Goal: Information Seeking & Learning: Find specific fact

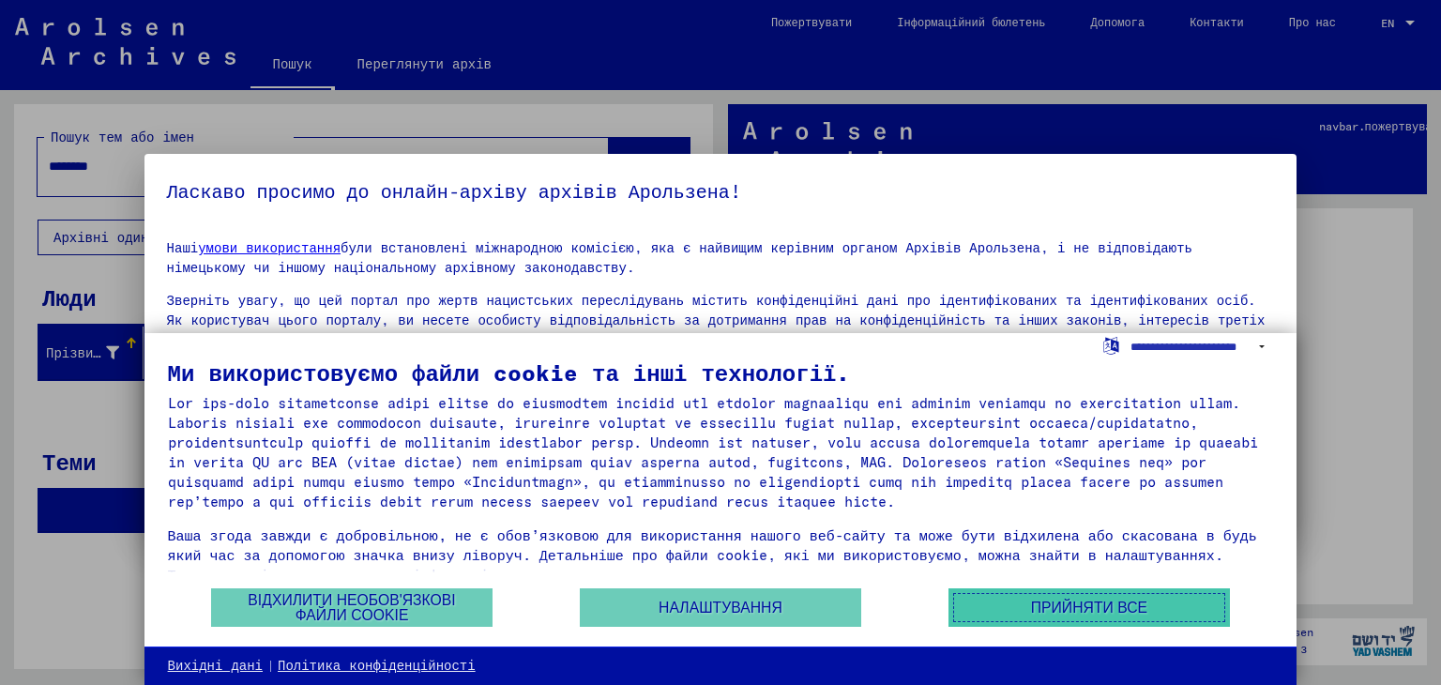
click at [1034, 588] on button "Прийняти все" at bounding box center [1088, 607] width 281 height 38
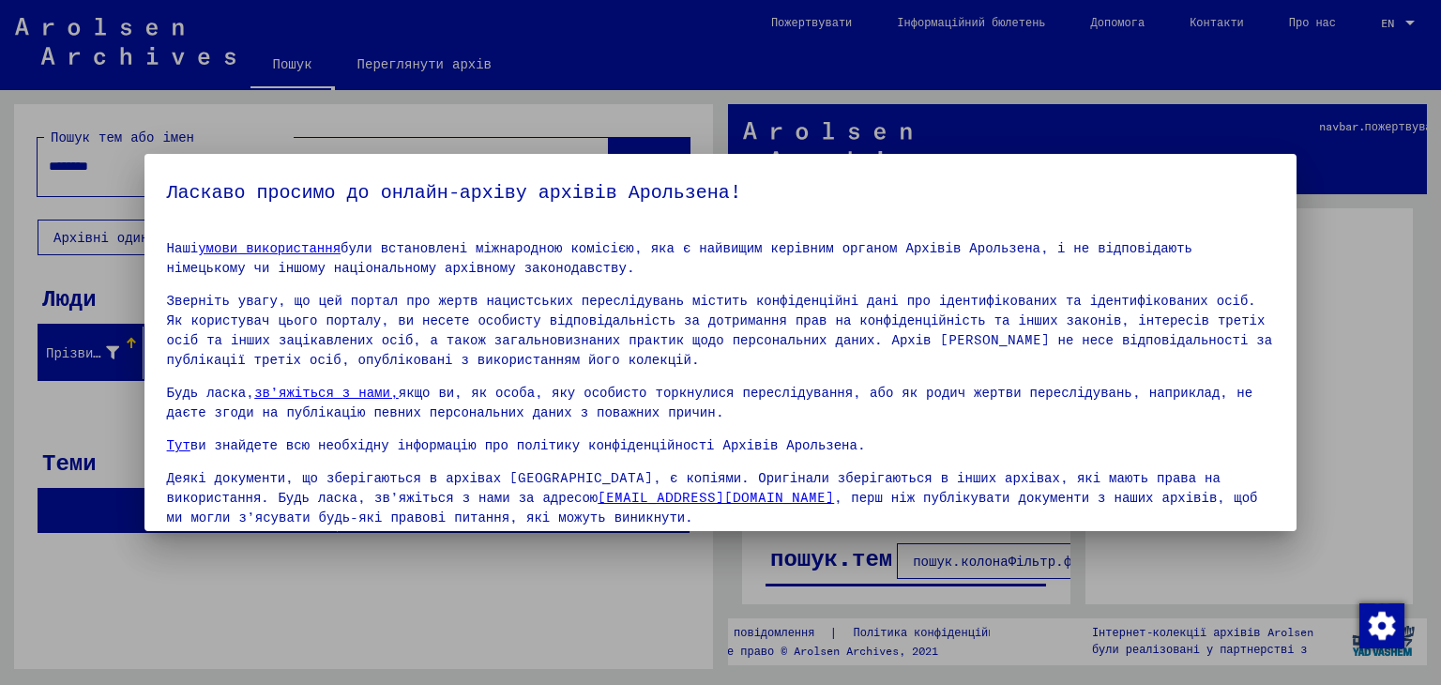
click at [1354, 269] on div at bounding box center [720, 342] width 1441 height 685
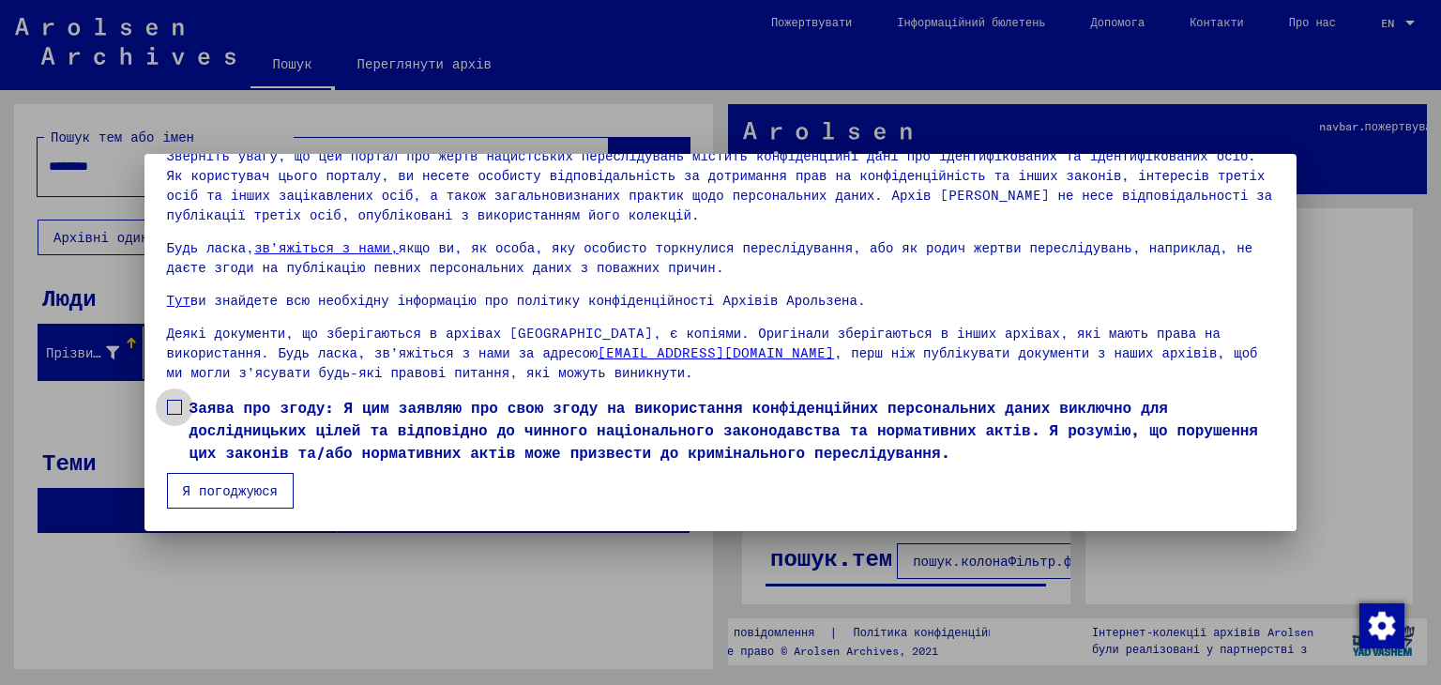
click at [181, 444] on label "Заява про згоду: Я цим заявляю про свою згоду на використання конфіденційних пе…" at bounding box center [721, 430] width 1108 height 68
click at [240, 517] on mat-dialog-container "Ласкаво просимо до онлайн-архіву архівів Арользена! Наші умови використання бул…" at bounding box center [720, 342] width 1153 height 377
click at [250, 498] on font "Я погоджуюся" at bounding box center [230, 490] width 95 height 17
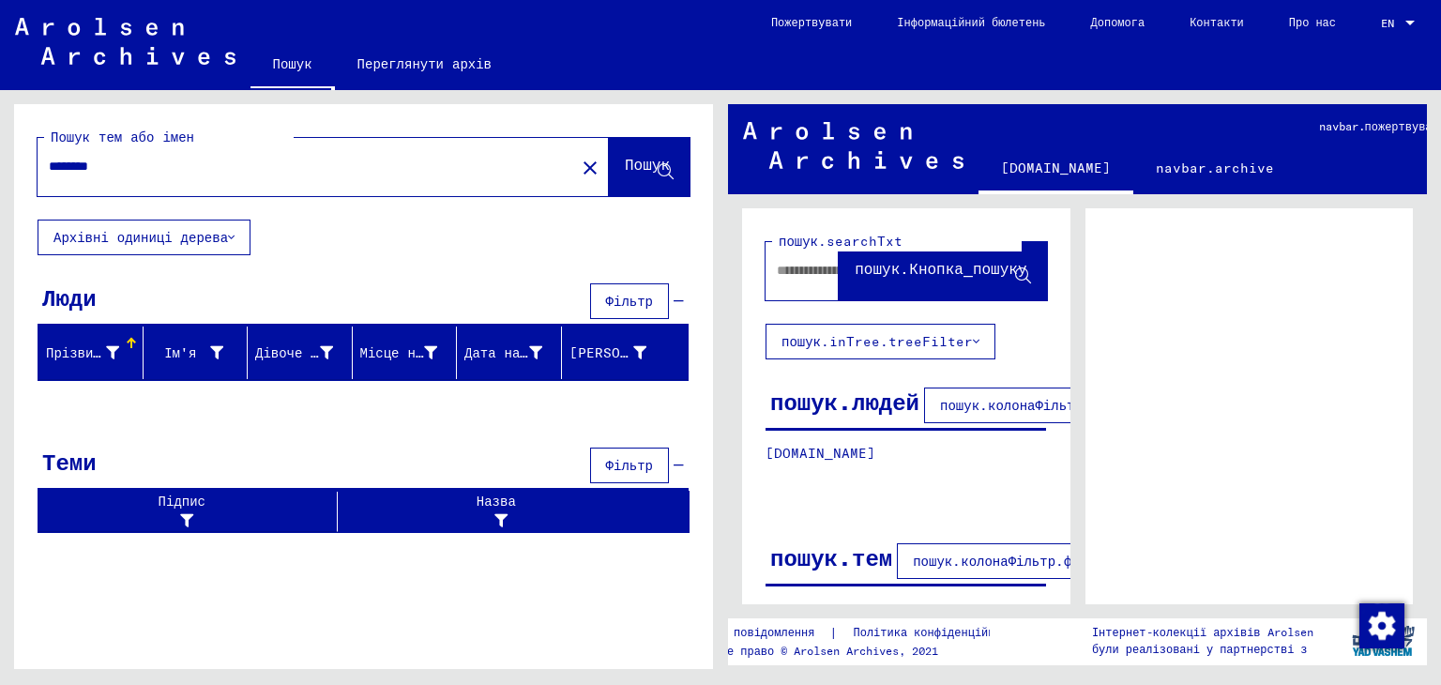
click at [158, 178] on div "********" at bounding box center [301, 166] width 526 height 42
click at [661, 156] on font "Пошук" at bounding box center [647, 164] width 45 height 19
click at [663, 171] on icon at bounding box center [665, 172] width 16 height 16
click at [331, 173] on input "********" at bounding box center [306, 167] width 515 height 20
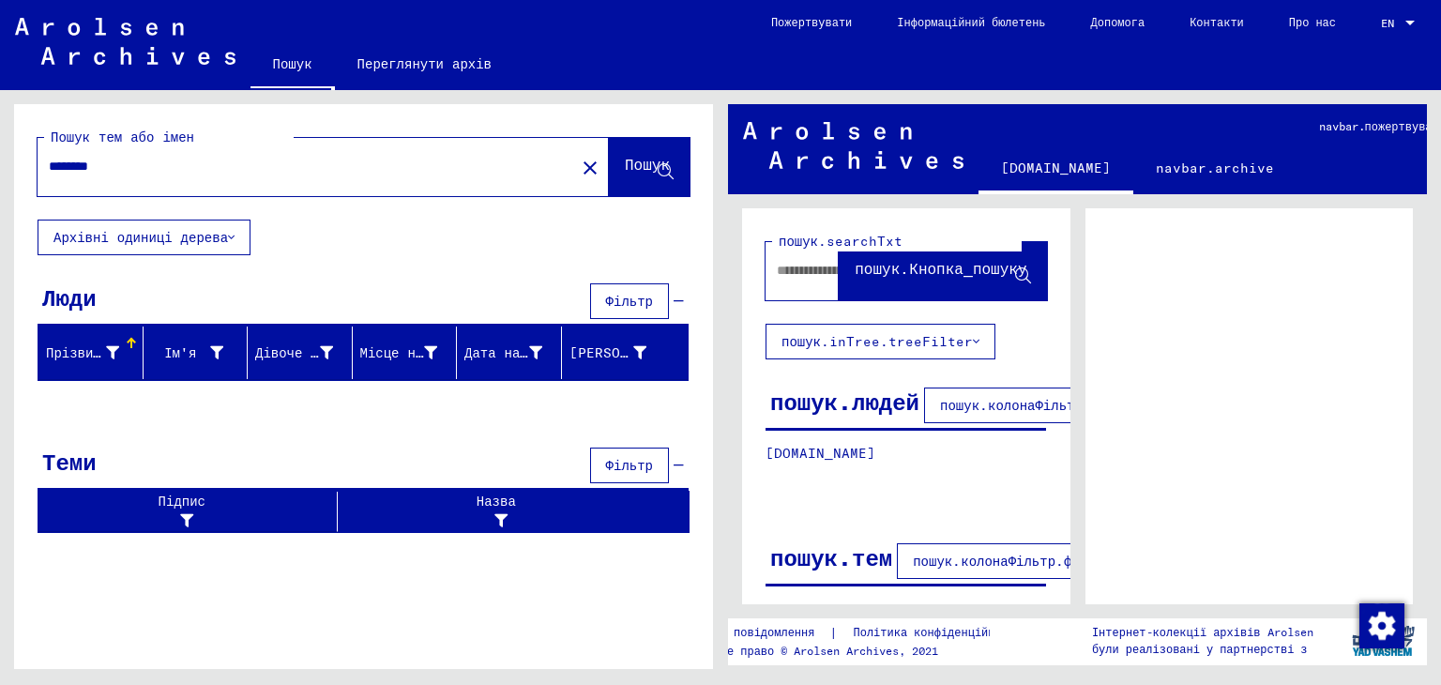
click at [783, 282] on div at bounding box center [801, 270] width 73 height 42
click at [225, 183] on div "********" at bounding box center [301, 166] width 526 height 42
drag, startPoint x: 225, startPoint y: 183, endPoint x: 105, endPoint y: 199, distance: 121.1
click at [105, 199] on div "Пошук тем або імен ******** close Пошук" at bounding box center [363, 161] width 699 height 115
click at [203, 236] on font "Архівні одиниці дерева" at bounding box center [140, 237] width 174 height 17
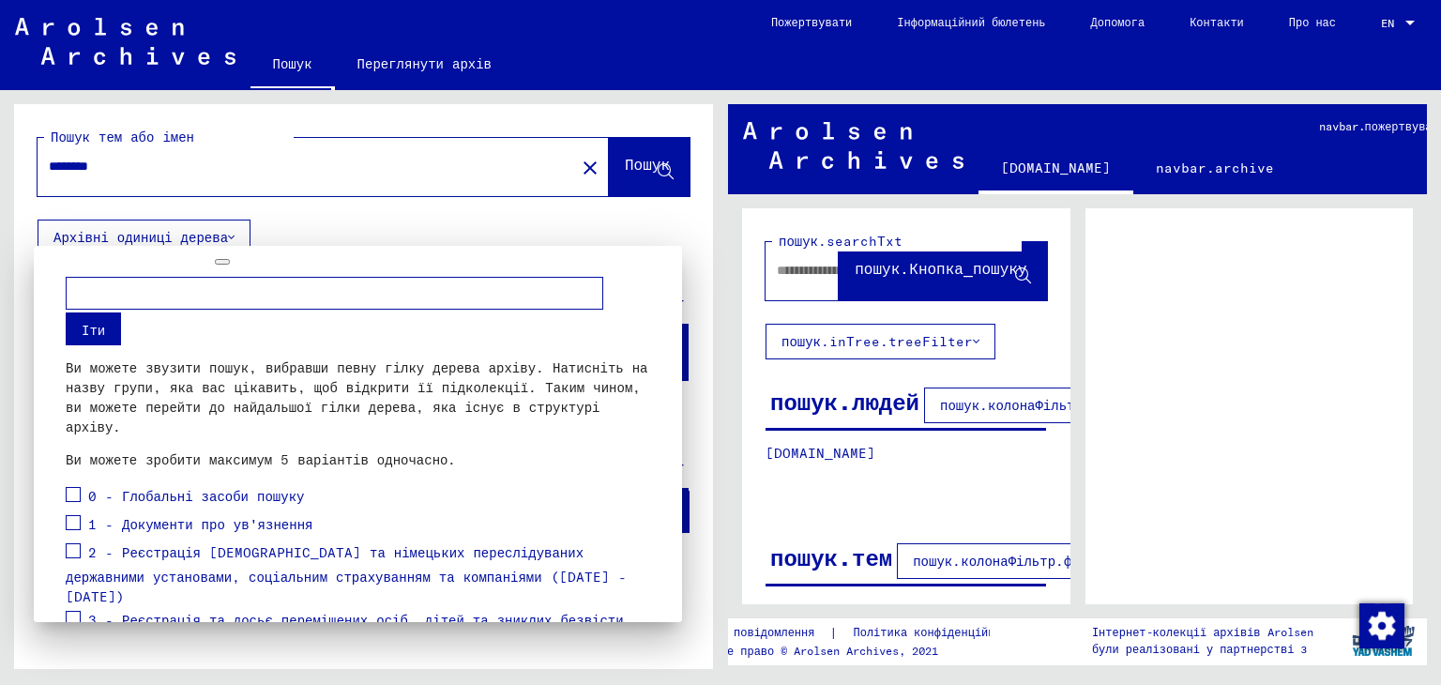
click at [203, 236] on div at bounding box center [720, 342] width 1441 height 685
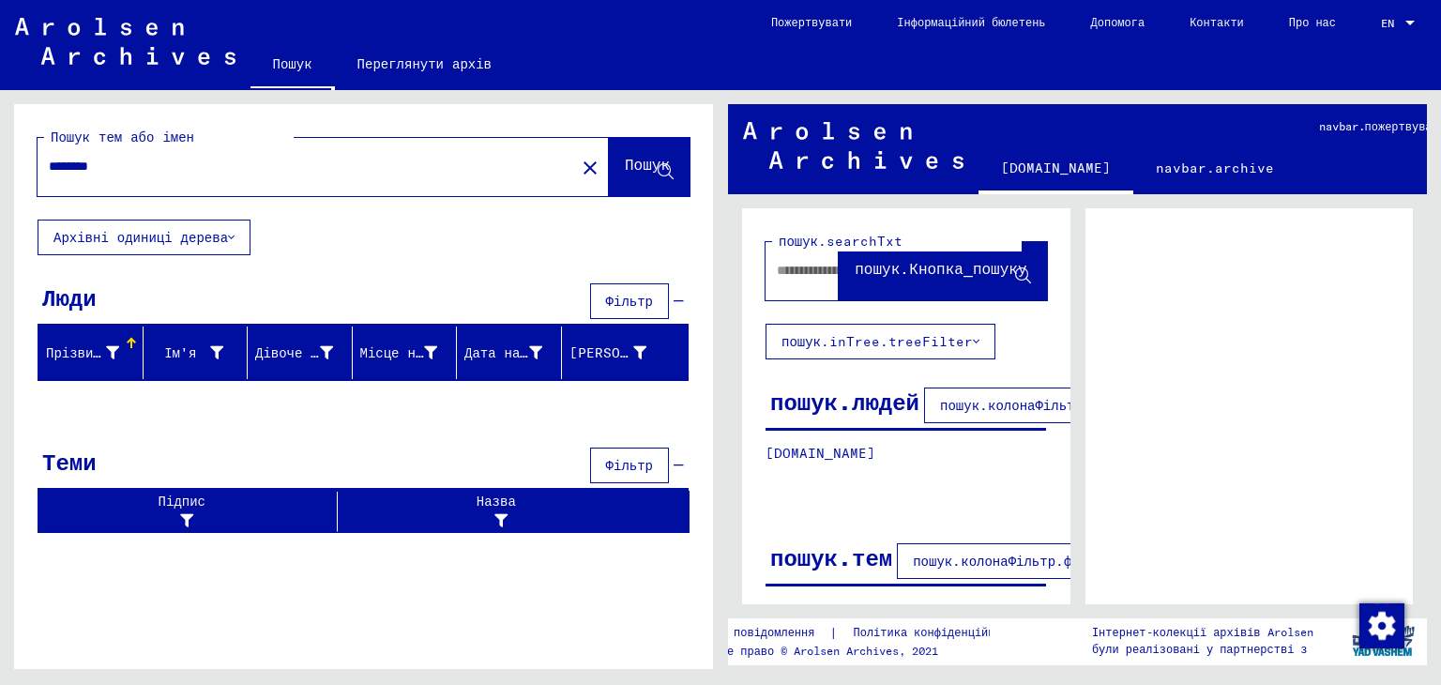
scroll to position [183, 0]
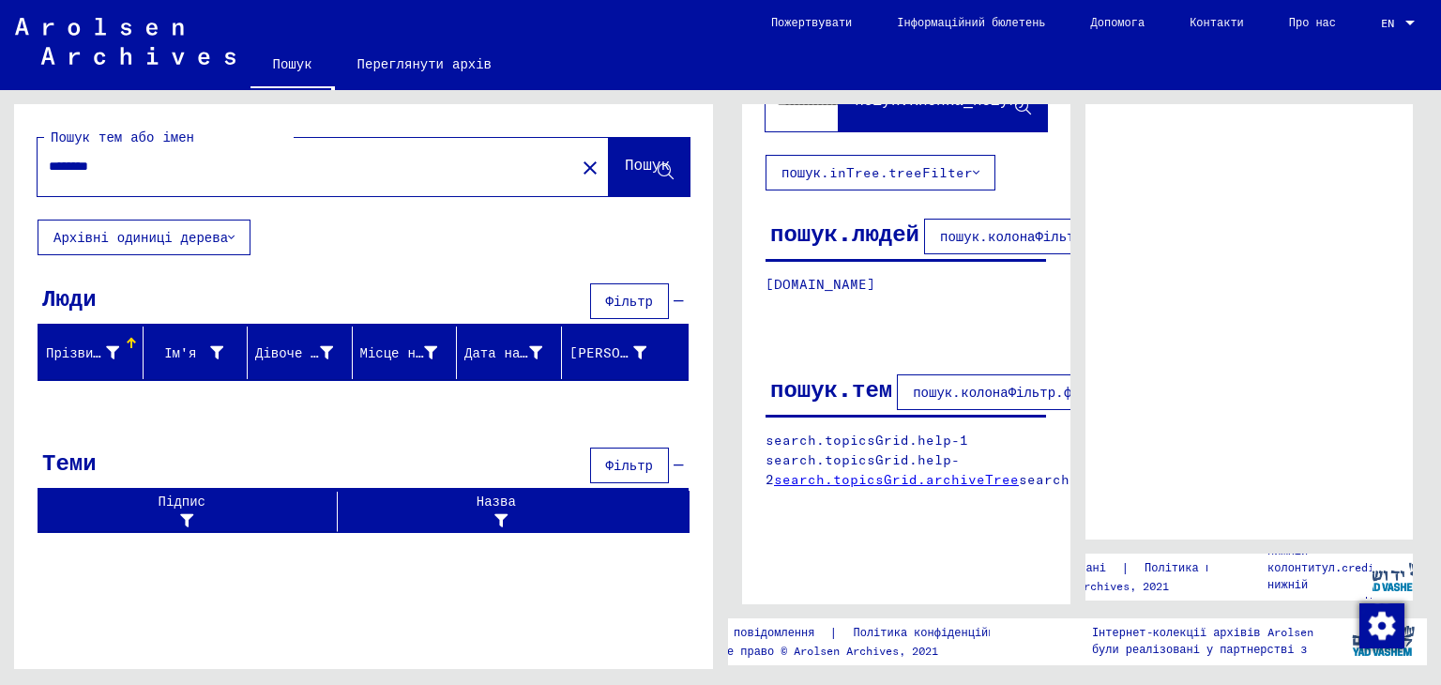
click at [157, 171] on input "********" at bounding box center [306, 167] width 515 height 20
type input "*"
type input "******"
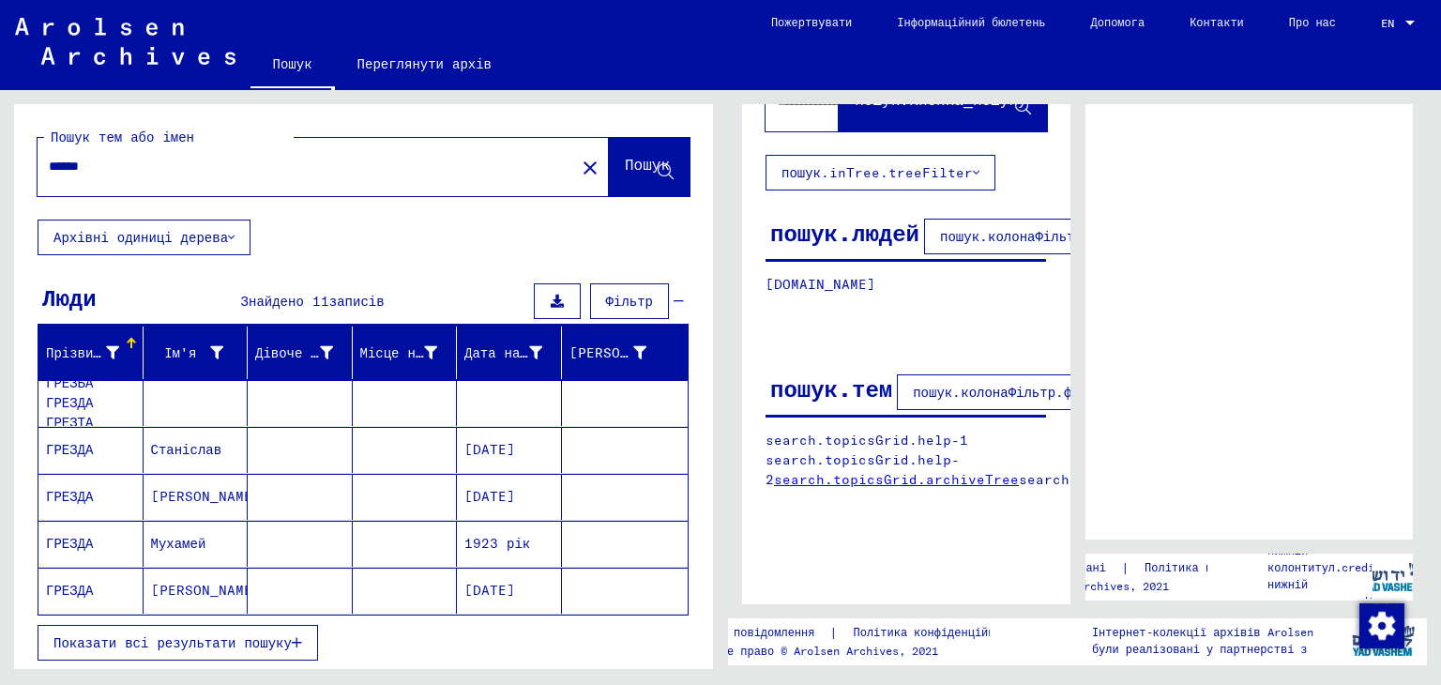
click at [205, 590] on font "[PERSON_NAME]" at bounding box center [206, 589] width 110 height 17
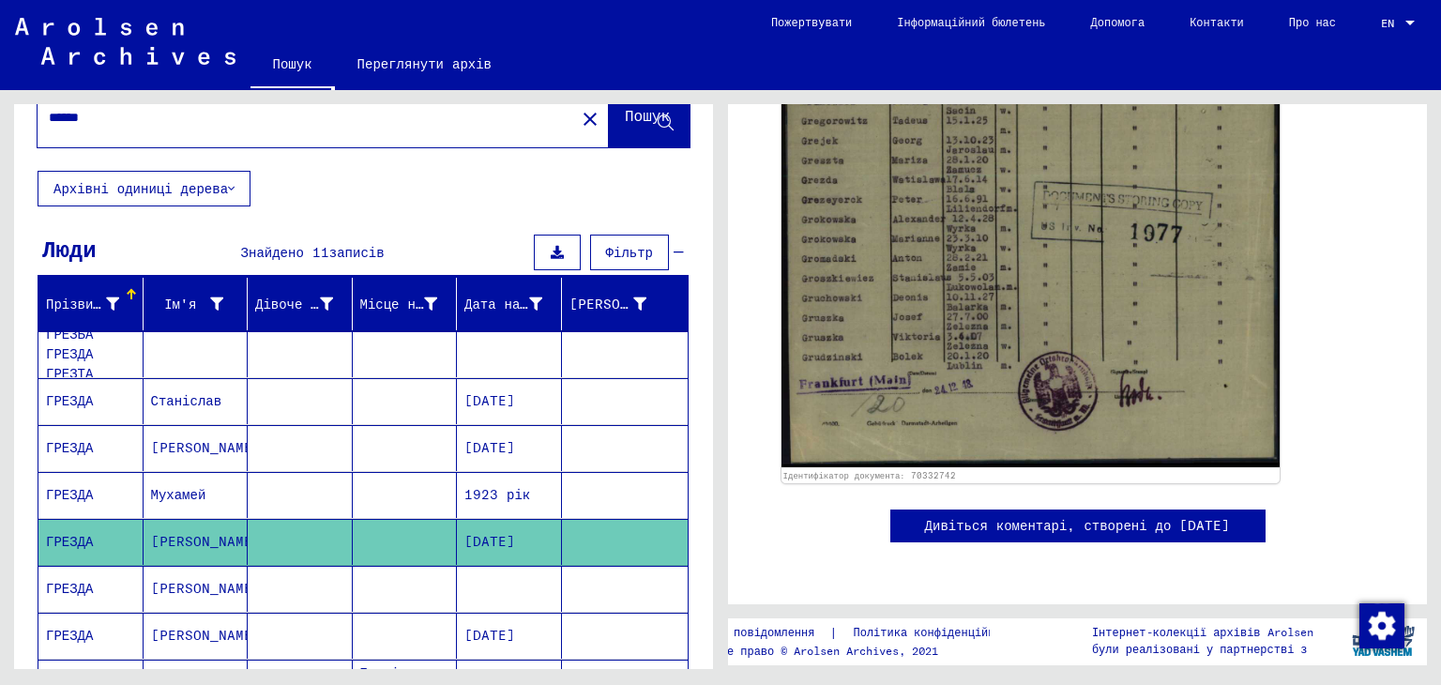
scroll to position [49, 0]
click at [205, 589] on font "[PERSON_NAME]" at bounding box center [206, 588] width 110 height 17
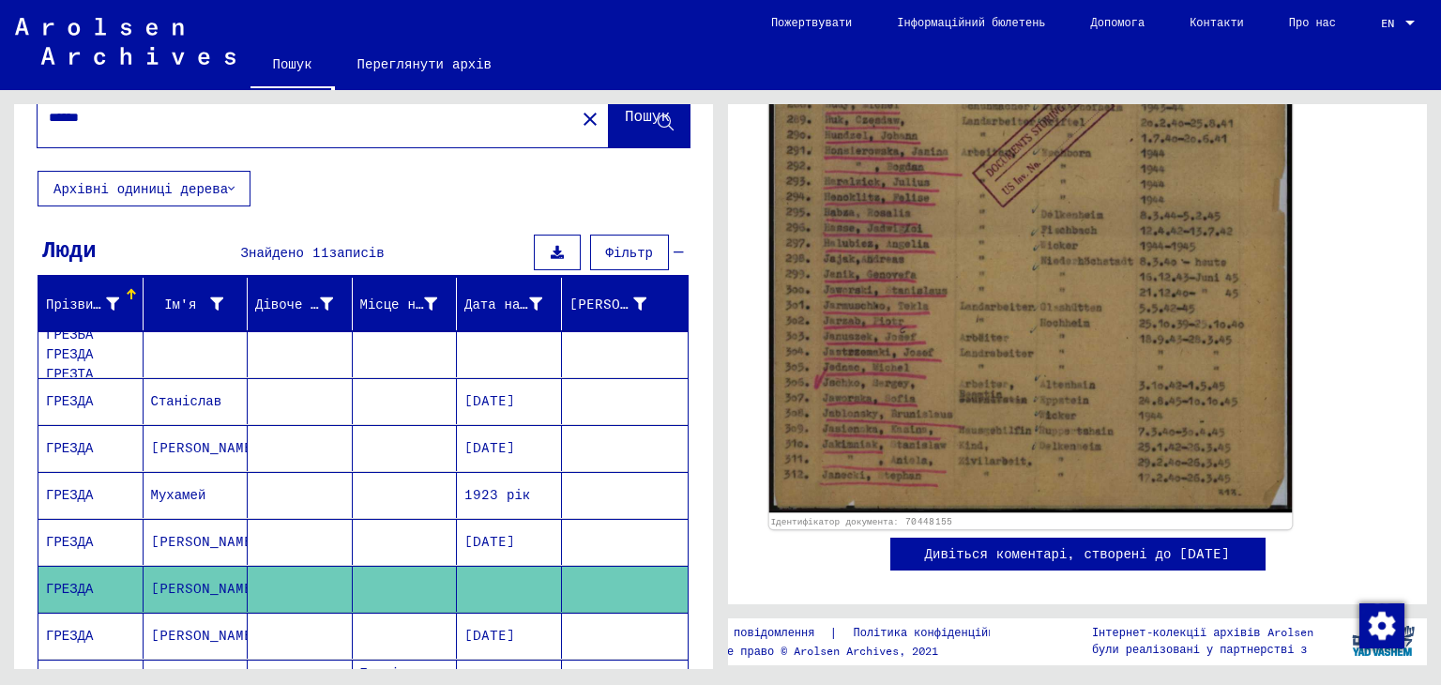
scroll to position [645, 0]
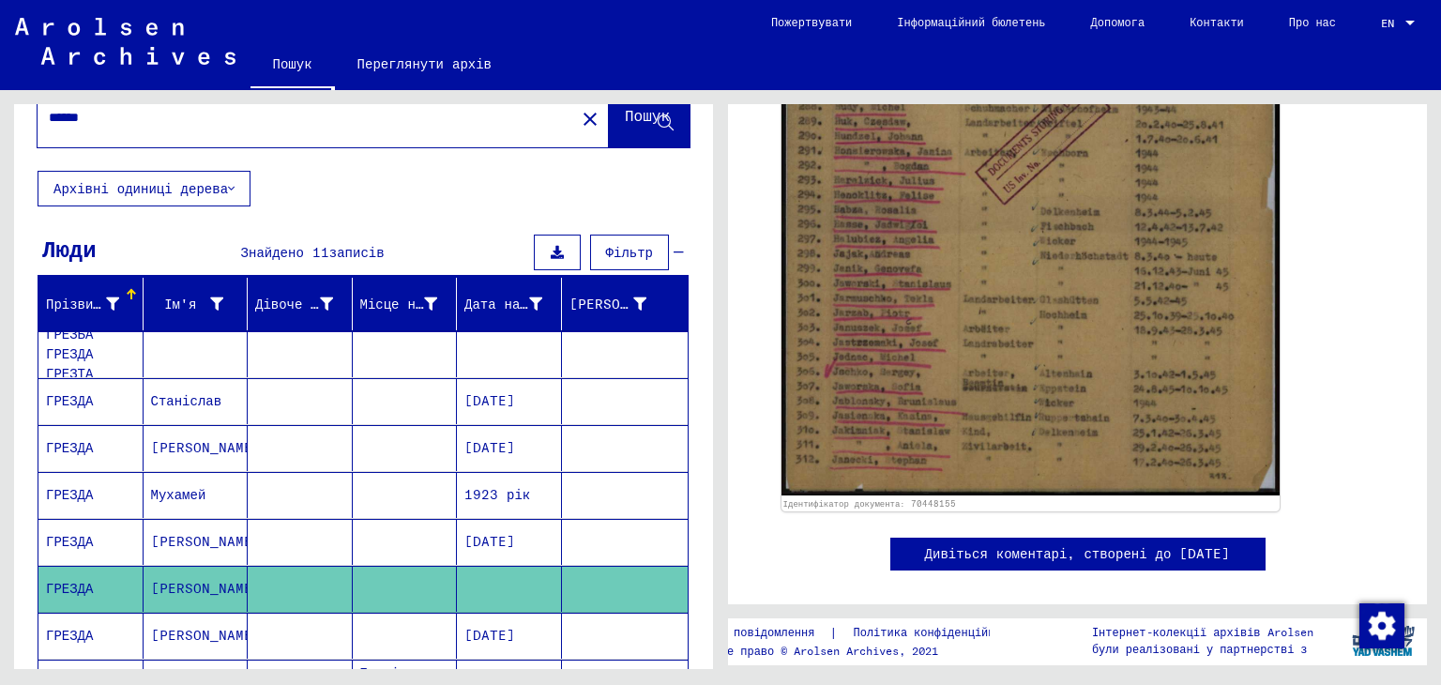
click at [189, 626] on font "[PERSON_NAME]" at bounding box center [206, 636] width 110 height 20
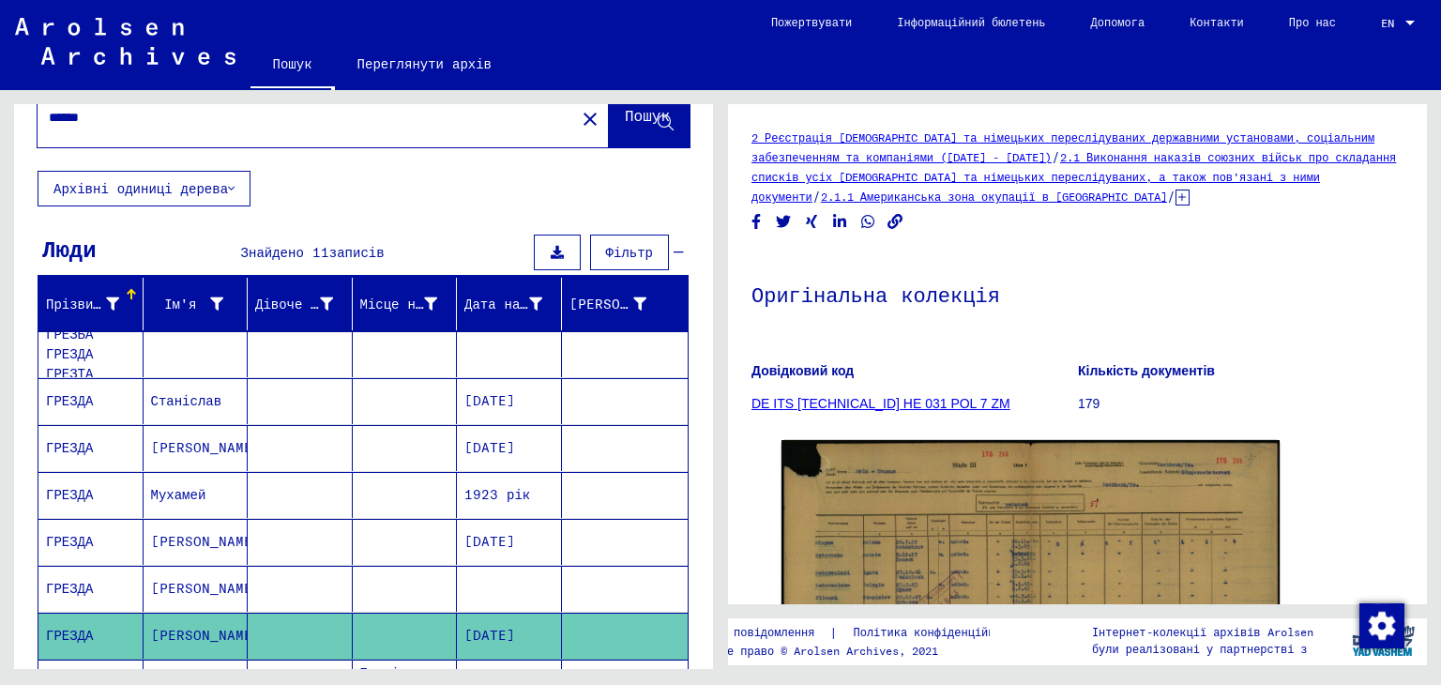
scroll to position [338, 0]
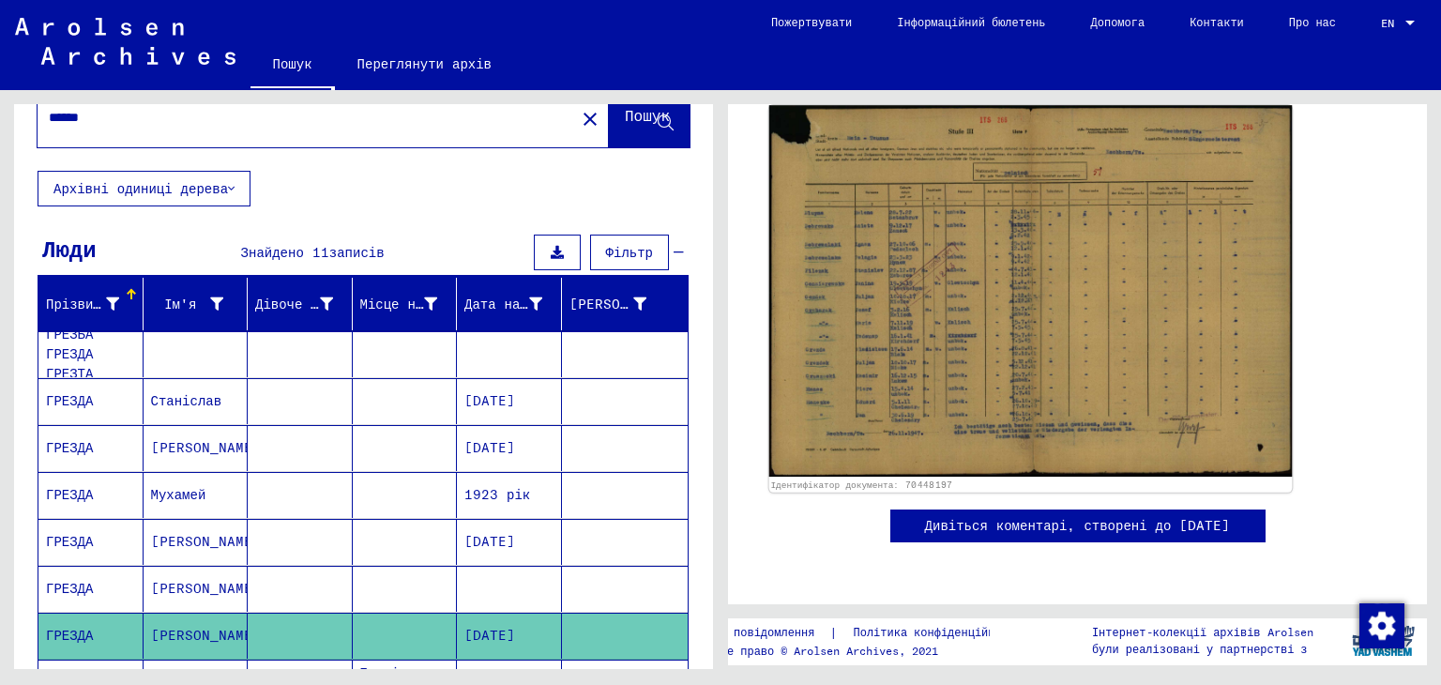
click at [874, 250] on img at bounding box center [1030, 290] width 523 height 370
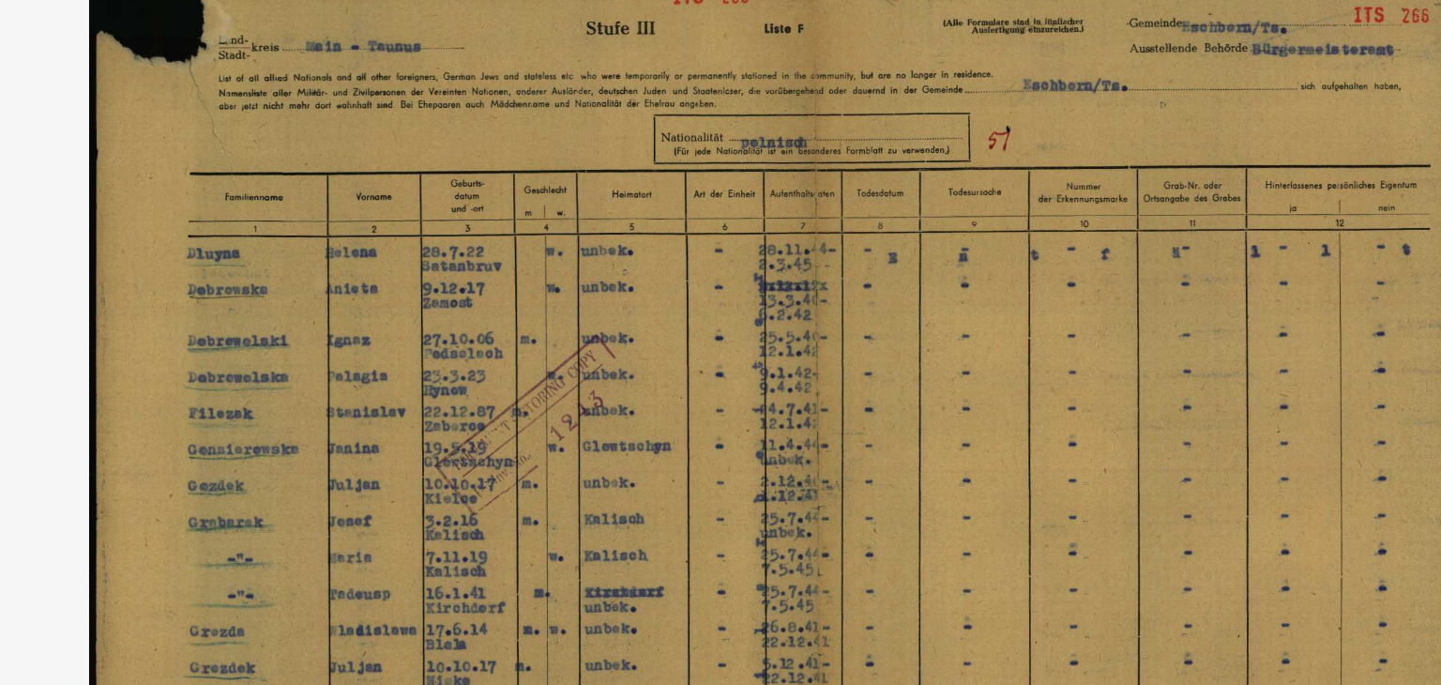
click at [655, 154] on img at bounding box center [720, 295] width 1153 height 497
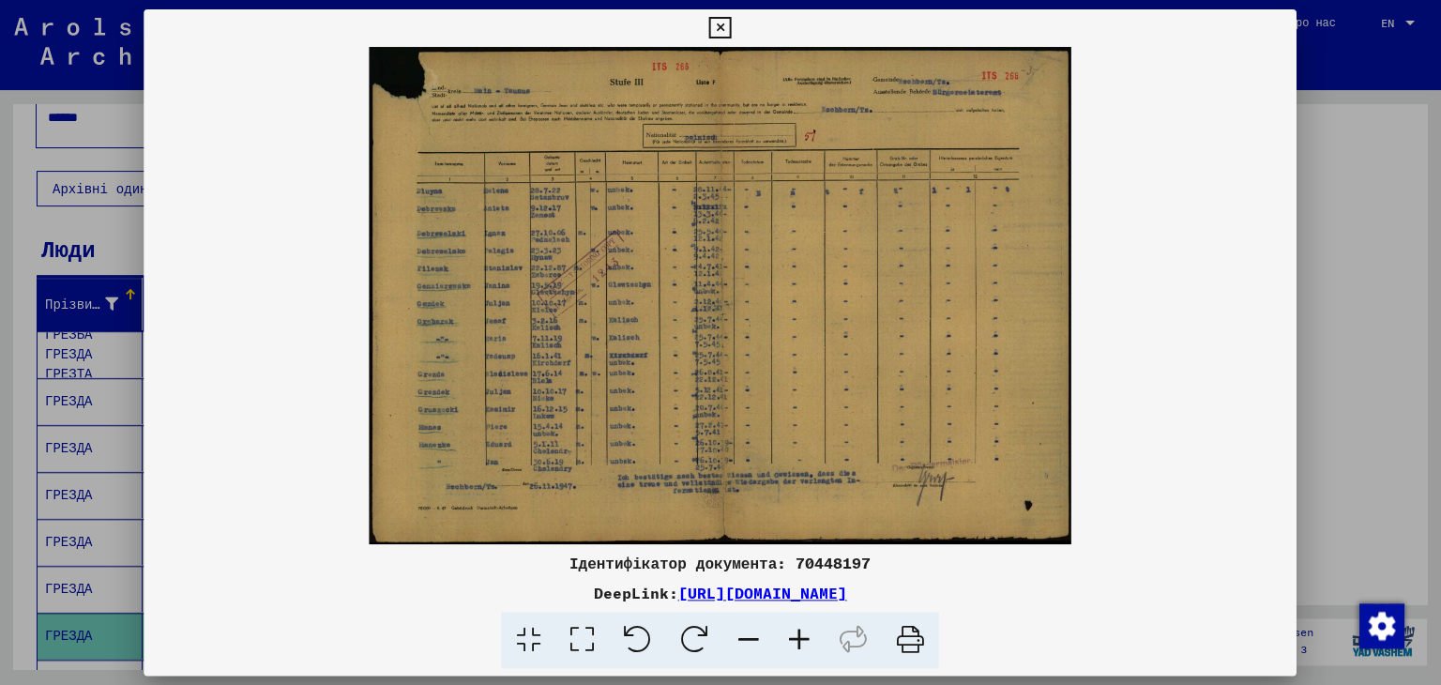
scroll to position [0, 0]
click at [1350, 298] on div at bounding box center [720, 342] width 1441 height 685
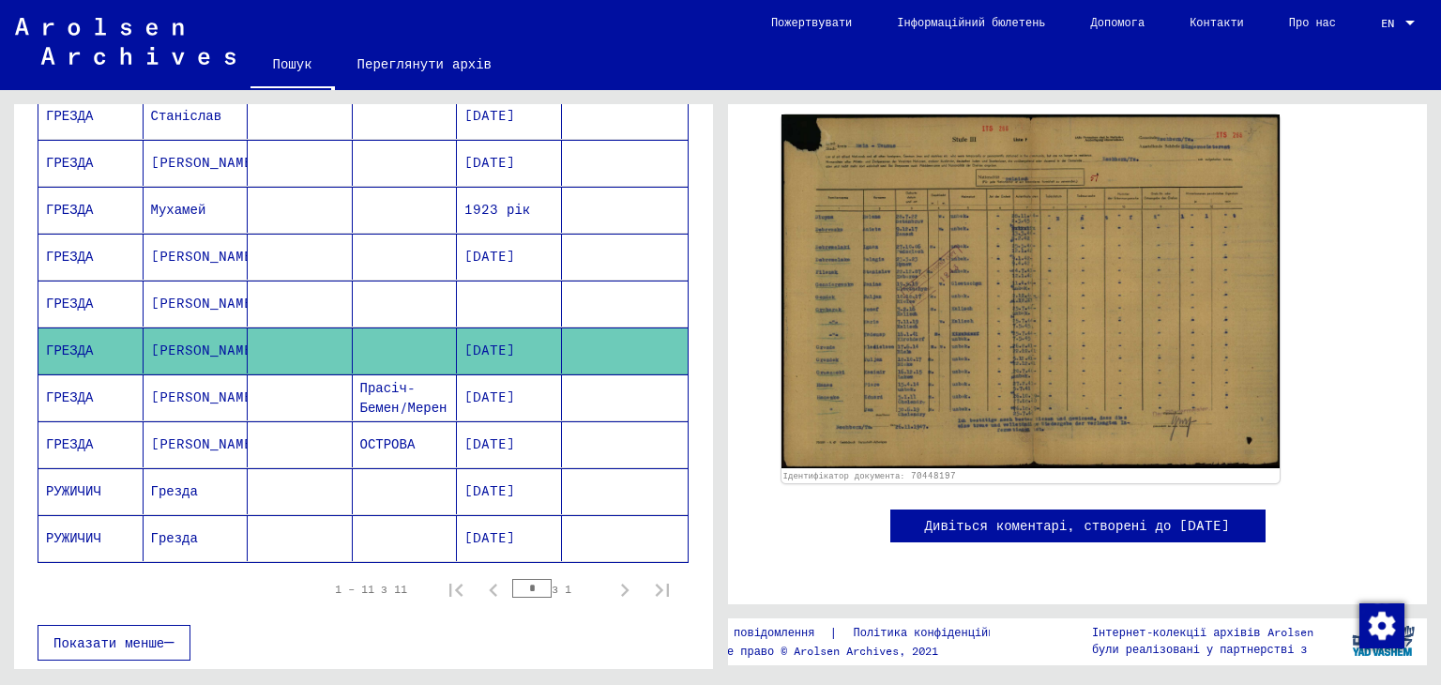
scroll to position [330, 0]
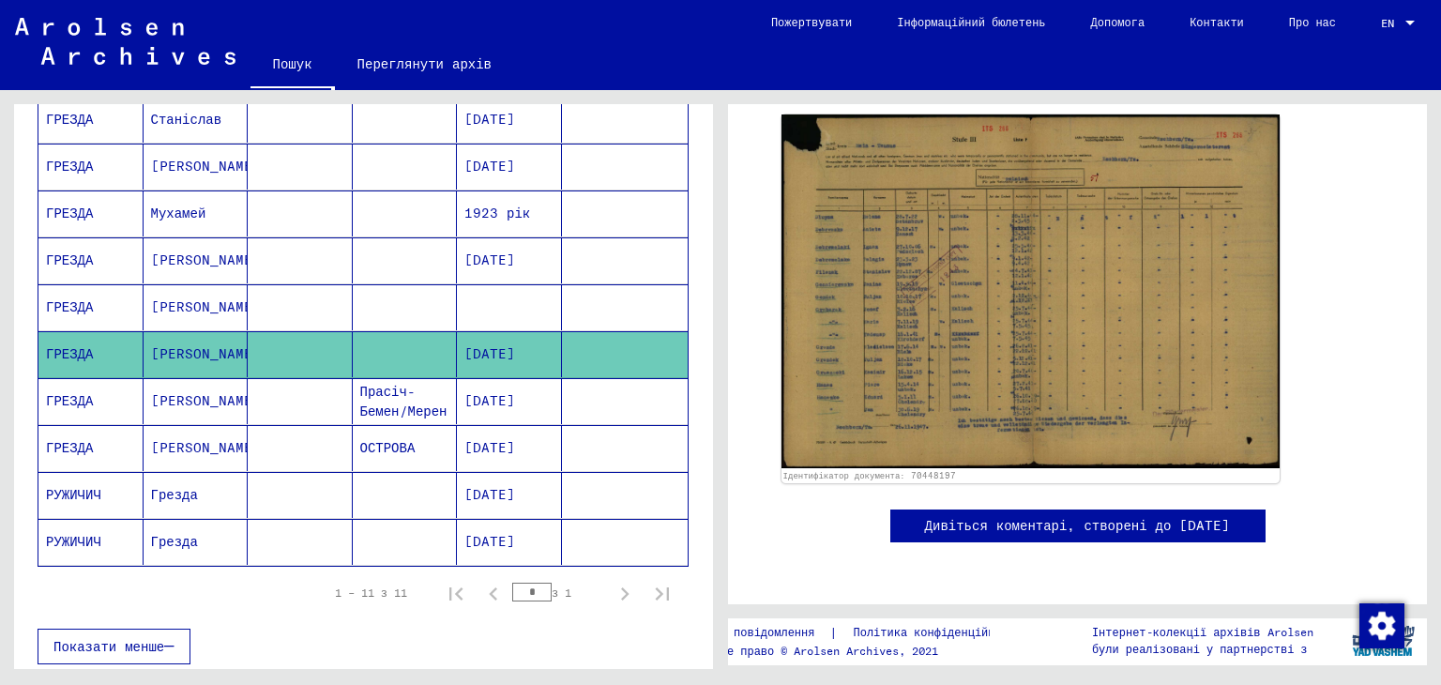
click at [203, 449] on mat-cell "[PERSON_NAME]" at bounding box center [195, 448] width 105 height 46
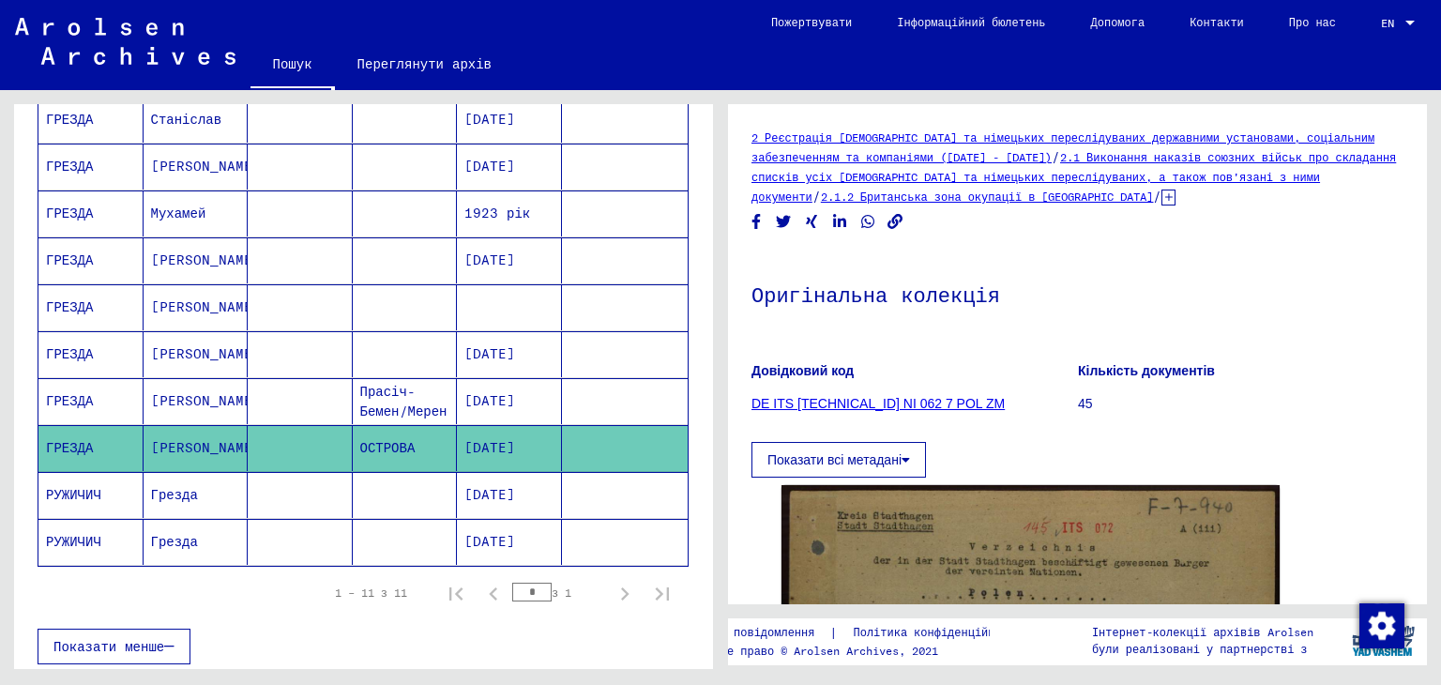
click at [207, 404] on mat-cell "[PERSON_NAME]" at bounding box center [195, 401] width 105 height 46
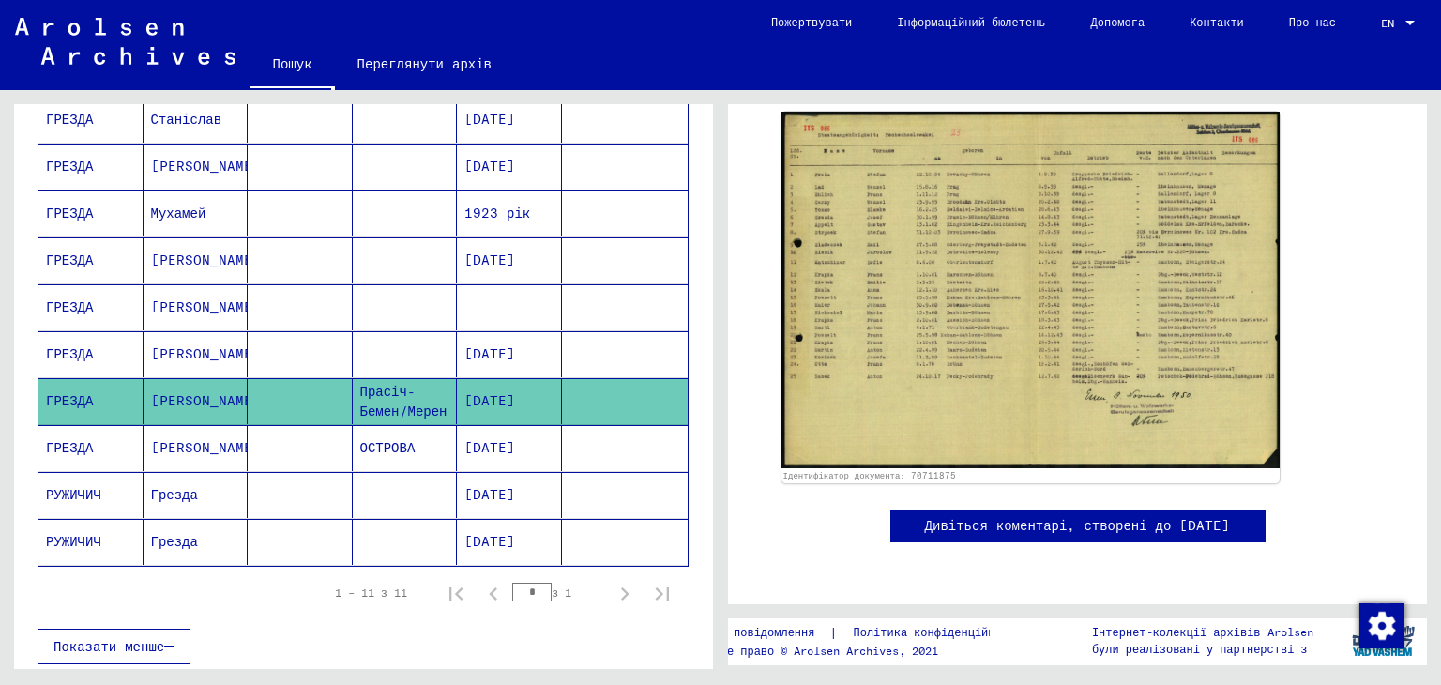
scroll to position [570, 0]
click at [1029, 86] on mat-toolbar "Пошук Переглянути архів Детальні питання/інформація щодо документів? Надішліть …" at bounding box center [720, 45] width 1441 height 90
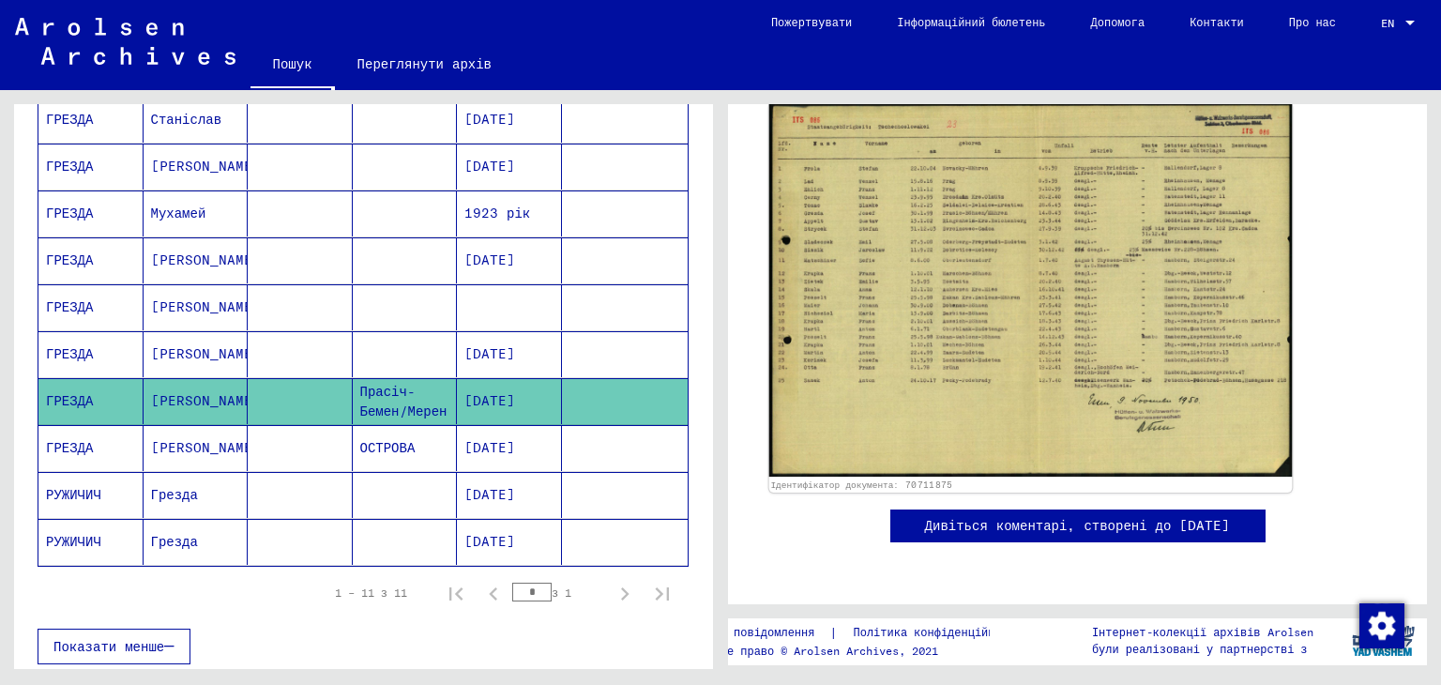
click at [1041, 187] on img at bounding box center [1030, 288] width 523 height 373
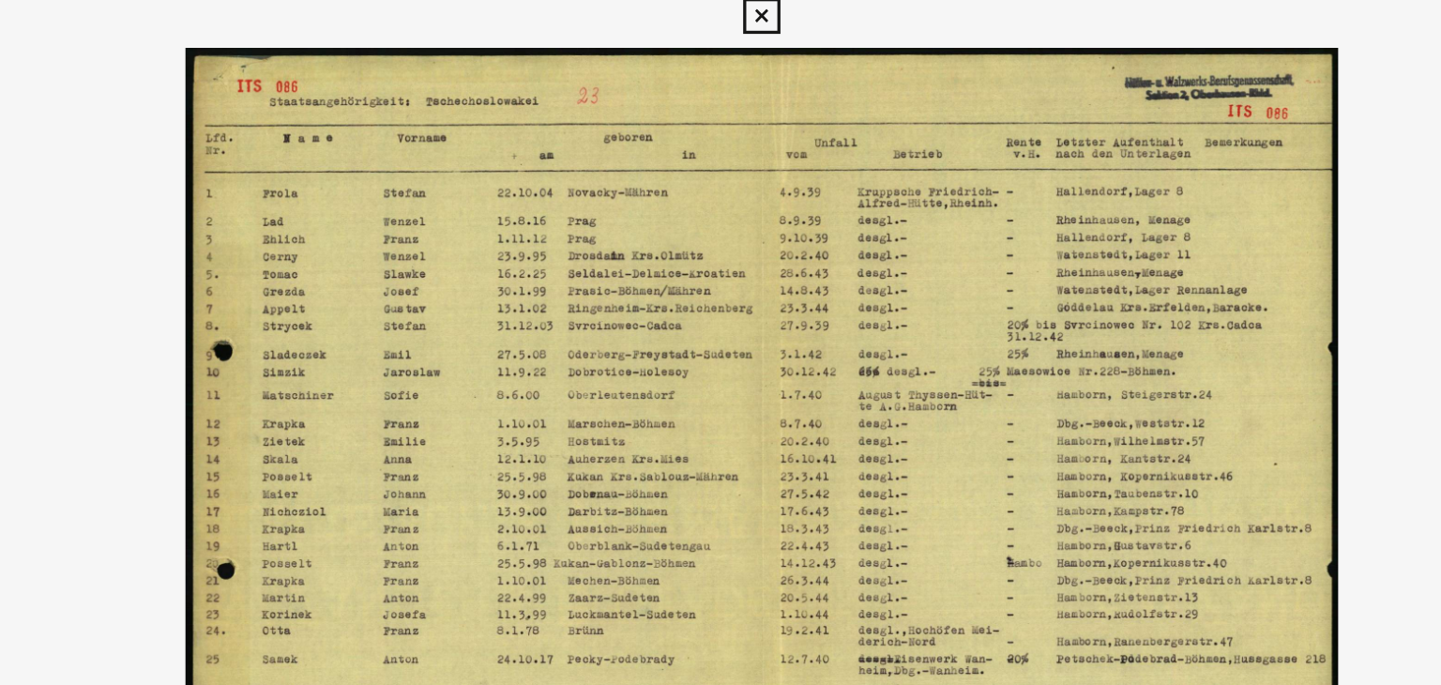
click at [920, 195] on img at bounding box center [720, 295] width 1153 height 497
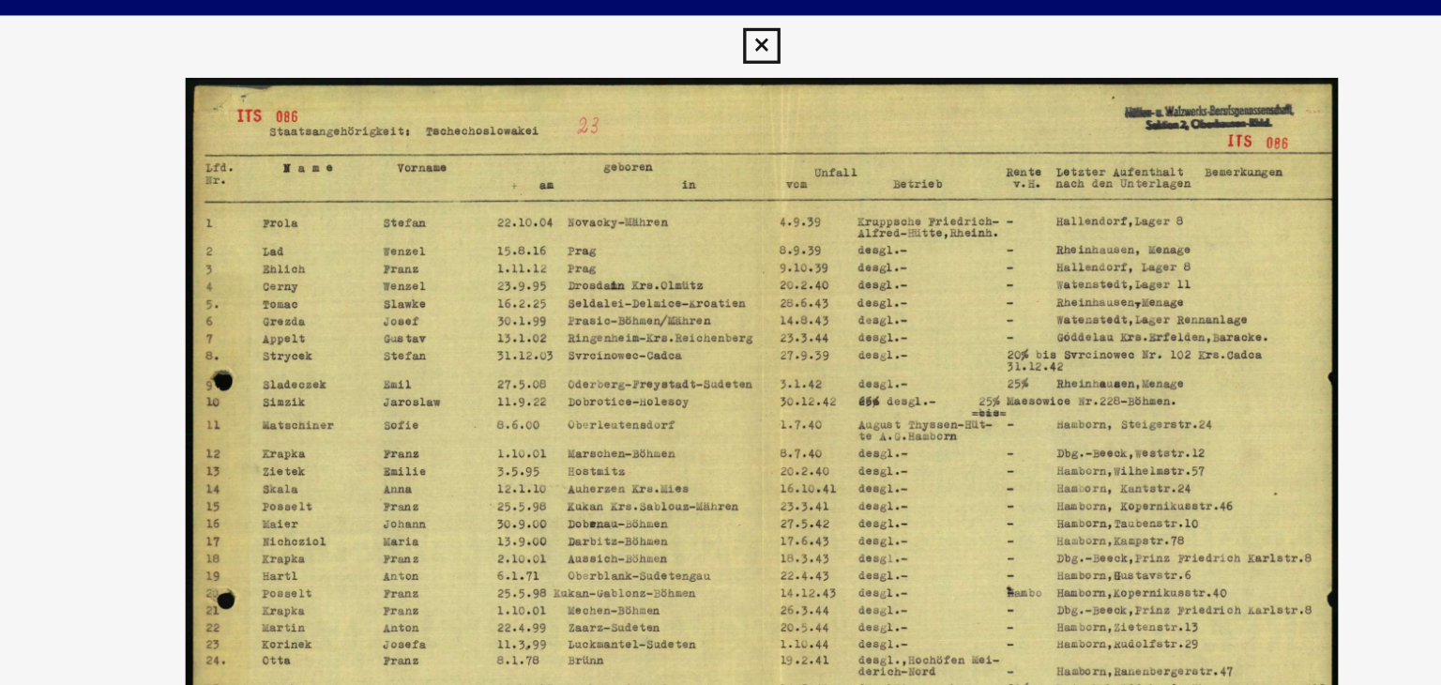
click at [712, 27] on icon at bounding box center [720, 28] width 22 height 23
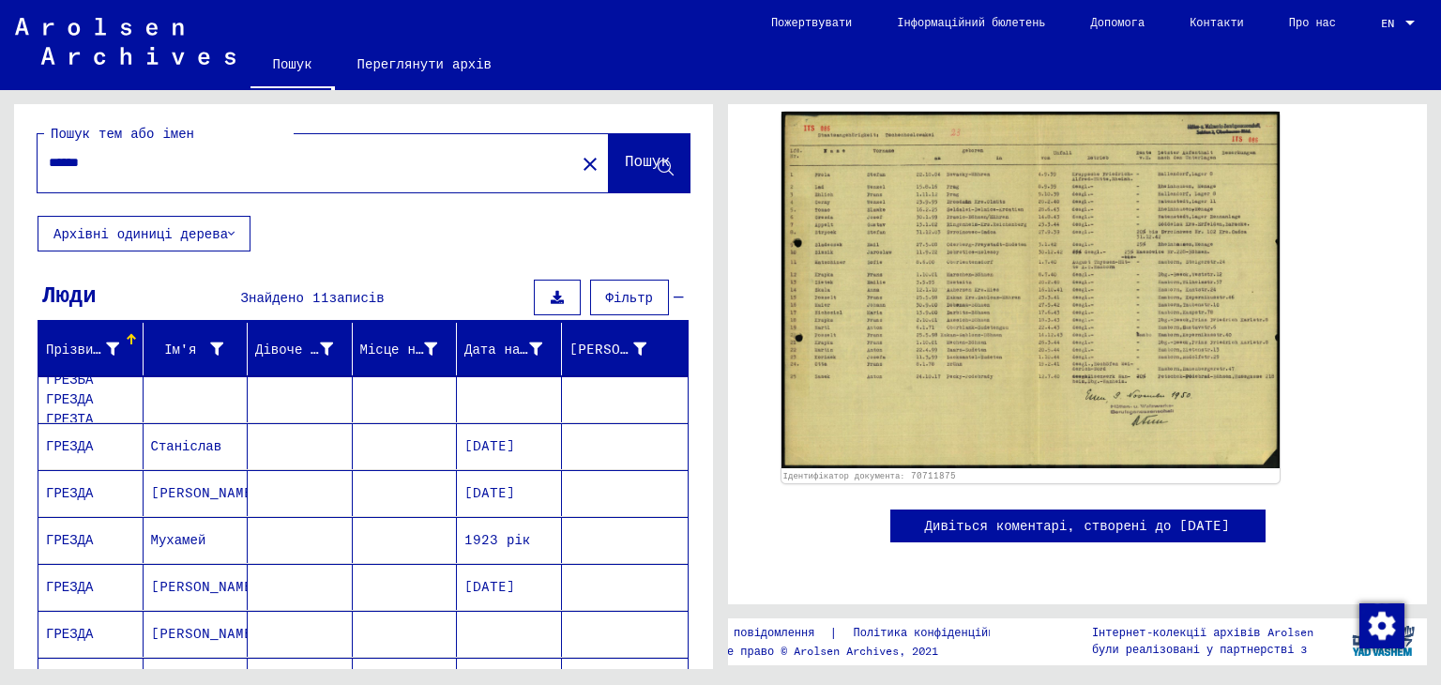
scroll to position [0, 0]
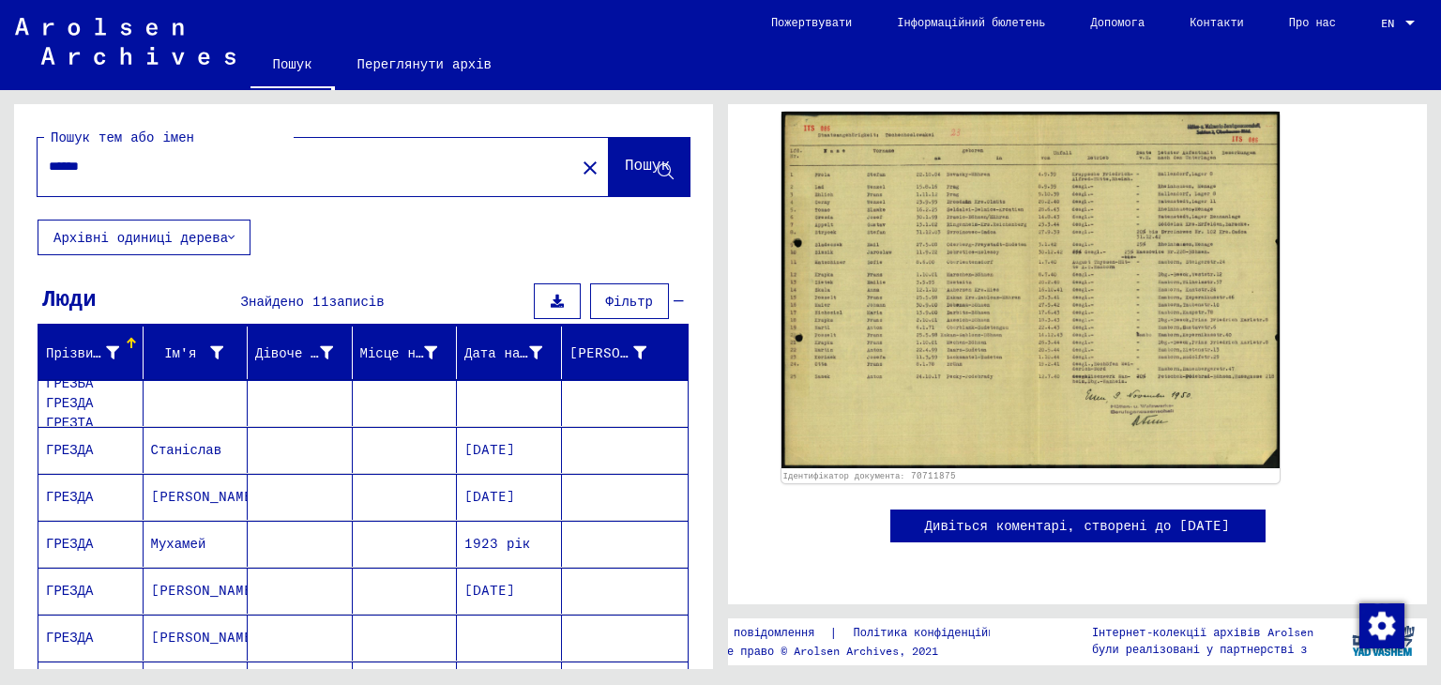
click at [231, 189] on div "****** close" at bounding box center [323, 167] width 571 height 58
drag, startPoint x: 231, startPoint y: 189, endPoint x: 103, endPoint y: 175, distance: 128.3
click at [103, 175] on div "****** close" at bounding box center [323, 167] width 571 height 58
click at [97, 171] on input "******" at bounding box center [306, 167] width 515 height 20
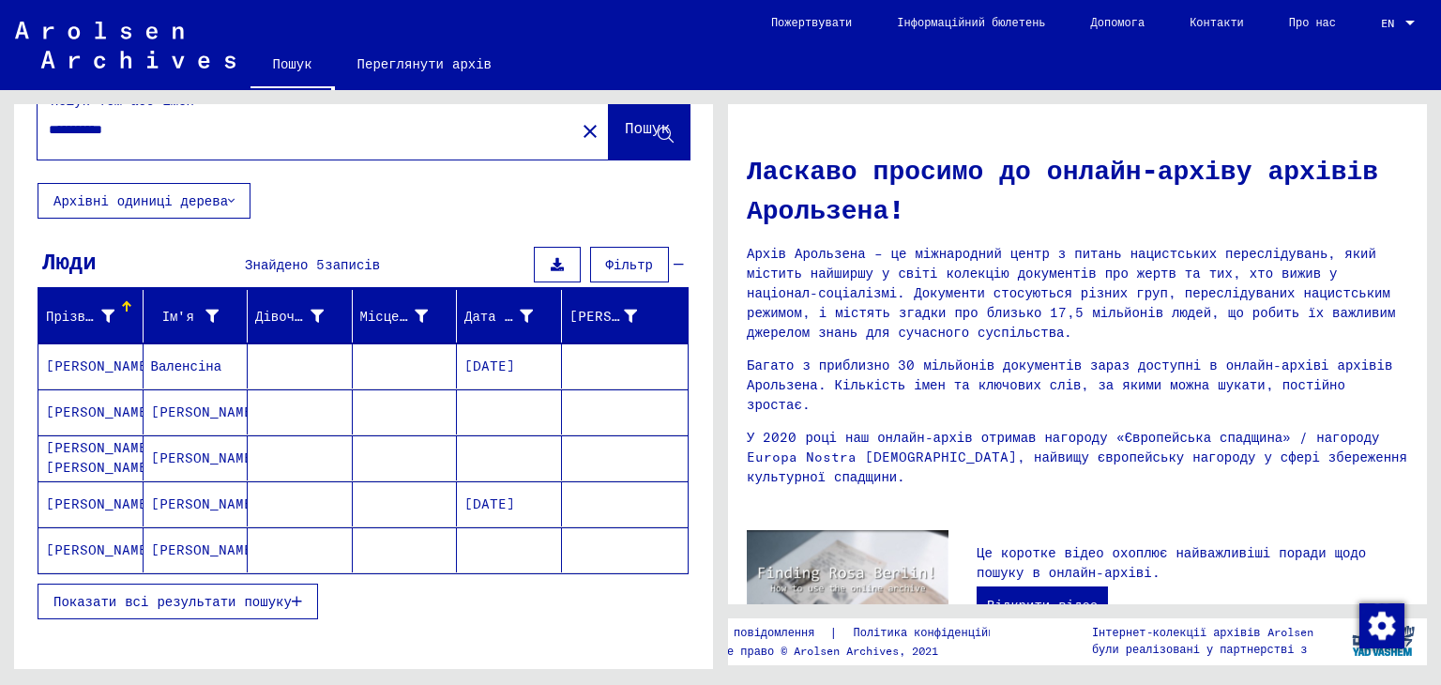
scroll to position [38, 0]
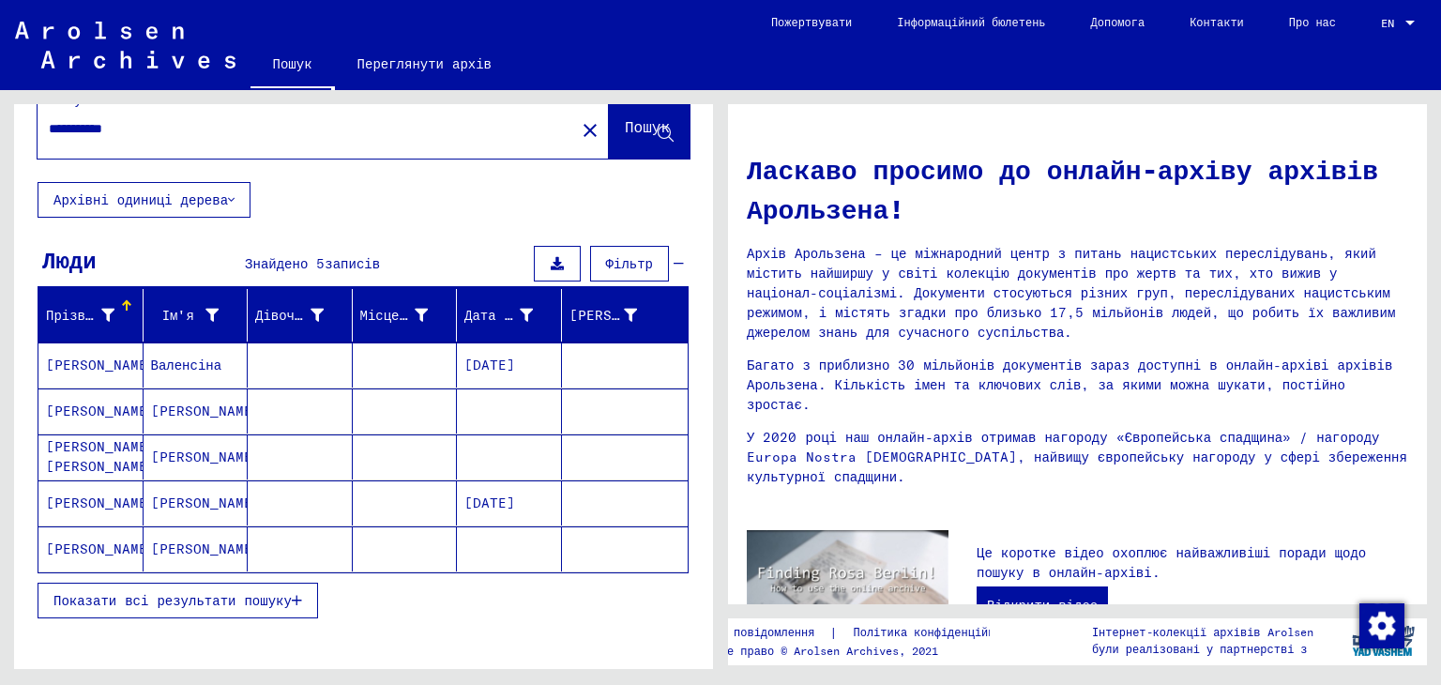
click at [195, 405] on mat-cell "[PERSON_NAME]" at bounding box center [195, 410] width 105 height 45
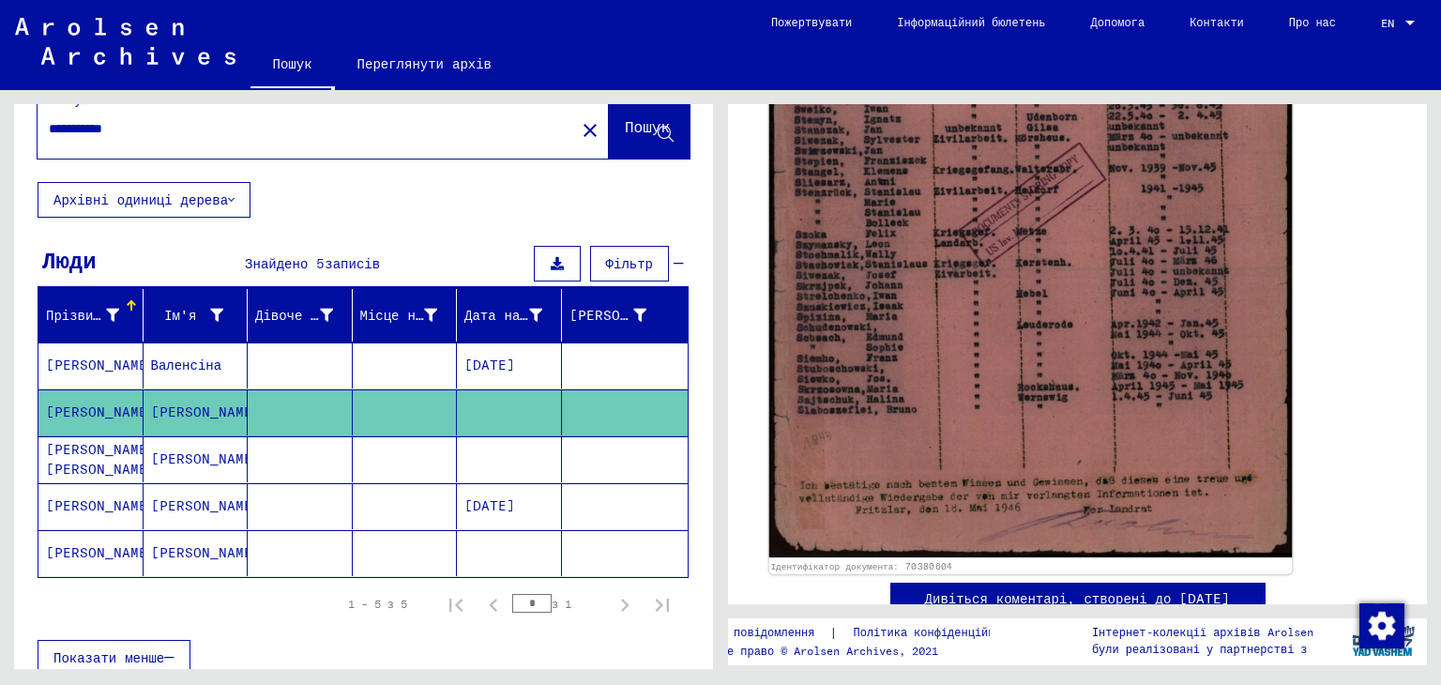
scroll to position [540, 0]
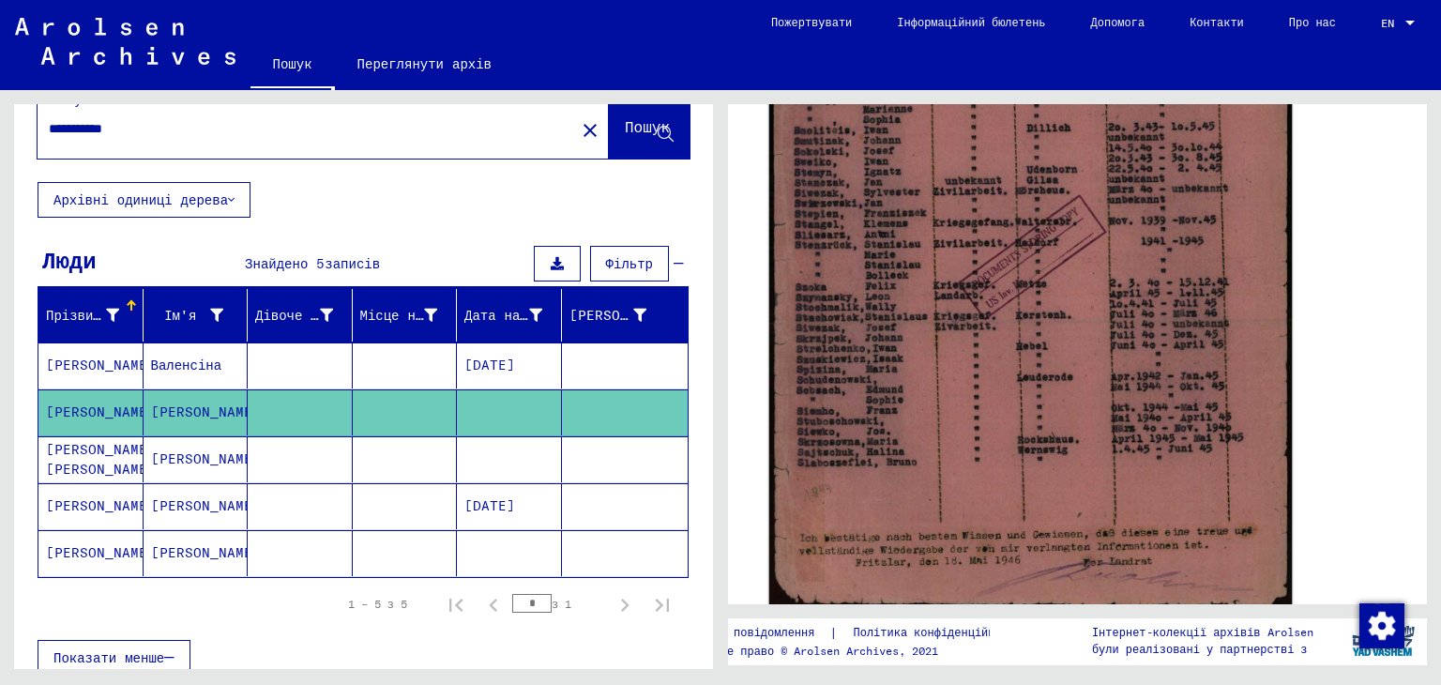
click at [1027, 322] on img at bounding box center [1030, 246] width 523 height 728
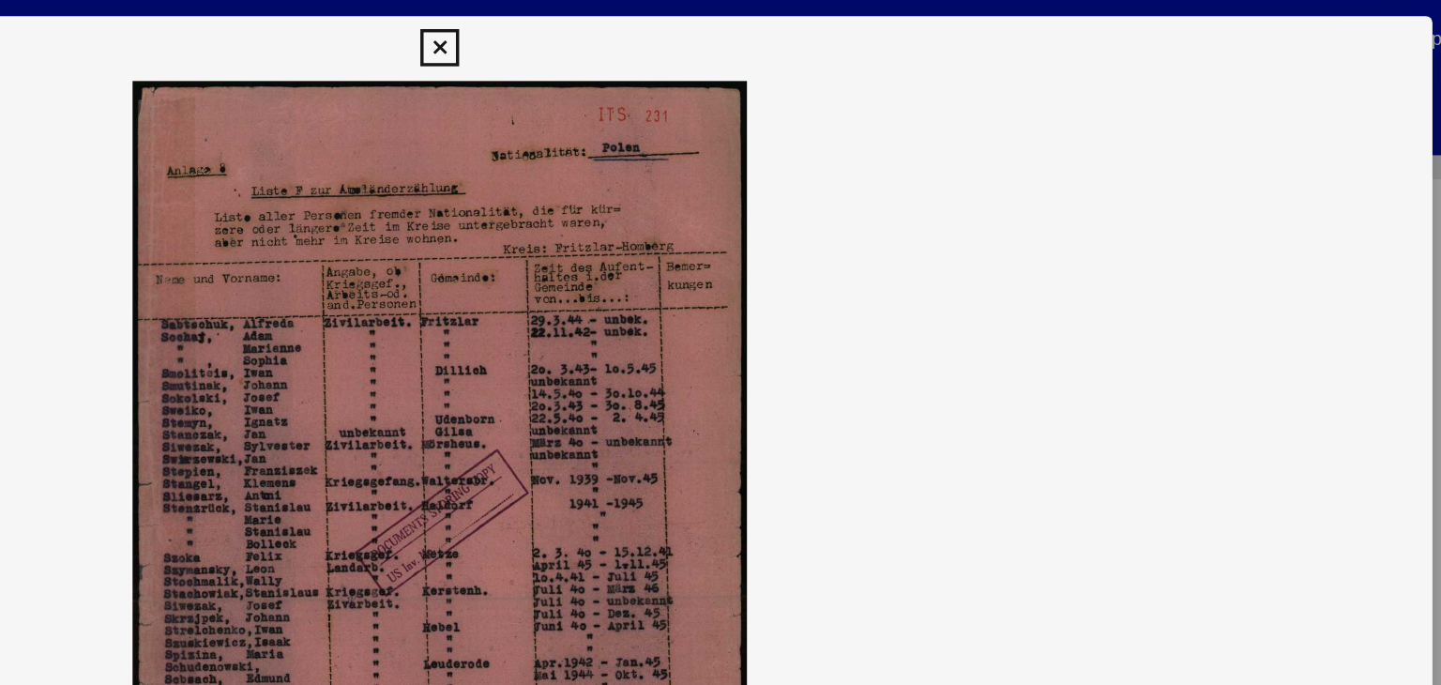
click at [720, 20] on icon at bounding box center [720, 28] width 22 height 23
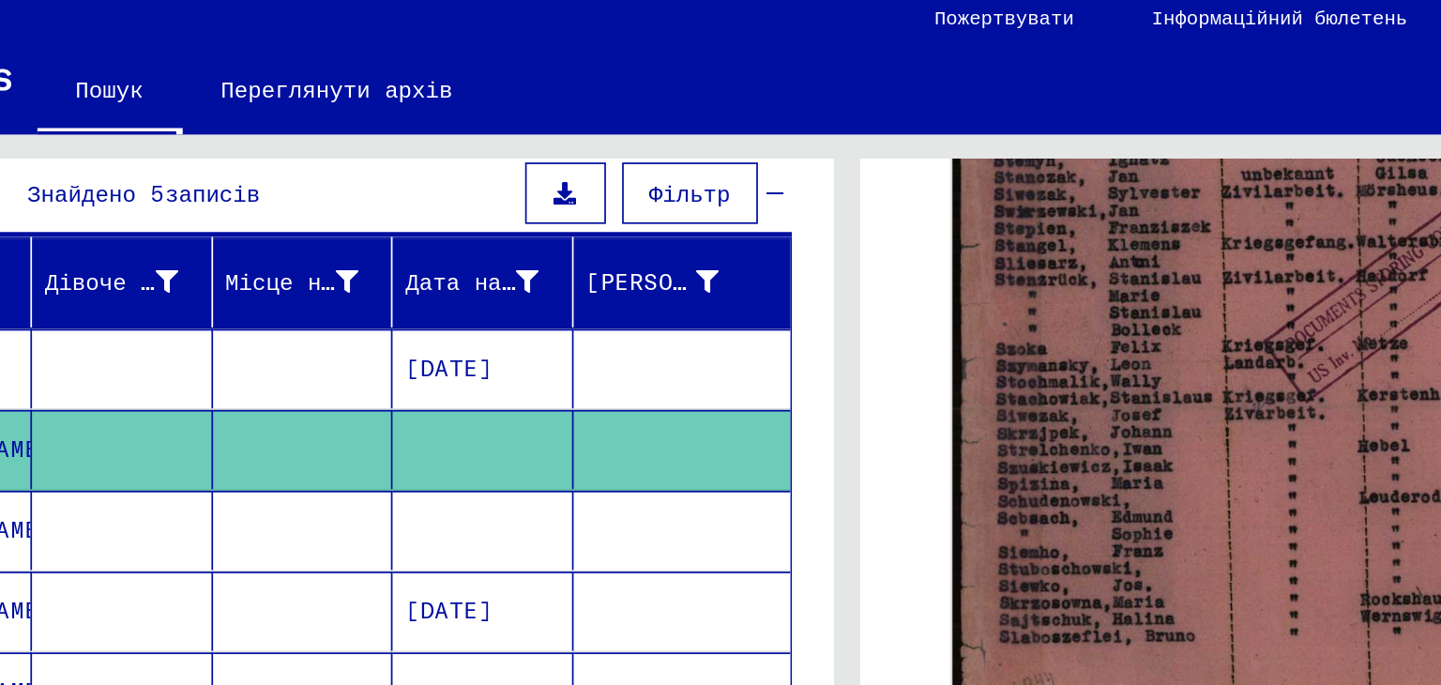
scroll to position [613, 0]
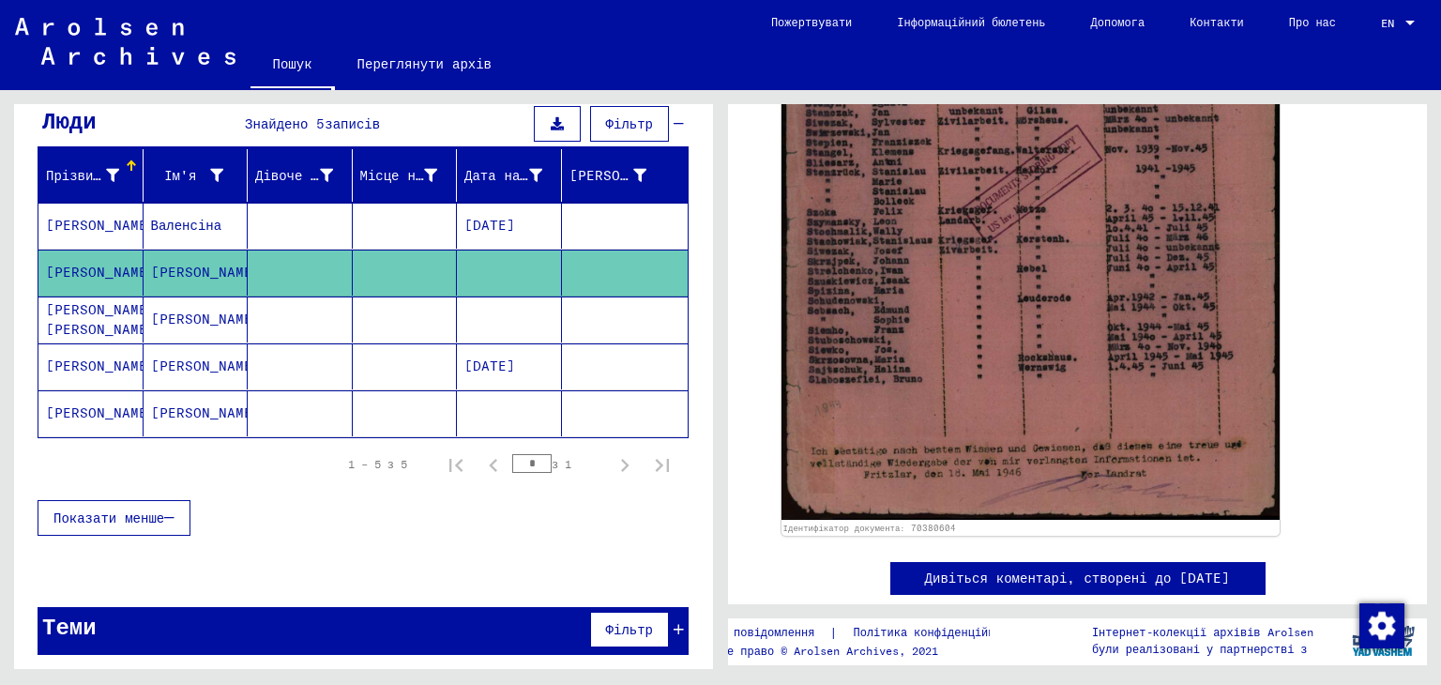
click at [199, 409] on mat-cell "[PERSON_NAME]." at bounding box center [195, 413] width 105 height 46
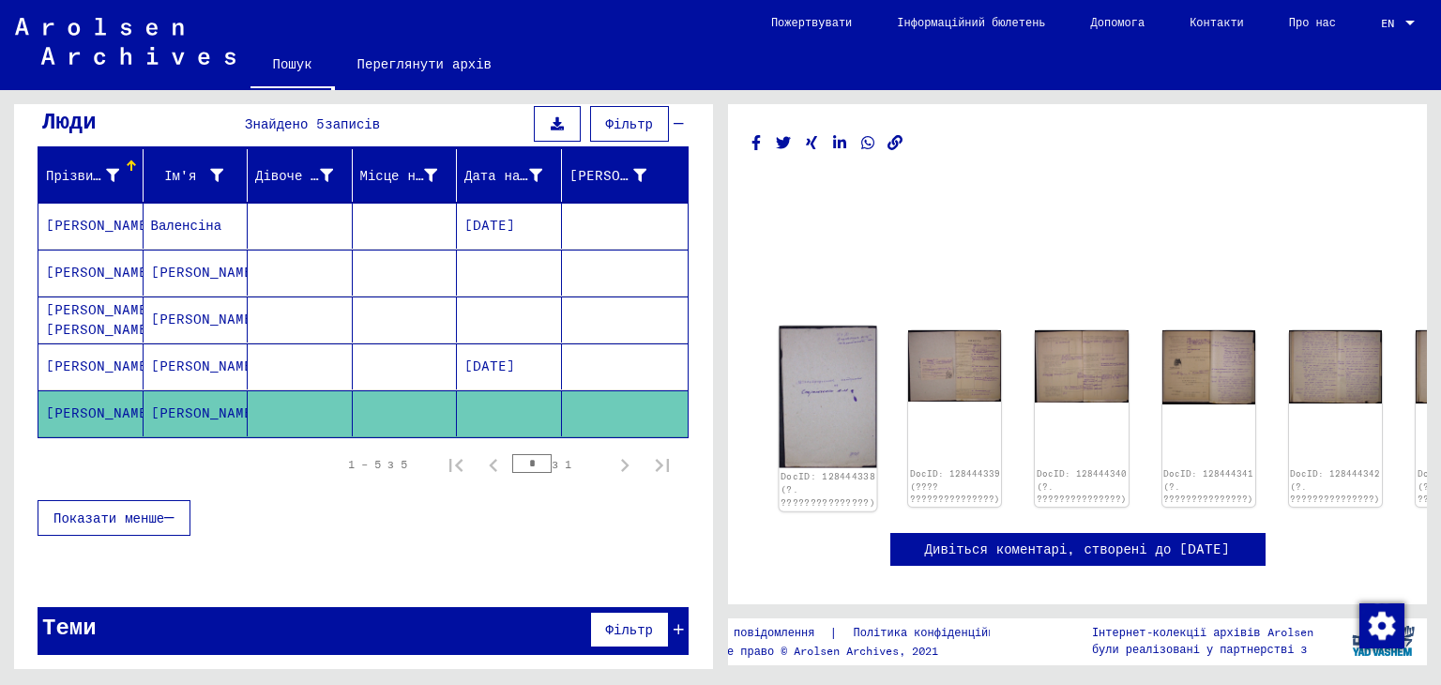
click at [816, 375] on img at bounding box center [828, 397] width 98 height 143
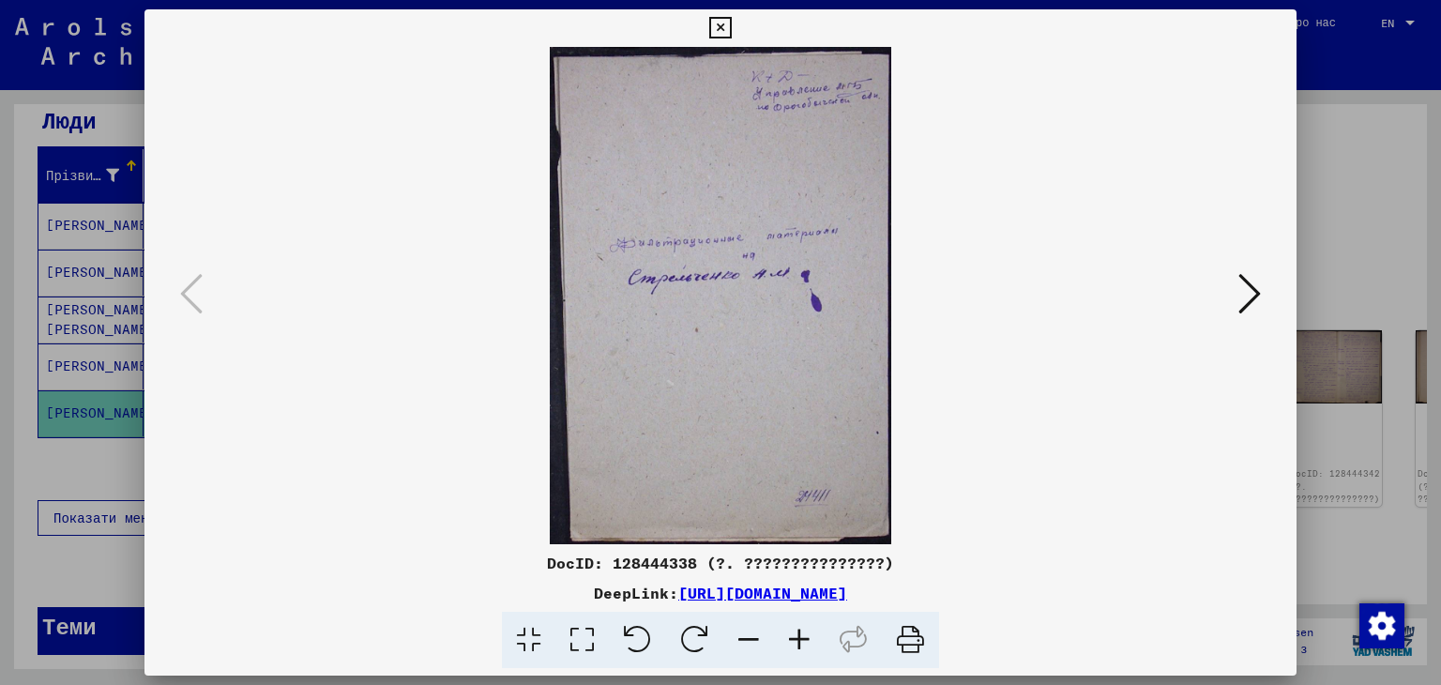
click at [1253, 288] on icon at bounding box center [1249, 293] width 23 height 45
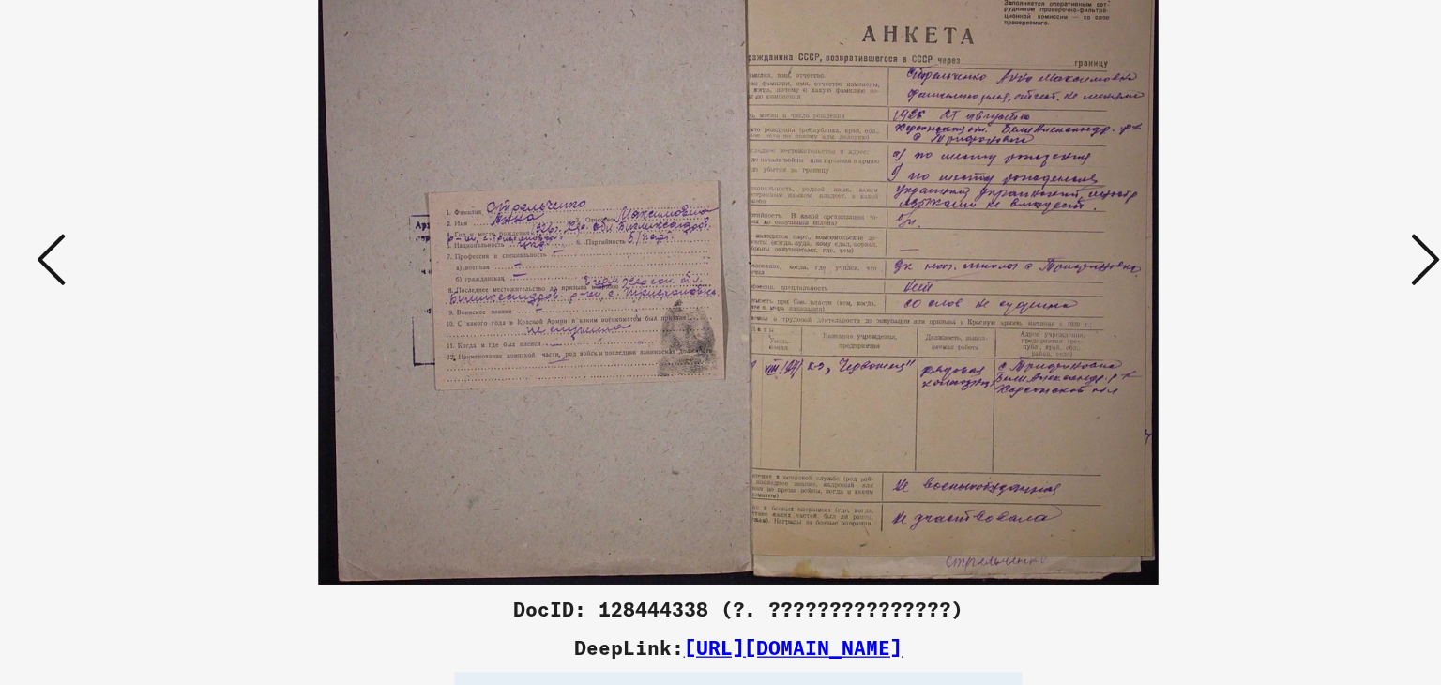
click at [1241, 300] on icon at bounding box center [1249, 293] width 23 height 45
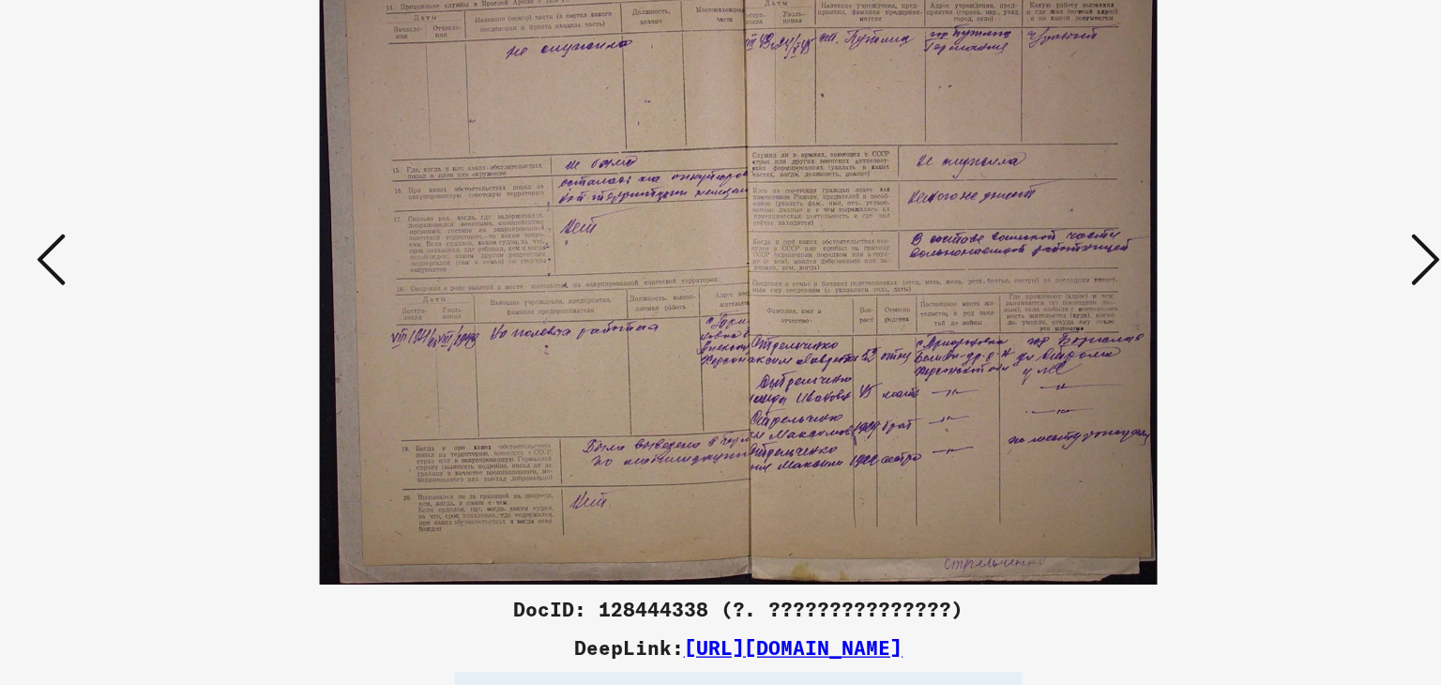
click at [1241, 300] on icon at bounding box center [1249, 293] width 23 height 45
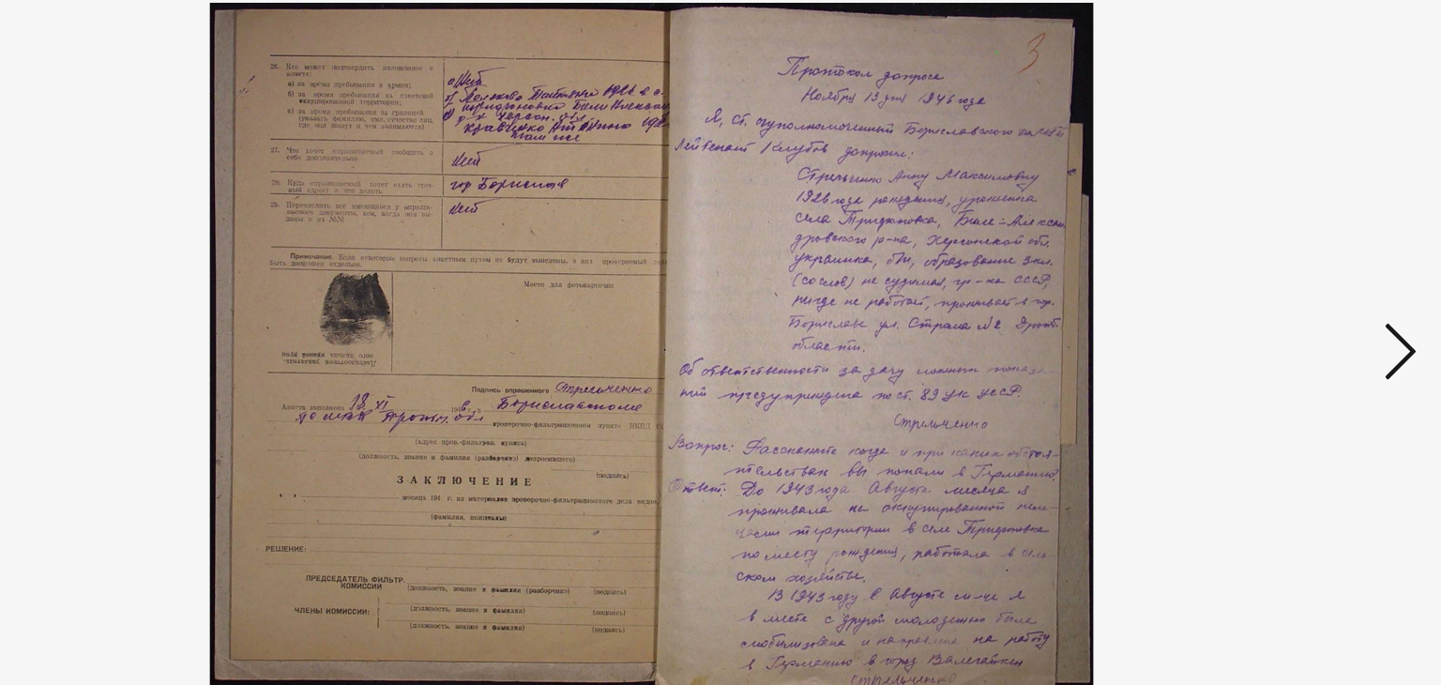
click at [1238, 305] on icon at bounding box center [1249, 293] width 23 height 45
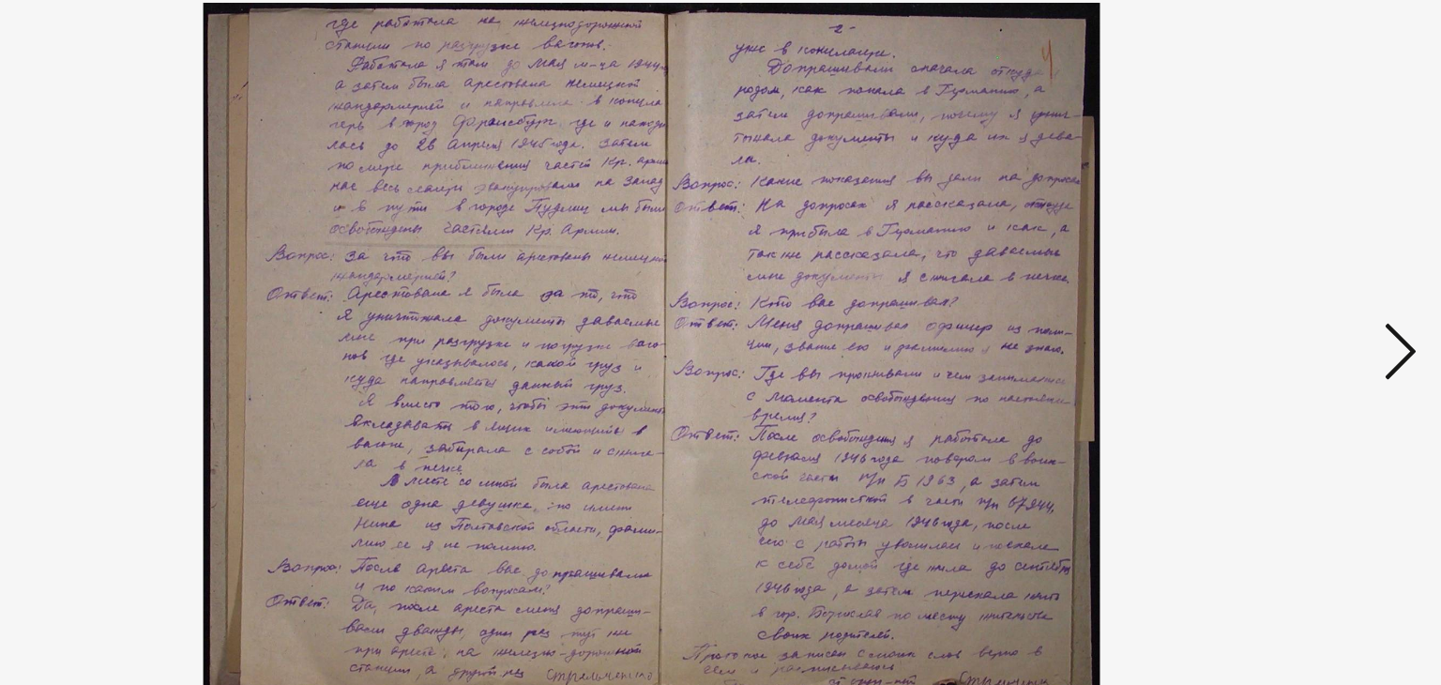
click at [1238, 305] on icon at bounding box center [1249, 293] width 23 height 45
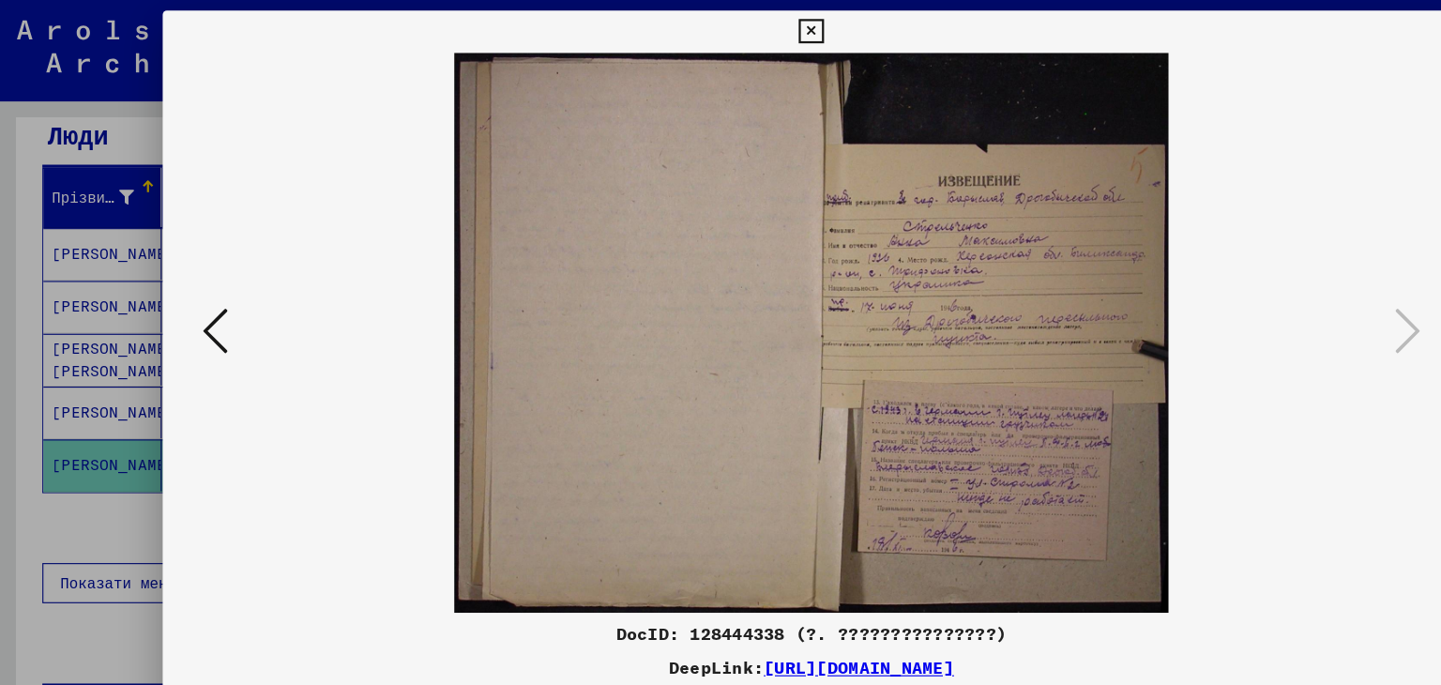
click at [209, 290] on img at bounding box center [720, 295] width 1025 height 497
click at [199, 289] on icon at bounding box center [191, 293] width 23 height 45
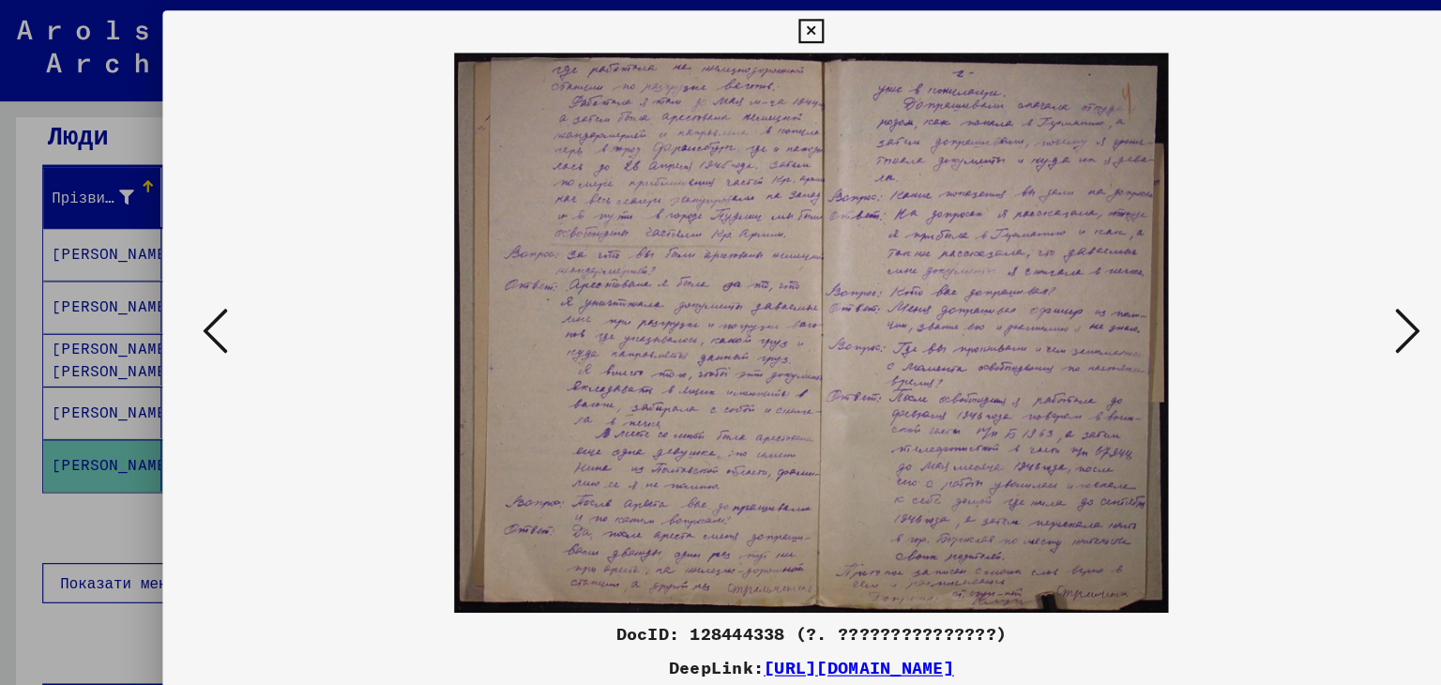
click at [199, 289] on icon at bounding box center [191, 293] width 23 height 45
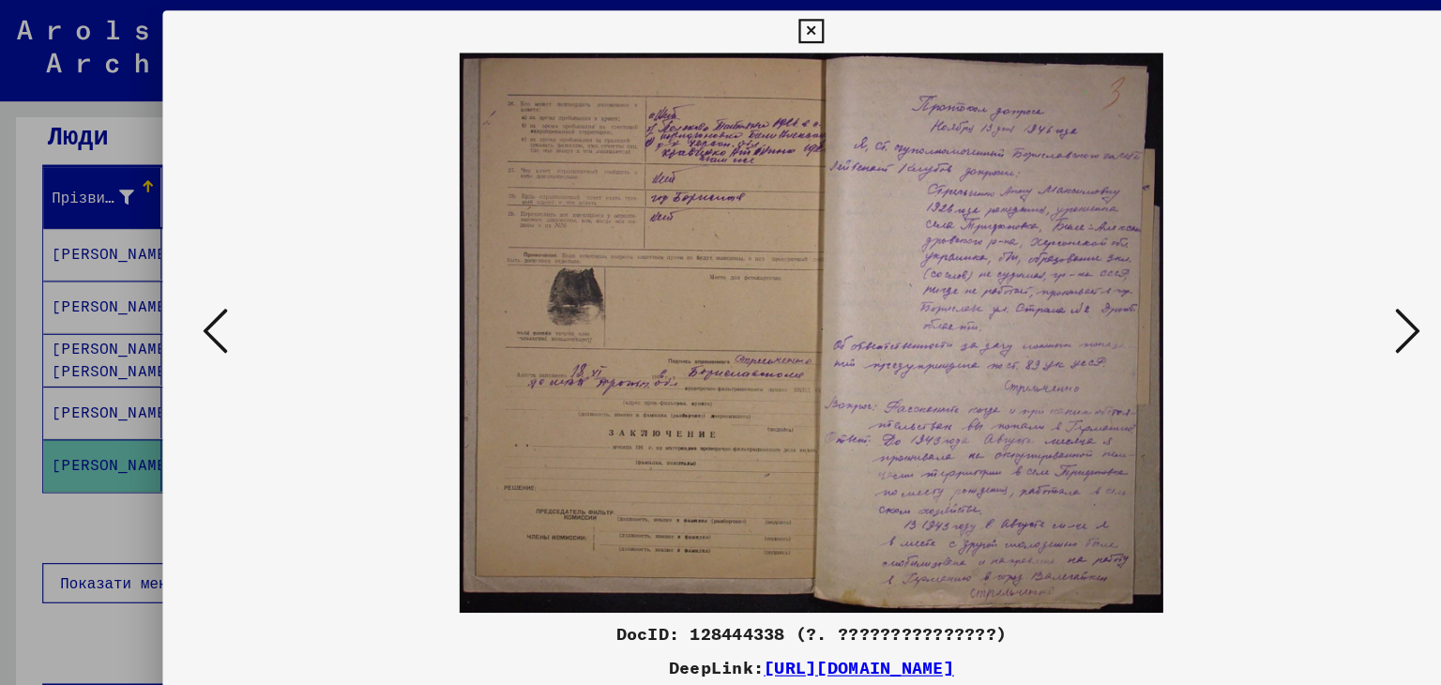
click at [199, 289] on icon at bounding box center [191, 293] width 23 height 45
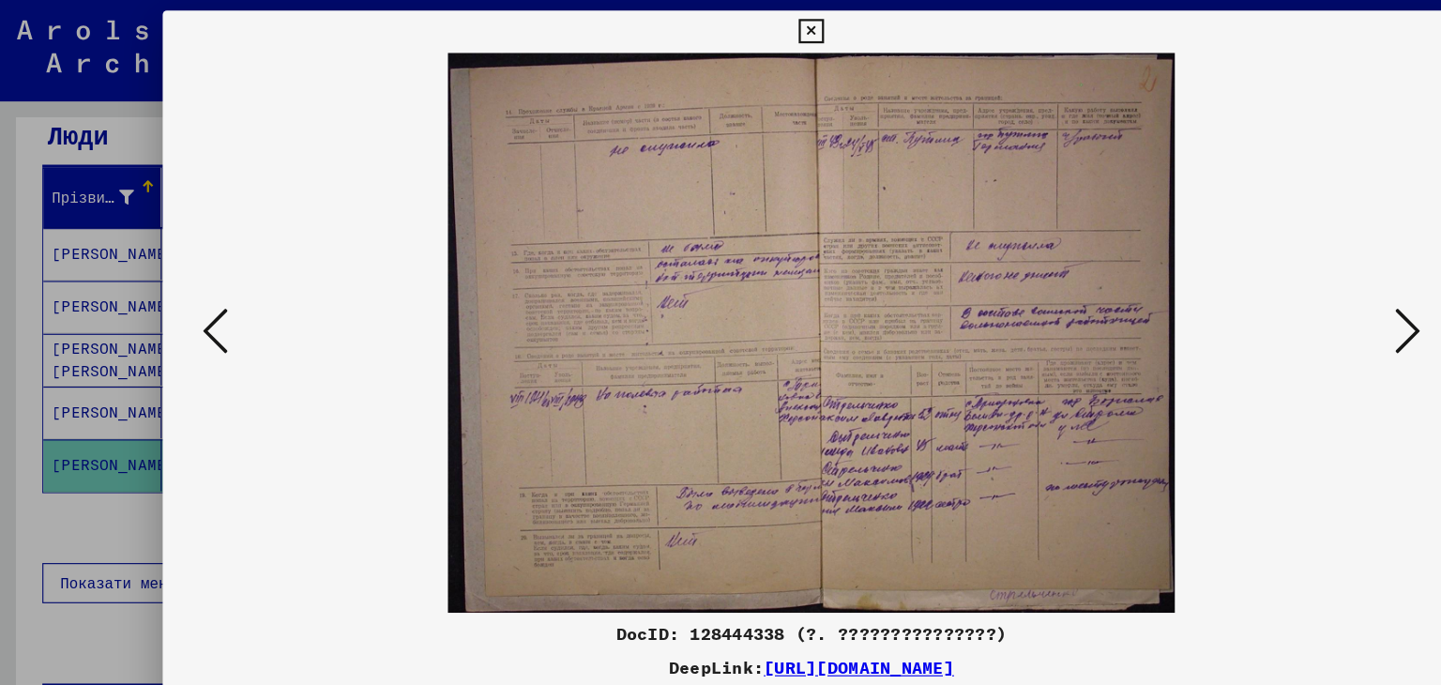
click at [199, 289] on icon at bounding box center [191, 293] width 23 height 45
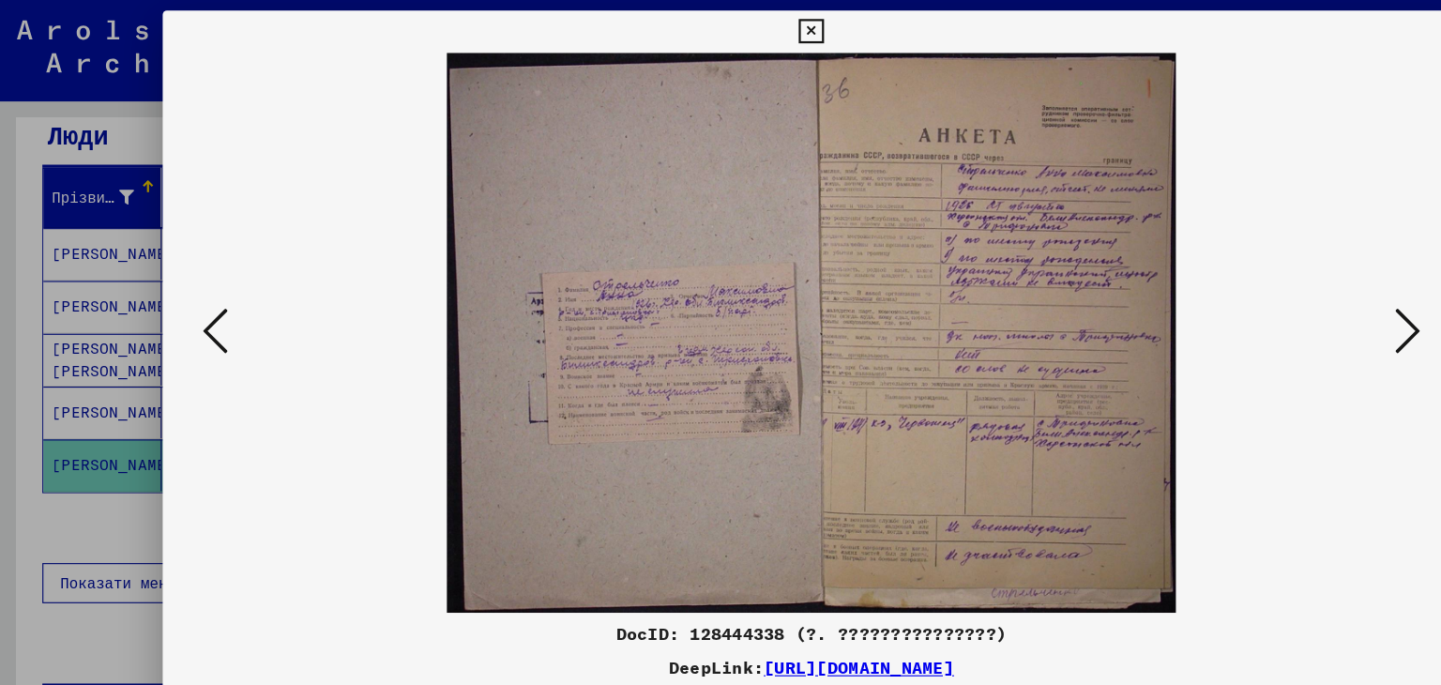
click at [199, 289] on icon at bounding box center [191, 293] width 23 height 45
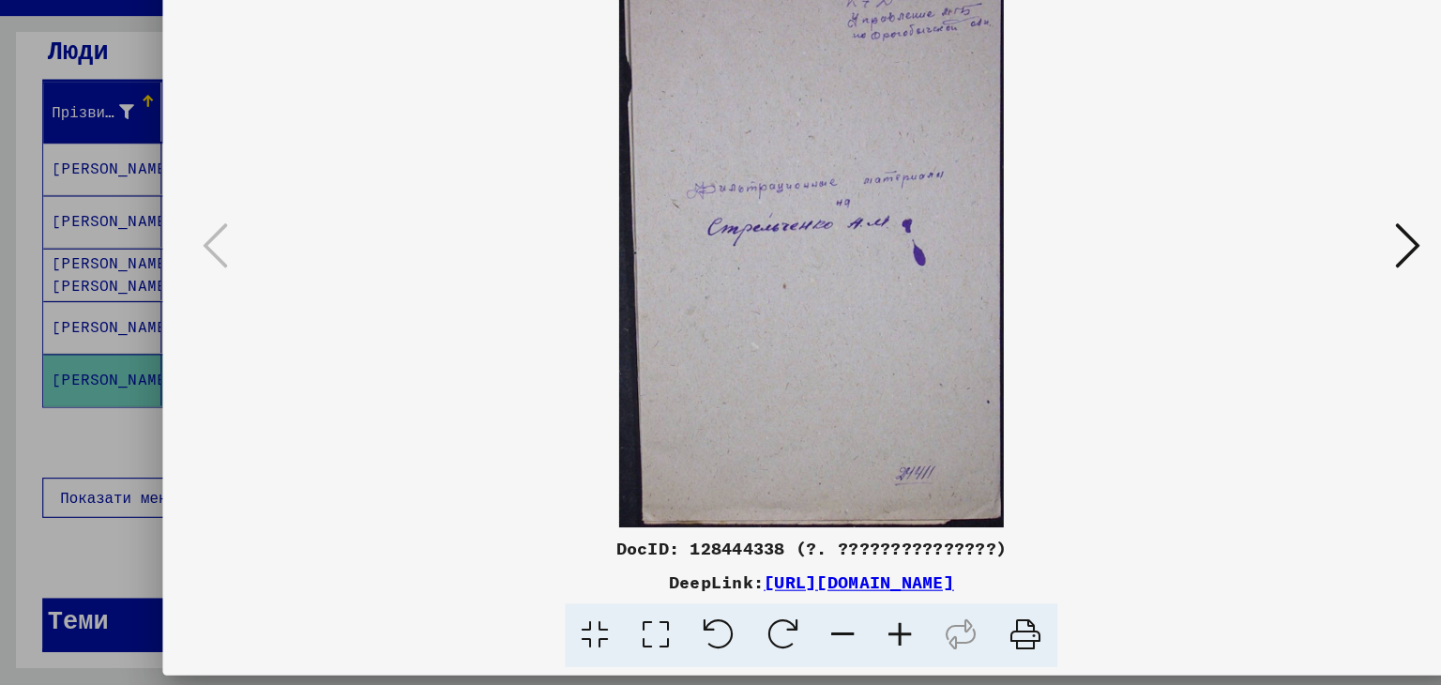
click at [98, 457] on div at bounding box center [720, 342] width 1441 height 685
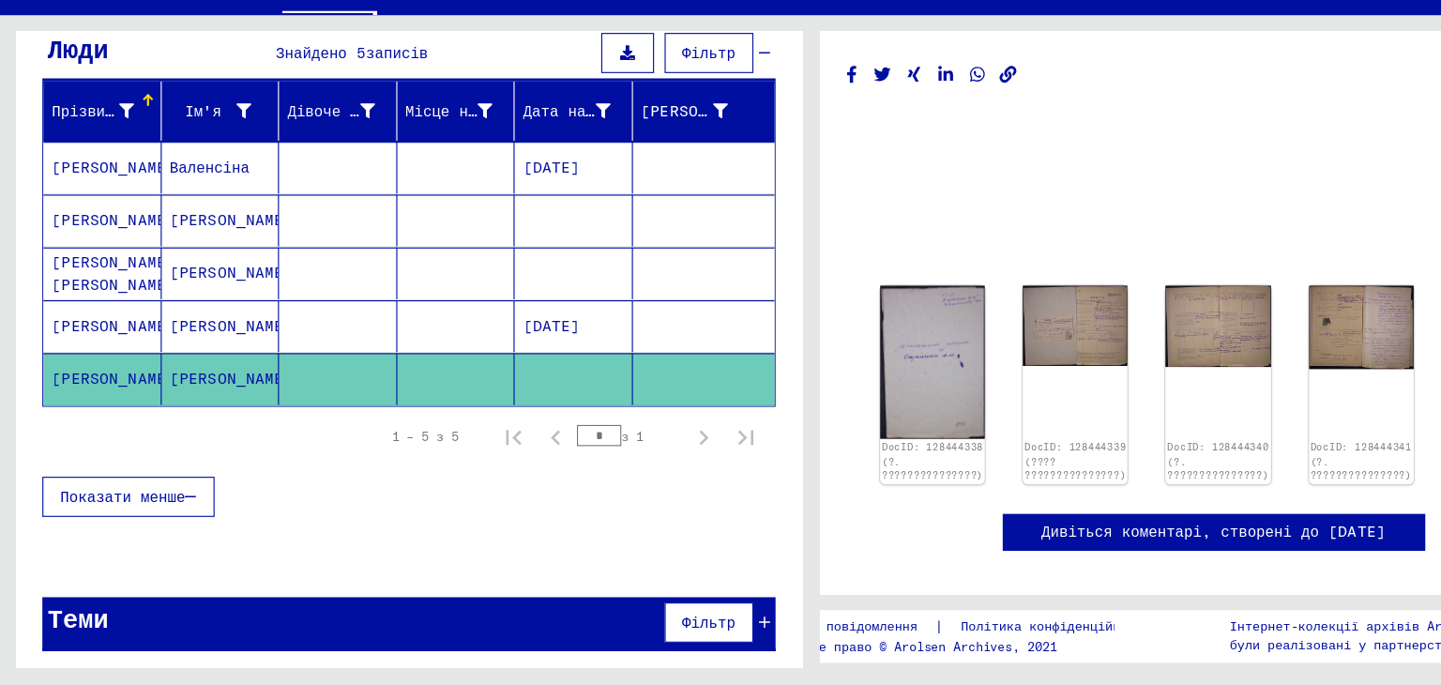
click at [180, 359] on mat-cell "[PERSON_NAME]" at bounding box center [195, 366] width 105 height 46
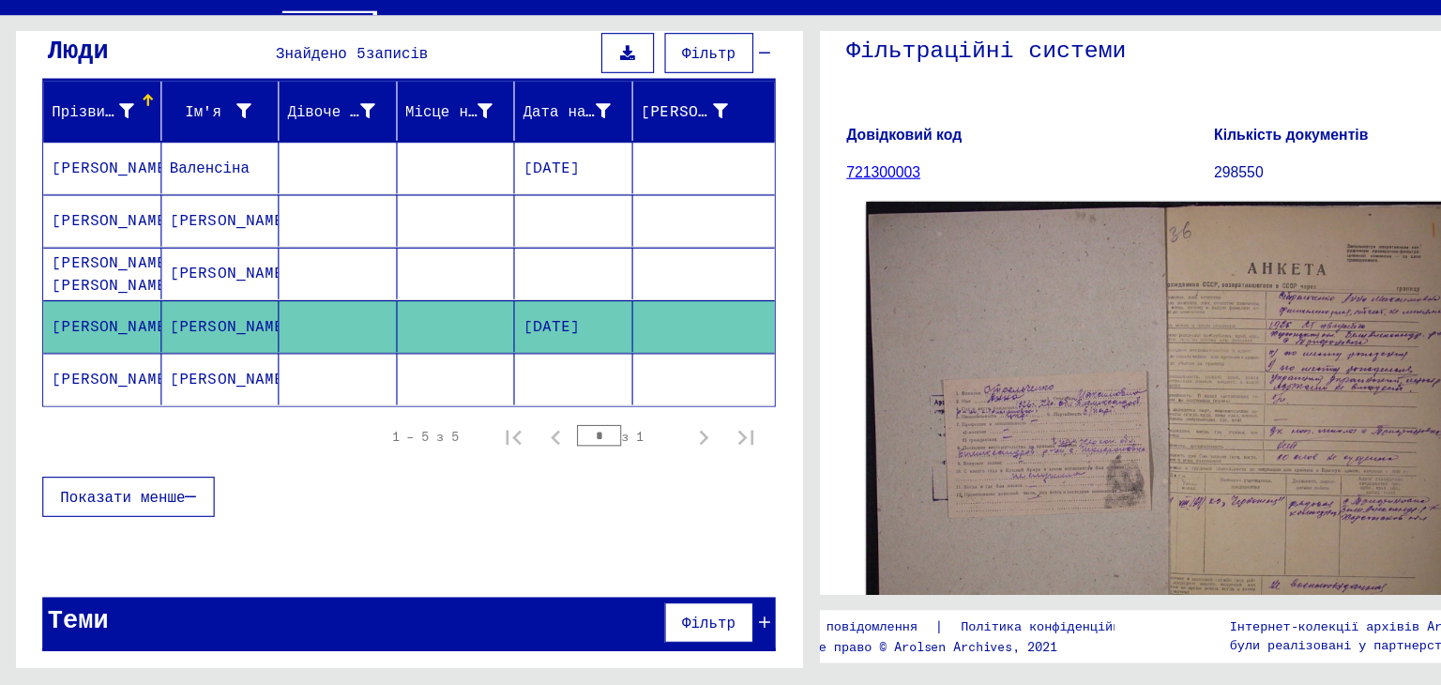
scroll to position [136, 0]
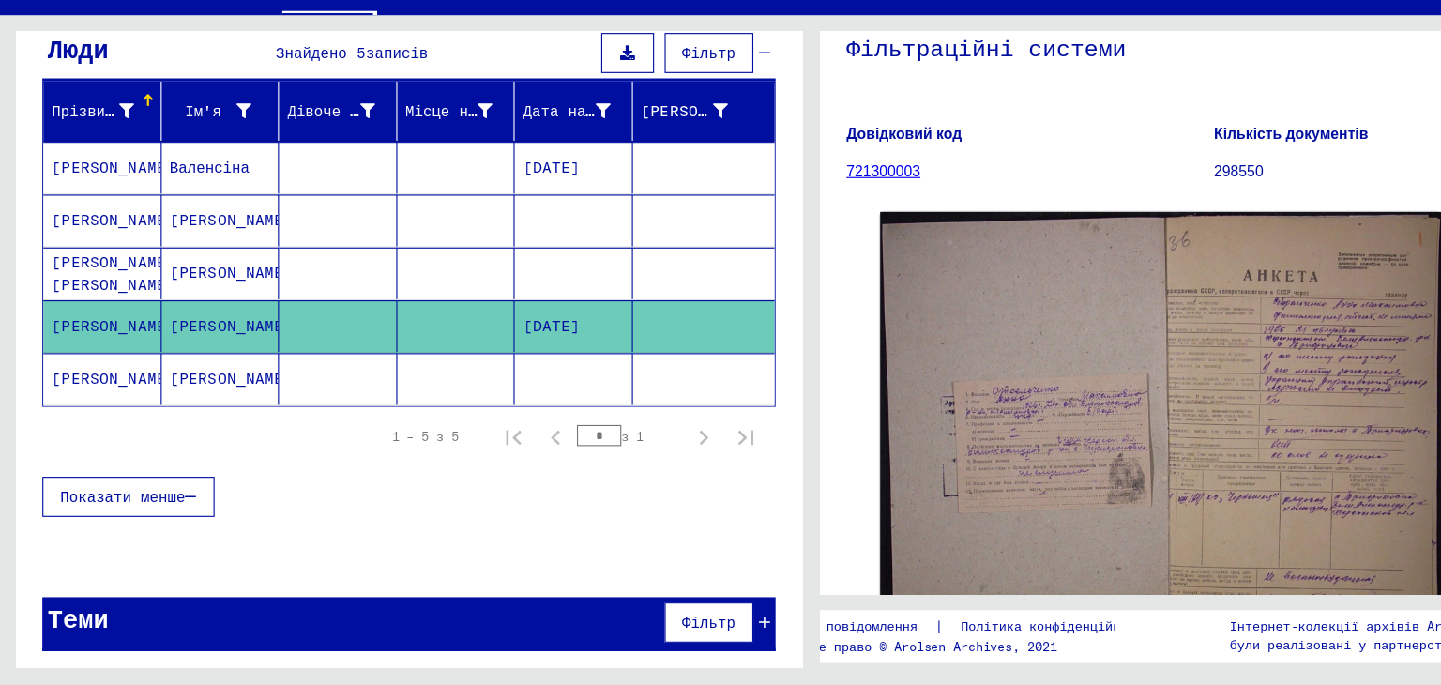
click at [165, 310] on font "[PERSON_NAME]" at bounding box center [206, 318] width 110 height 17
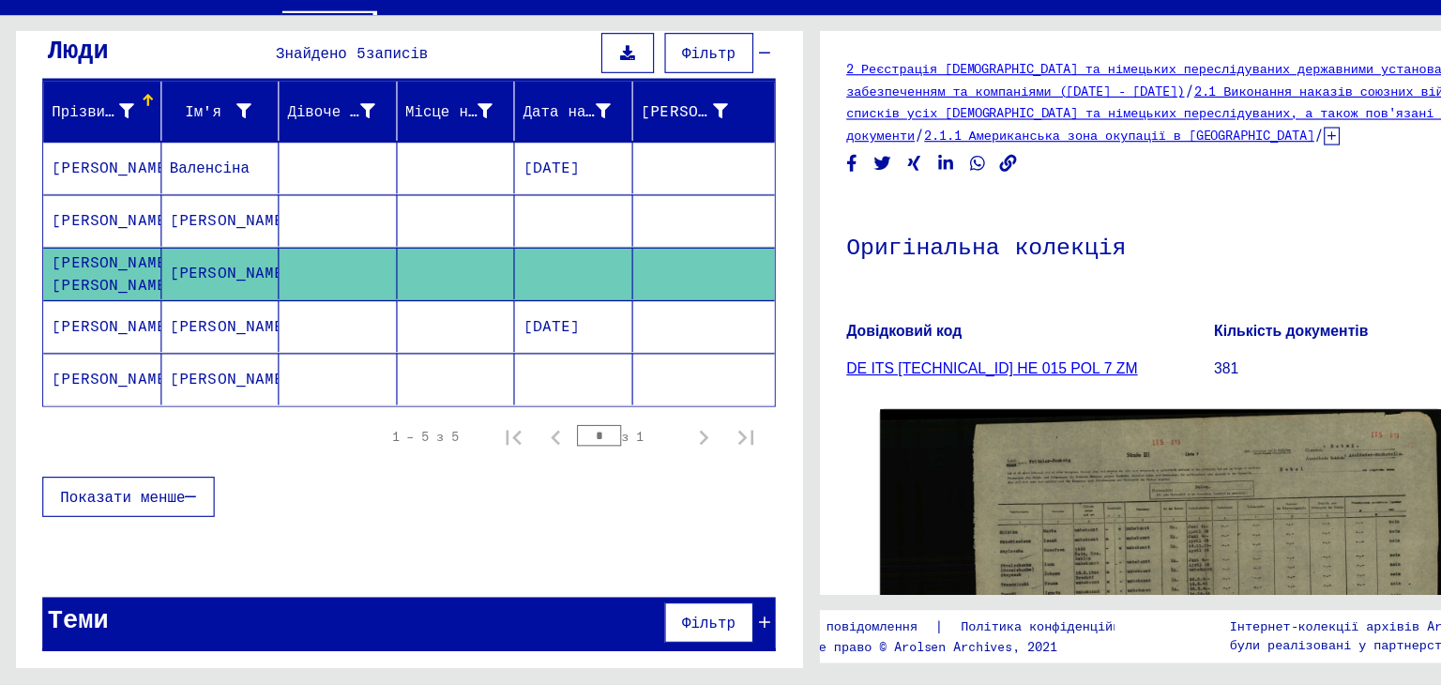
click at [189, 266] on mat-cell "[PERSON_NAME]" at bounding box center [195, 272] width 105 height 46
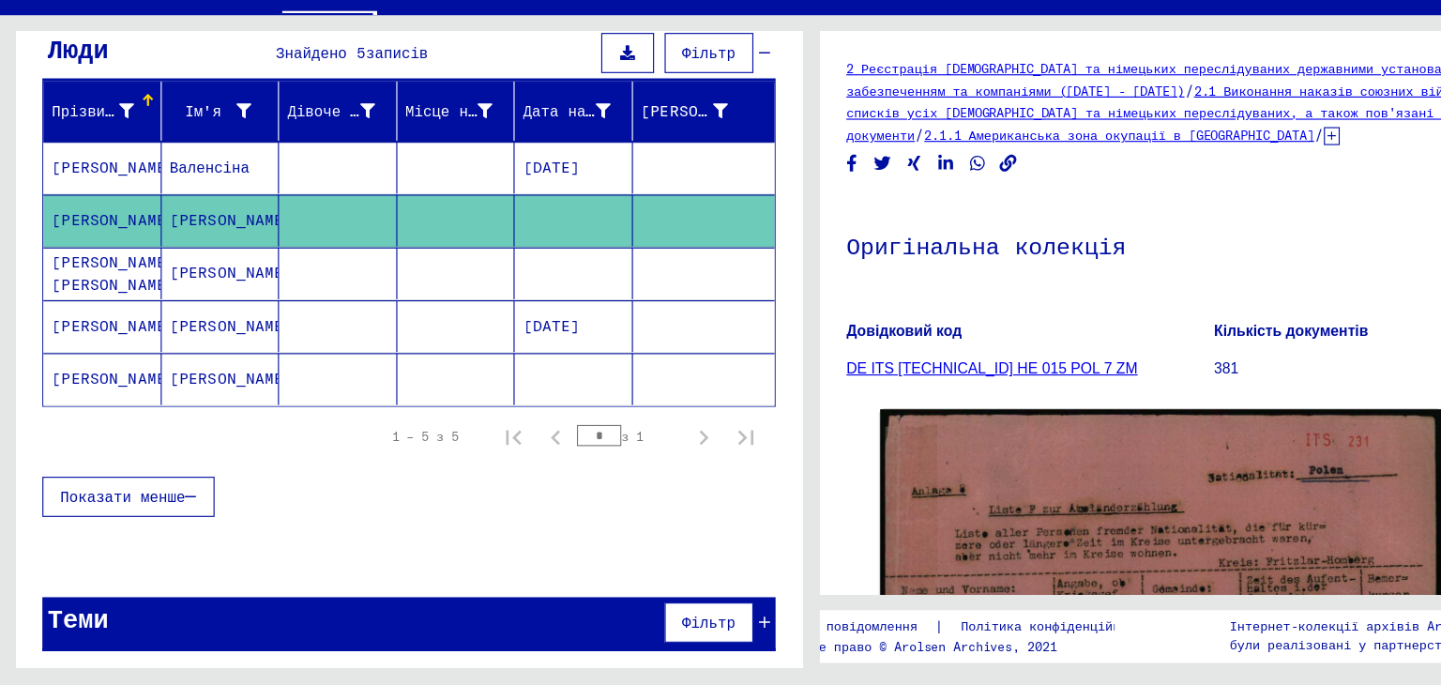
click at [219, 307] on mat-cell "[PERSON_NAME]" at bounding box center [195, 319] width 105 height 46
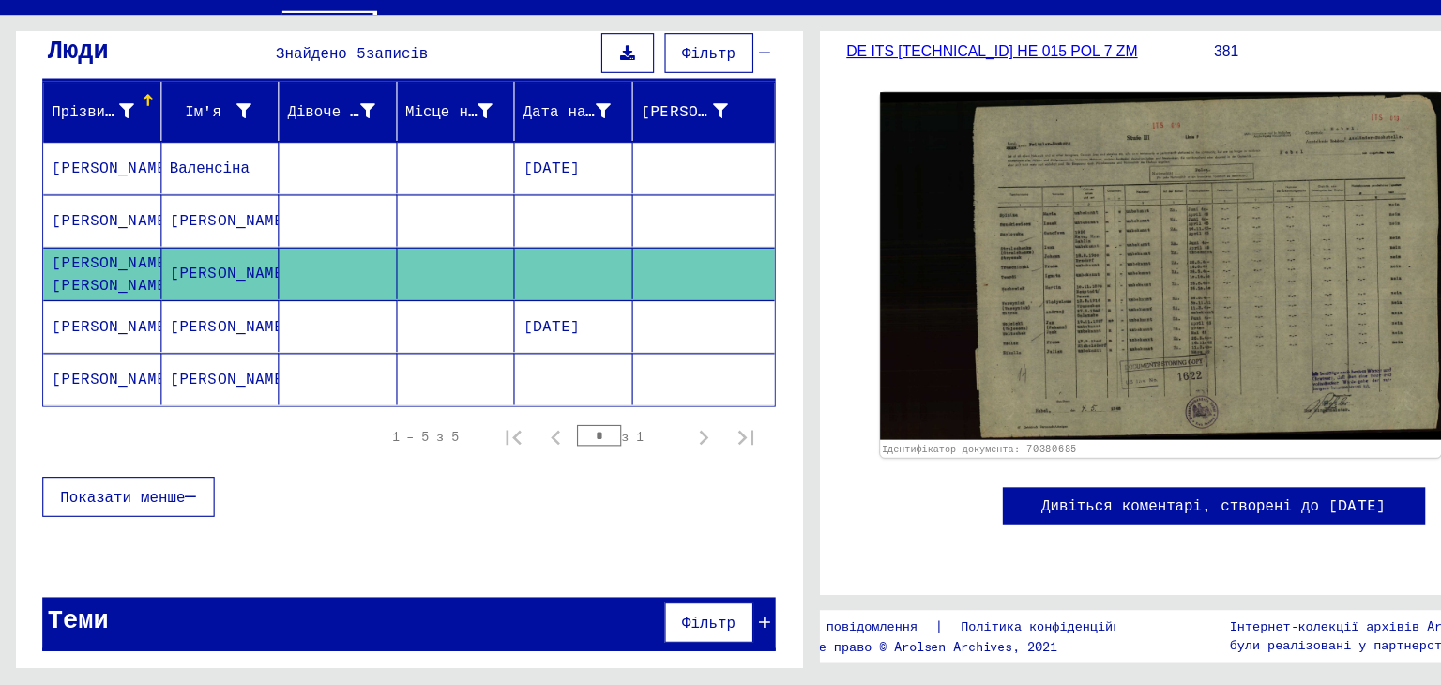
scroll to position [304, 0]
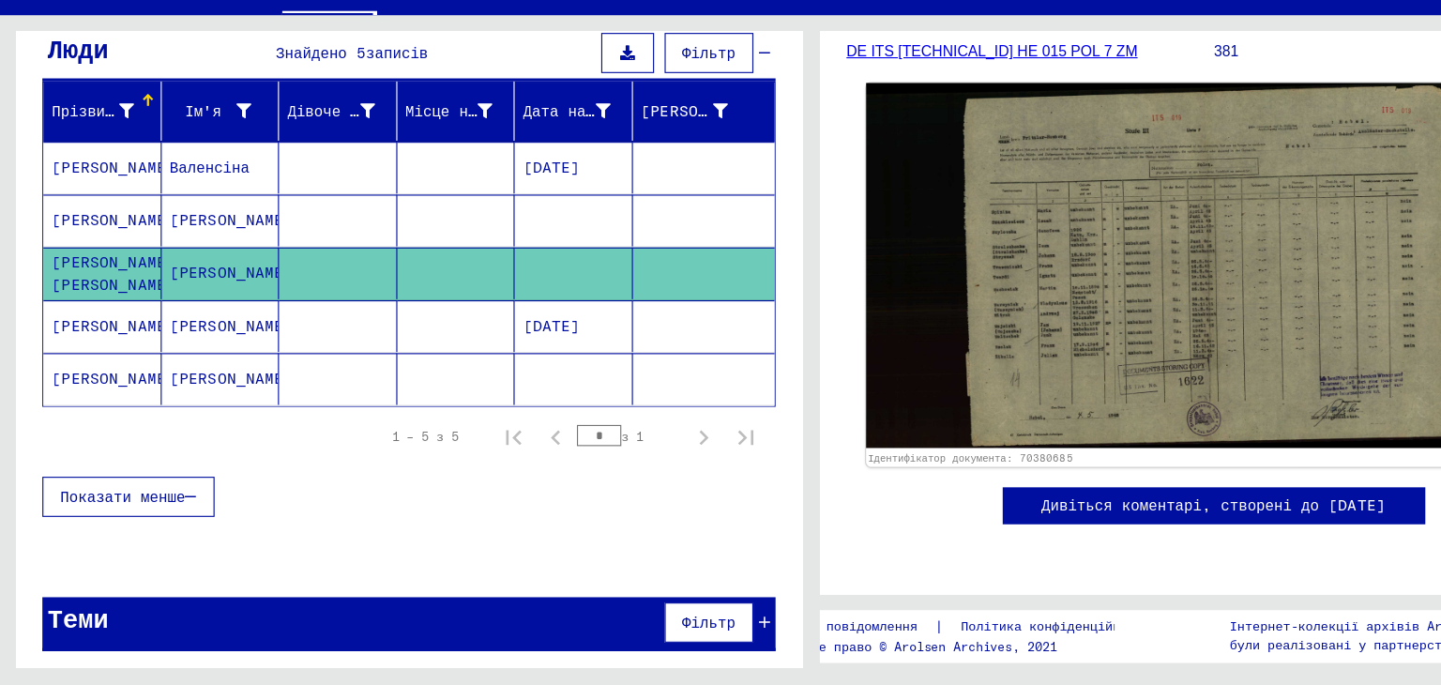
click at [1044, 374] on img at bounding box center [1030, 313] width 523 height 324
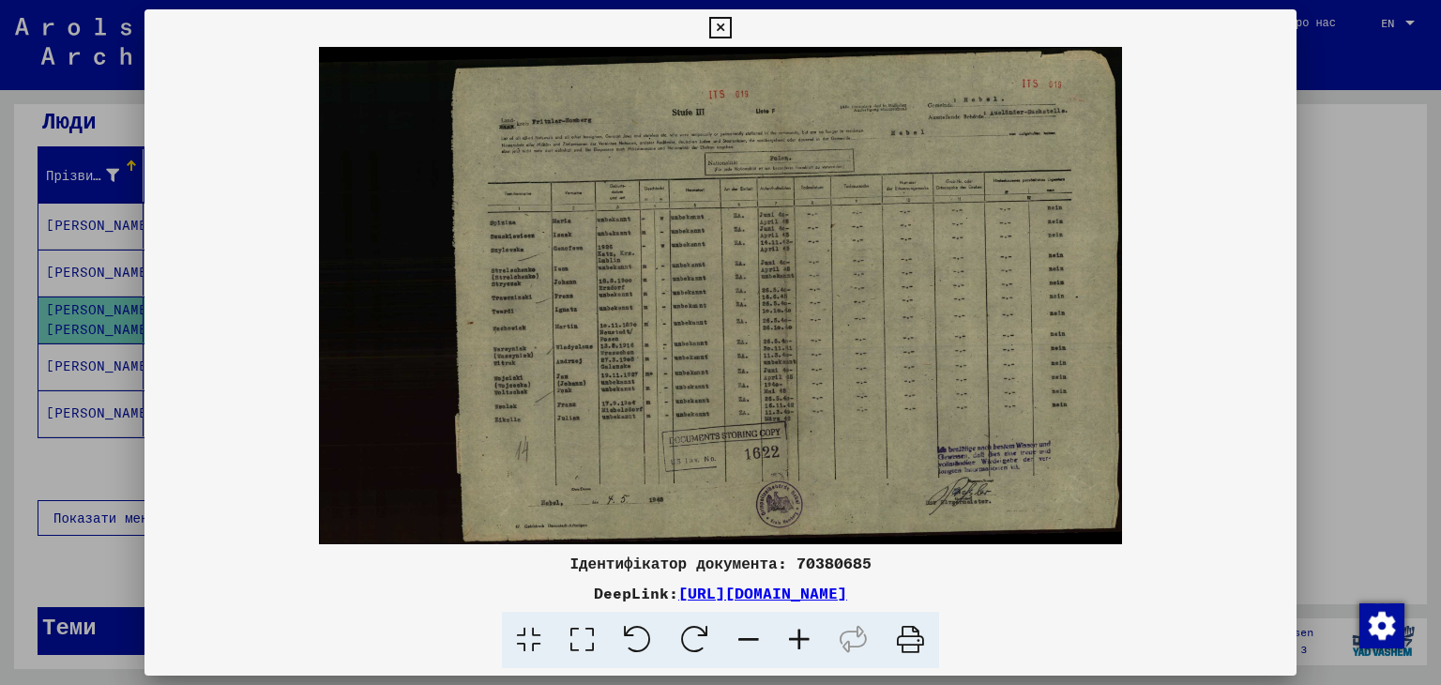
click at [1326, 158] on div at bounding box center [720, 342] width 1441 height 685
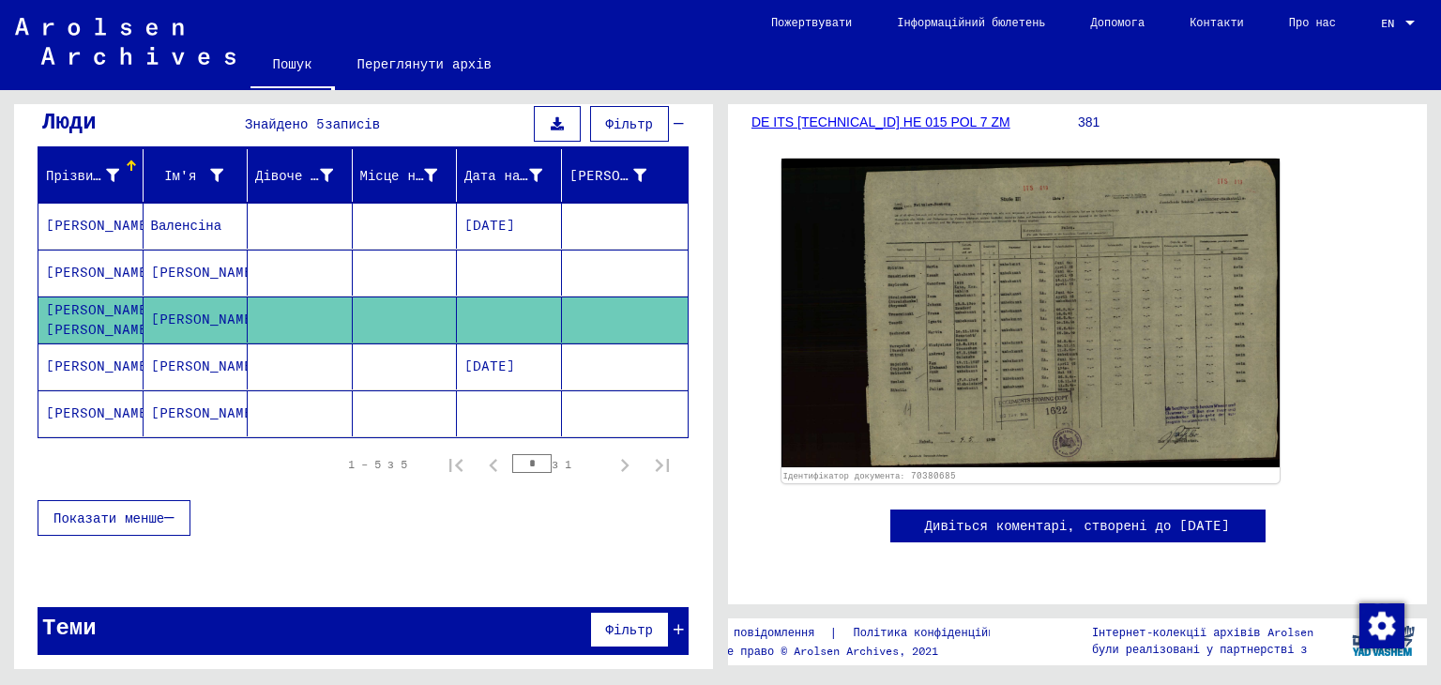
scroll to position [0, 0]
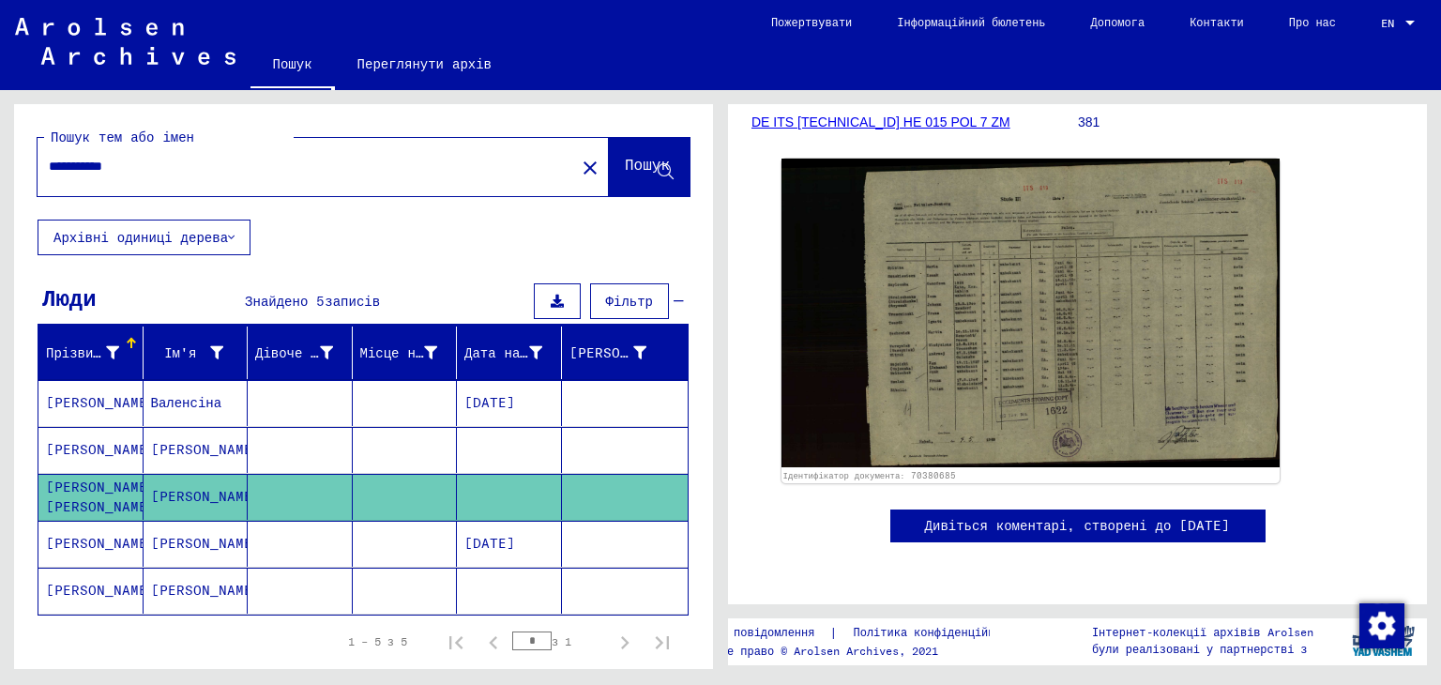
click at [90, 396] on font "[PERSON_NAME]" at bounding box center [101, 402] width 110 height 17
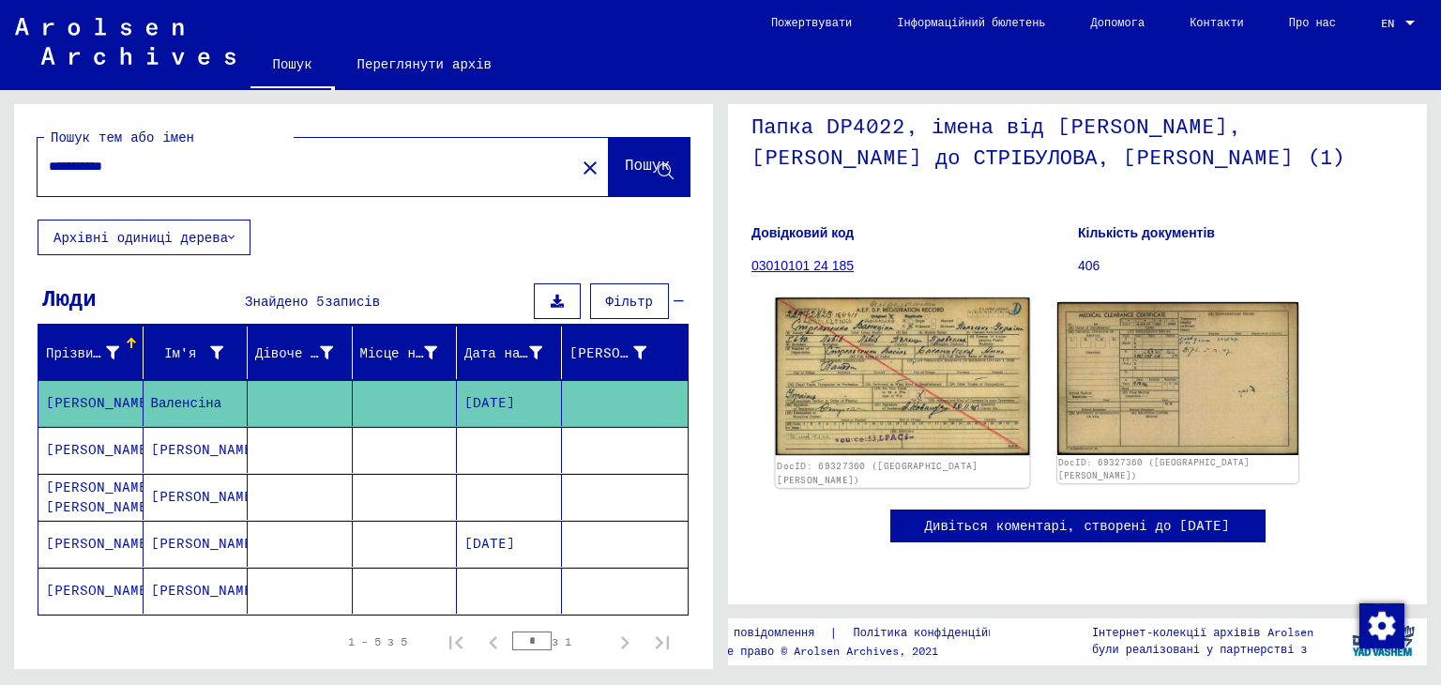
scroll to position [251, 0]
click at [977, 297] on img at bounding box center [902, 376] width 253 height 158
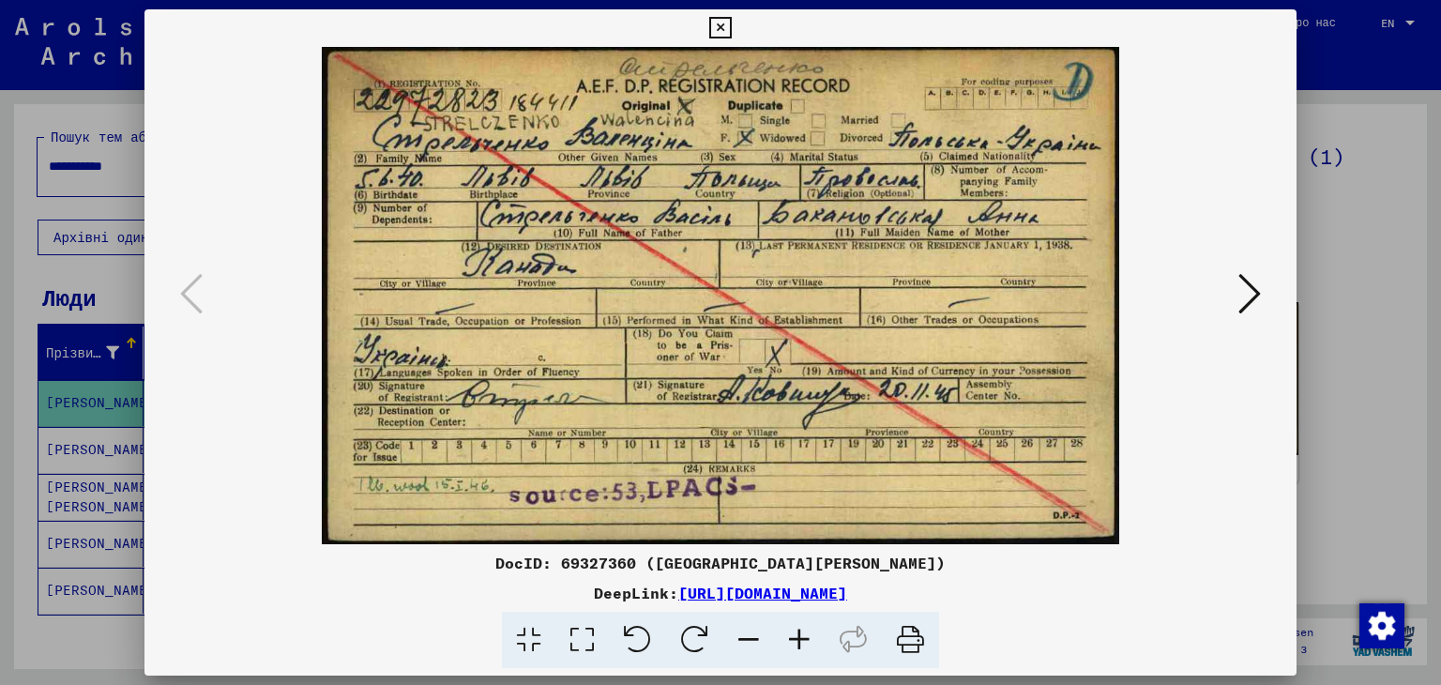
click at [1236, 271] on button at bounding box center [1249, 294] width 34 height 53
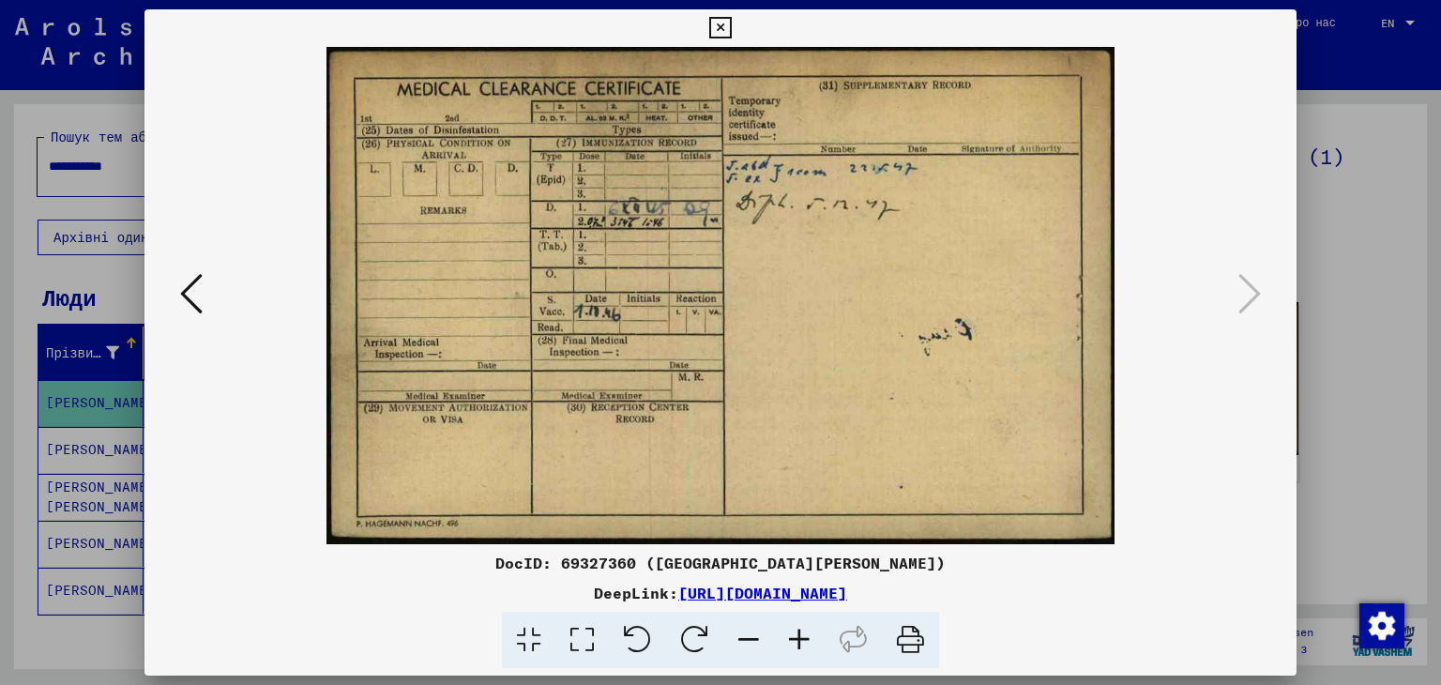
click at [204, 312] on button at bounding box center [191, 294] width 34 height 53
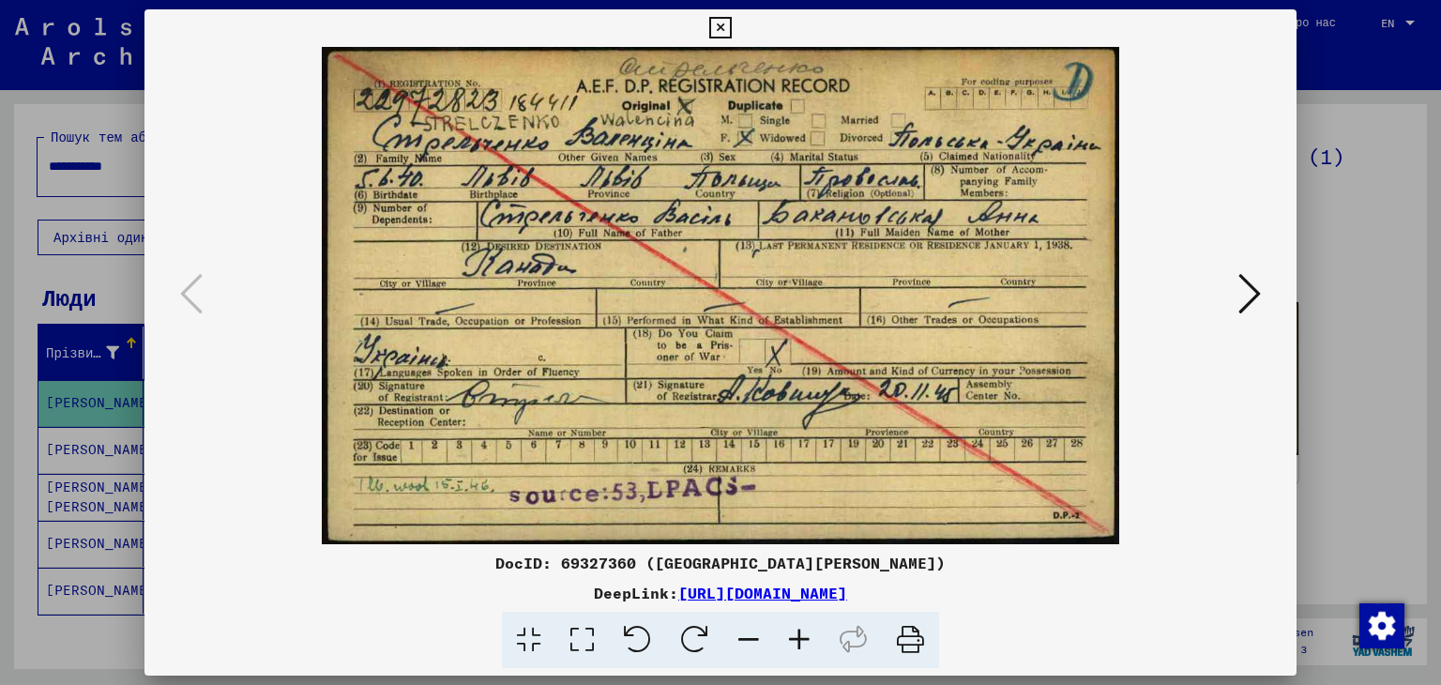
click at [1347, 339] on div at bounding box center [720, 342] width 1441 height 685
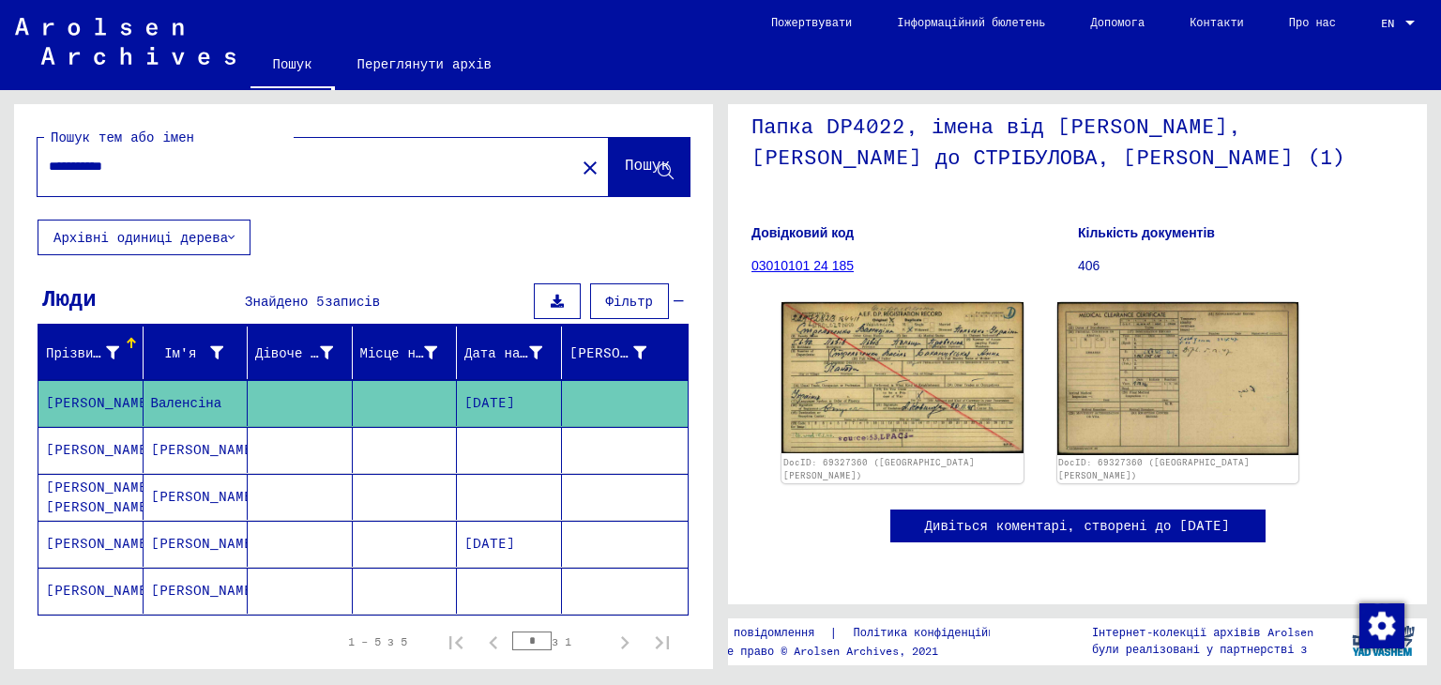
click at [158, 183] on div "**********" at bounding box center [301, 166] width 526 height 42
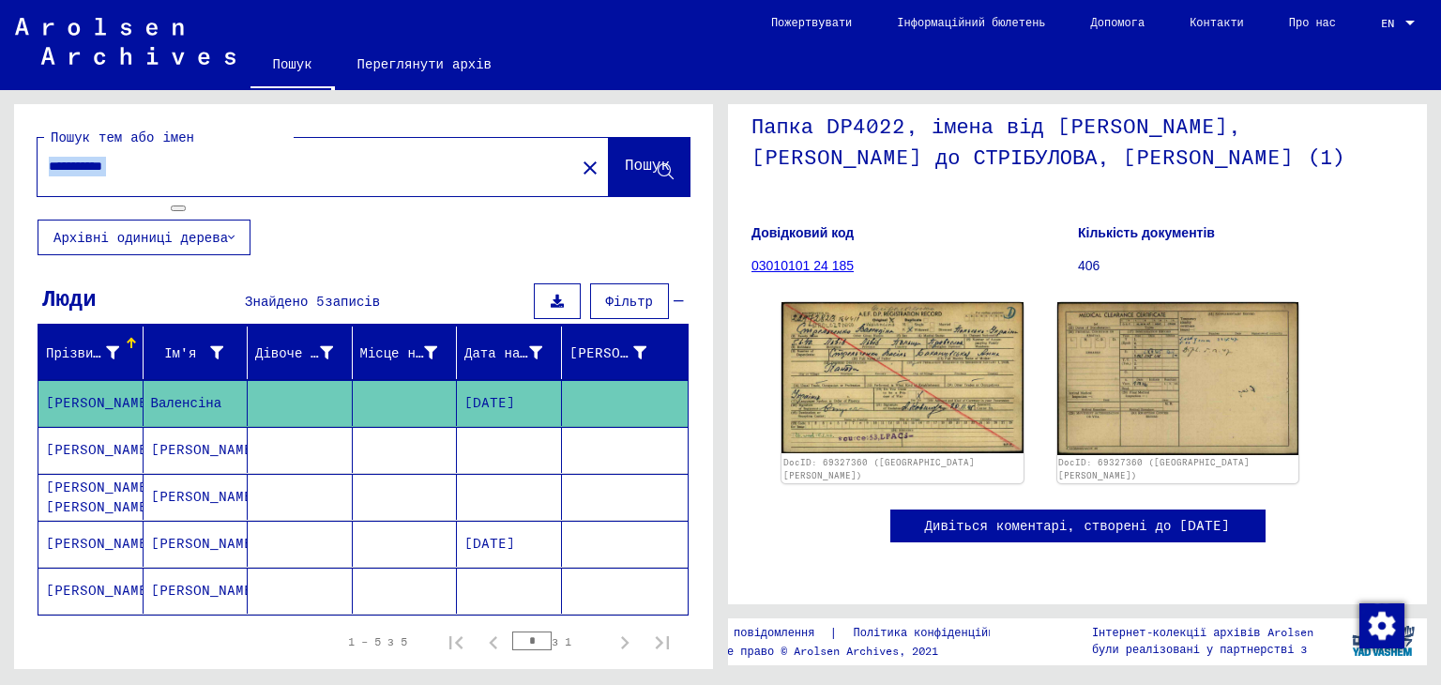
click at [158, 183] on div "**********" at bounding box center [301, 166] width 526 height 42
click at [137, 179] on div "**********" at bounding box center [301, 166] width 526 height 42
drag, startPoint x: 127, startPoint y: 155, endPoint x: 135, endPoint y: 170, distance: 17.2
click at [135, 170] on div "**********" at bounding box center [301, 166] width 526 height 42
click at [135, 170] on input "**********" at bounding box center [306, 167] width 515 height 20
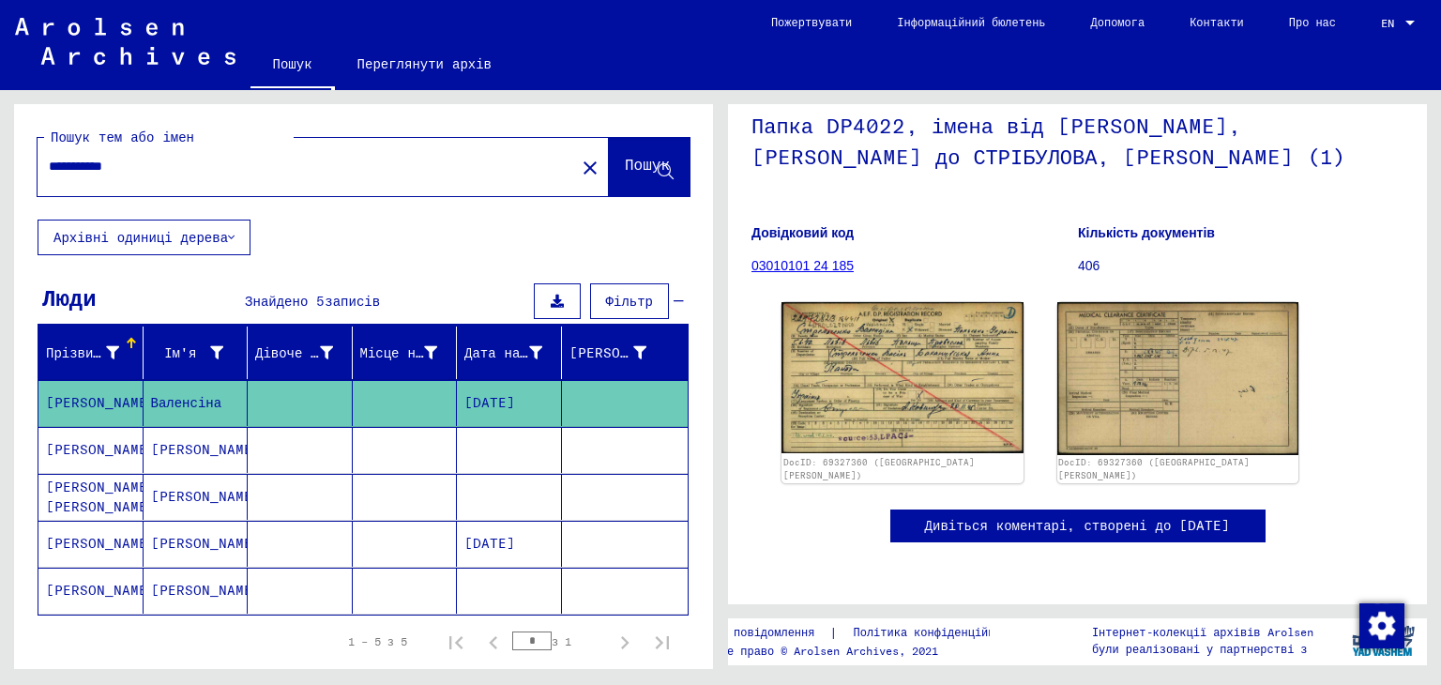
click at [135, 170] on input "**********" at bounding box center [306, 167] width 515 height 20
type input "****"
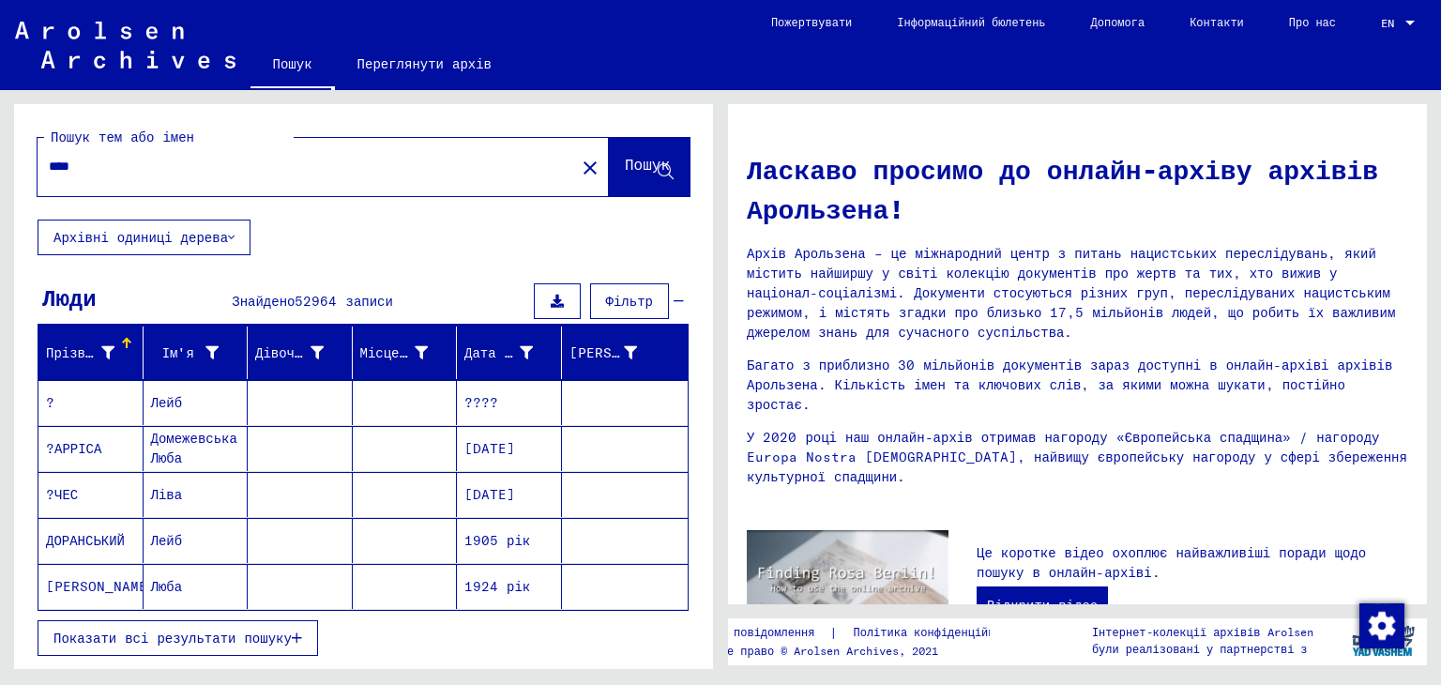
click at [160, 176] on div "****" at bounding box center [295, 166] width 515 height 42
click at [66, 165] on input "****" at bounding box center [301, 167] width 504 height 20
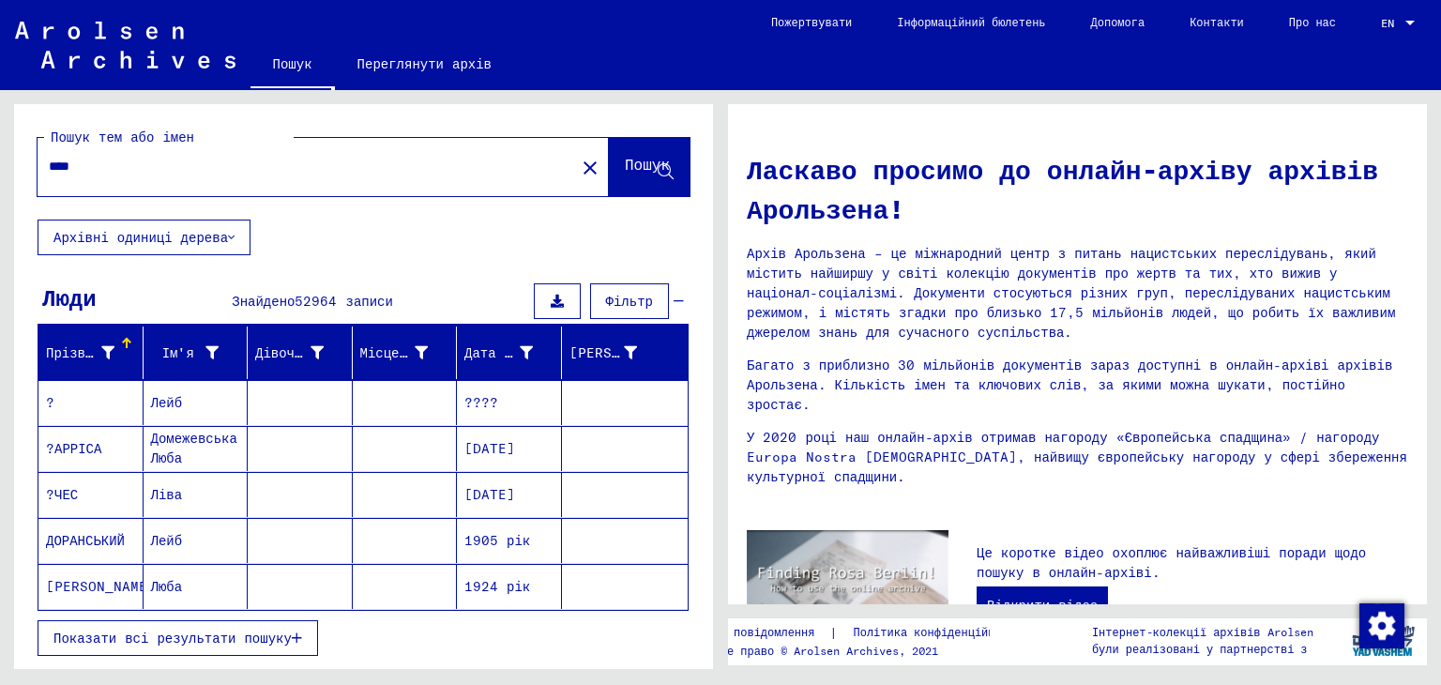
click at [66, 165] on input "****" at bounding box center [301, 167] width 504 height 20
type input "********"
click at [655, 161] on font "Пошук" at bounding box center [647, 164] width 45 height 19
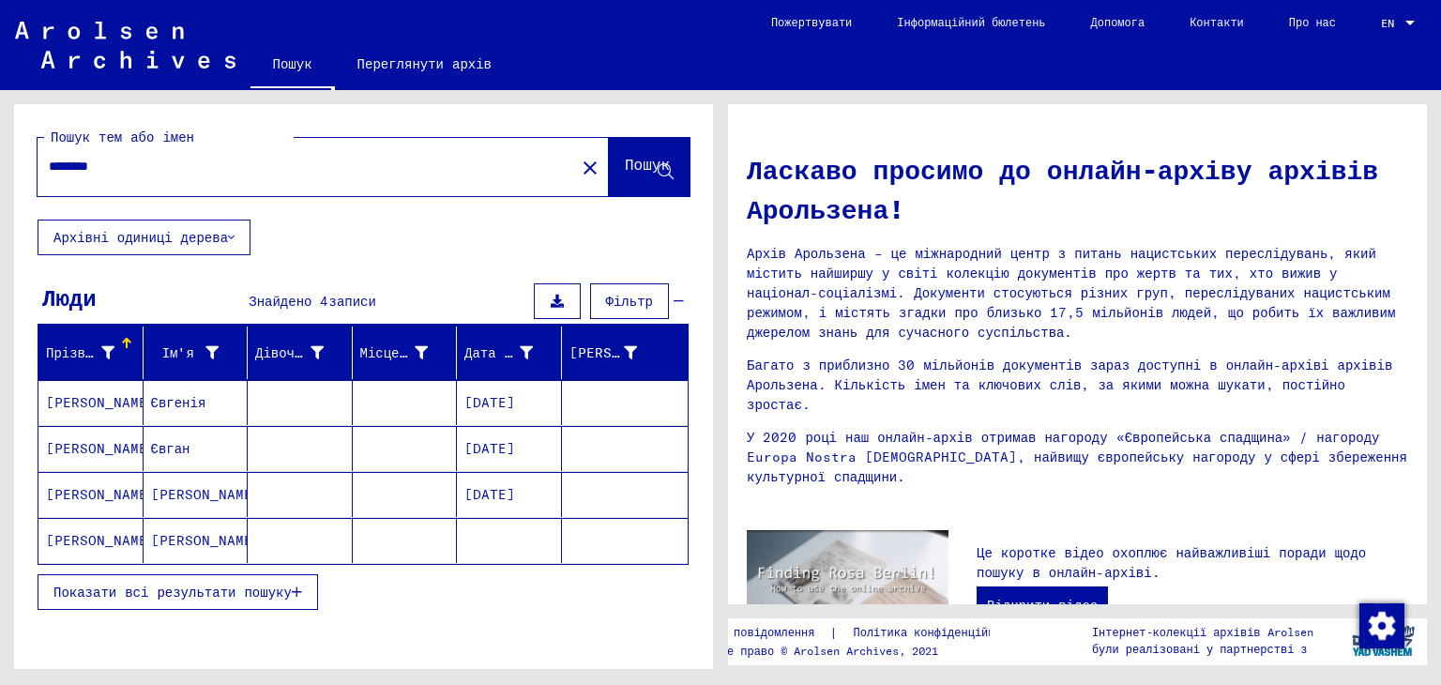
click at [175, 489] on font "[PERSON_NAME]" at bounding box center [206, 494] width 110 height 17
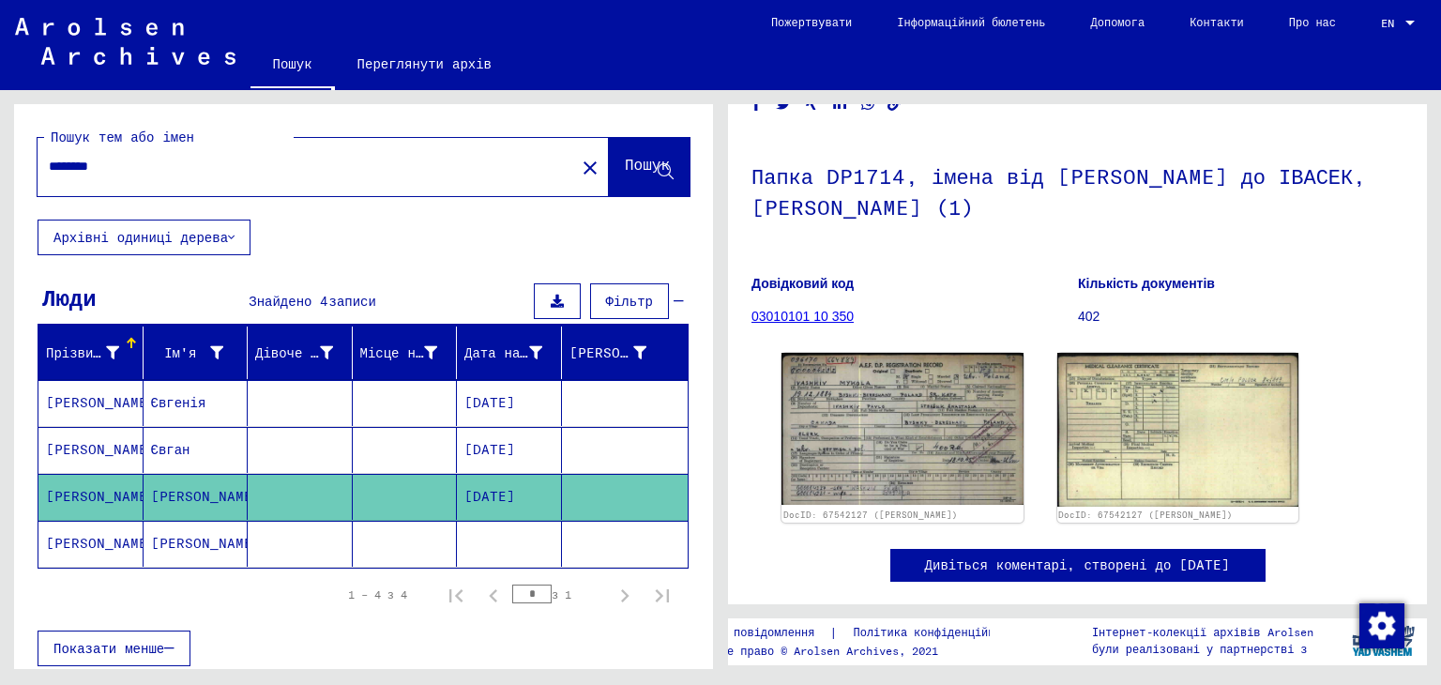
scroll to position [82, 0]
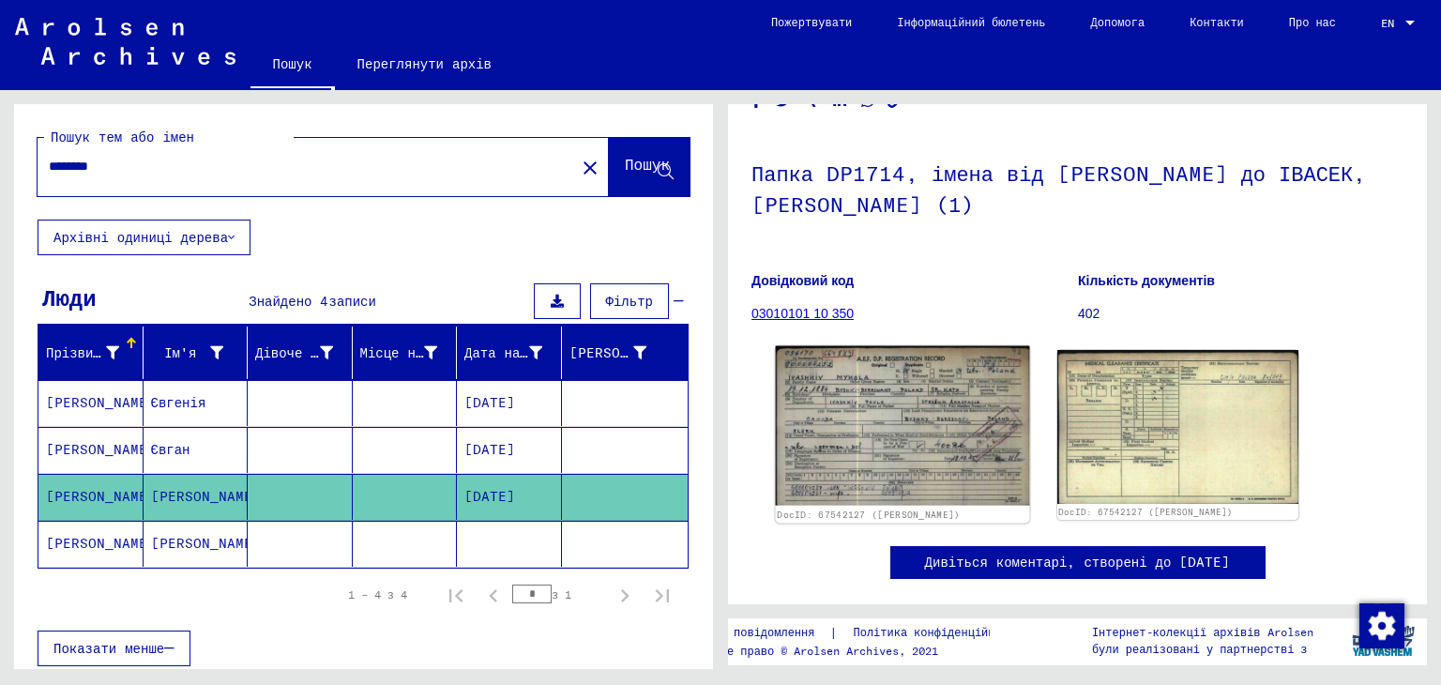
click at [948, 428] on img at bounding box center [902, 425] width 253 height 159
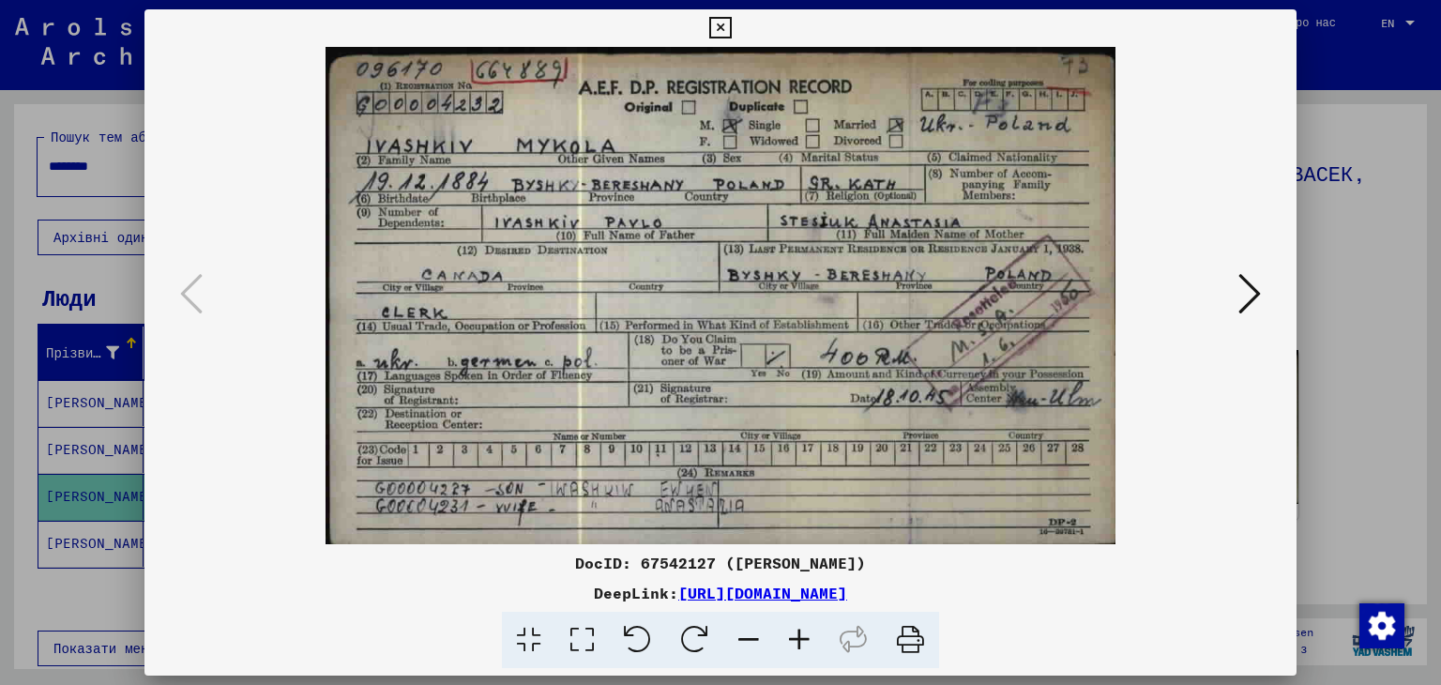
click at [1225, 278] on img at bounding box center [720, 295] width 1025 height 497
click at [1227, 272] on img at bounding box center [720, 295] width 1025 height 497
click at [1239, 310] on icon at bounding box center [1249, 293] width 23 height 45
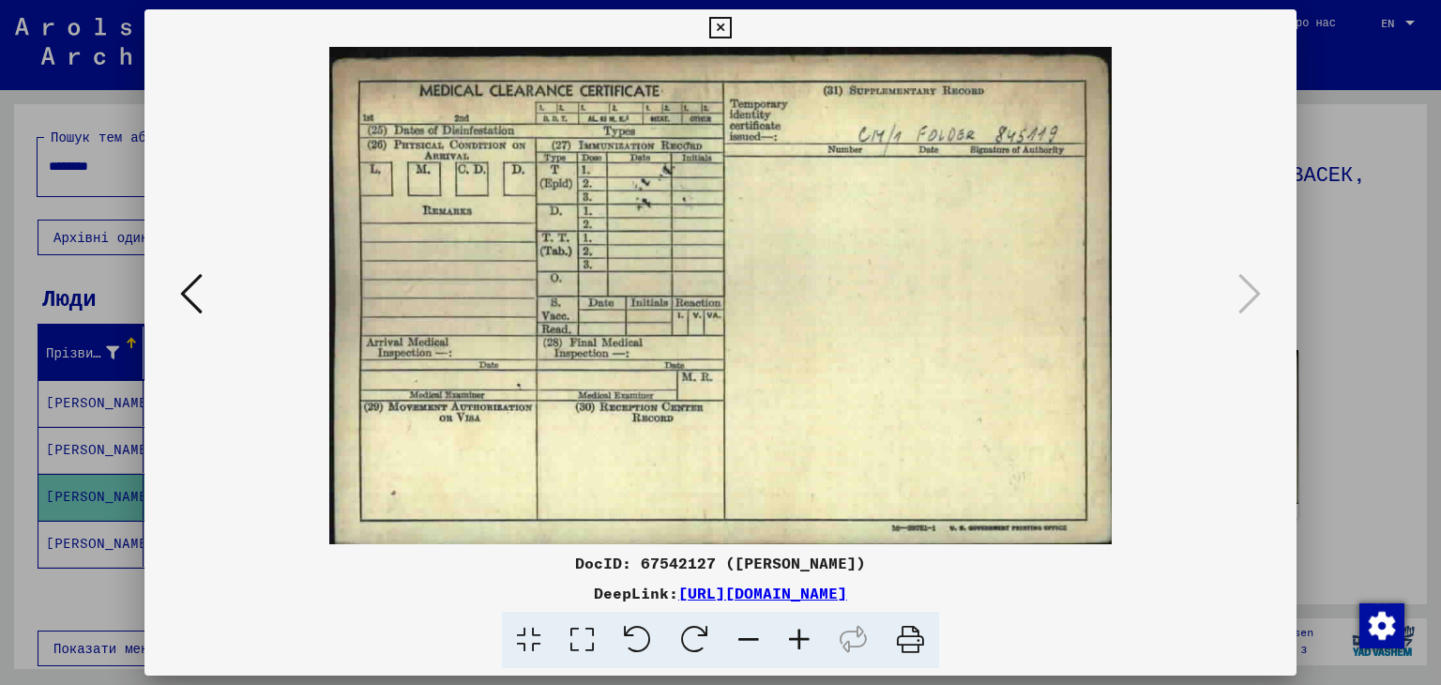
click at [214, 305] on img at bounding box center [720, 295] width 1025 height 497
click at [196, 306] on icon at bounding box center [191, 293] width 23 height 45
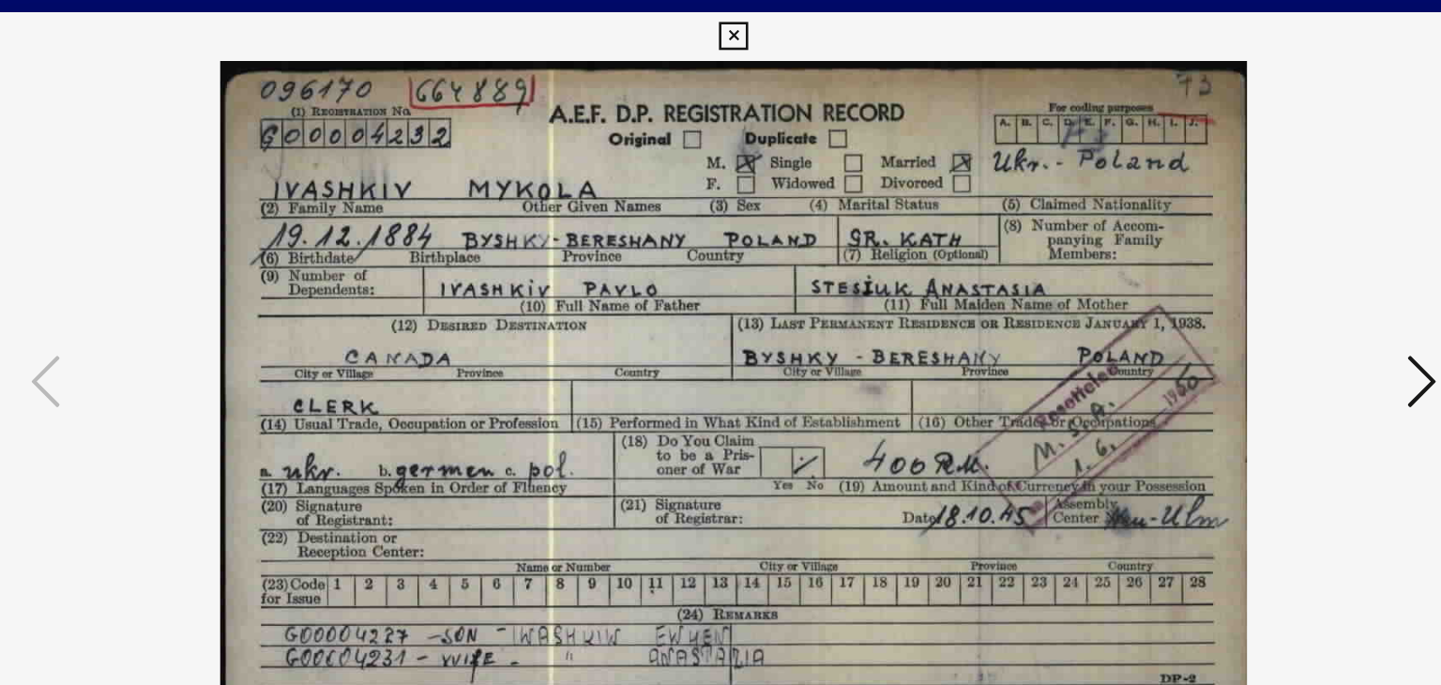
click at [1255, 291] on icon at bounding box center [1249, 293] width 23 height 45
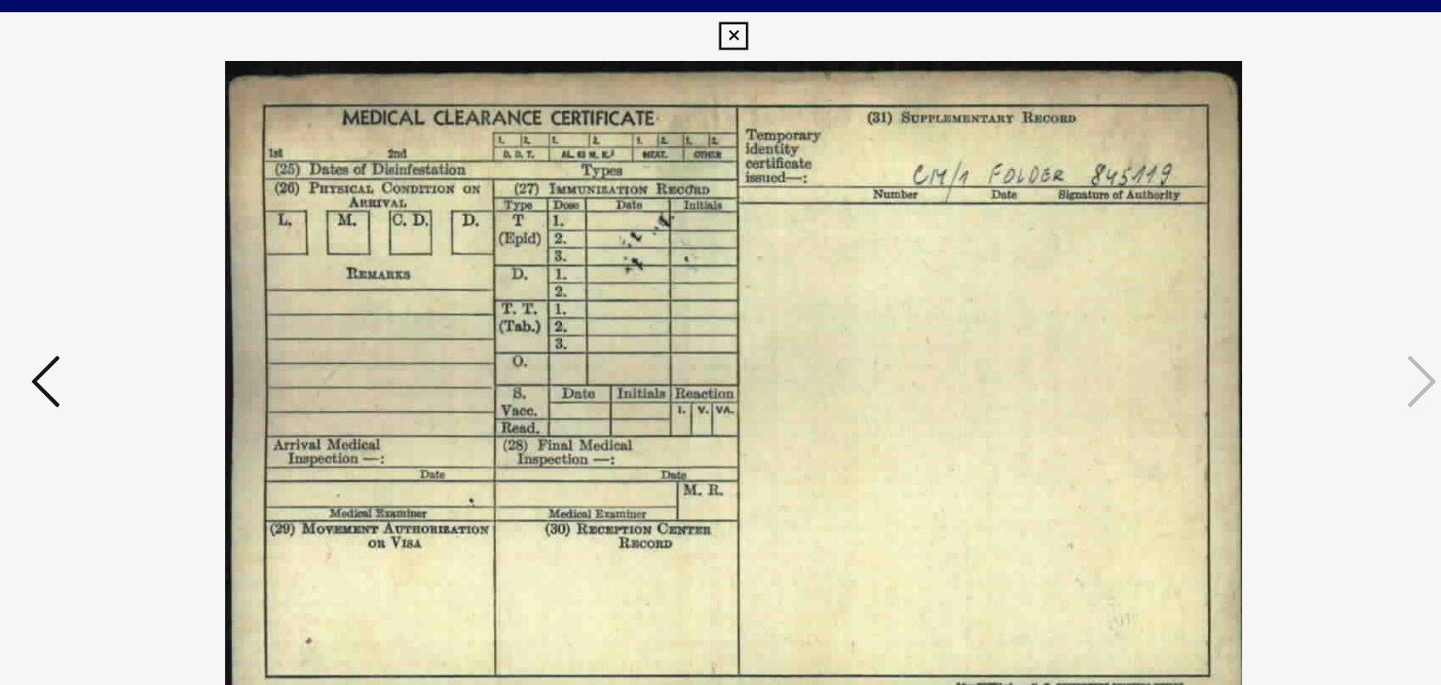
click at [198, 292] on icon at bounding box center [191, 293] width 23 height 45
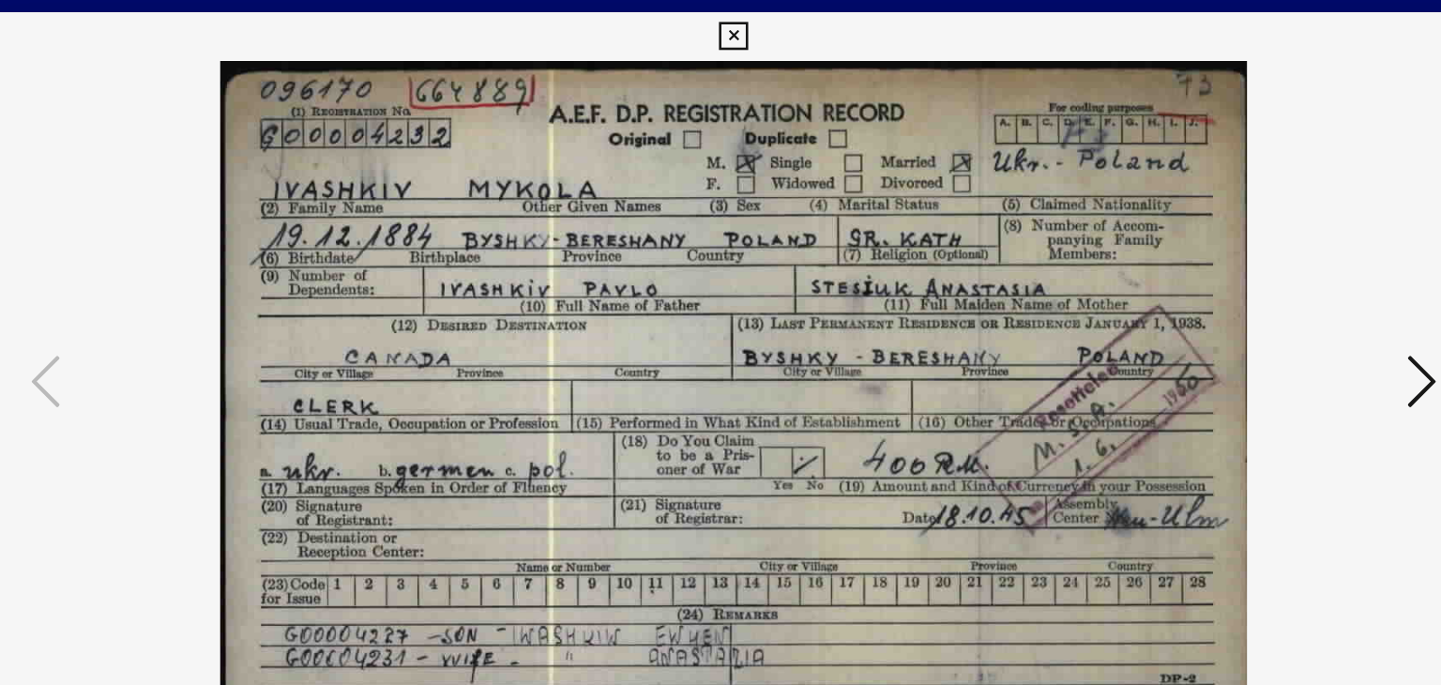
click at [189, 105] on div at bounding box center [720, 295] width 1153 height 497
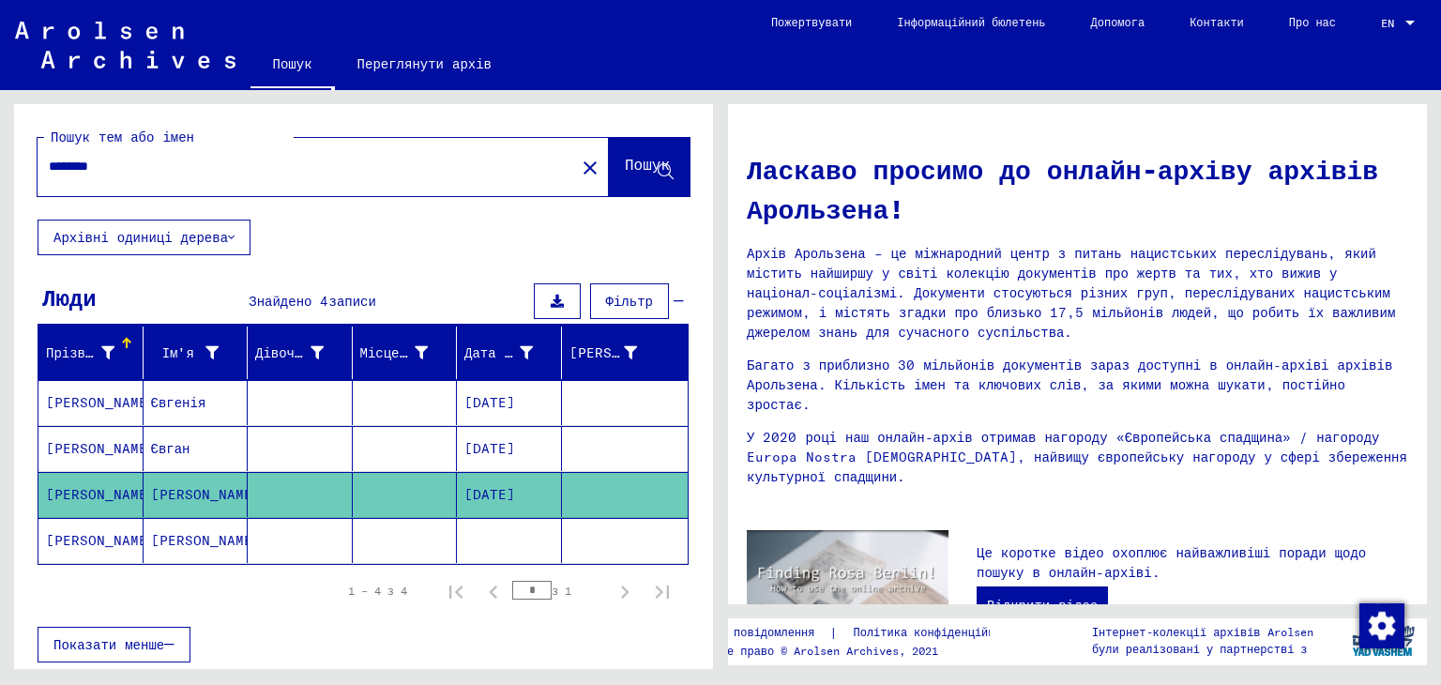
click at [205, 436] on mat-cell "Євган" at bounding box center [195, 448] width 105 height 45
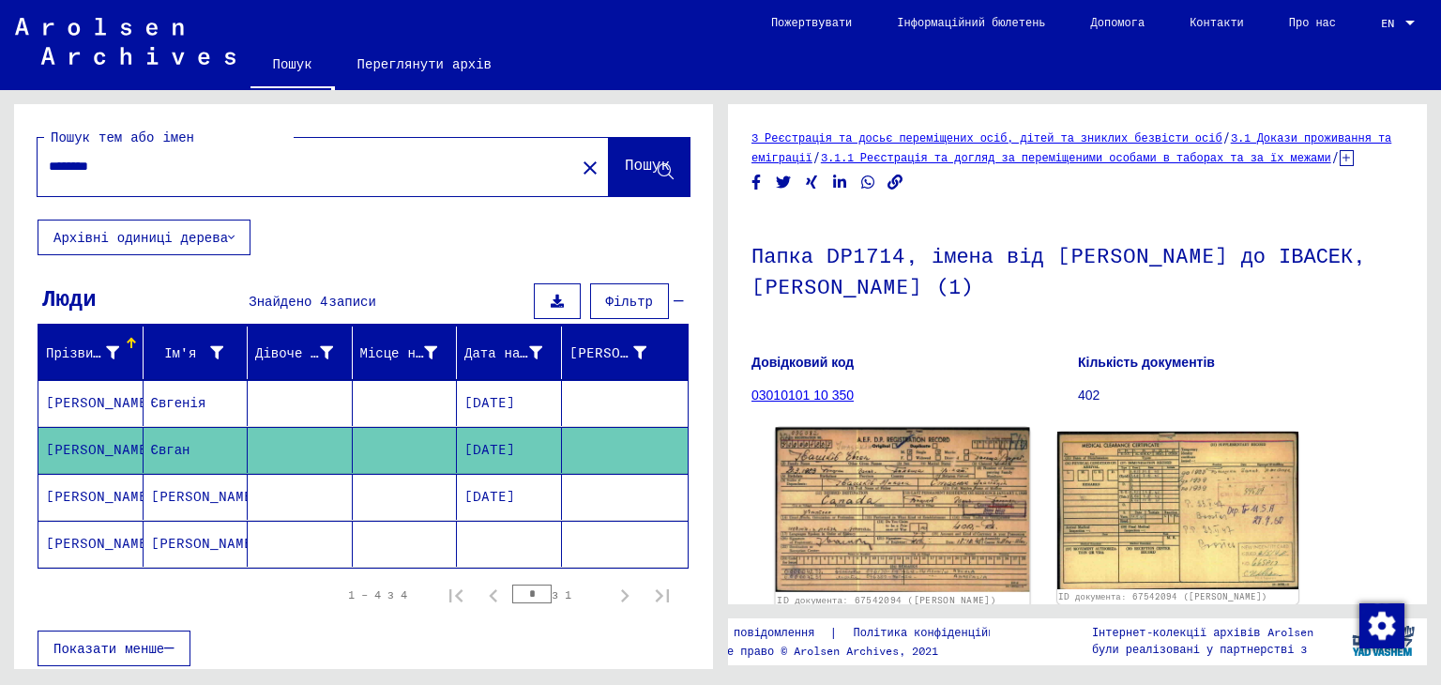
click at [968, 507] on img at bounding box center [902, 510] width 253 height 164
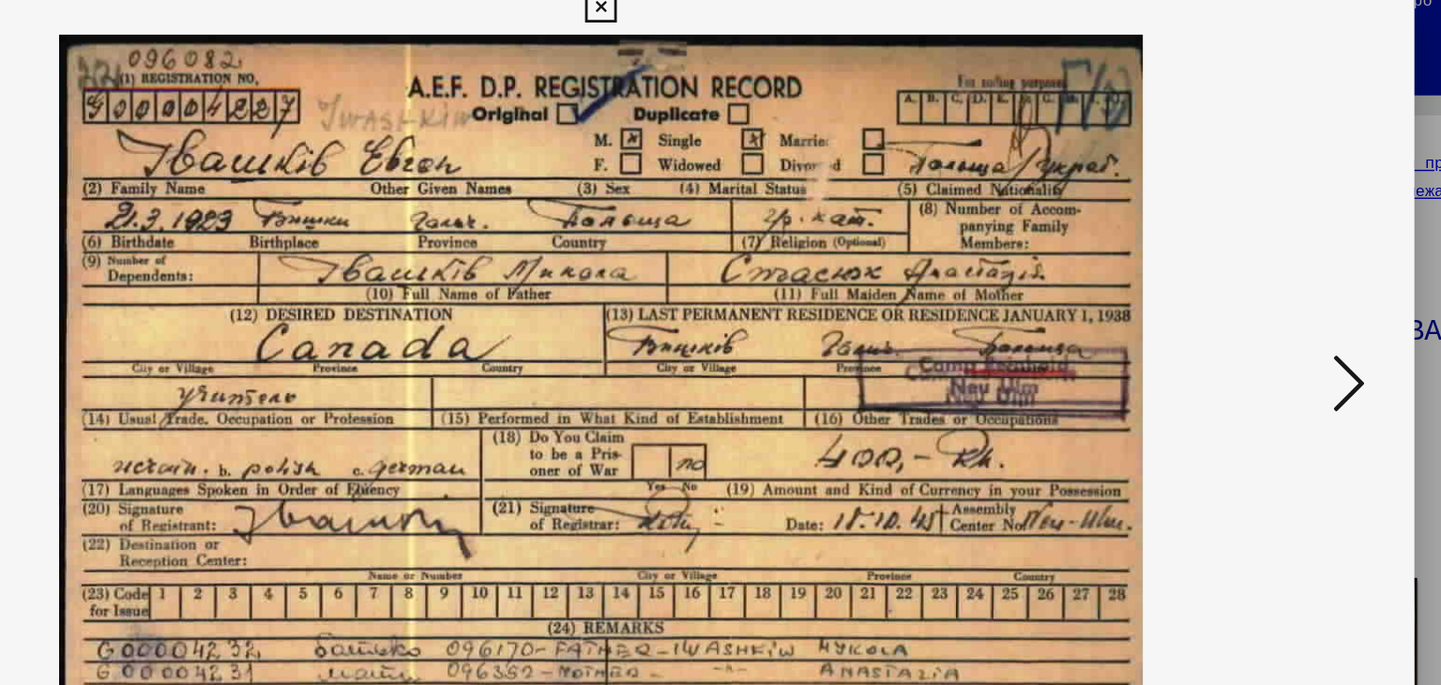
drag, startPoint x: 806, startPoint y: 519, endPoint x: 717, endPoint y: 34, distance: 493.0
click at [717, 34] on icon at bounding box center [720, 28] width 22 height 23
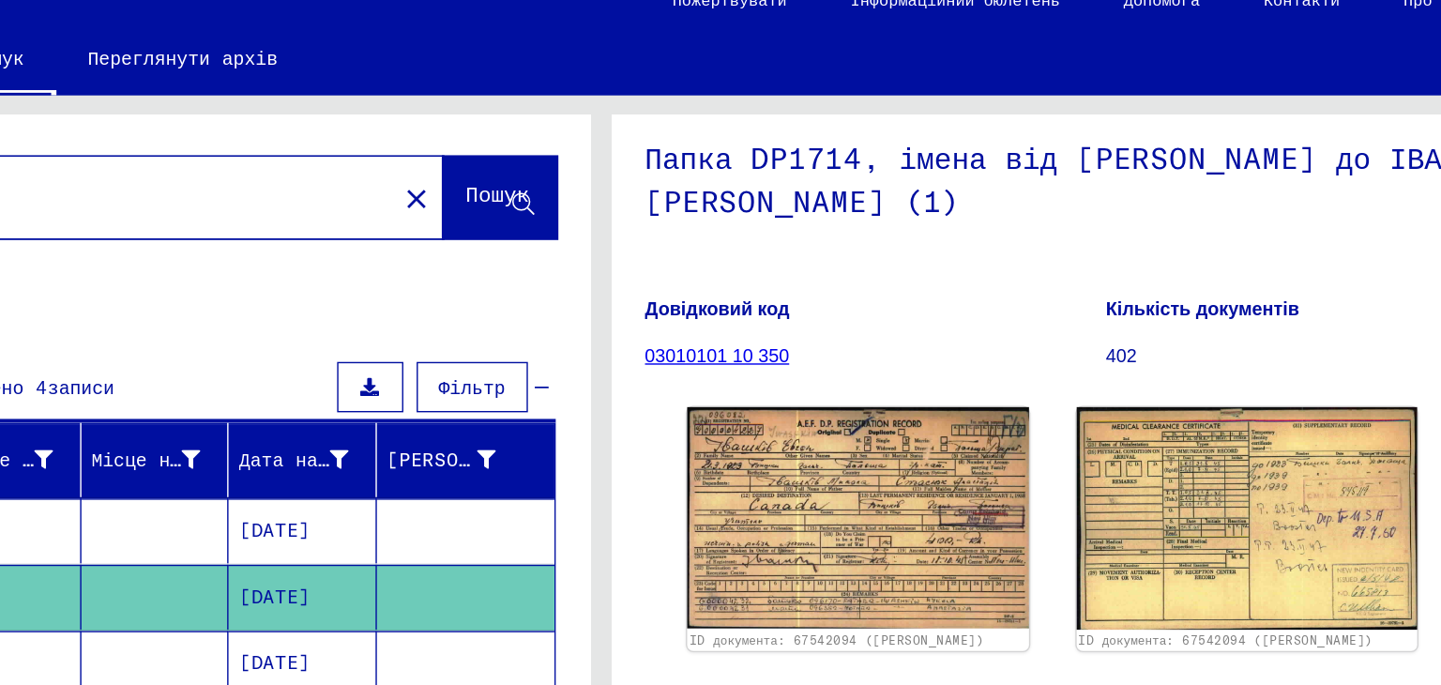
scroll to position [5, 0]
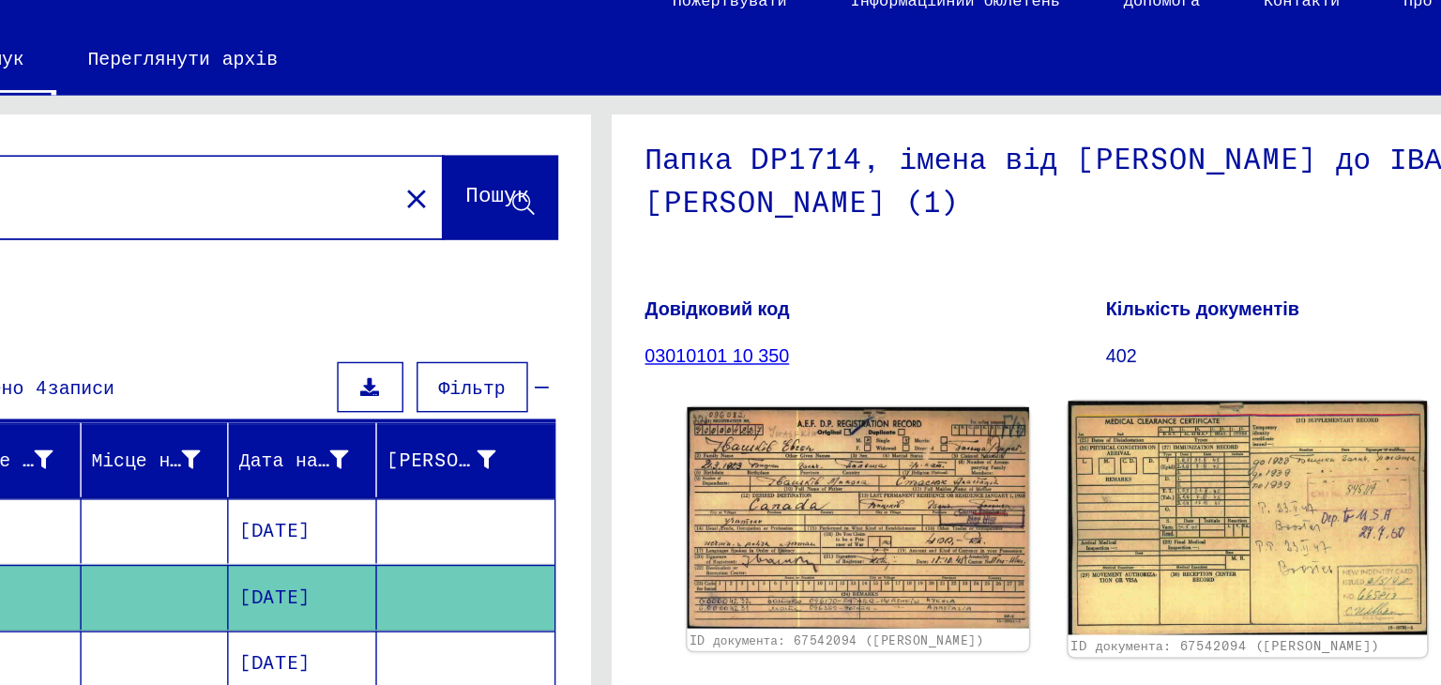
click at [1062, 339] on img at bounding box center [1176, 389] width 253 height 165
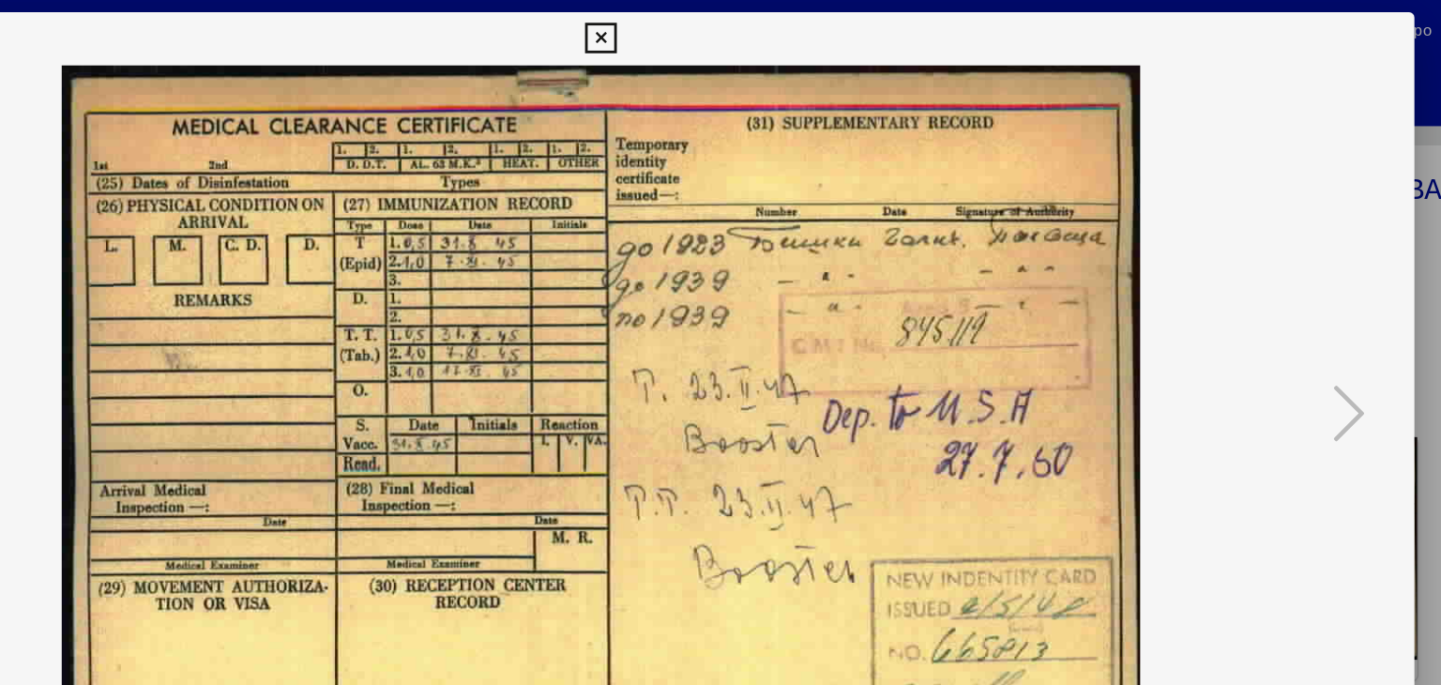
click at [1313, 187] on div at bounding box center [720, 342] width 1441 height 685
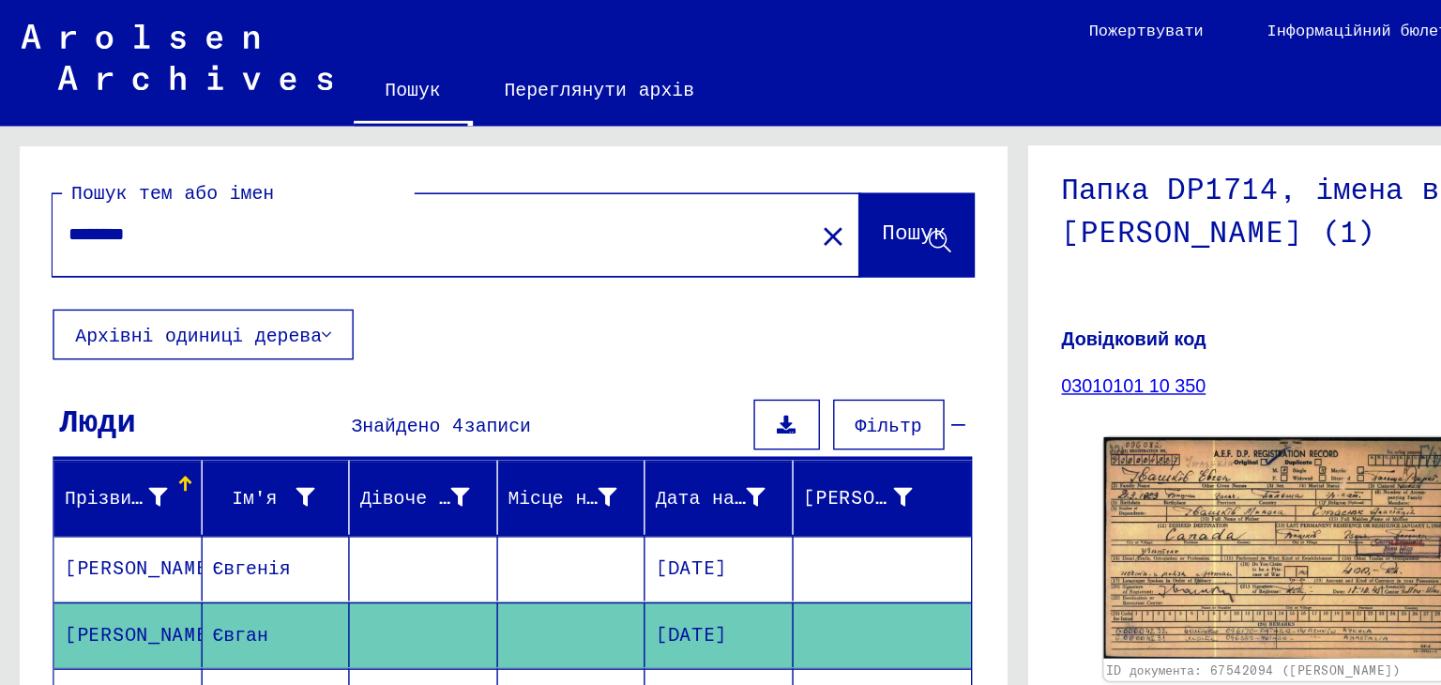
scroll to position [131, 0]
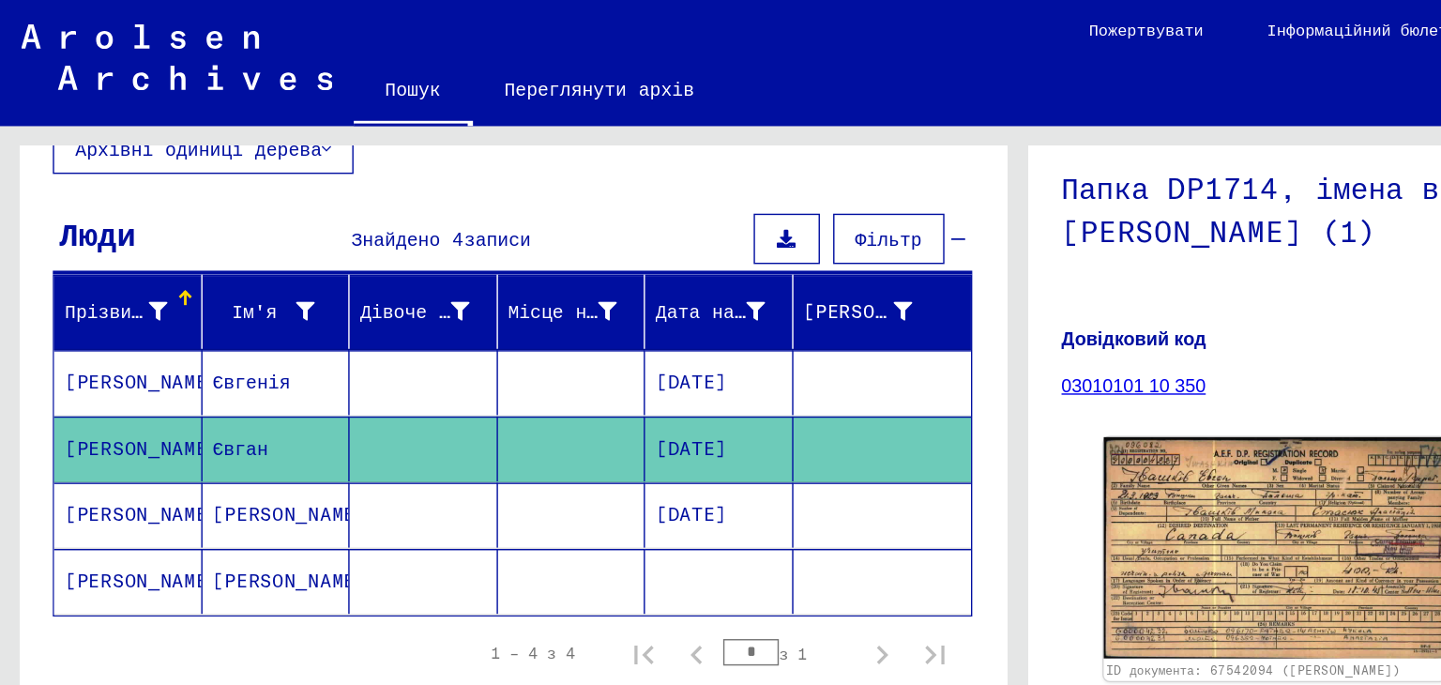
click at [225, 264] on mat-cell "Євгенія" at bounding box center [195, 272] width 105 height 46
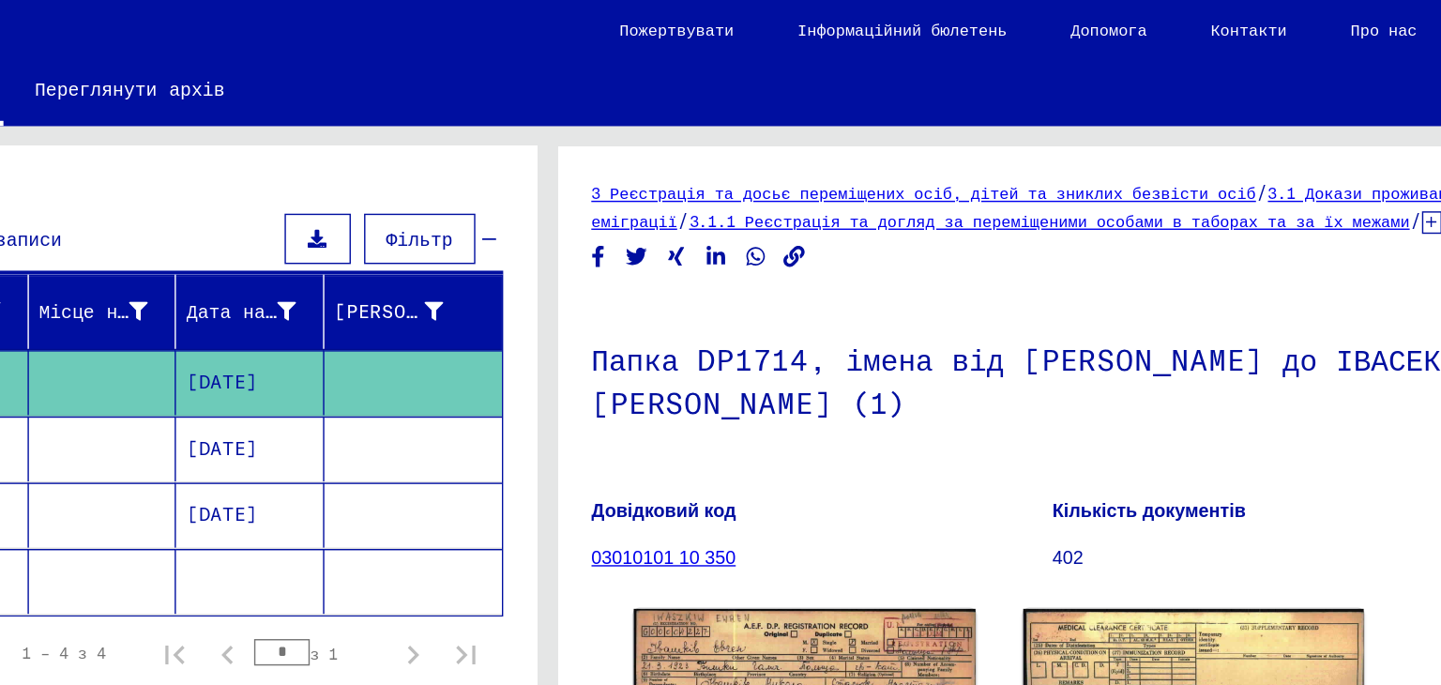
scroll to position [188, 0]
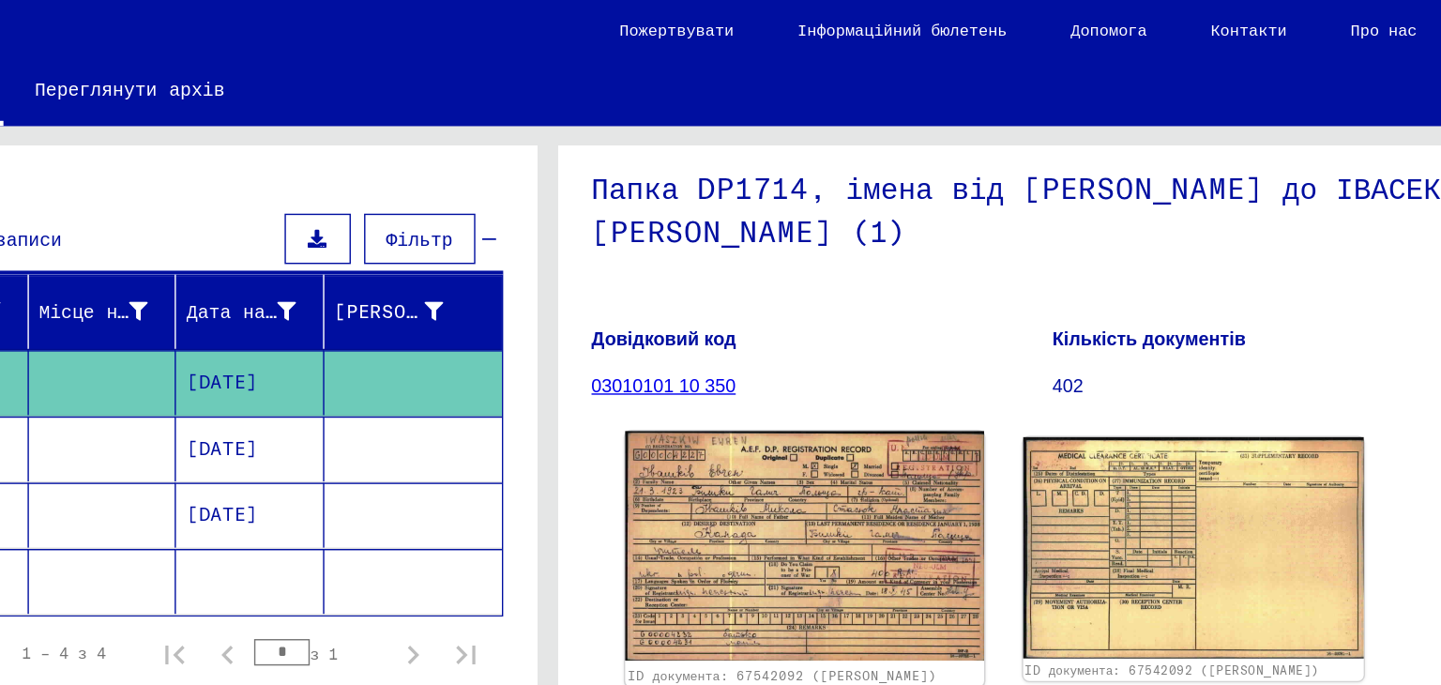
click at [958, 345] on img at bounding box center [902, 388] width 253 height 162
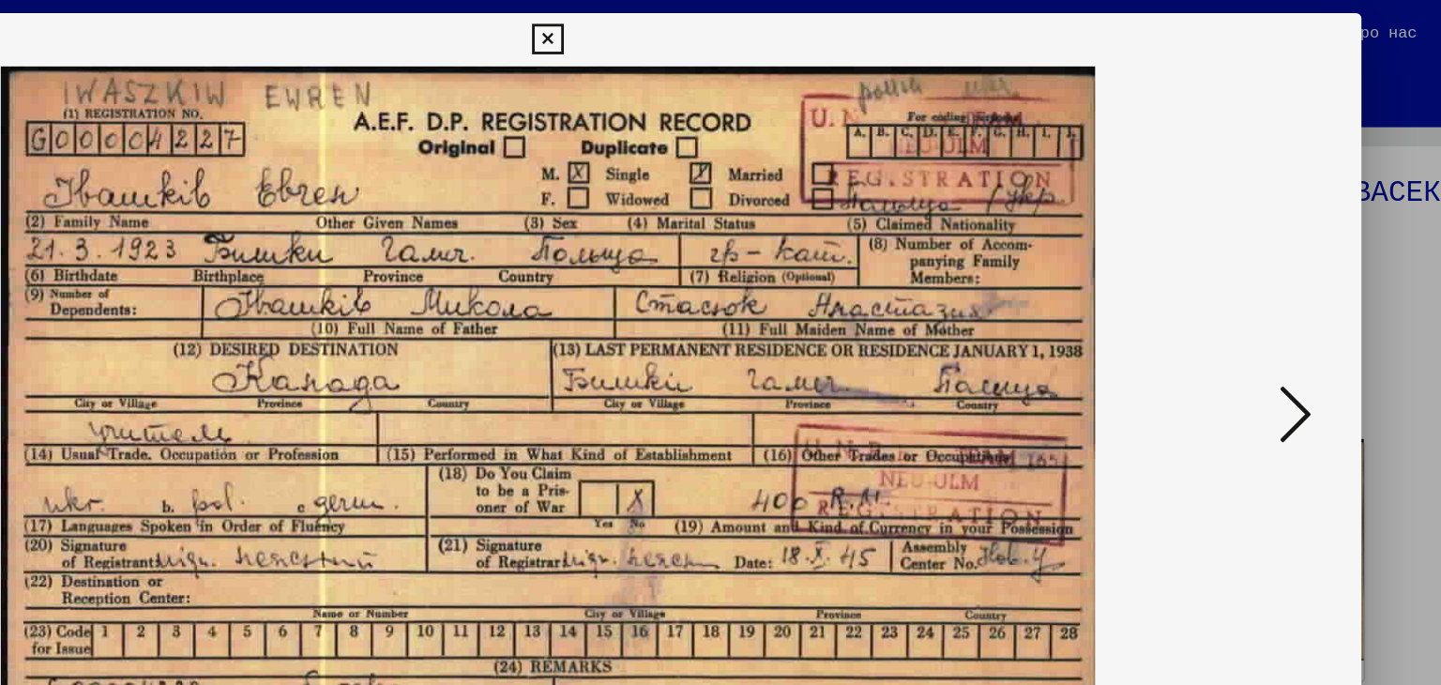
click at [1321, 138] on div at bounding box center [720, 342] width 1441 height 685
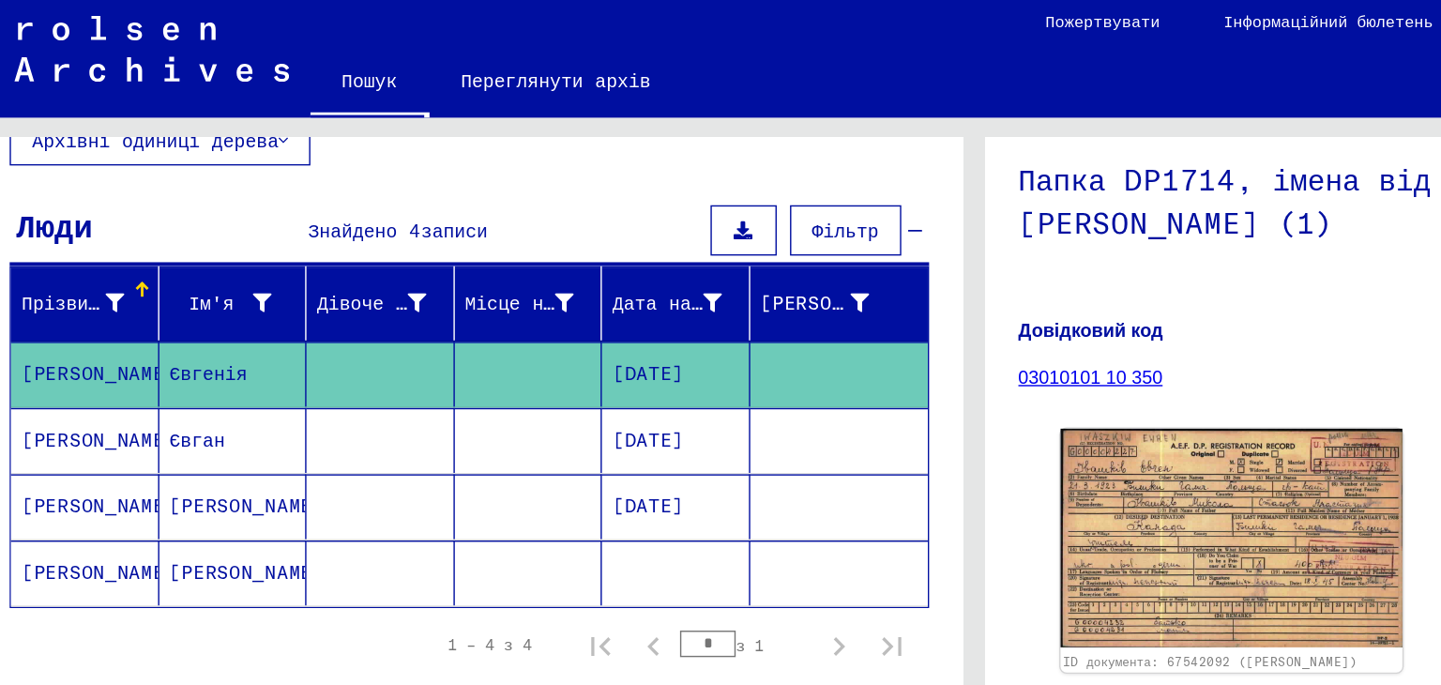
click at [224, 320] on mat-cell "Євган" at bounding box center [195, 318] width 105 height 46
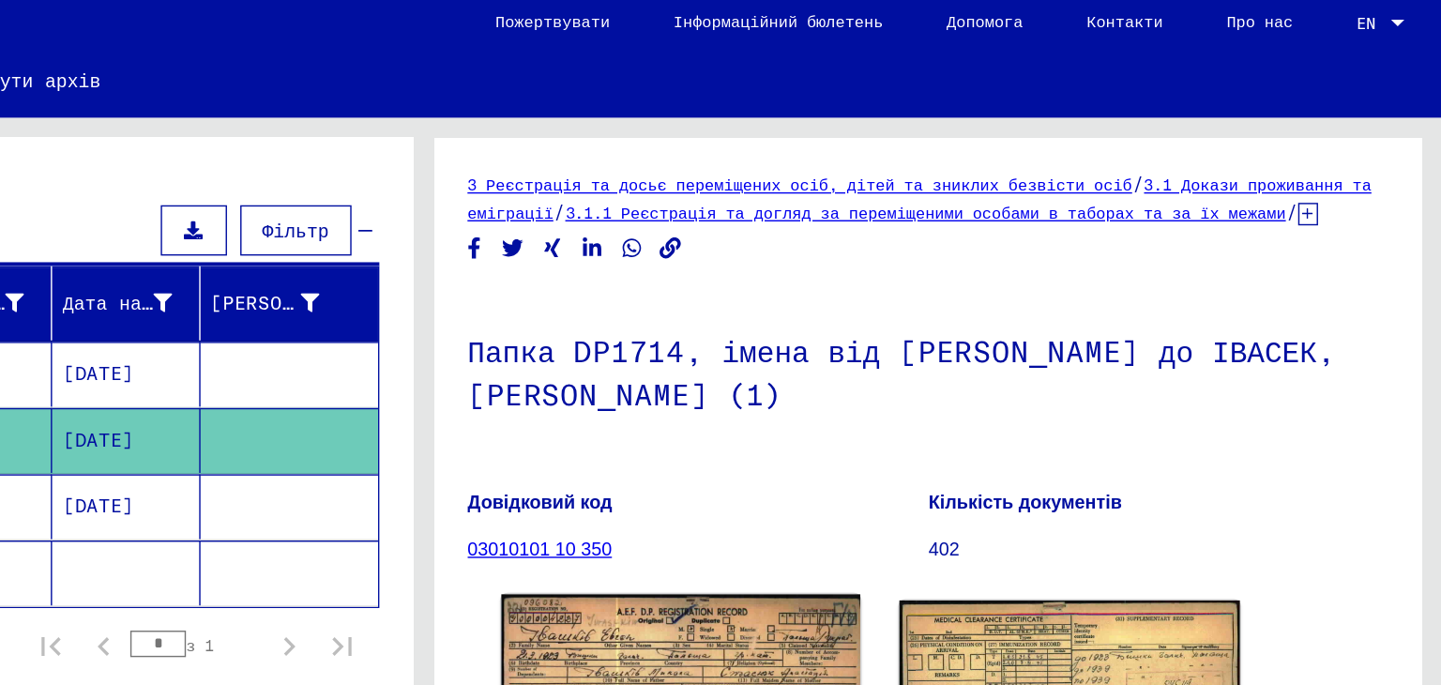
click at [981, 441] on img at bounding box center [902, 510] width 253 height 164
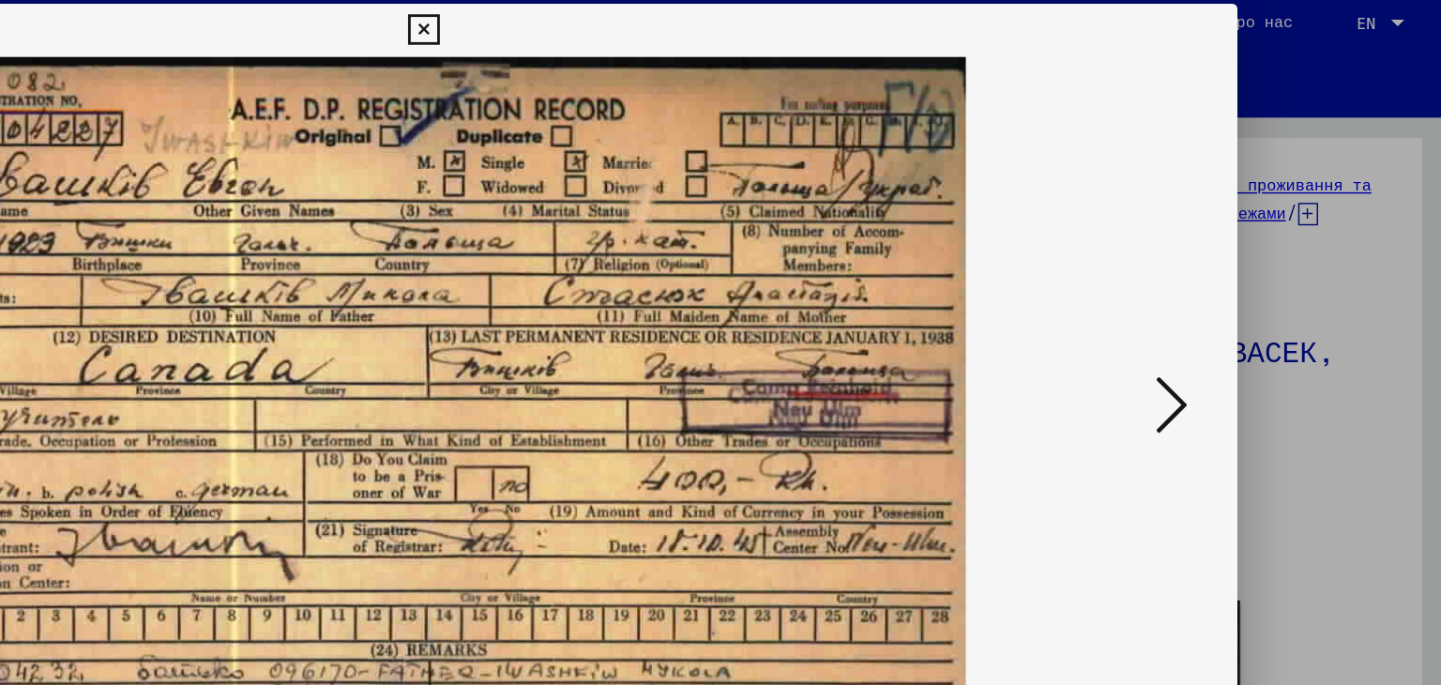
click at [1356, 348] on div at bounding box center [720, 342] width 1441 height 685
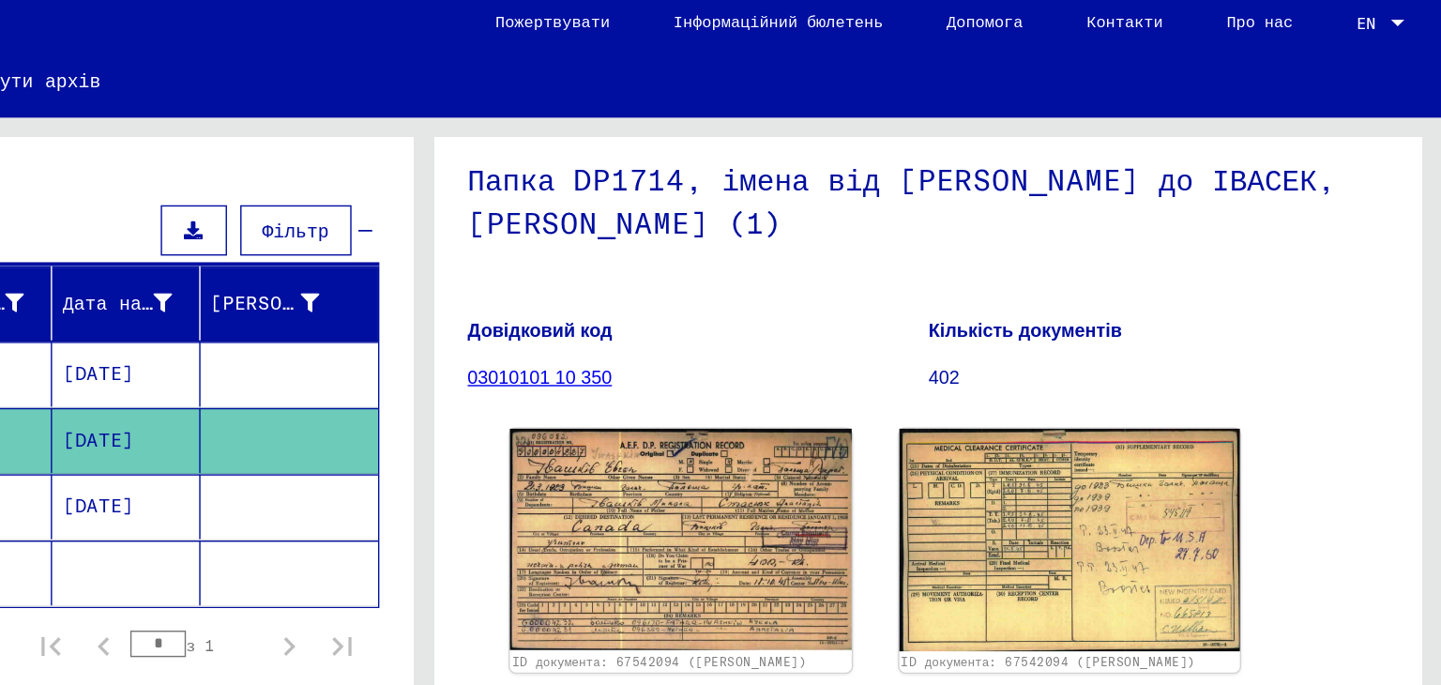
scroll to position [167, 0]
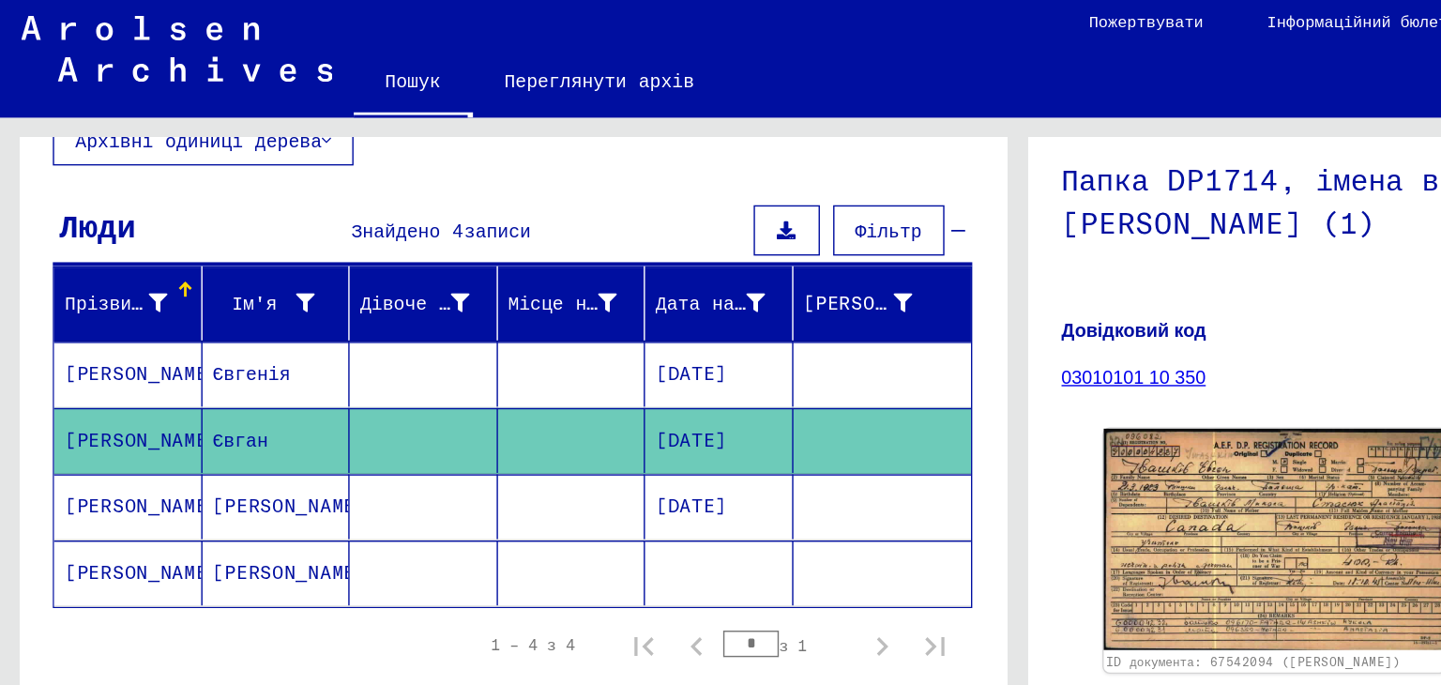
click at [203, 412] on mat-cell "[PERSON_NAME]" at bounding box center [195, 412] width 105 height 46
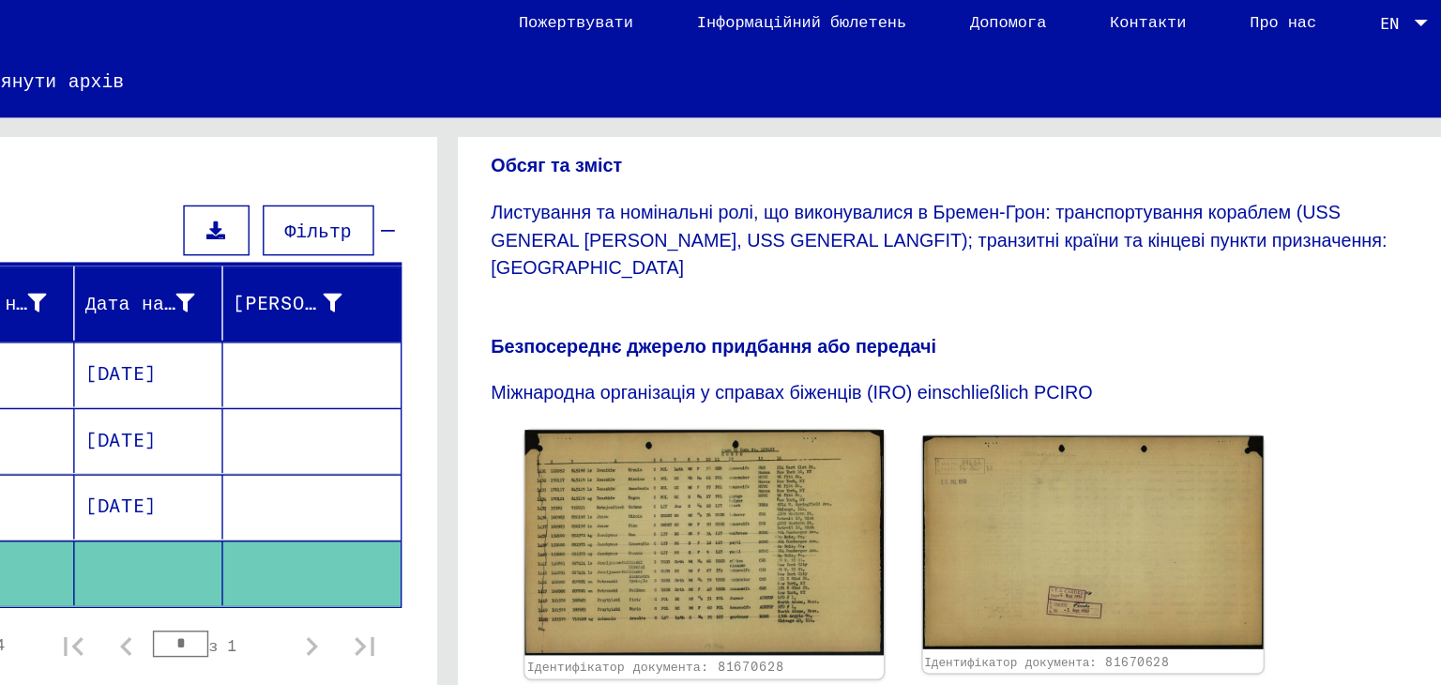
scroll to position [489, 0]
click at [917, 311] on img at bounding box center [902, 390] width 253 height 159
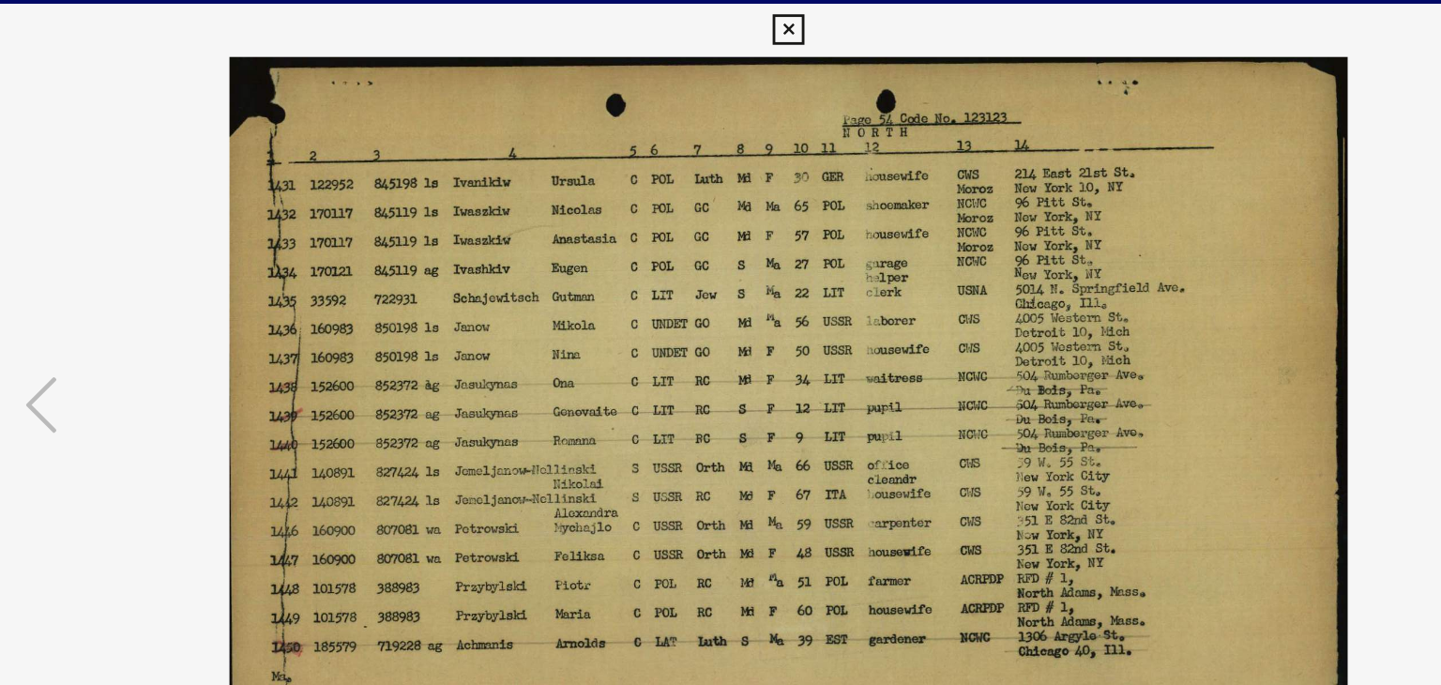
click at [676, 304] on img at bounding box center [720, 295] width 1025 height 497
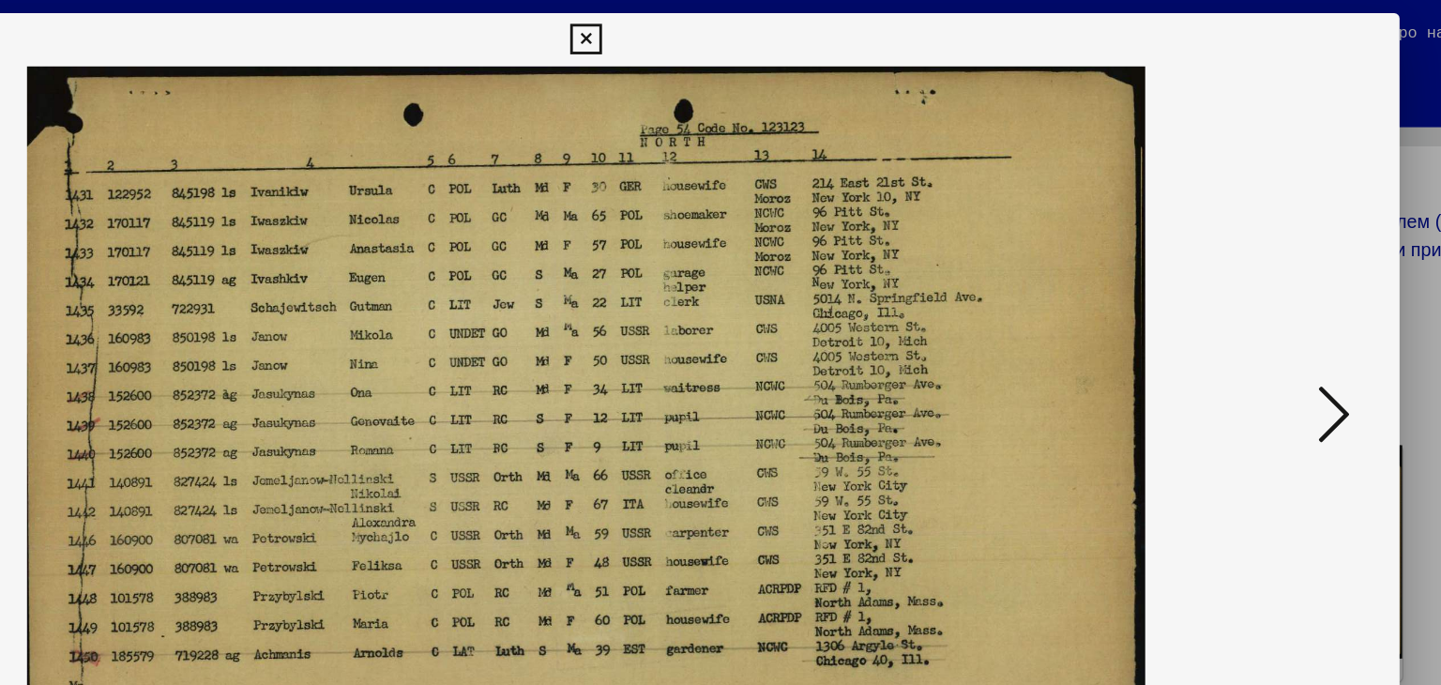
click at [1313, 160] on div at bounding box center [720, 342] width 1441 height 685
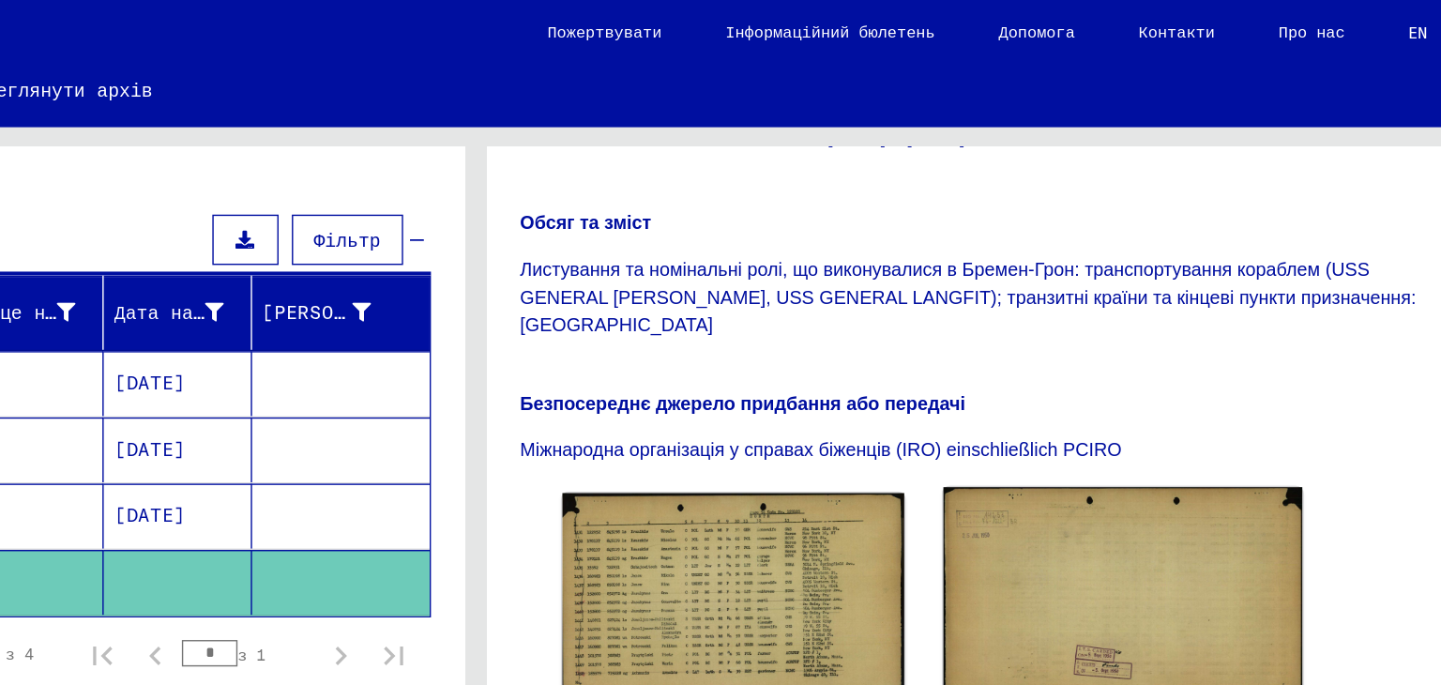
scroll to position [401, 0]
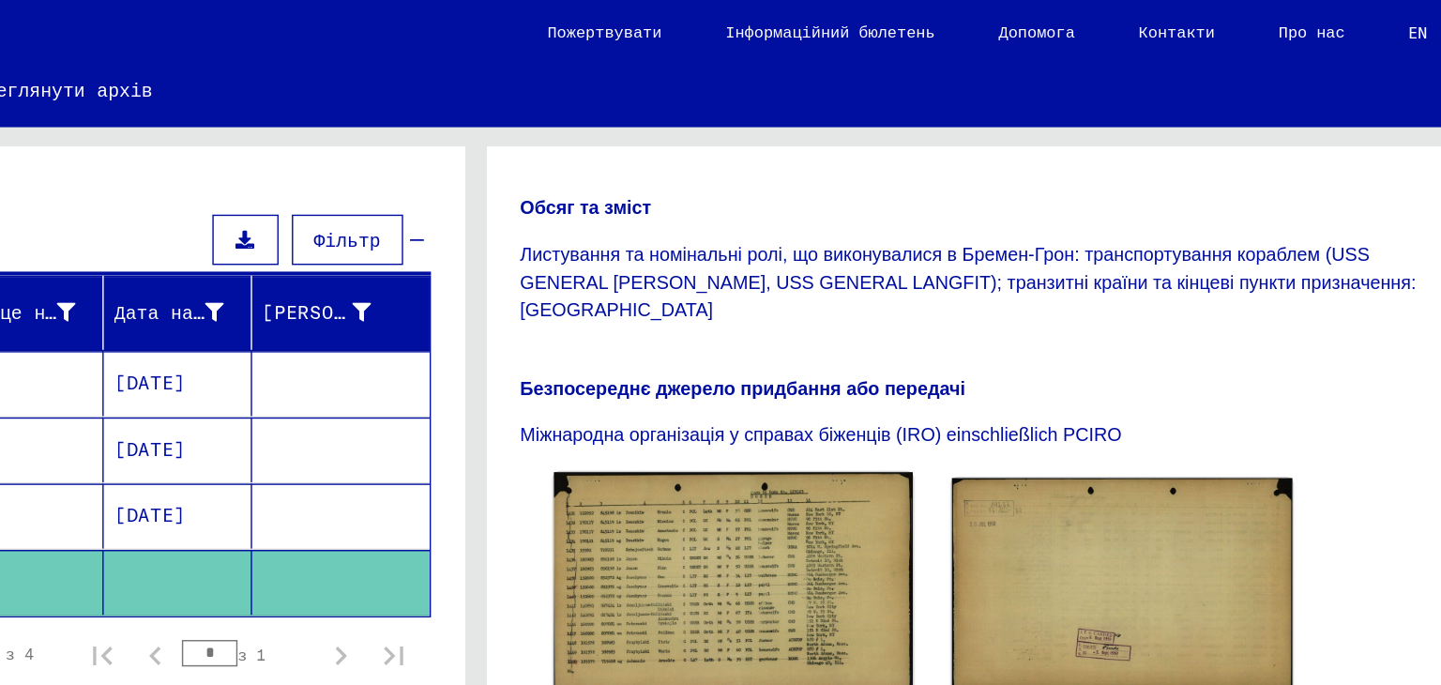
click at [961, 355] on img at bounding box center [902, 414] width 253 height 159
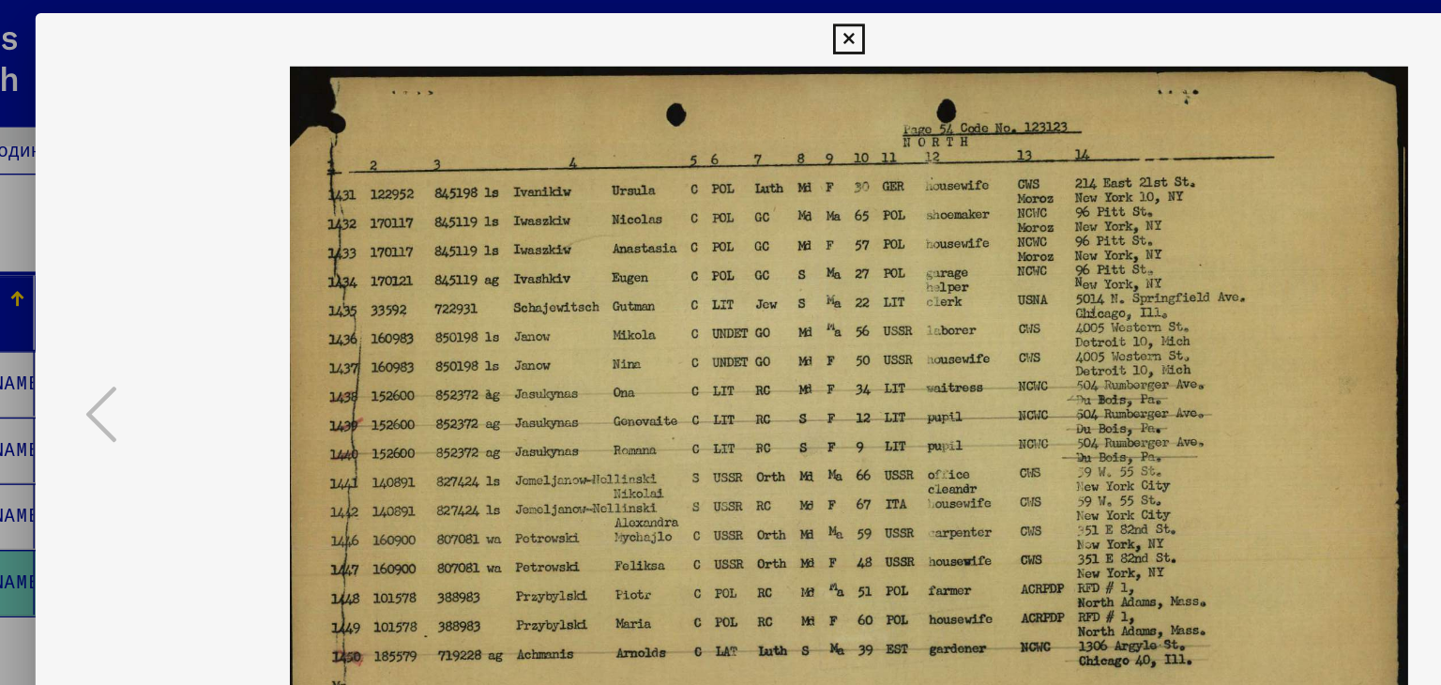
click at [1099, 9] on div "Ідентифікатор документа: 81670628 DeepLink: [URL][DOMAIN_NAME]" at bounding box center [720, 338] width 1153 height 659
click at [715, 28] on icon at bounding box center [720, 28] width 22 height 23
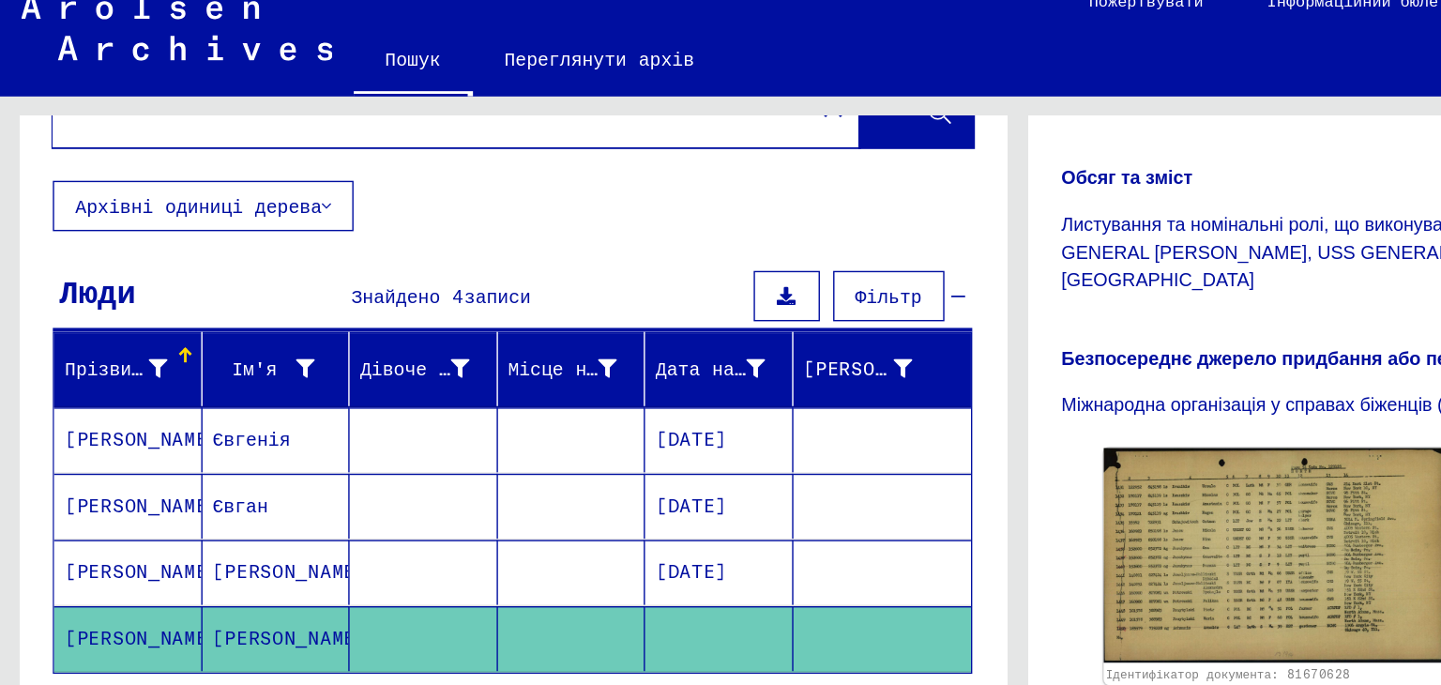
scroll to position [70, 0]
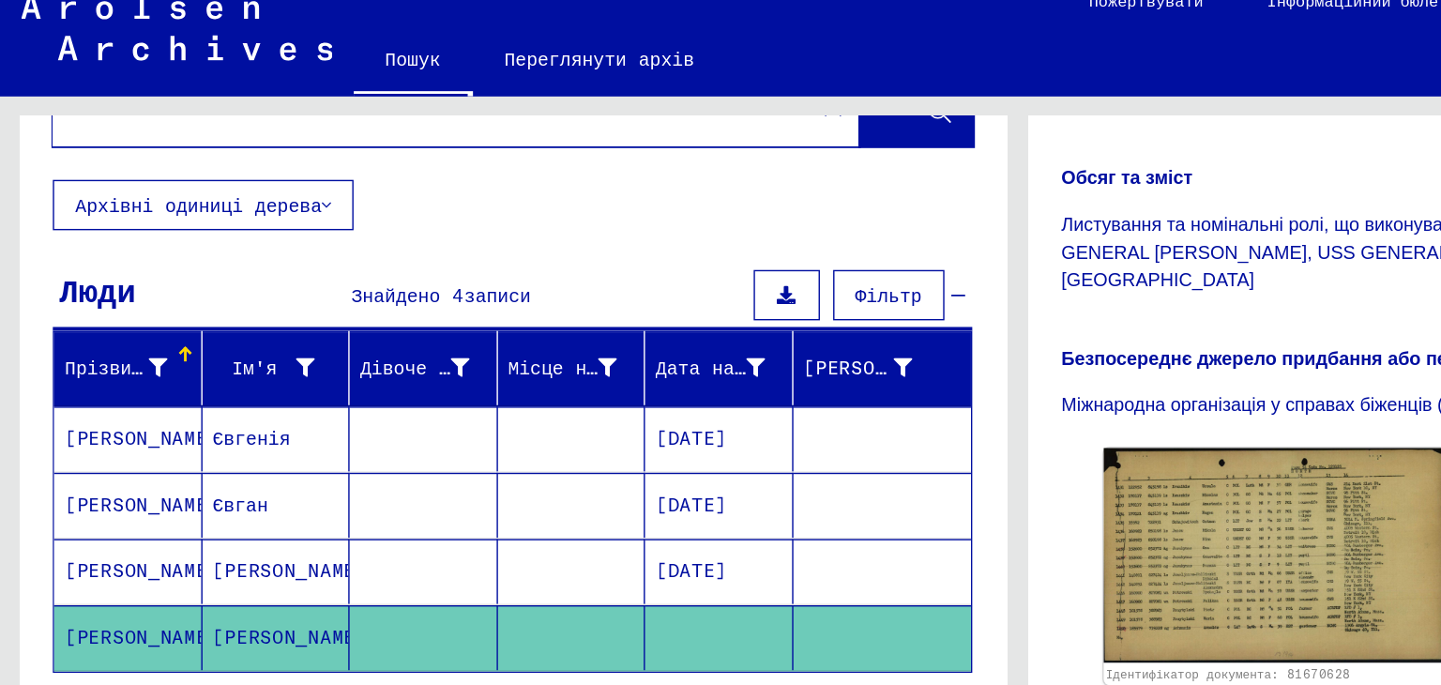
click at [116, 328] on mat-cell "[PERSON_NAME]" at bounding box center [90, 332] width 105 height 46
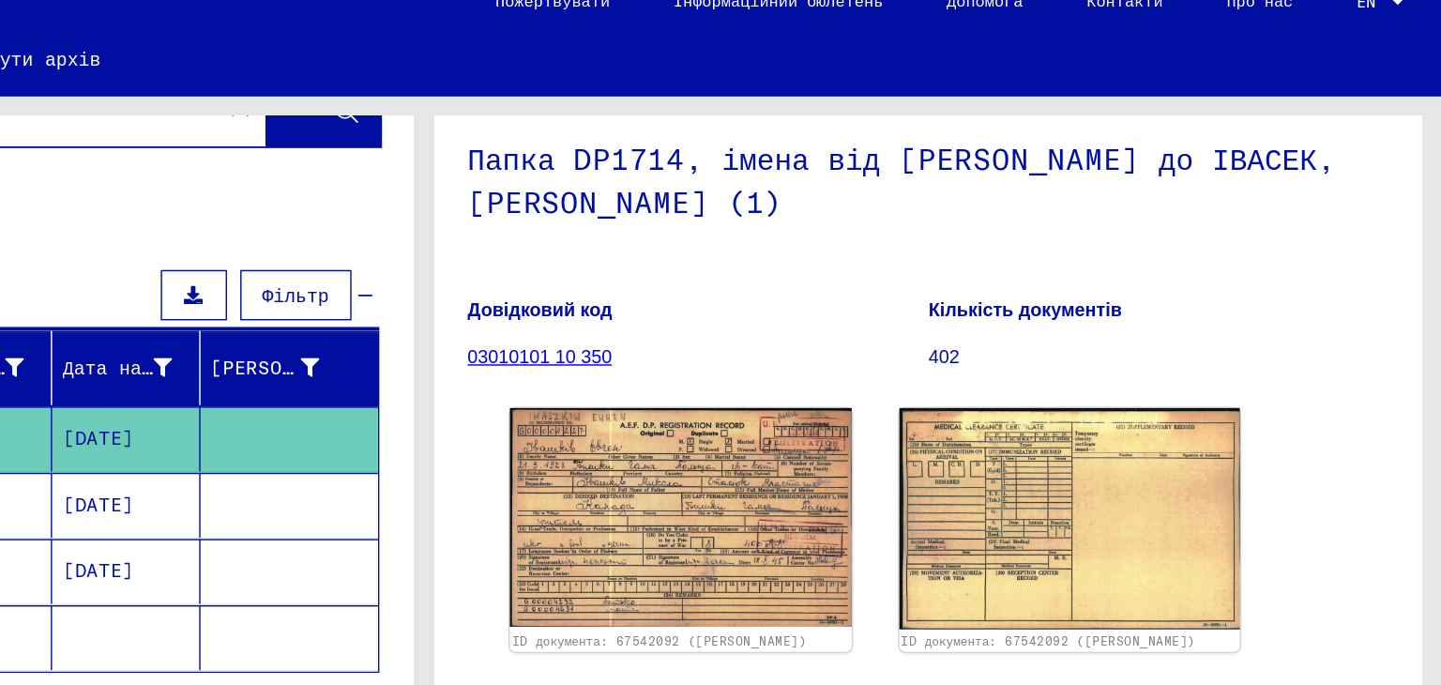
scroll to position [188, 0]
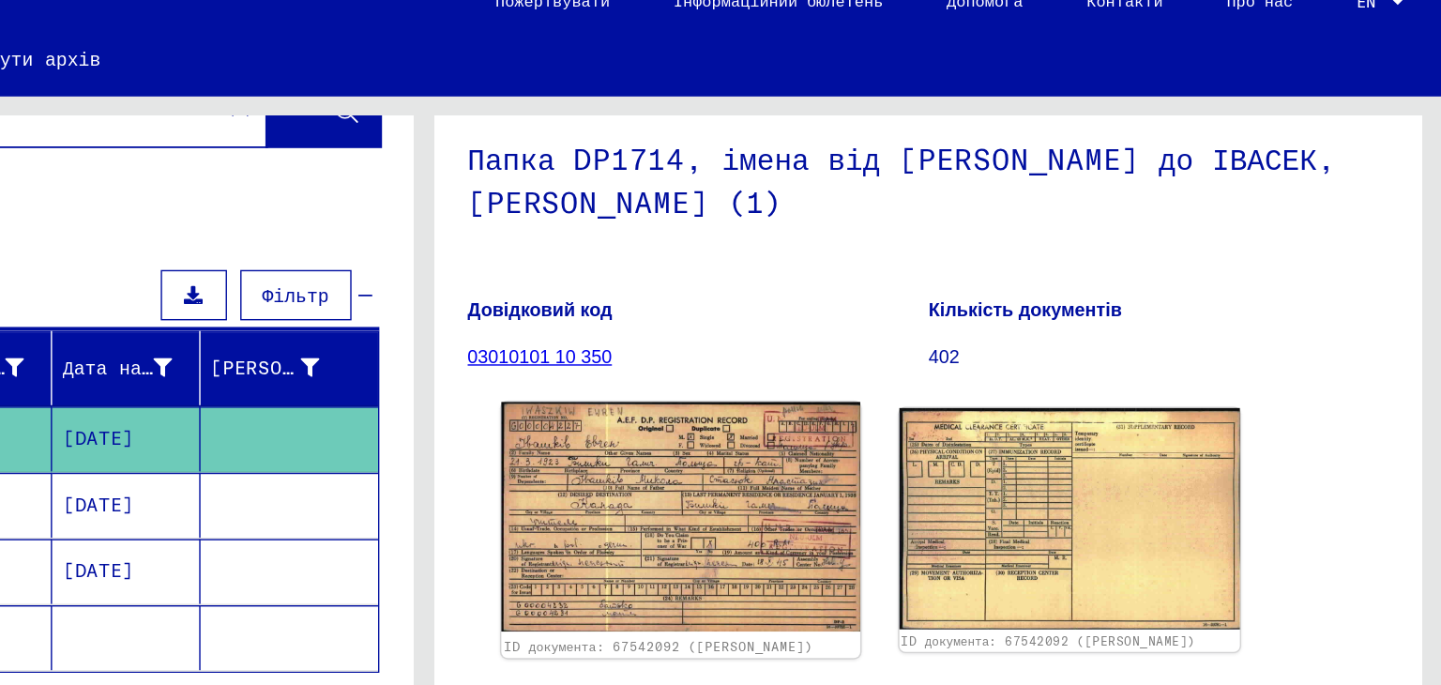
click at [946, 309] on img at bounding box center [902, 388] width 253 height 162
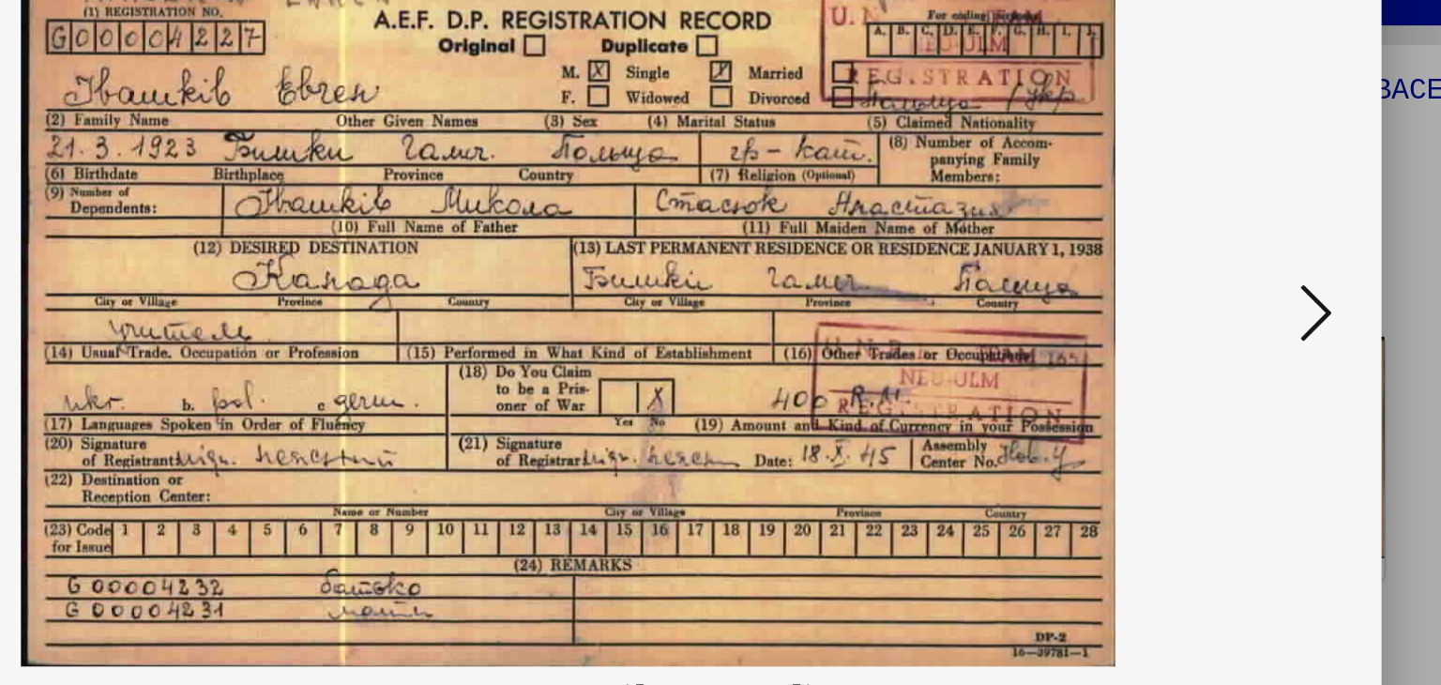
click at [1238, 298] on icon at bounding box center [1249, 293] width 23 height 45
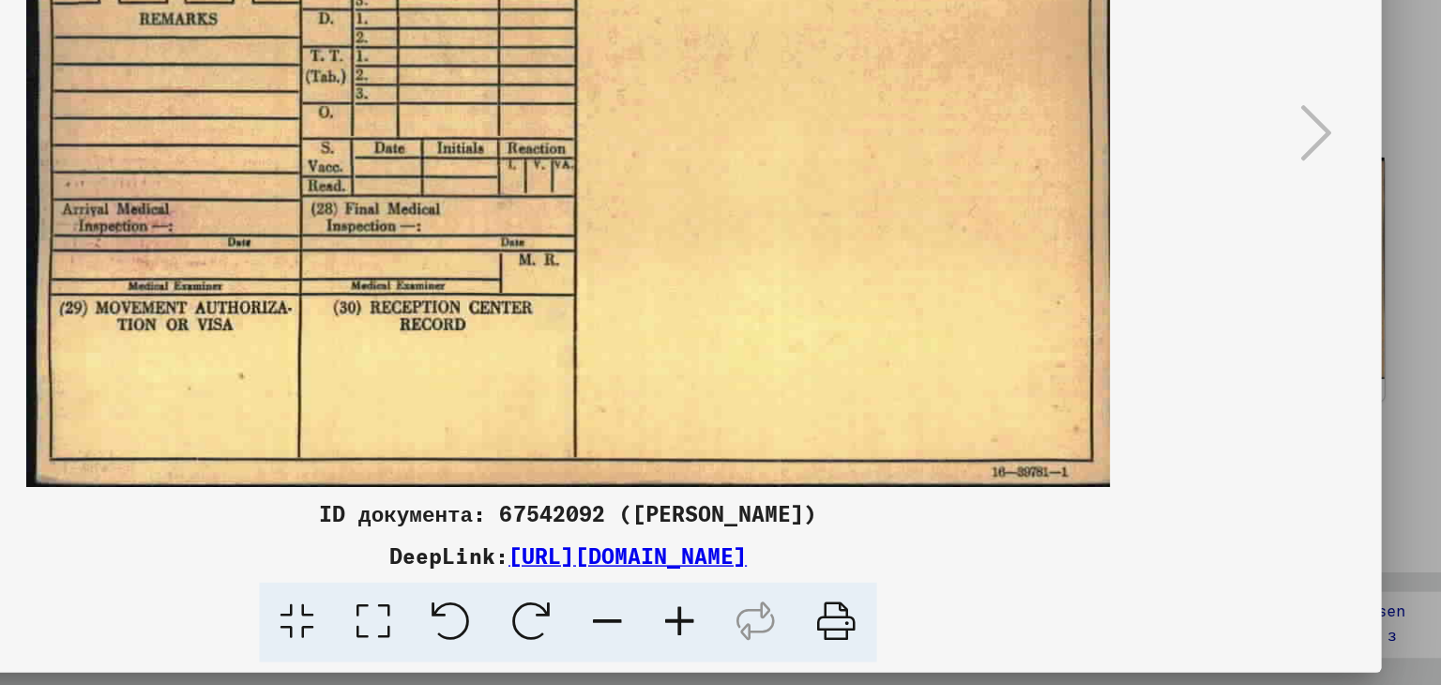
scroll to position [0, 0]
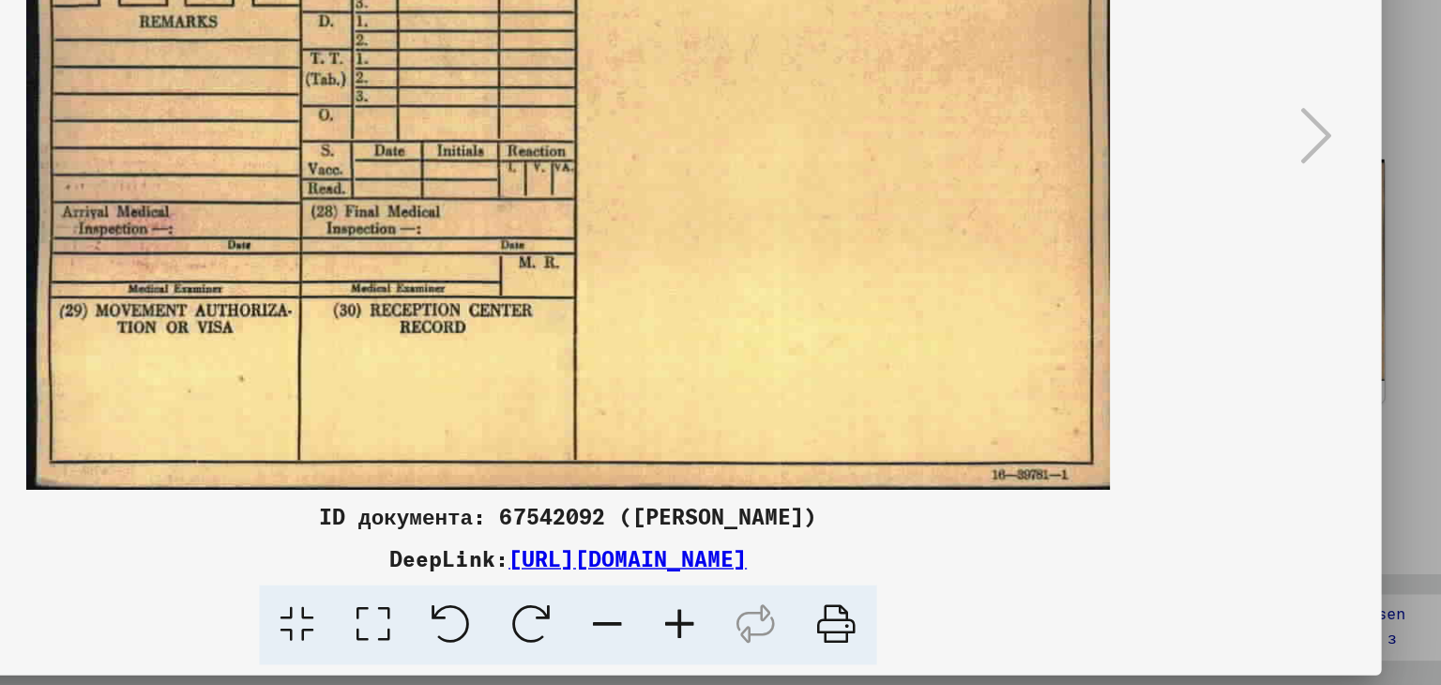
click at [678, 587] on font "[URL][DOMAIN_NAME]" at bounding box center [762, 592] width 169 height 19
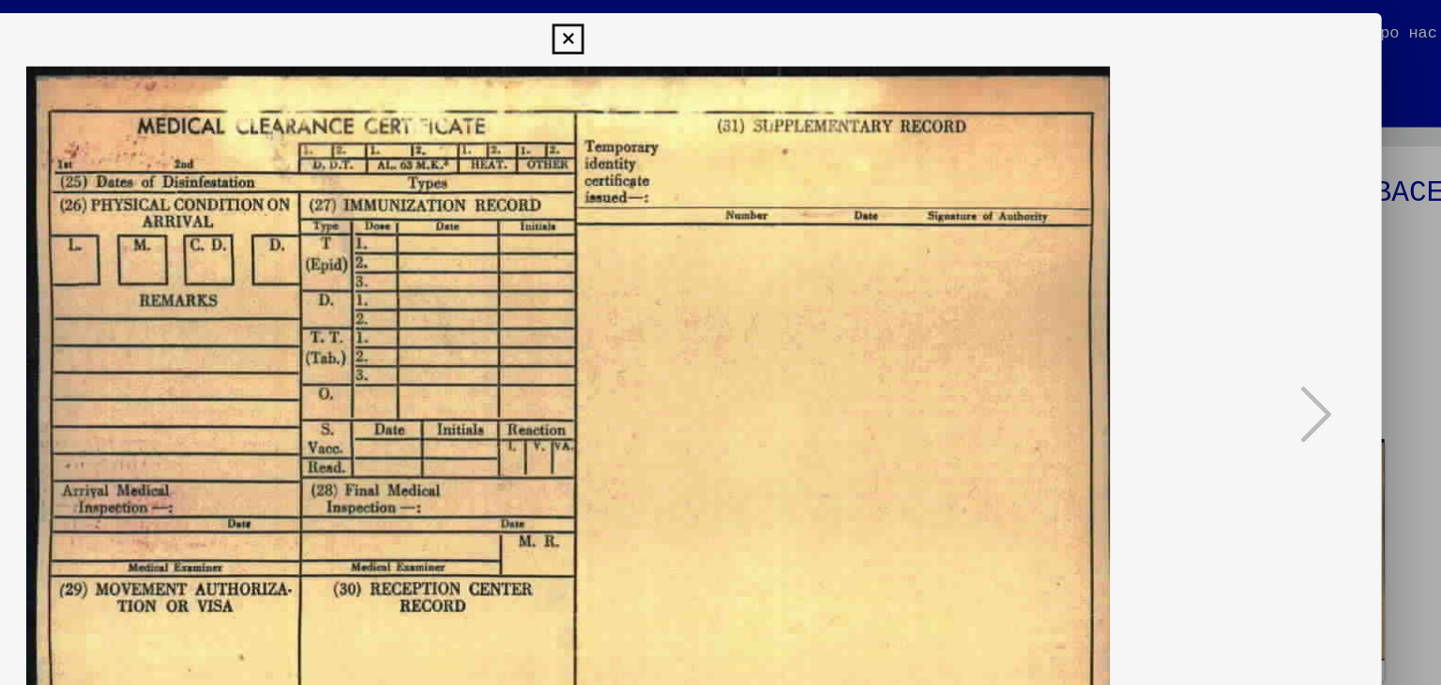
click at [715, 17] on icon at bounding box center [720, 28] width 22 height 23
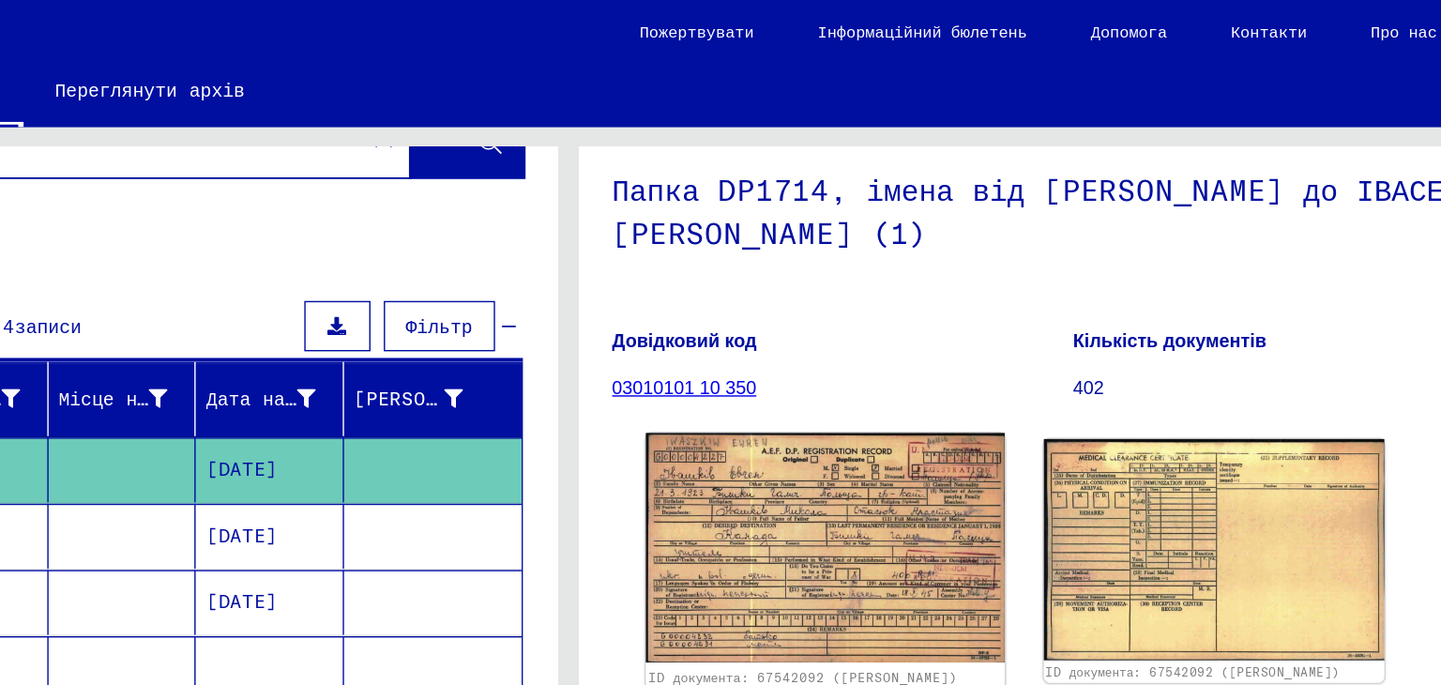
click at [942, 308] on img at bounding box center [902, 388] width 253 height 162
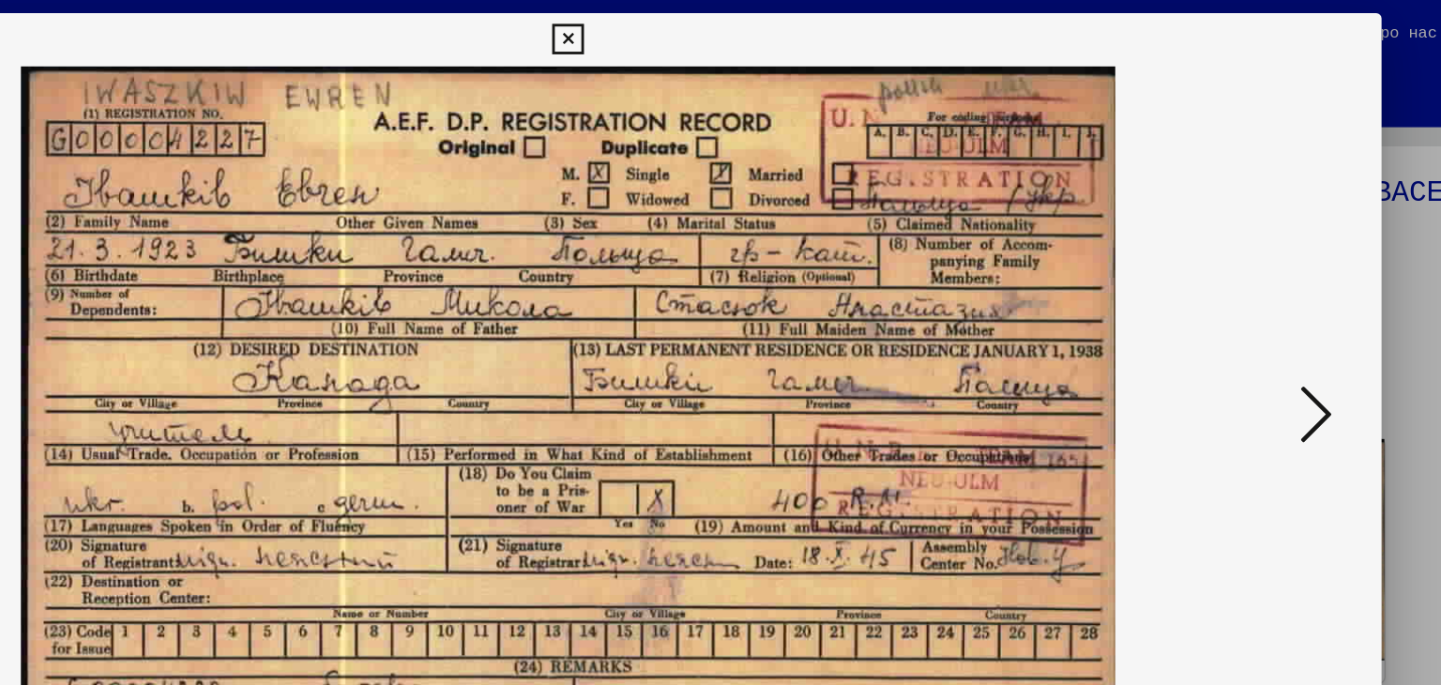
click at [1305, 191] on div at bounding box center [720, 342] width 1441 height 685
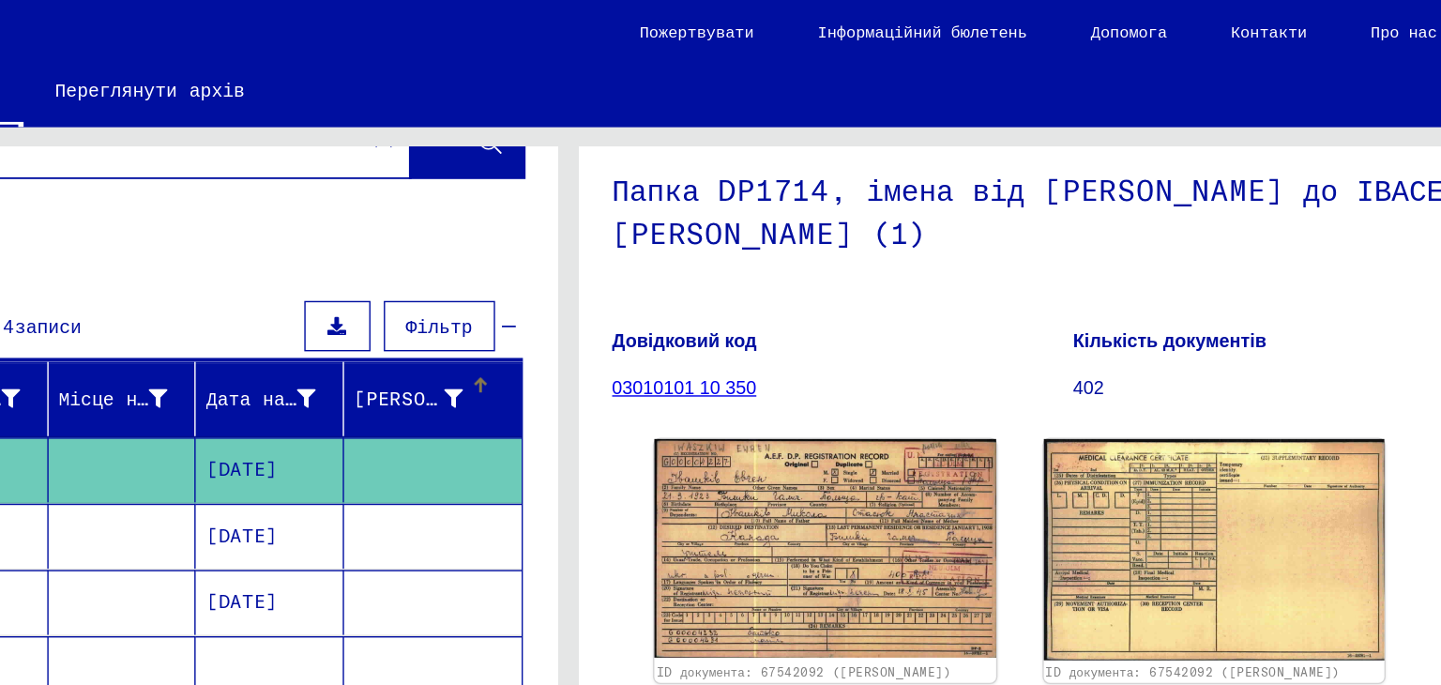
scroll to position [131, 0]
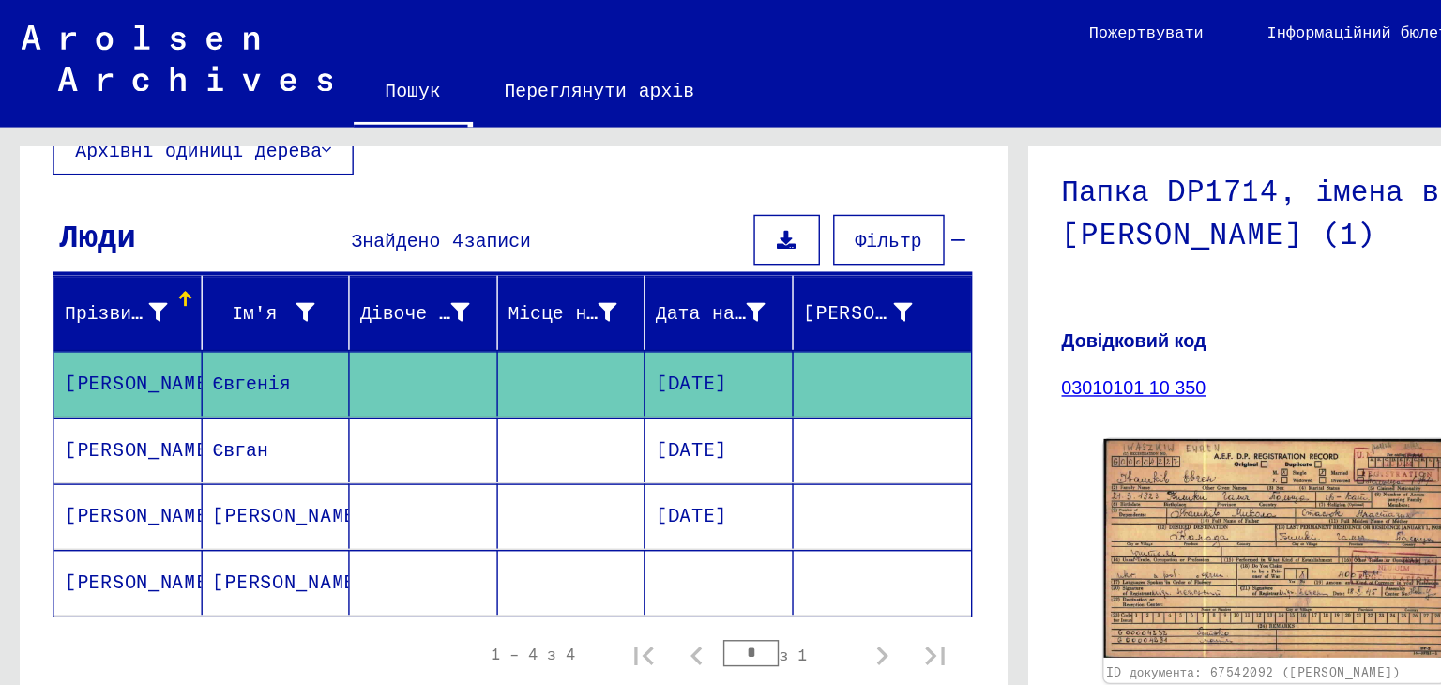
click at [206, 355] on mat-cell "[PERSON_NAME]" at bounding box center [195, 365] width 105 height 46
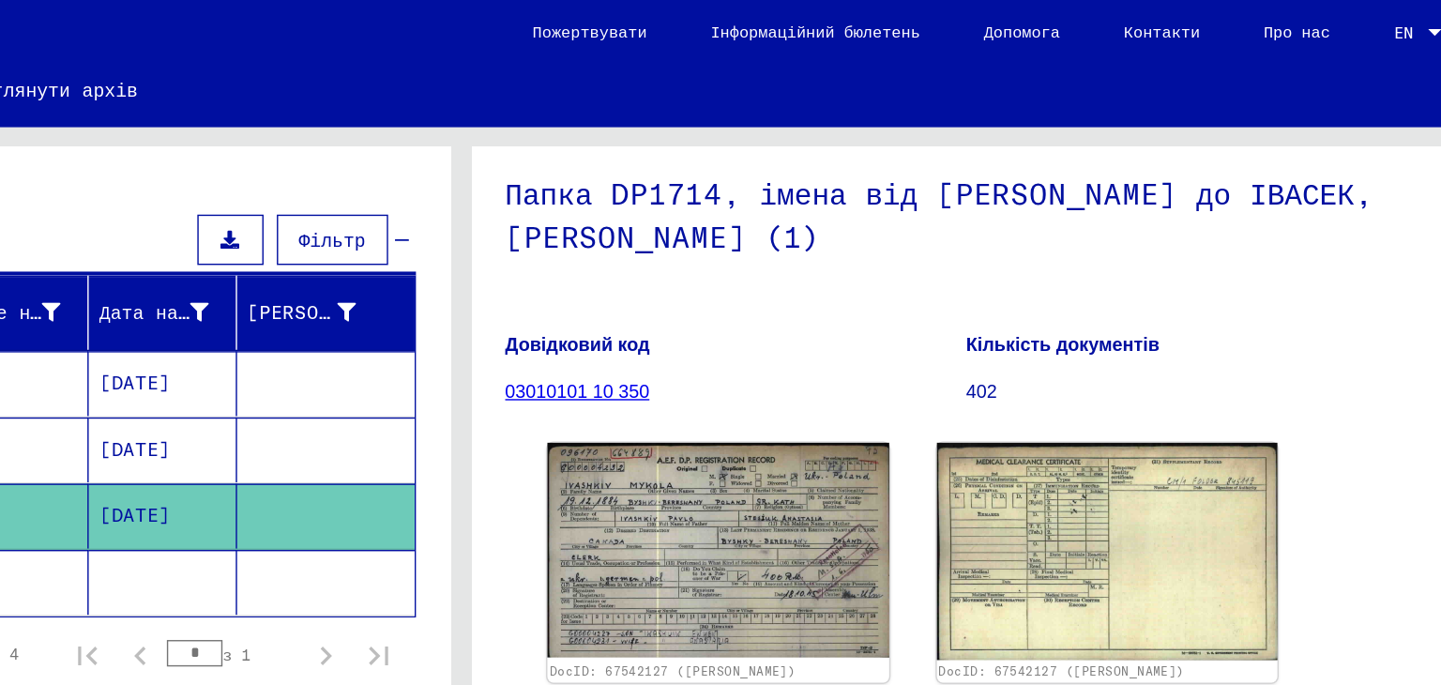
scroll to position [221, 0]
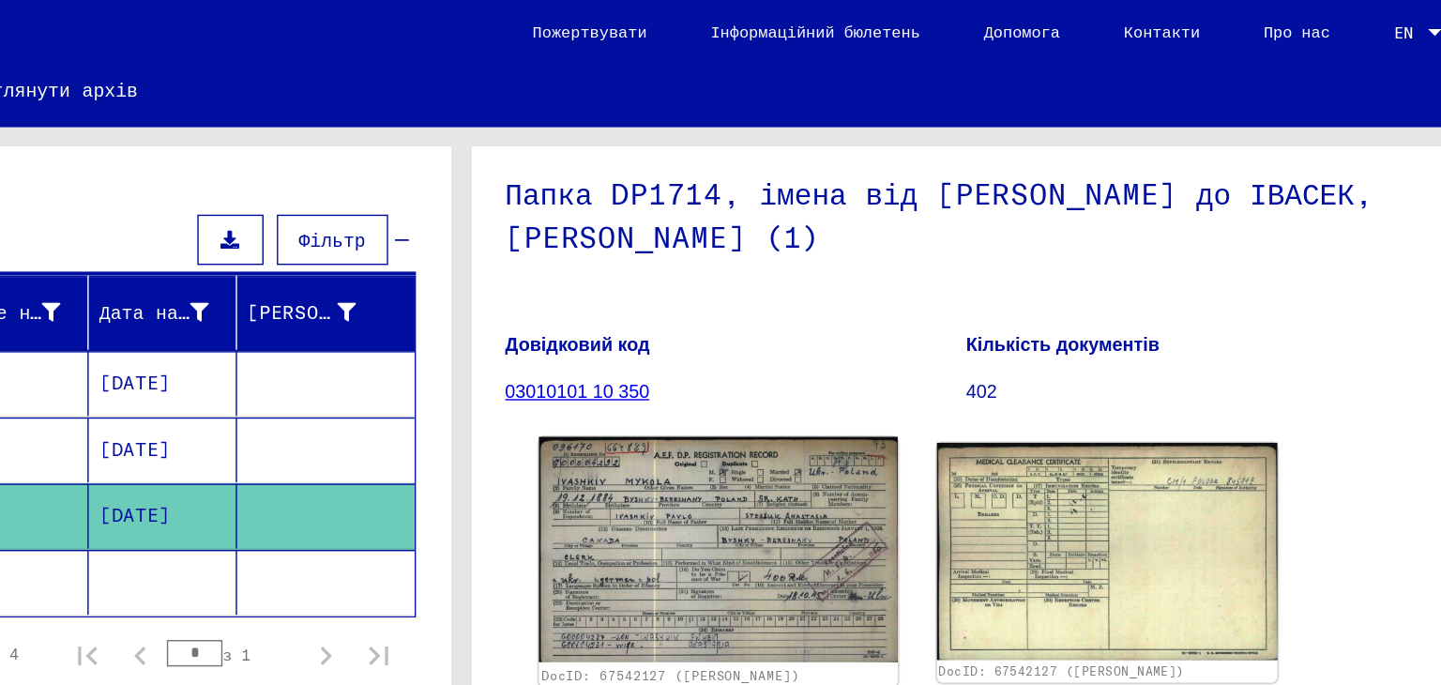
click at [952, 332] on img at bounding box center [902, 388] width 253 height 159
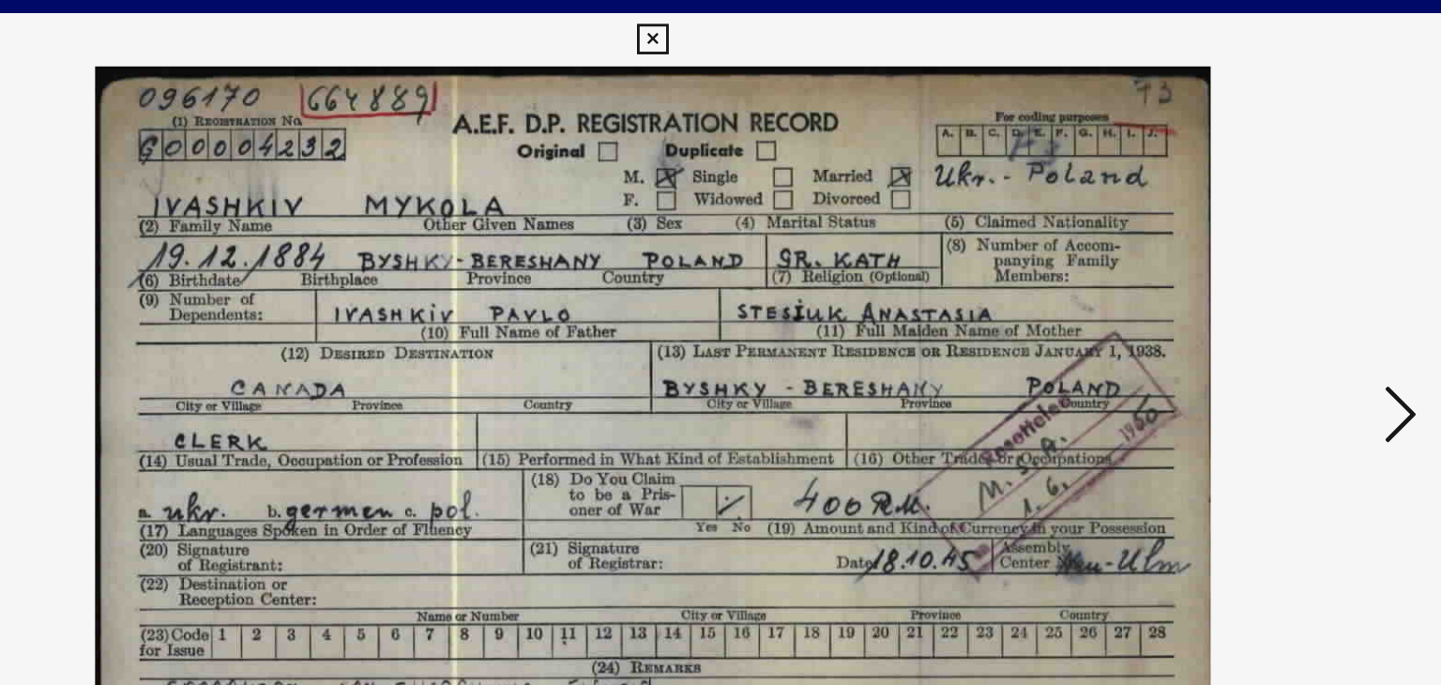
click at [817, 332] on img at bounding box center [720, 295] width 1025 height 497
click at [1128, 158] on img at bounding box center [720, 295] width 1025 height 497
click at [1150, 128] on img at bounding box center [720, 295] width 1025 height 497
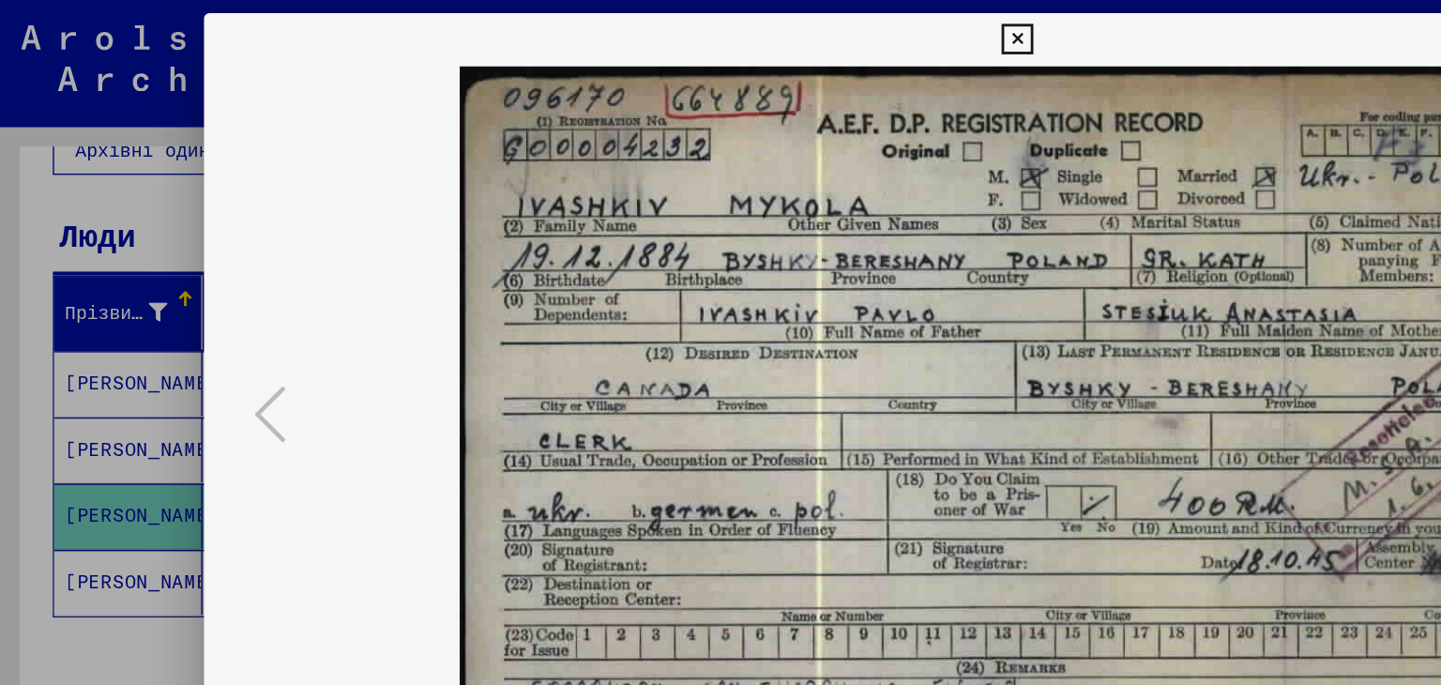
click at [715, 37] on icon at bounding box center [720, 28] width 22 height 23
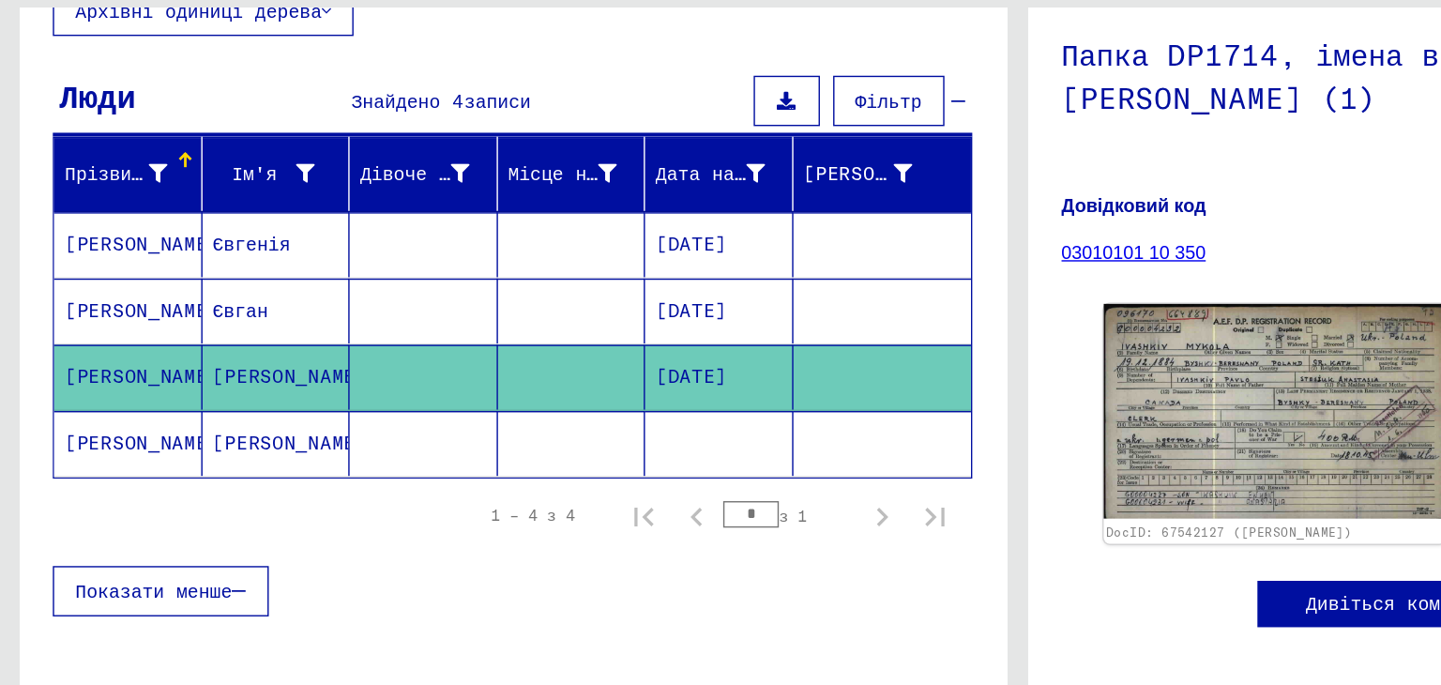
click at [230, 412] on mat-cell "[PERSON_NAME]" at bounding box center [195, 412] width 105 height 46
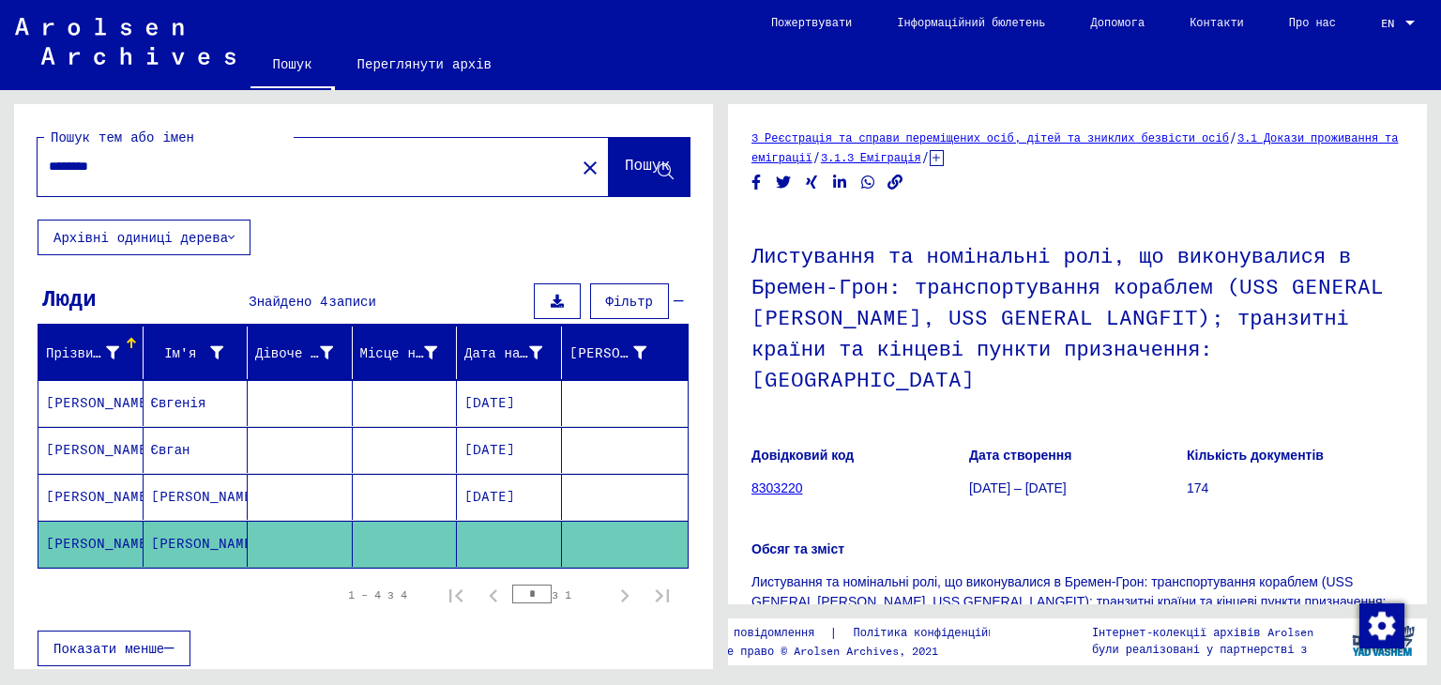
click at [169, 166] on input "********" at bounding box center [306, 167] width 515 height 20
click at [106, 402] on mat-cell "[PERSON_NAME]" at bounding box center [90, 403] width 105 height 46
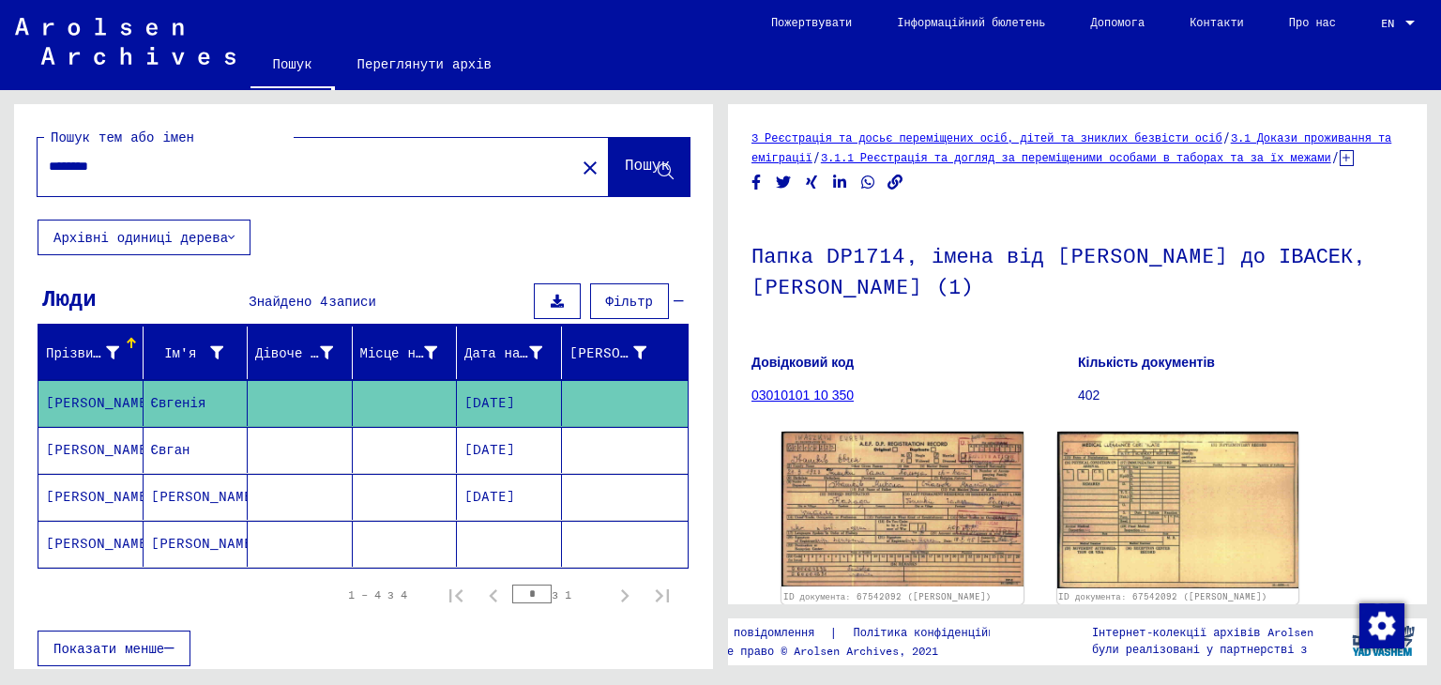
click at [167, 451] on font "Євган" at bounding box center [170, 449] width 39 height 17
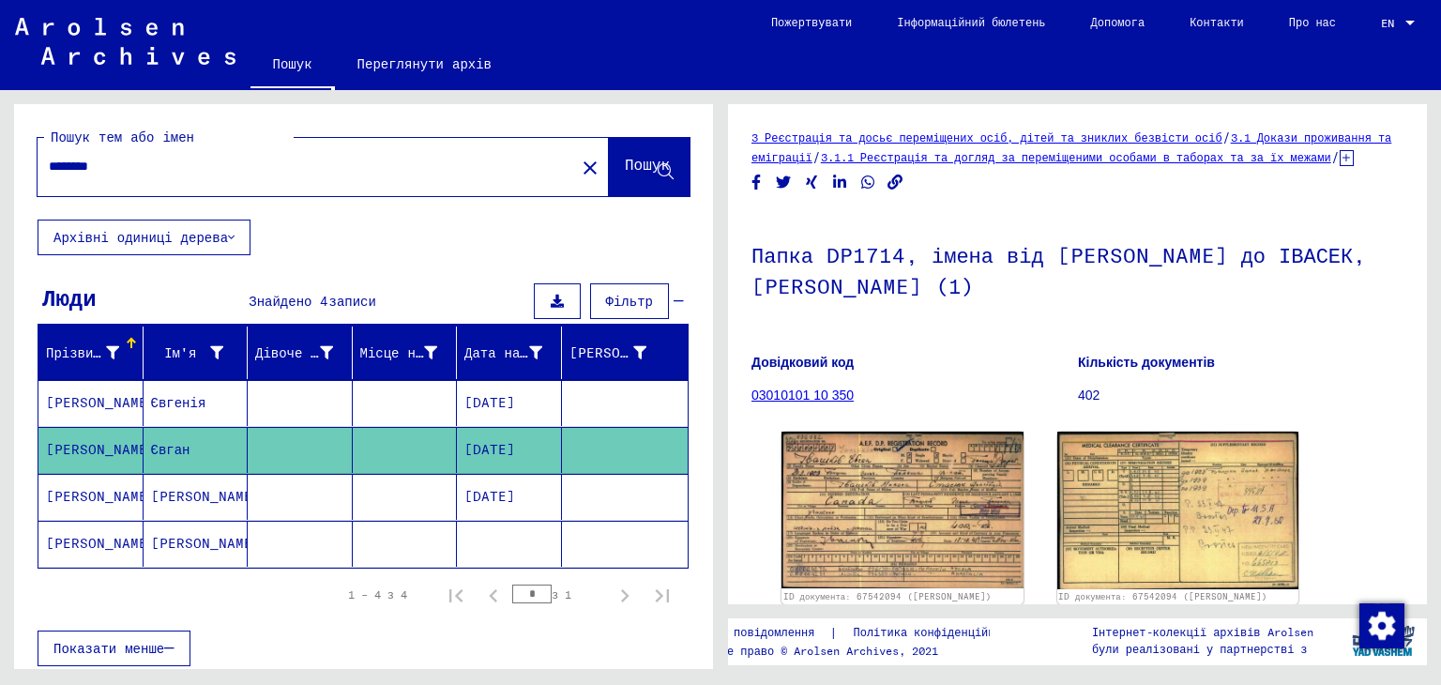
click at [176, 499] on font "[PERSON_NAME]" at bounding box center [206, 496] width 110 height 17
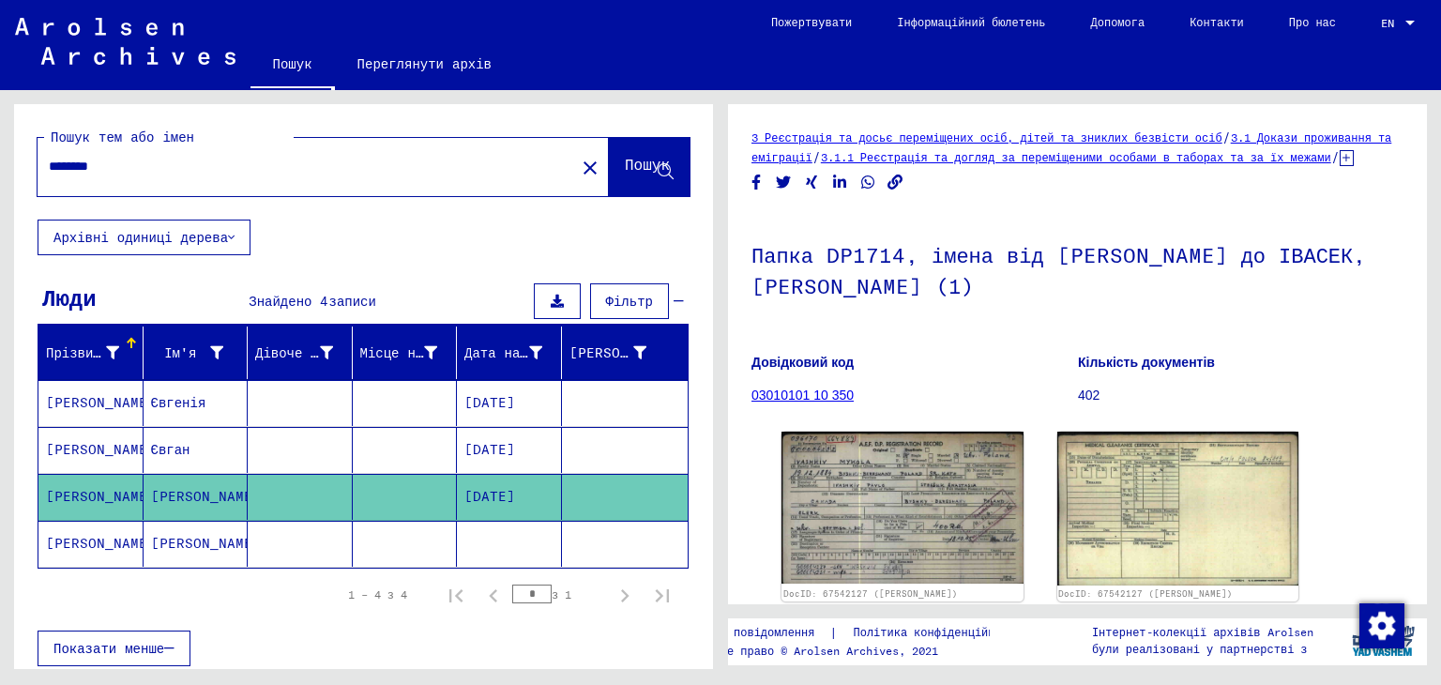
click at [179, 548] on font "[PERSON_NAME]" at bounding box center [206, 543] width 110 height 17
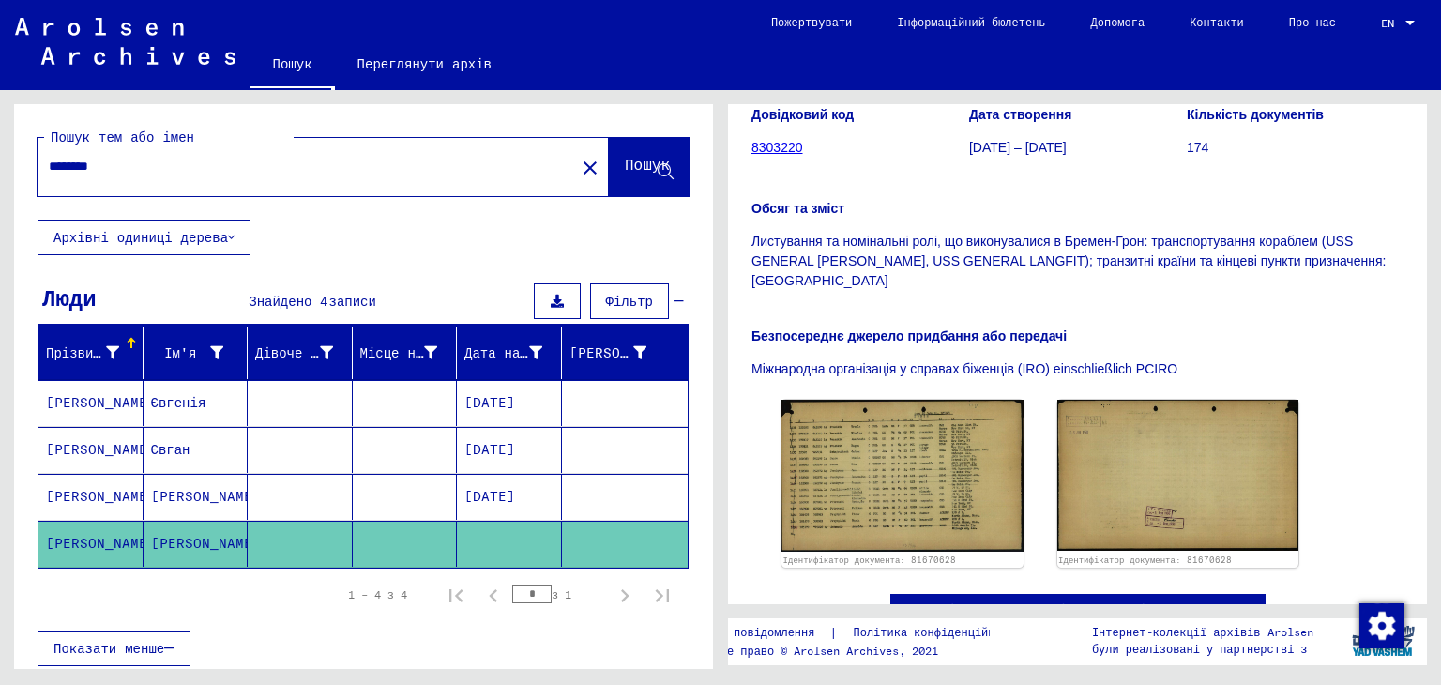
scroll to position [341, 0]
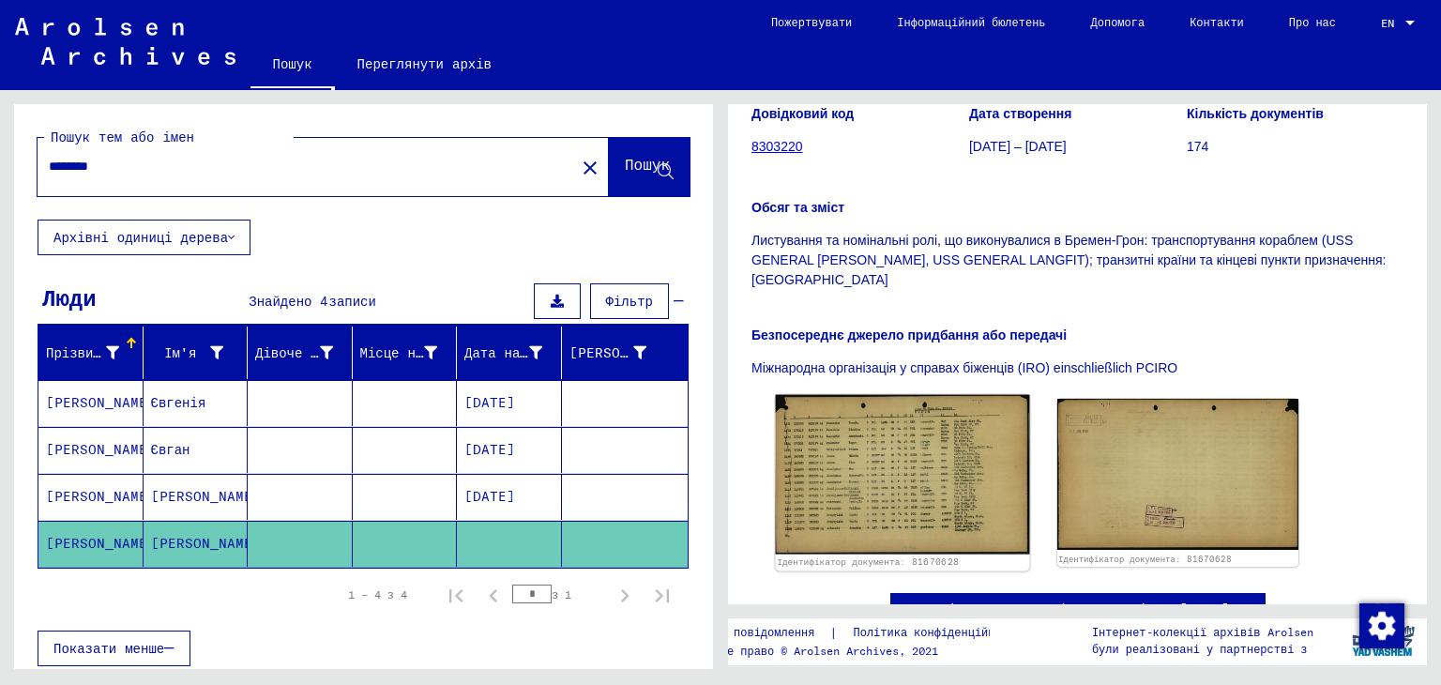
click at [938, 485] on img at bounding box center [902, 474] width 253 height 159
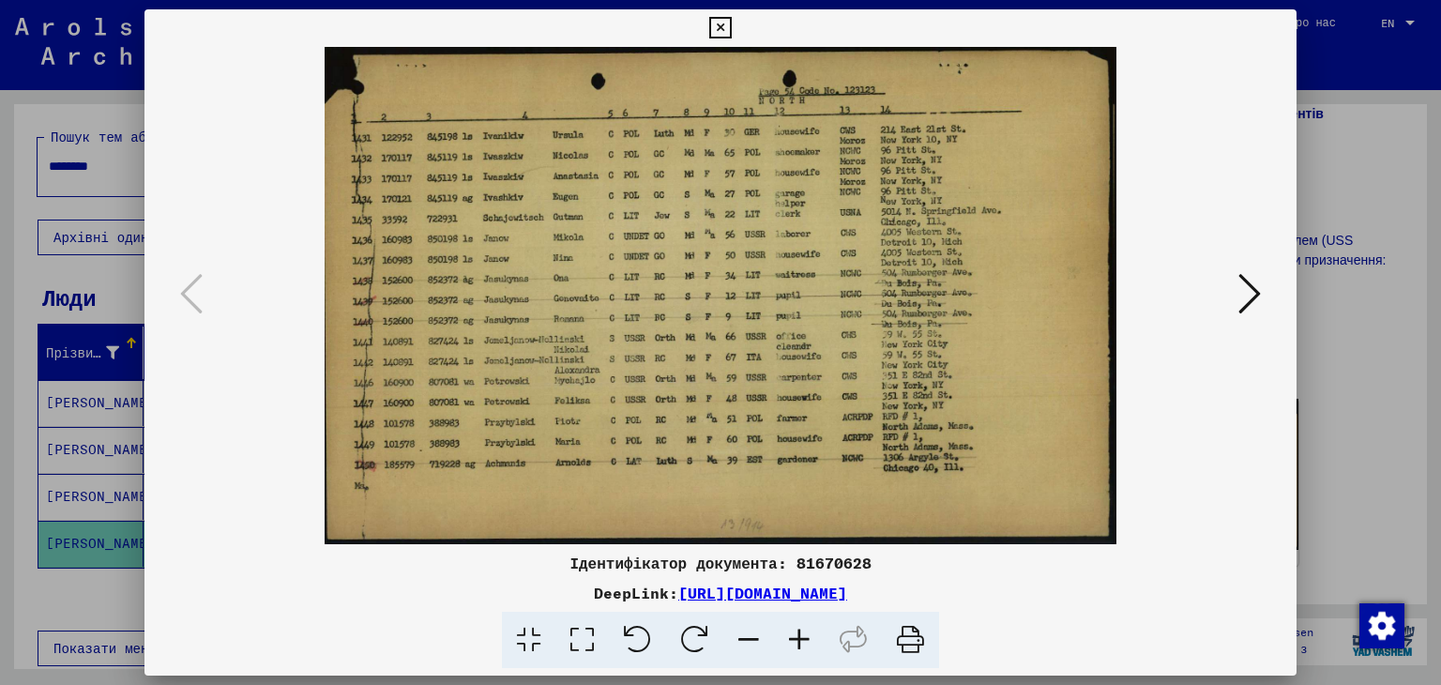
click at [1362, 344] on div at bounding box center [720, 342] width 1441 height 685
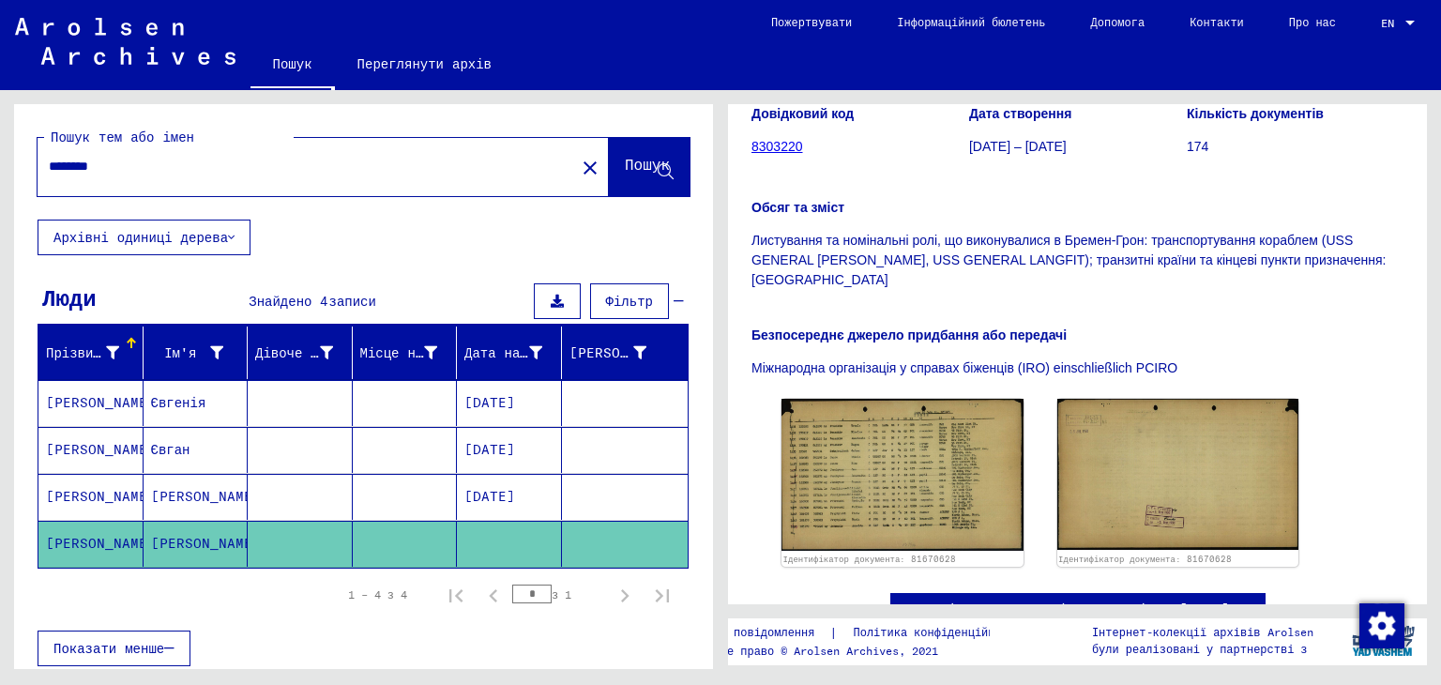
scroll to position [420, 0]
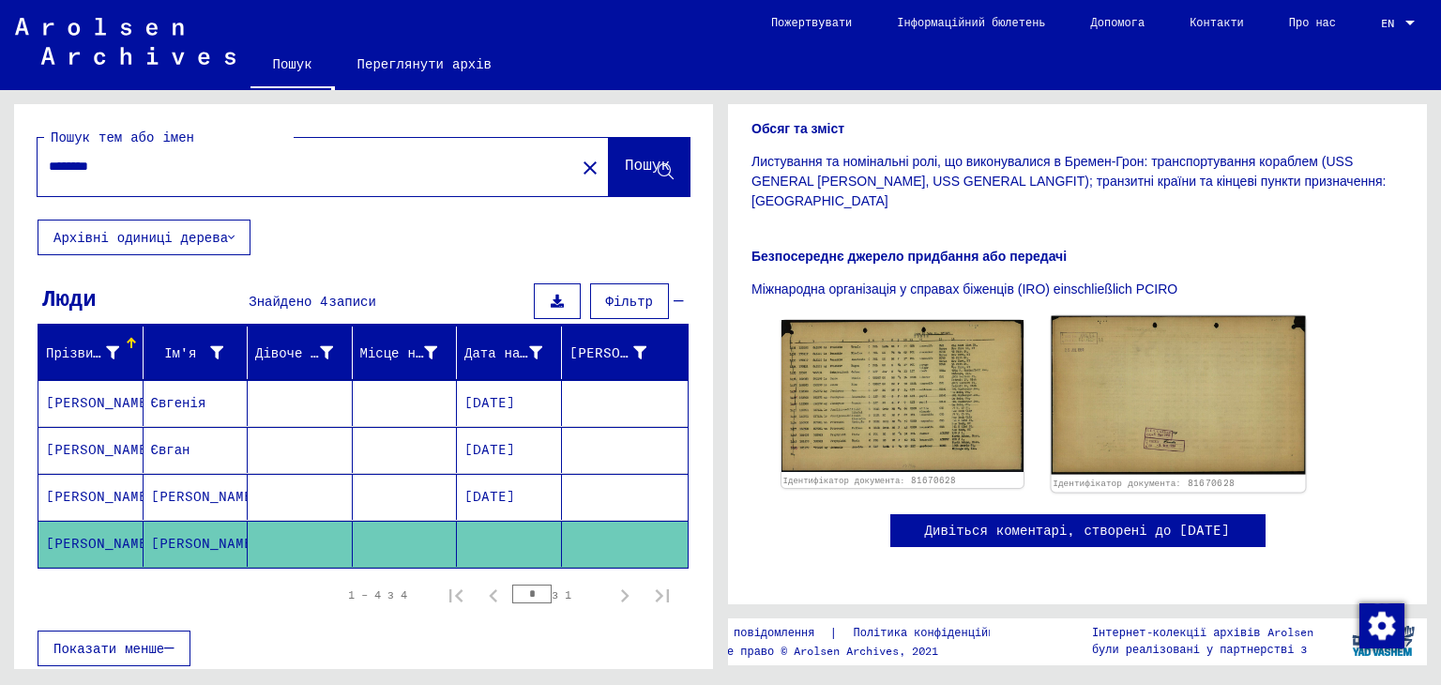
click at [1104, 331] on img at bounding box center [1176, 395] width 253 height 158
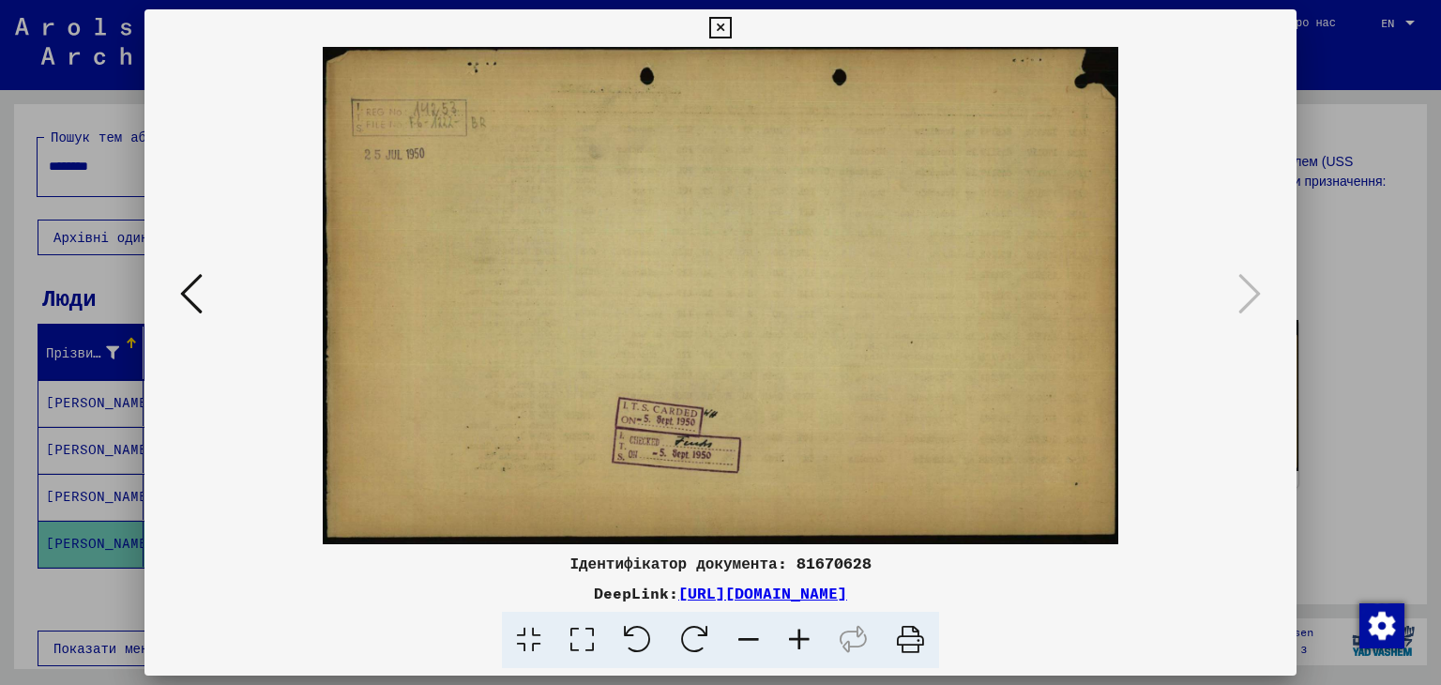
click at [197, 303] on icon at bounding box center [191, 293] width 23 height 45
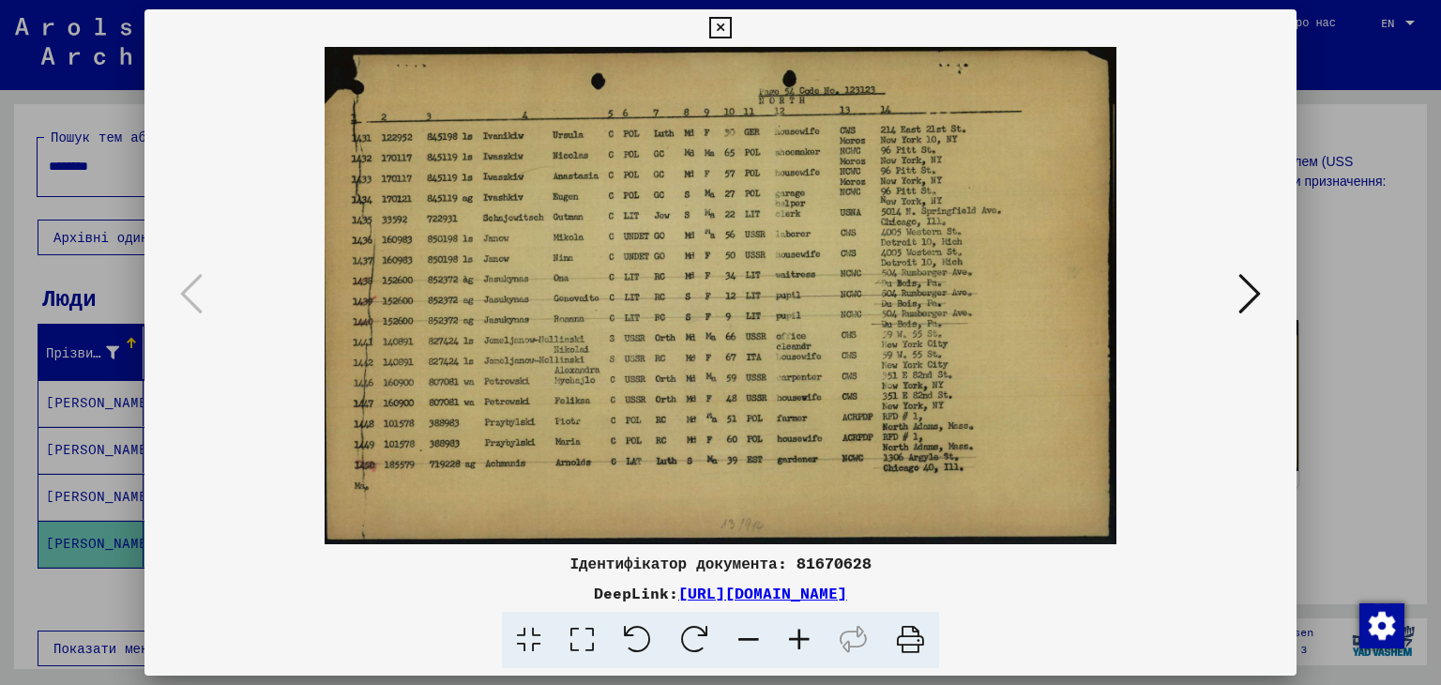
click at [1320, 421] on div at bounding box center [720, 342] width 1441 height 685
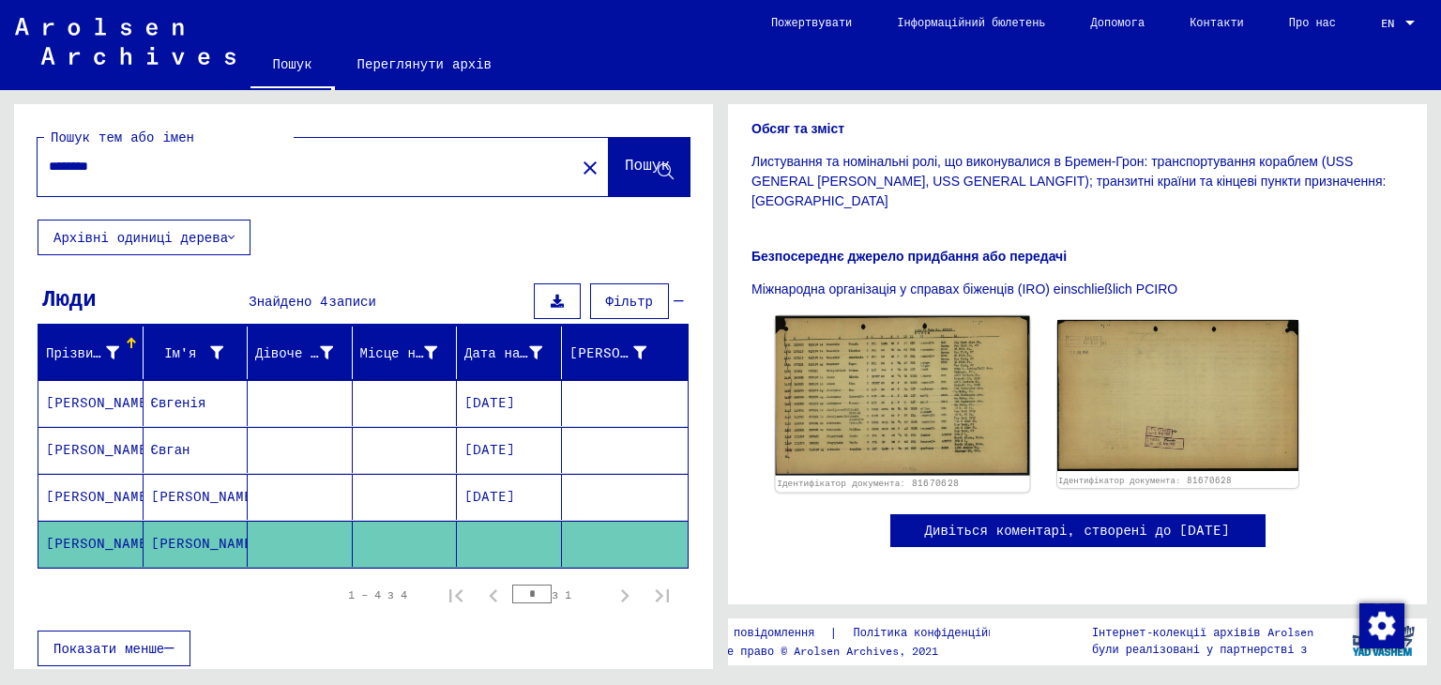
click at [897, 378] on img at bounding box center [902, 395] width 253 height 159
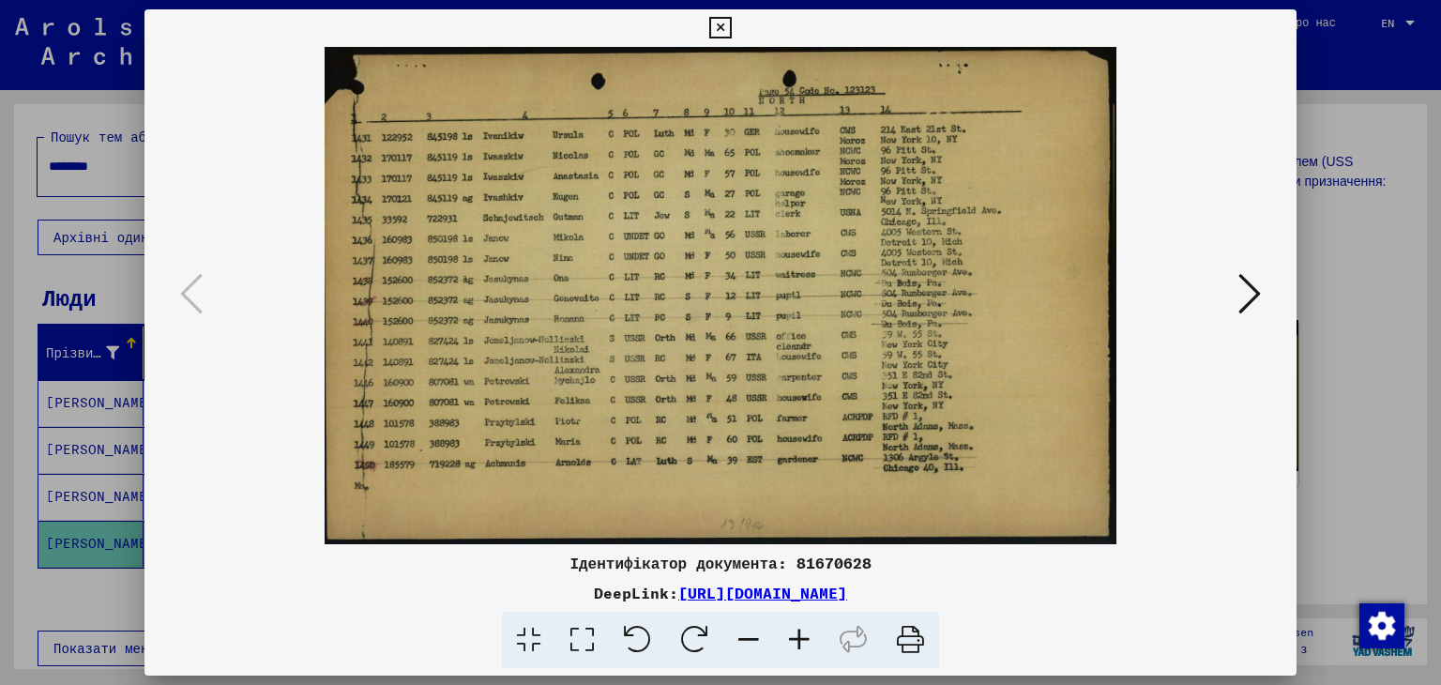
click at [1347, 408] on div at bounding box center [720, 342] width 1441 height 685
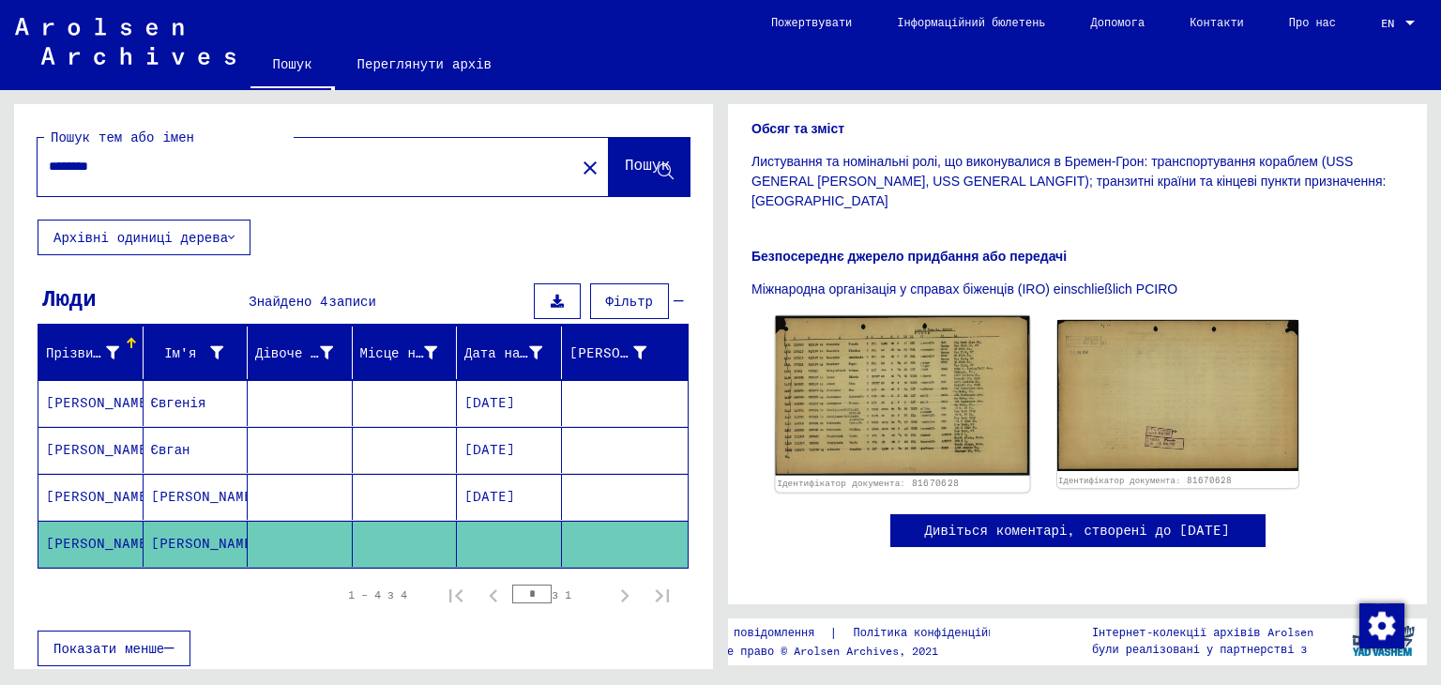
click at [898, 370] on img at bounding box center [902, 395] width 253 height 159
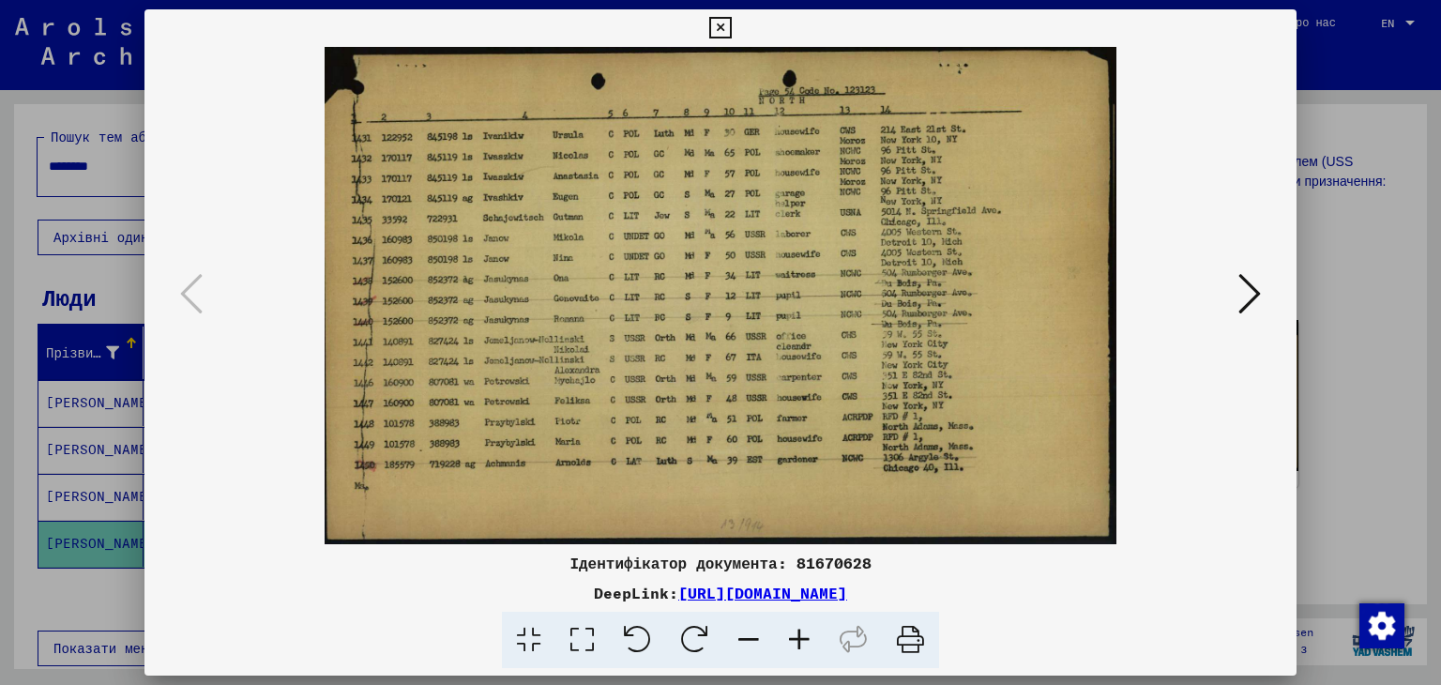
click at [1241, 286] on icon at bounding box center [1249, 293] width 23 height 45
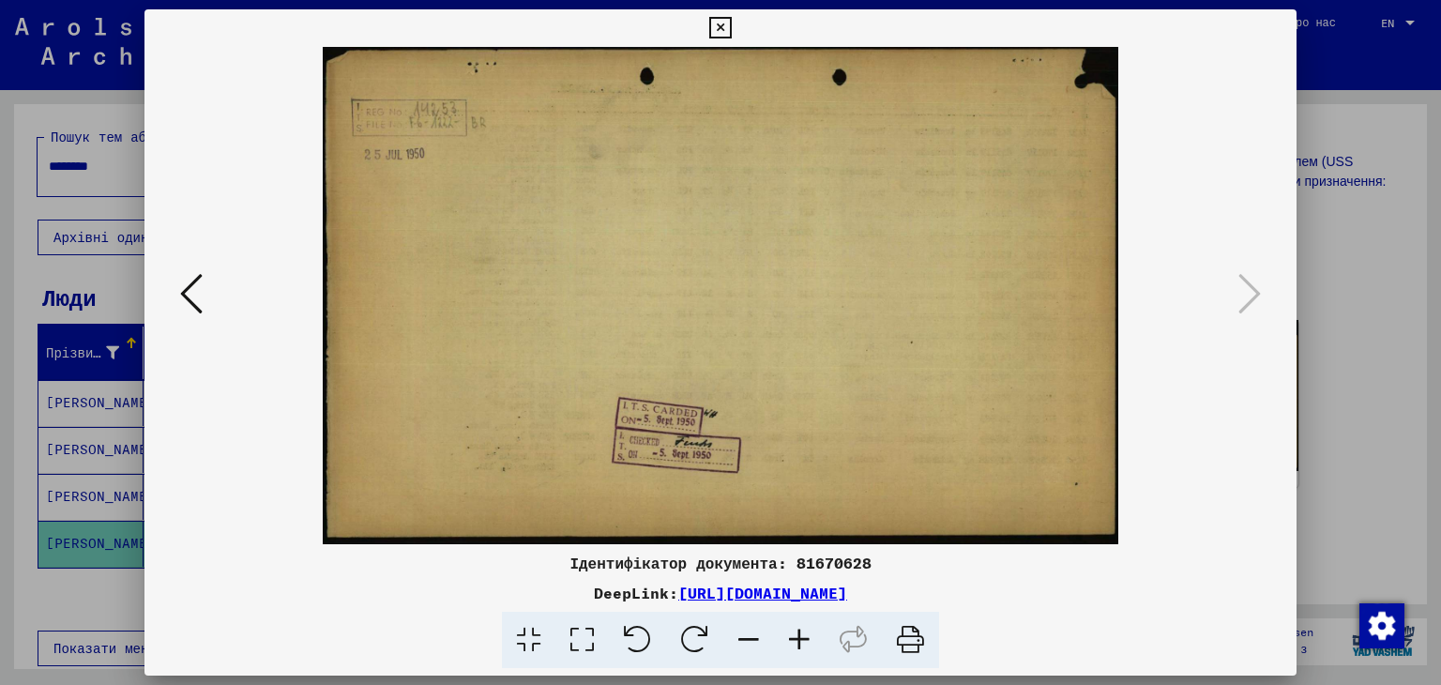
click at [737, 249] on img at bounding box center [720, 295] width 1025 height 497
click at [1326, 245] on div at bounding box center [720, 342] width 1441 height 685
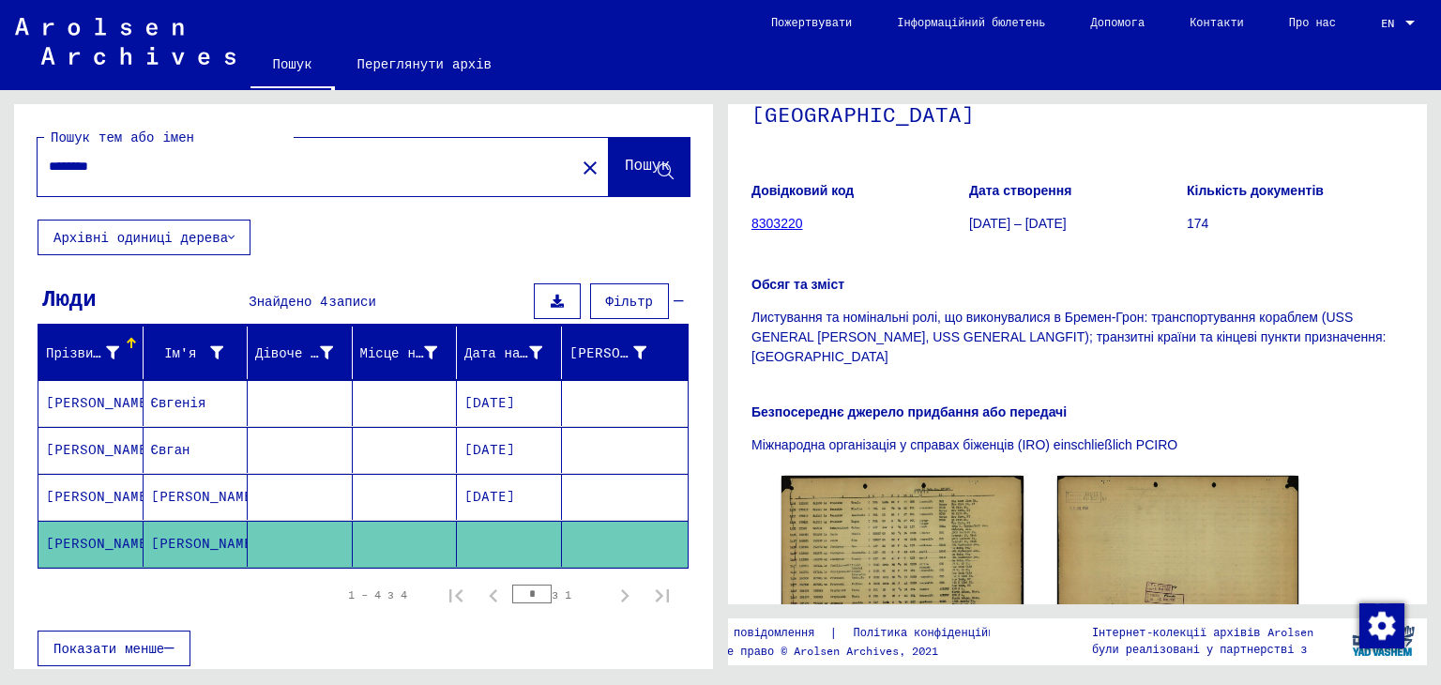
scroll to position [270, 0]
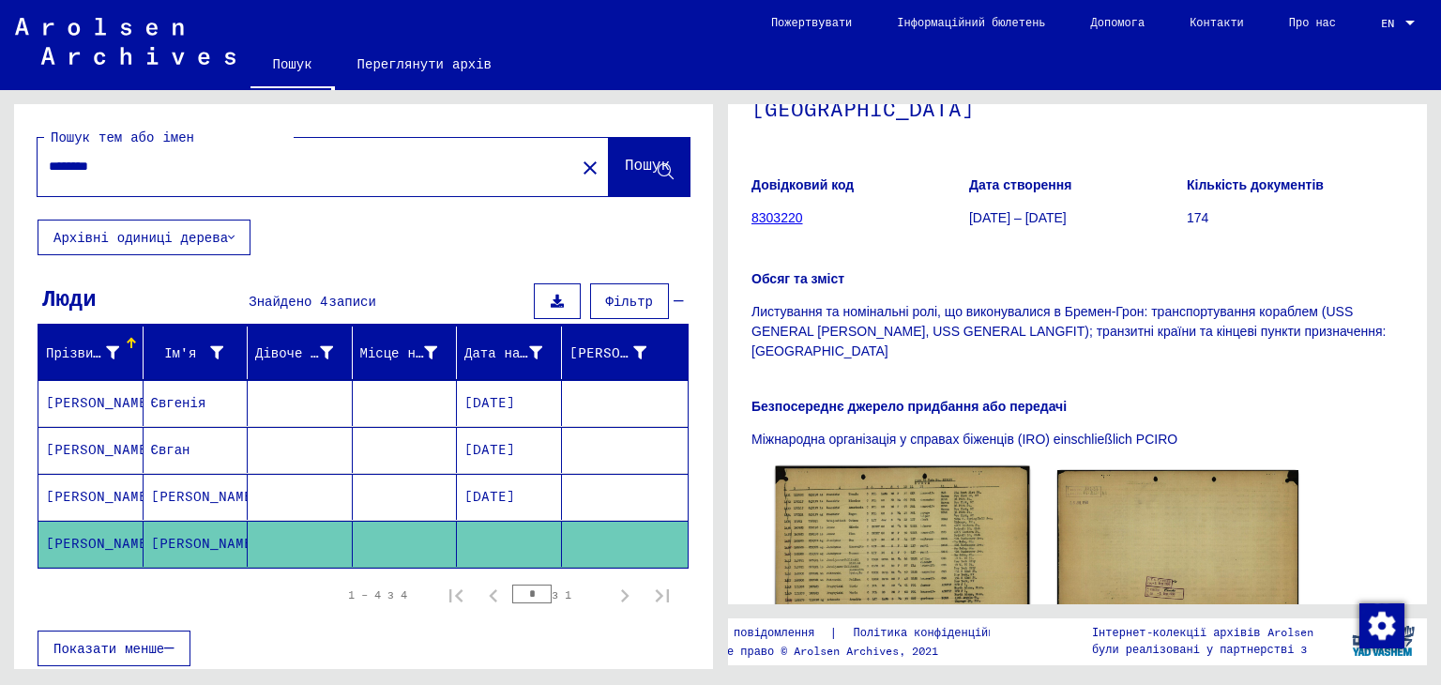
click at [965, 541] on img at bounding box center [902, 545] width 253 height 159
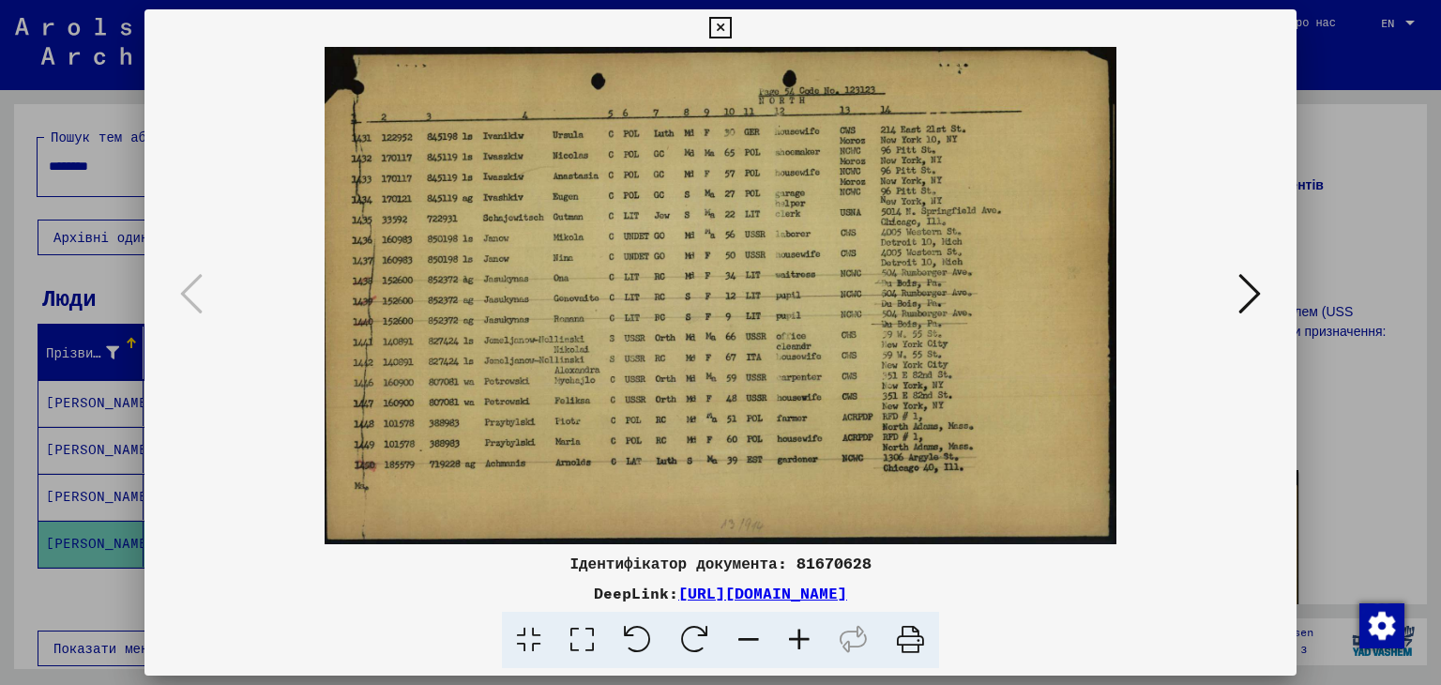
click at [1290, 369] on div at bounding box center [720, 295] width 1153 height 497
click at [1328, 362] on div at bounding box center [720, 342] width 1441 height 685
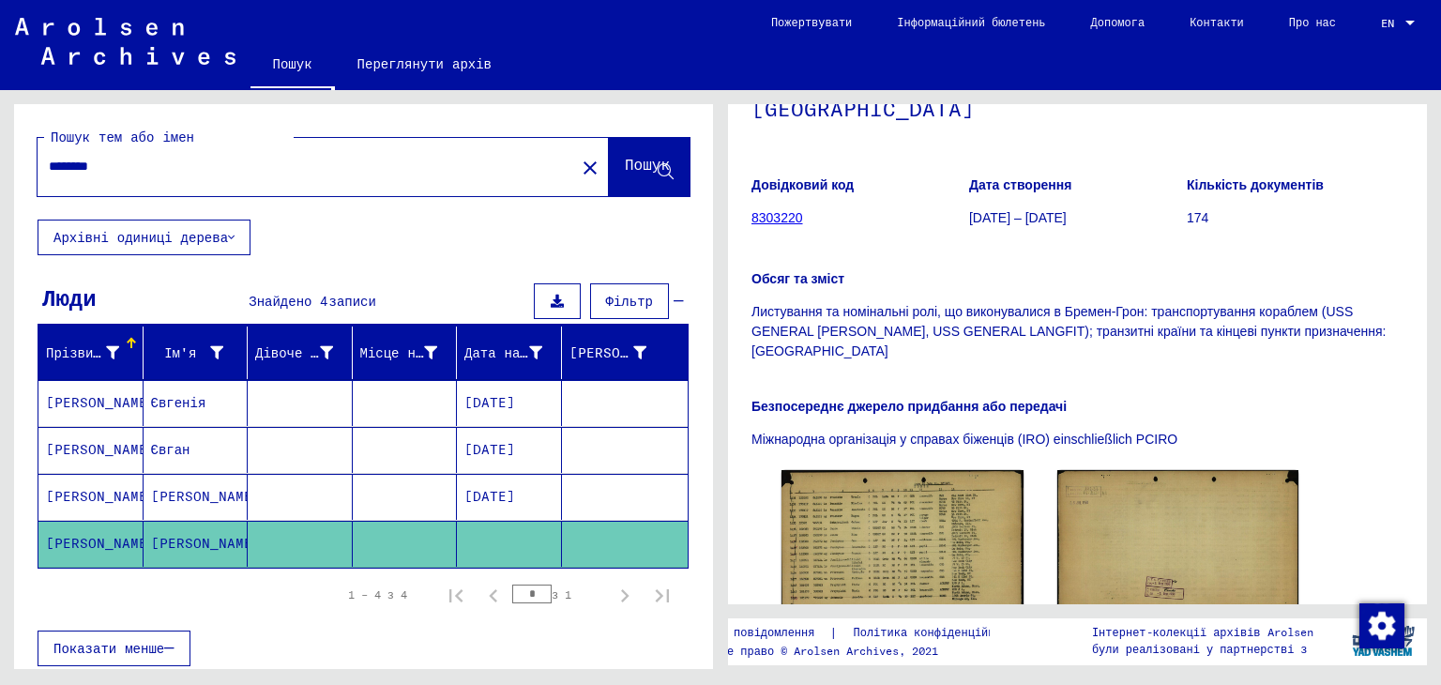
scroll to position [392, 0]
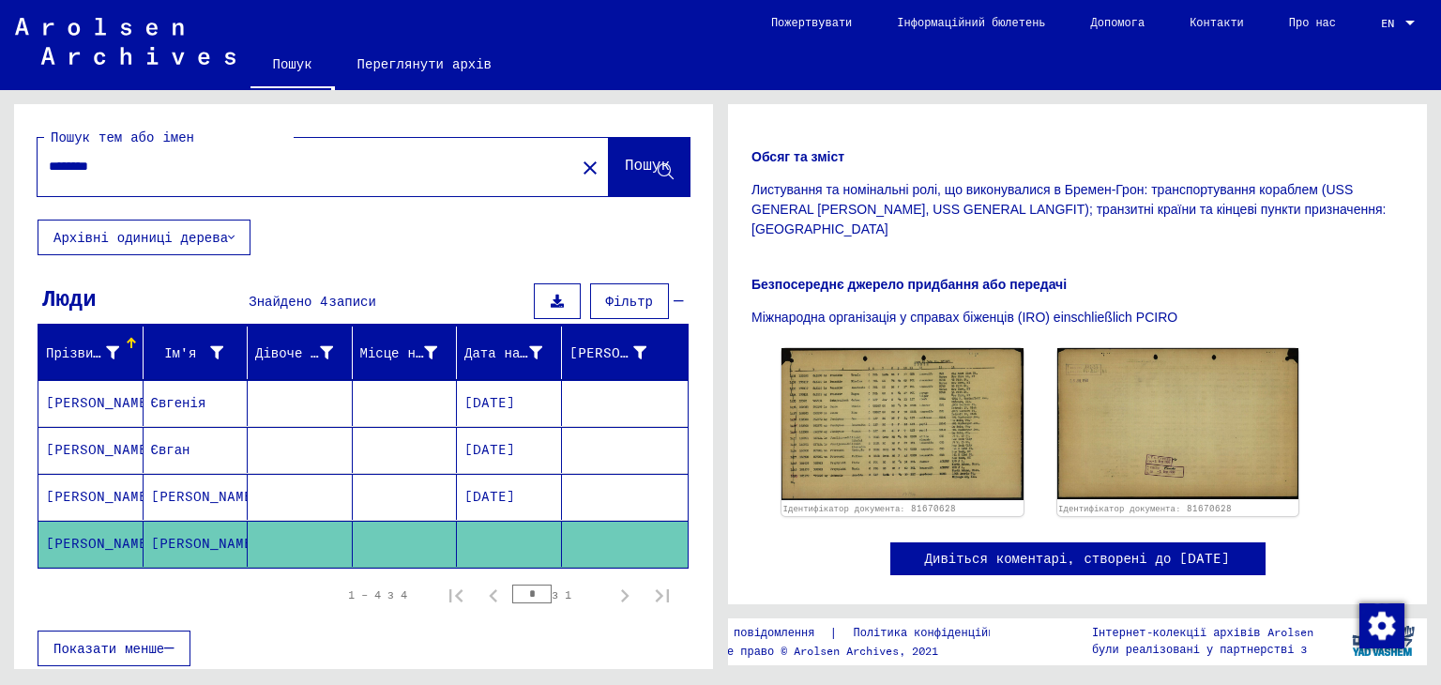
click at [176, 407] on font "Євгенія" at bounding box center [178, 402] width 55 height 17
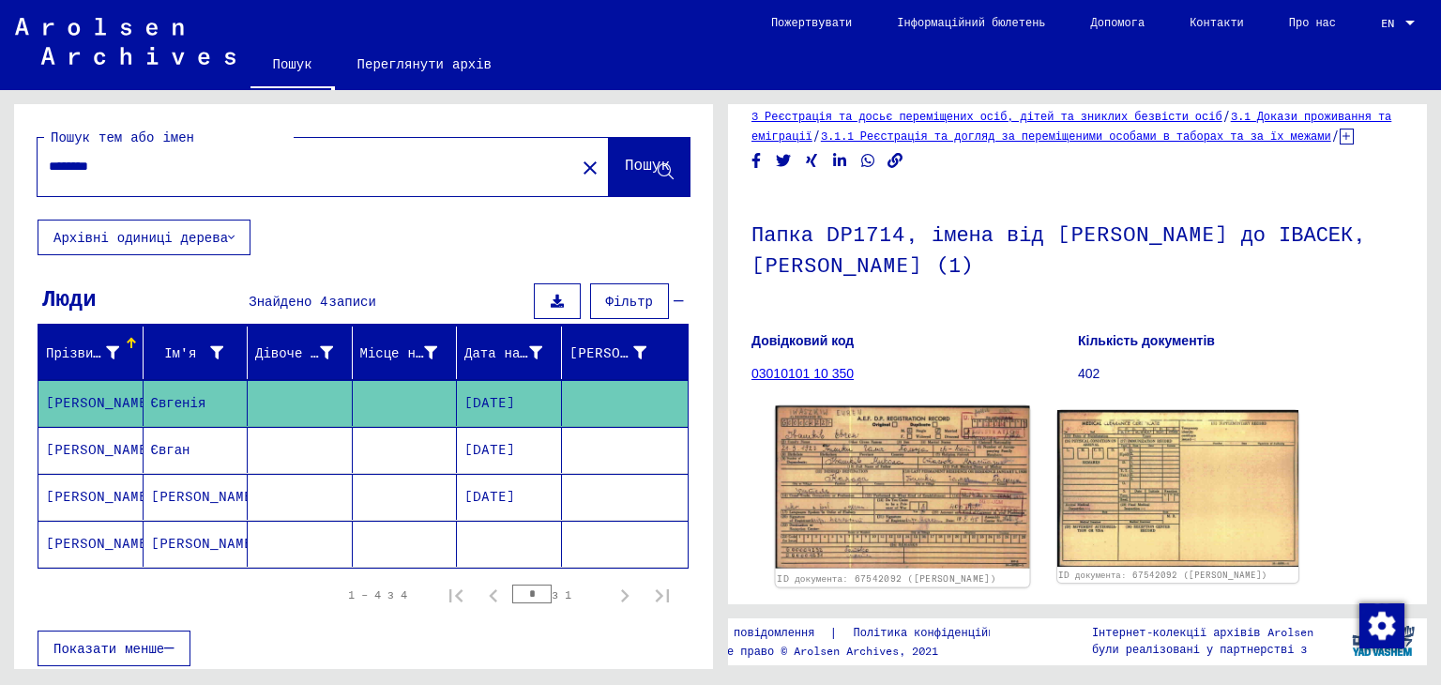
scroll to position [25, 0]
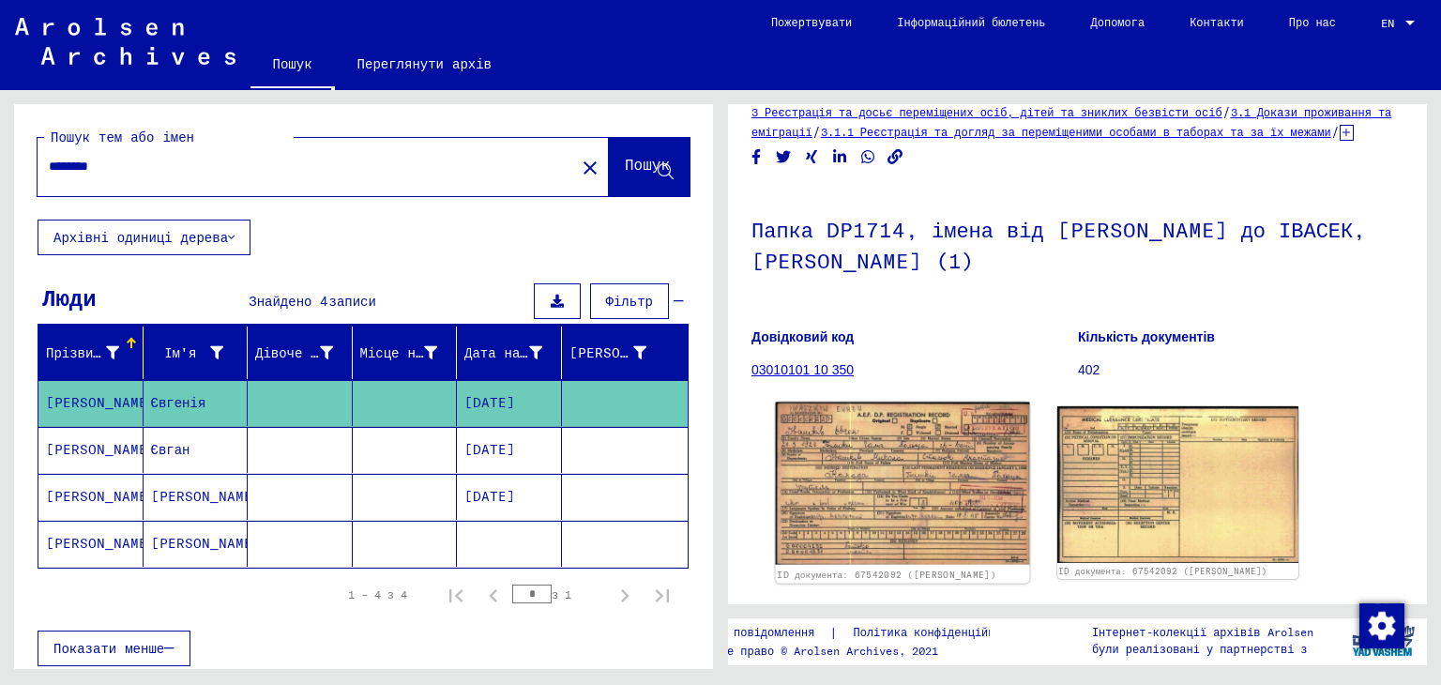
click at [960, 465] on img at bounding box center [902, 483] width 253 height 162
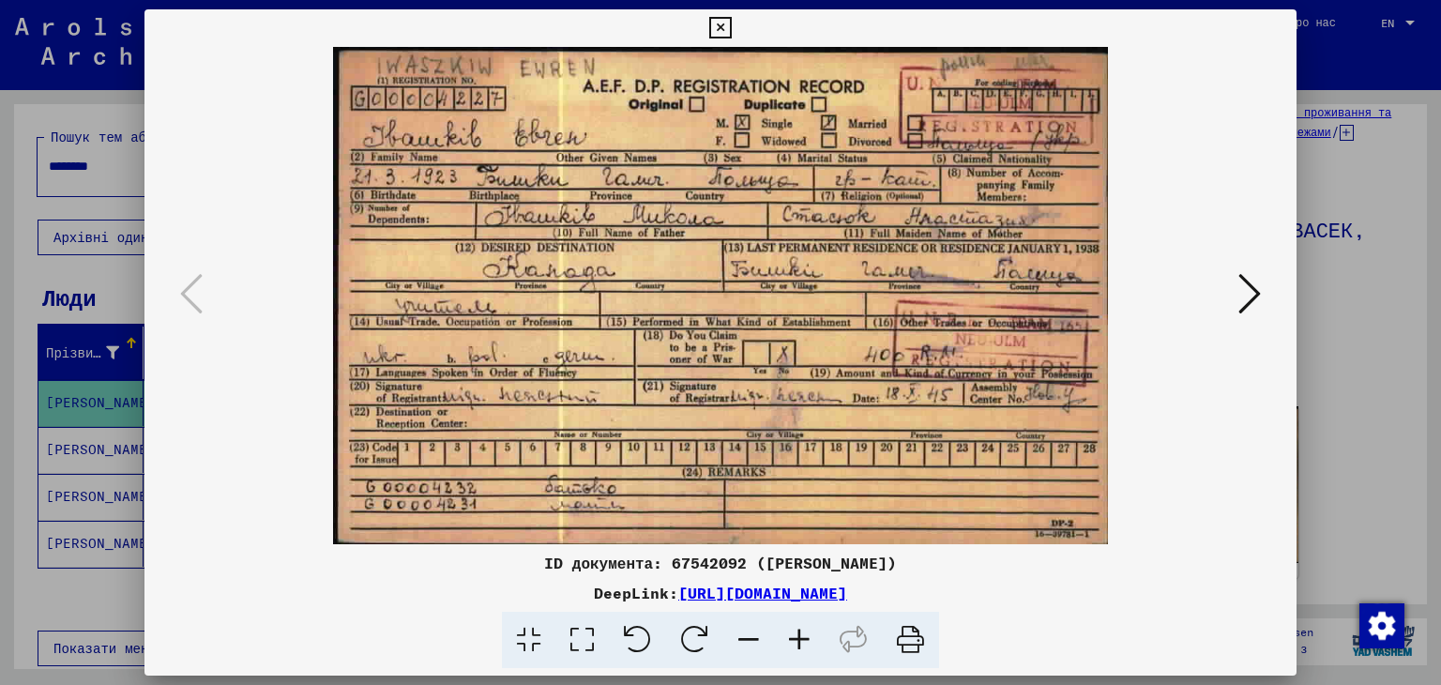
click at [1370, 349] on div at bounding box center [720, 342] width 1441 height 685
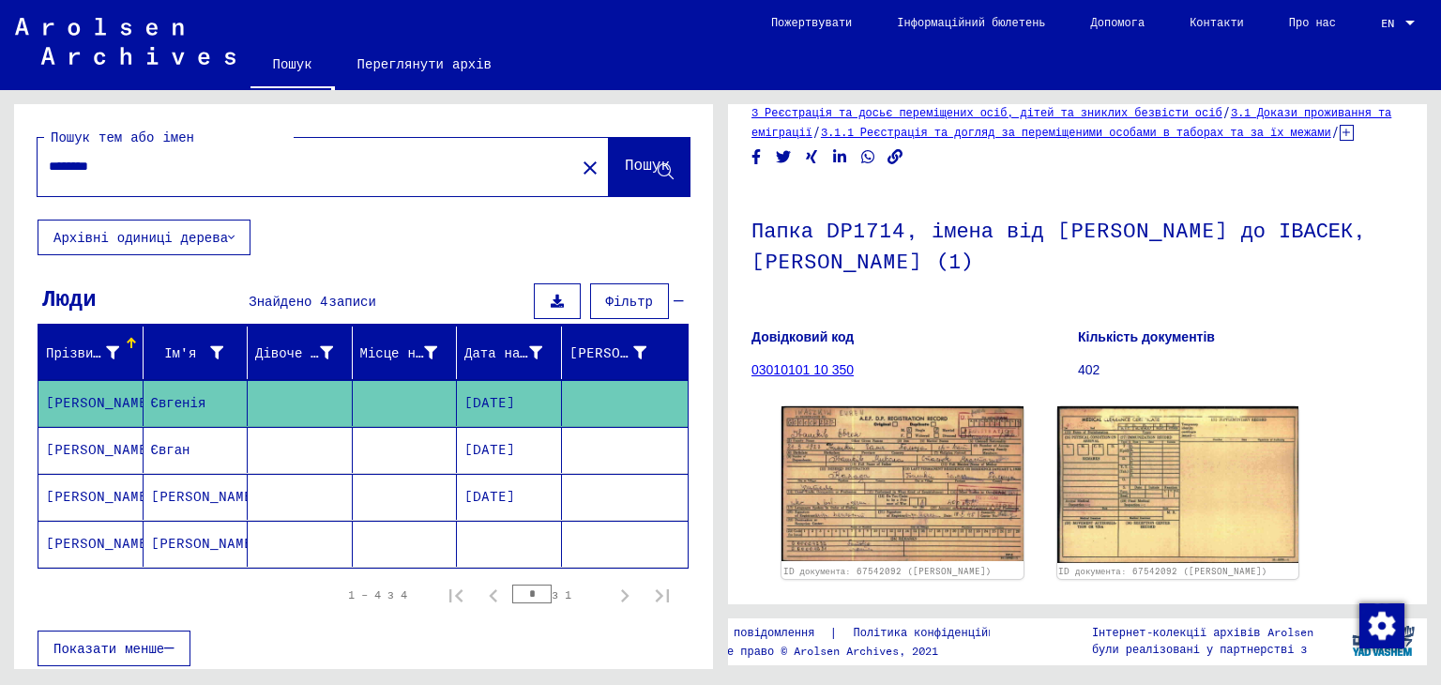
click at [353, 447] on mat-cell at bounding box center [405, 450] width 105 height 46
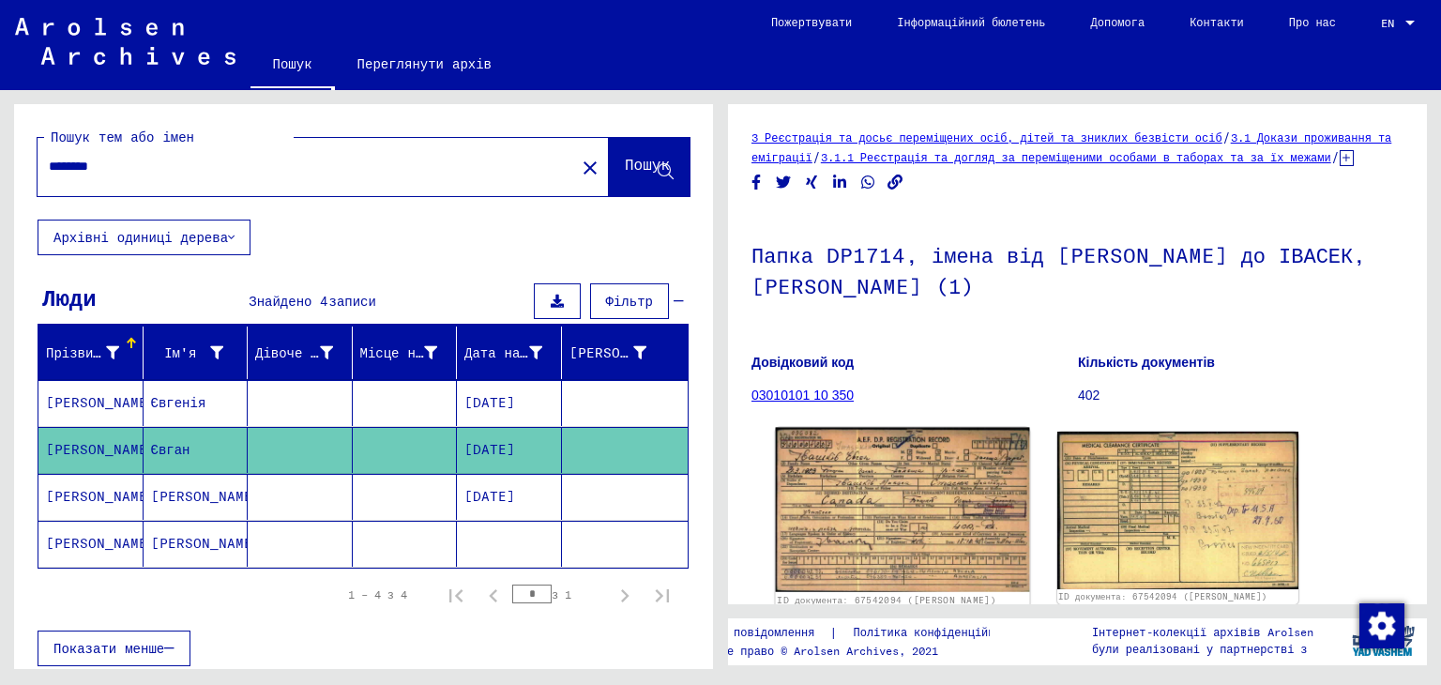
click at [973, 507] on img at bounding box center [902, 510] width 253 height 164
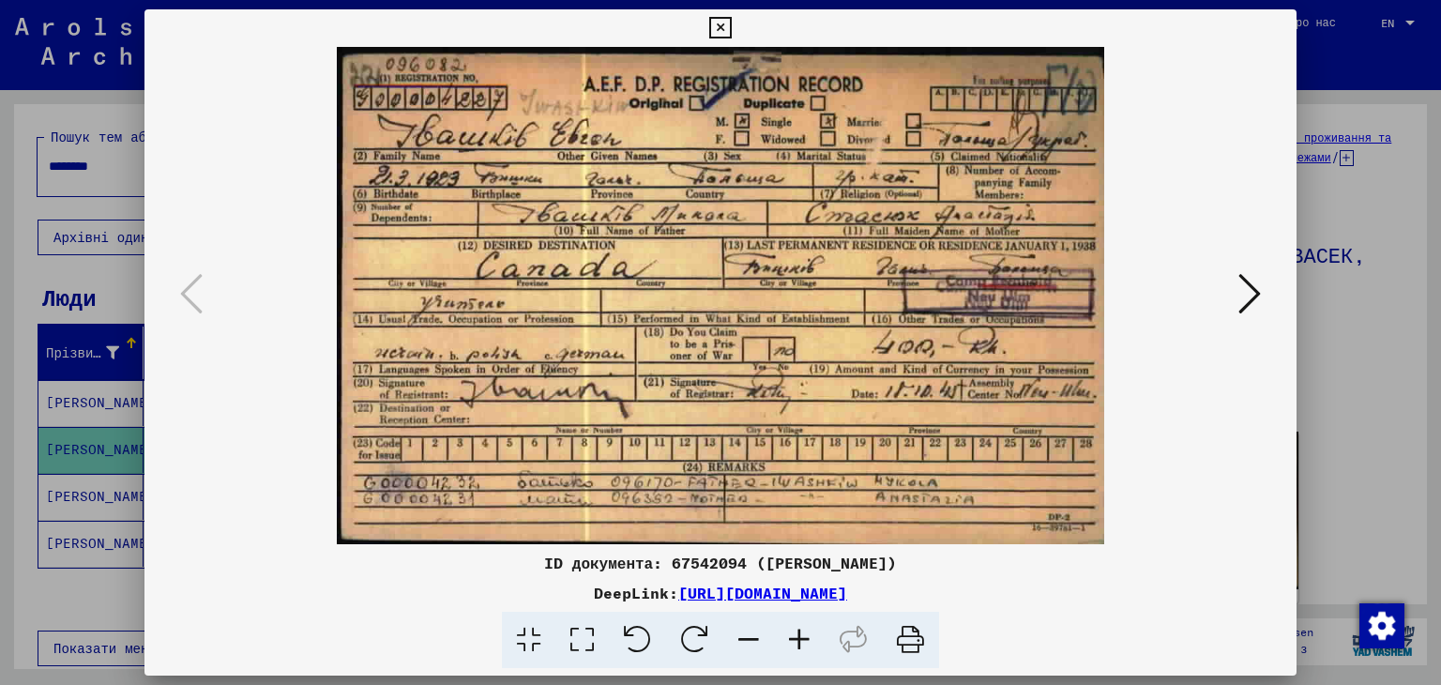
click at [1317, 445] on div at bounding box center [720, 342] width 1441 height 685
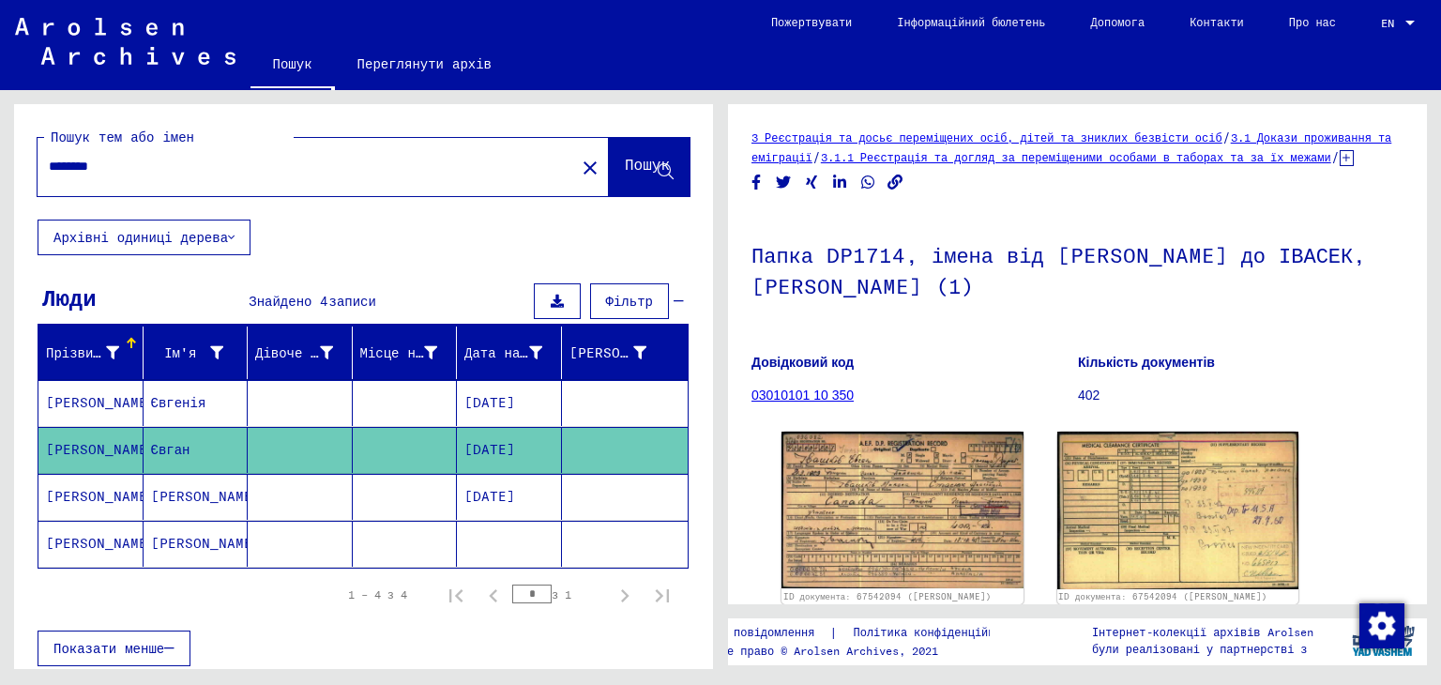
click at [353, 503] on mat-cell at bounding box center [405, 497] width 105 height 46
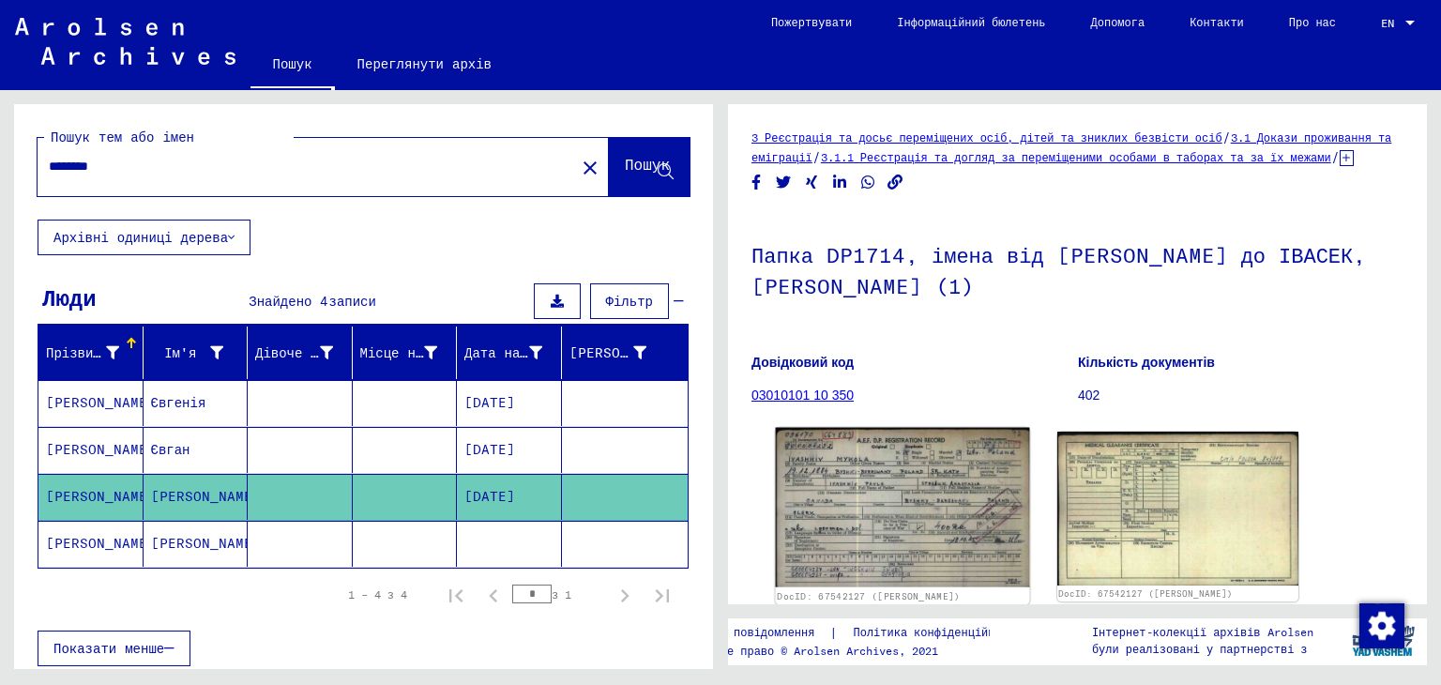
click at [837, 564] on img at bounding box center [902, 507] width 253 height 159
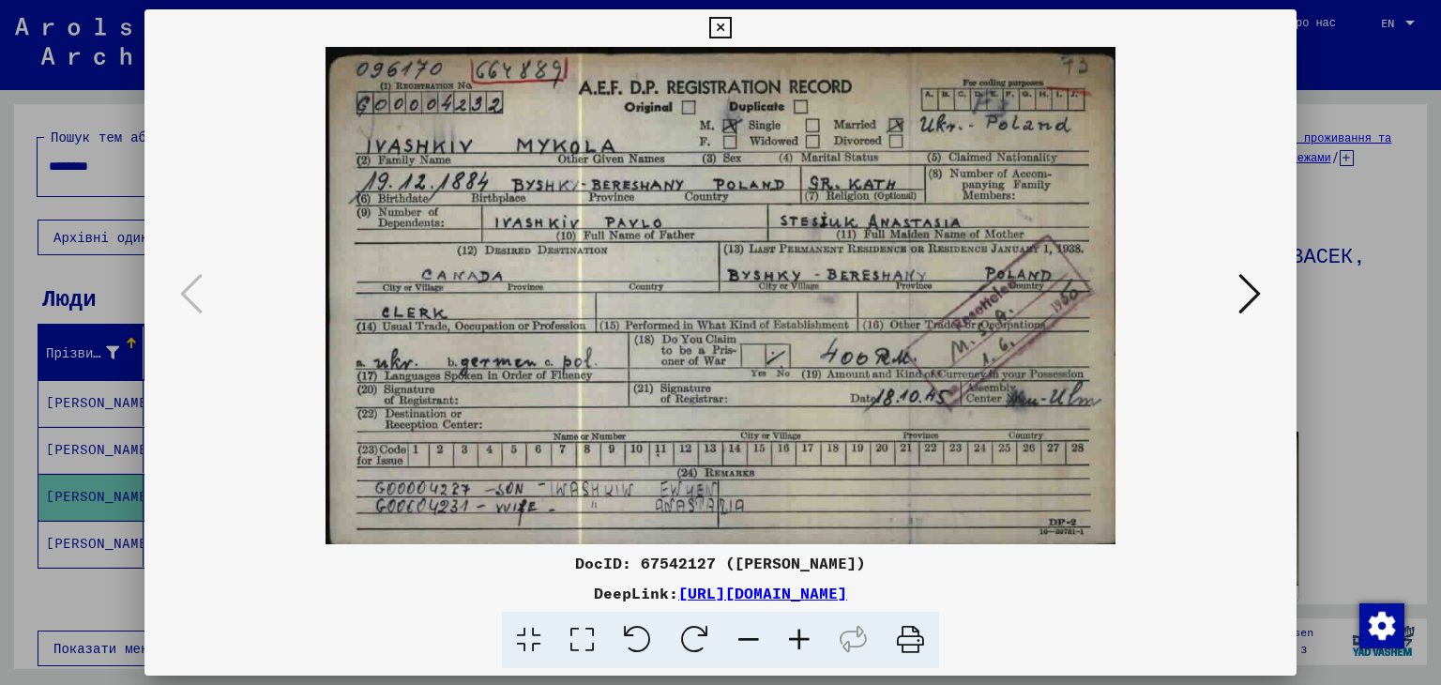
click at [1262, 431] on div at bounding box center [720, 295] width 1153 height 497
click at [1343, 425] on div at bounding box center [720, 342] width 1441 height 685
